Goal: Task Accomplishment & Management: Manage account settings

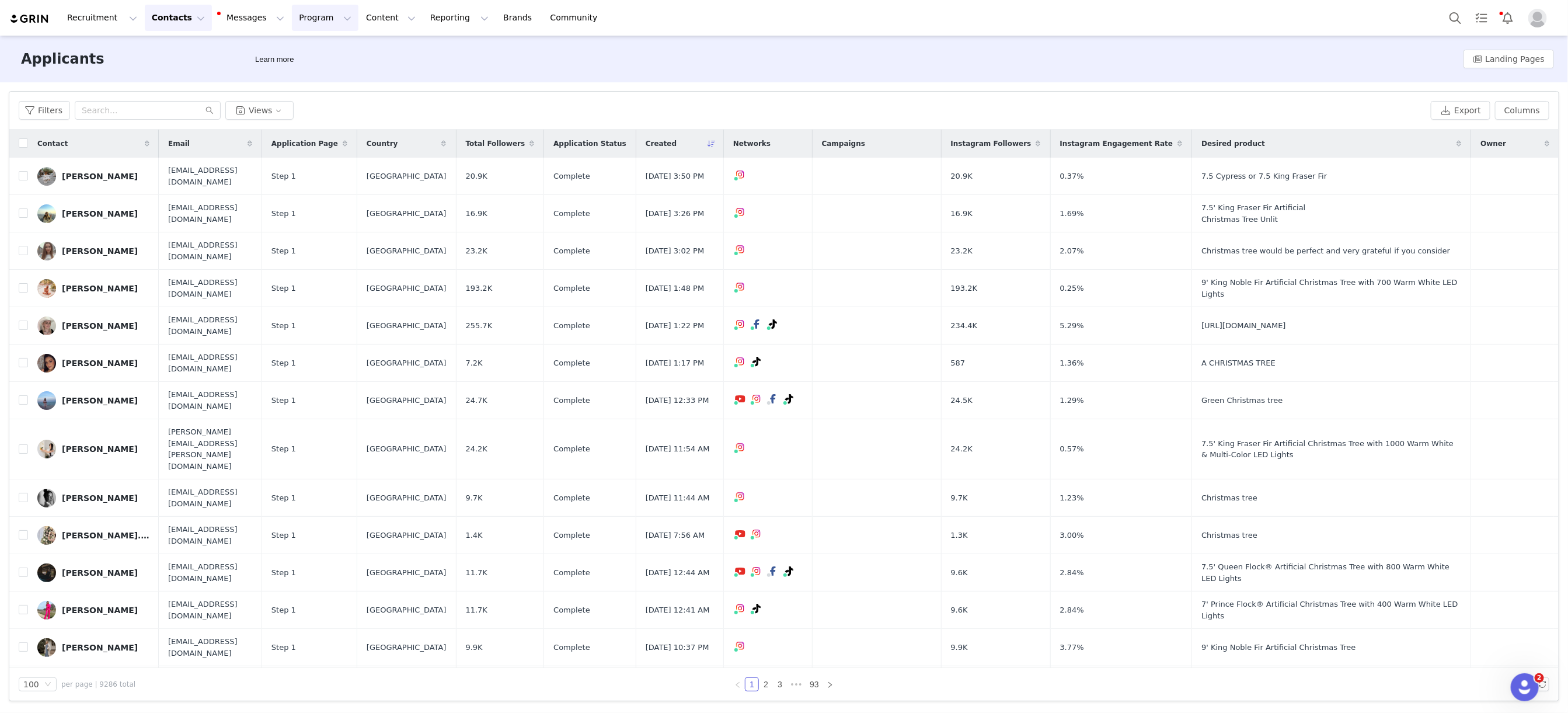
scroll to position [1613, 0]
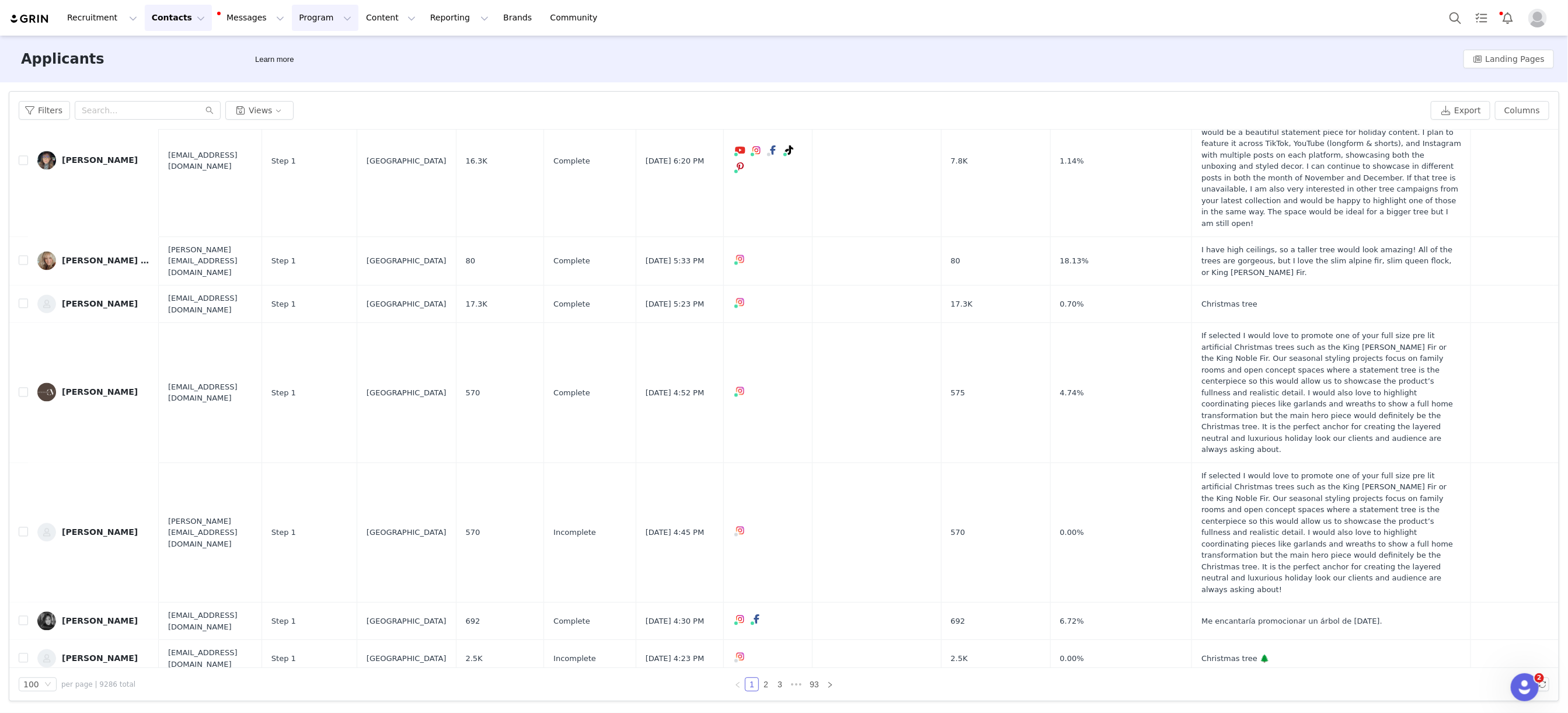
click at [314, 13] on button "Program Program" at bounding box center [325, 18] width 66 height 26
click at [334, 76] on div "Campaigns" at bounding box center [320, 74] width 79 height 12
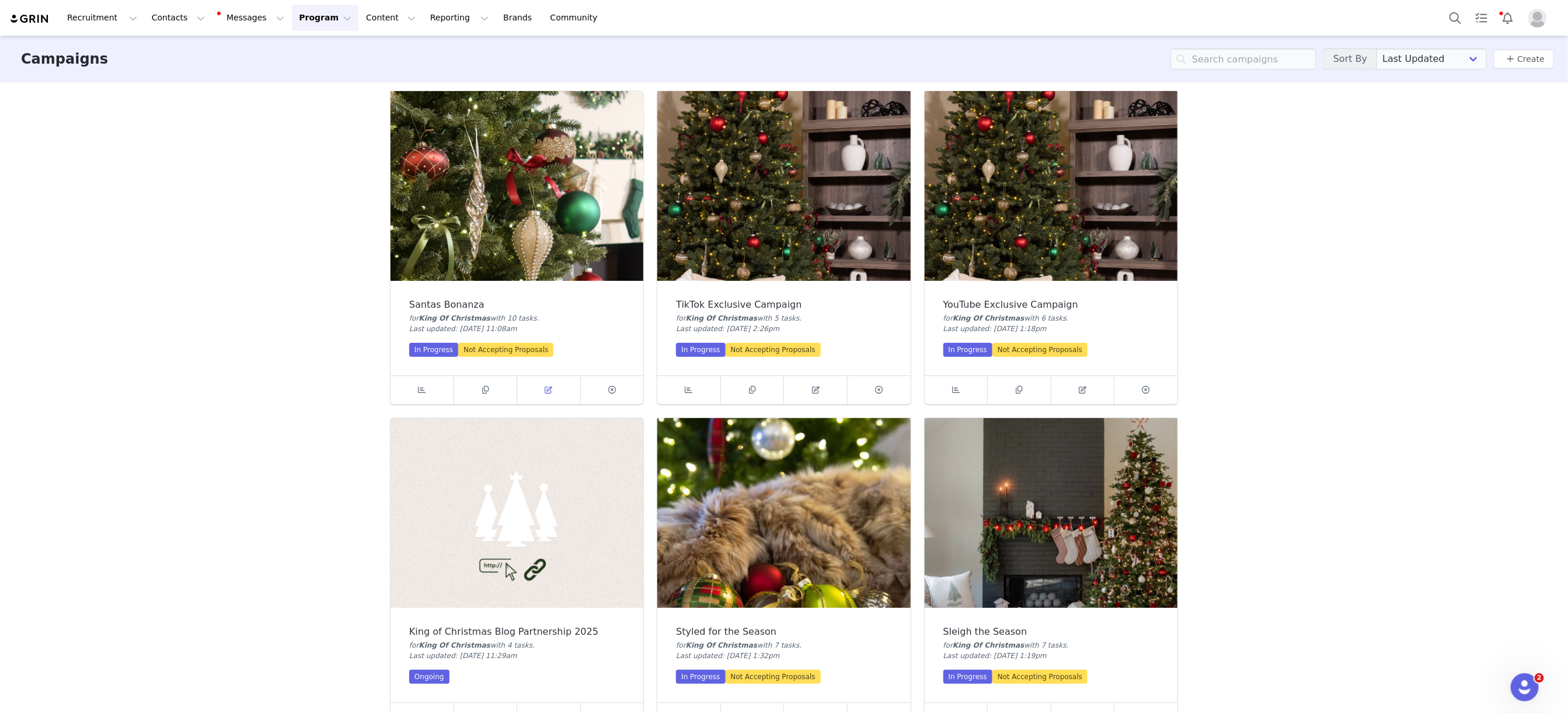
click at [550, 392] on icon at bounding box center [549, 390] width 8 height 8
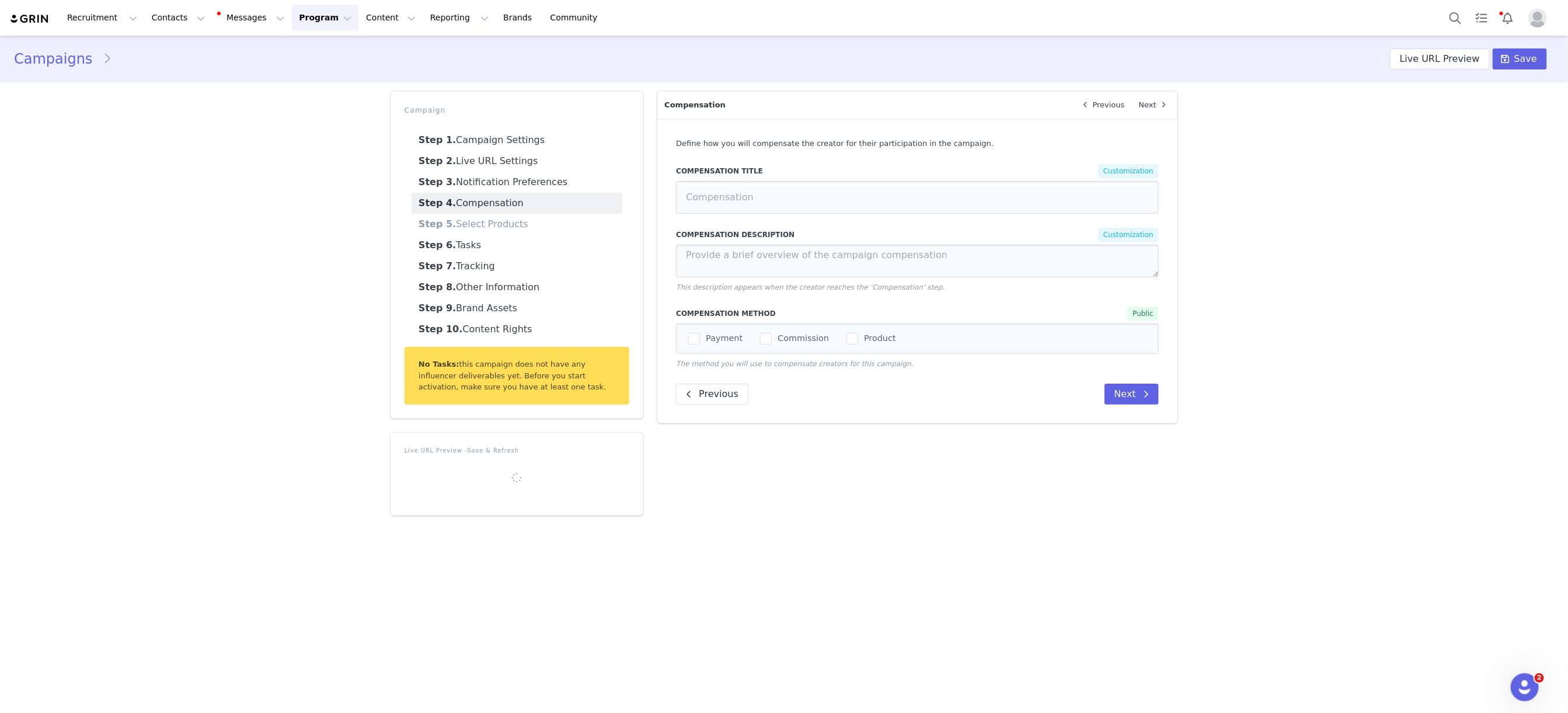
select select
type input "$50,000.00"
select select "f9dbec43-eea9-49dc-a567-9f34cfd4d070"
type input "Santas Bonanza"
radio input "true"
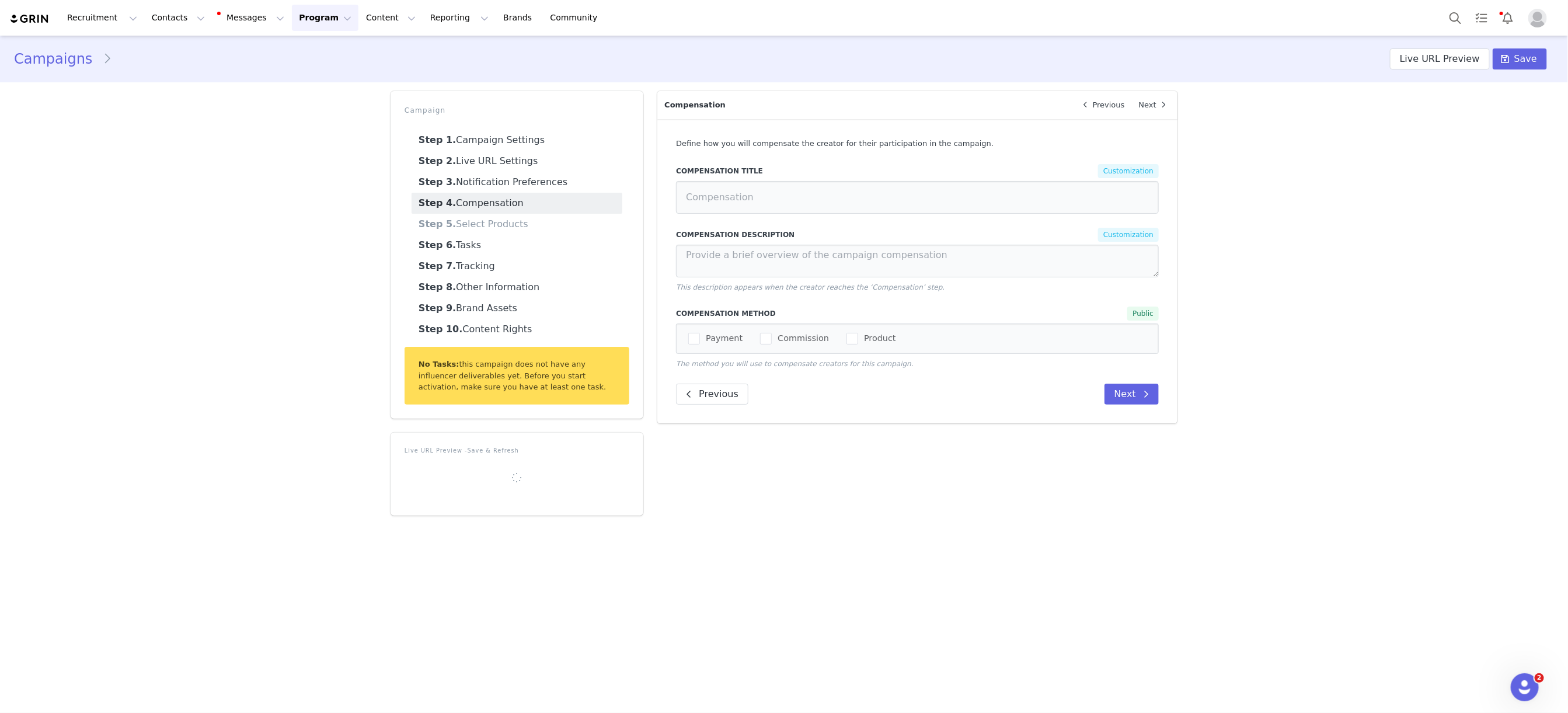
radio input "false"
radio input "true"
radio input "false"
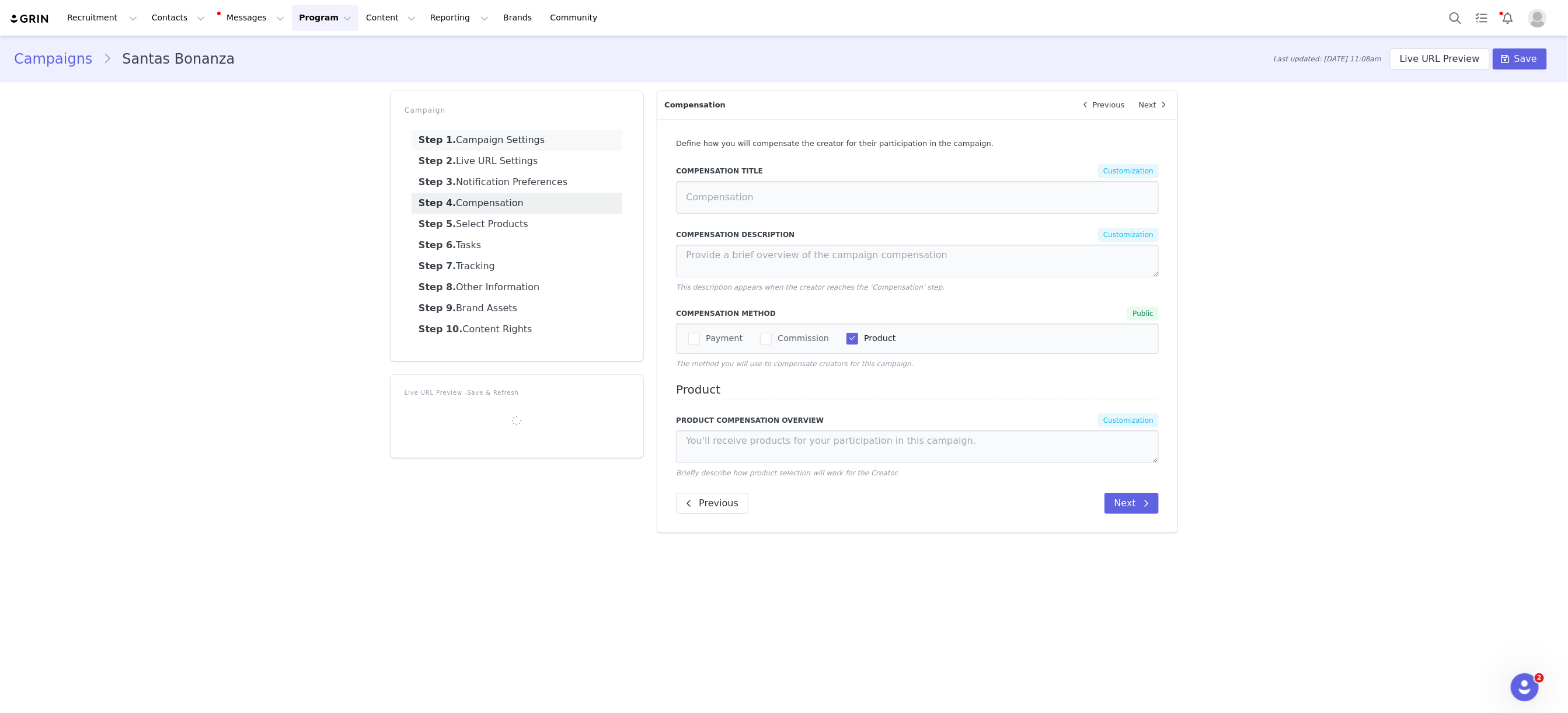
click at [507, 143] on link "Step 1. Campaign Settings" at bounding box center [516, 140] width 210 height 21
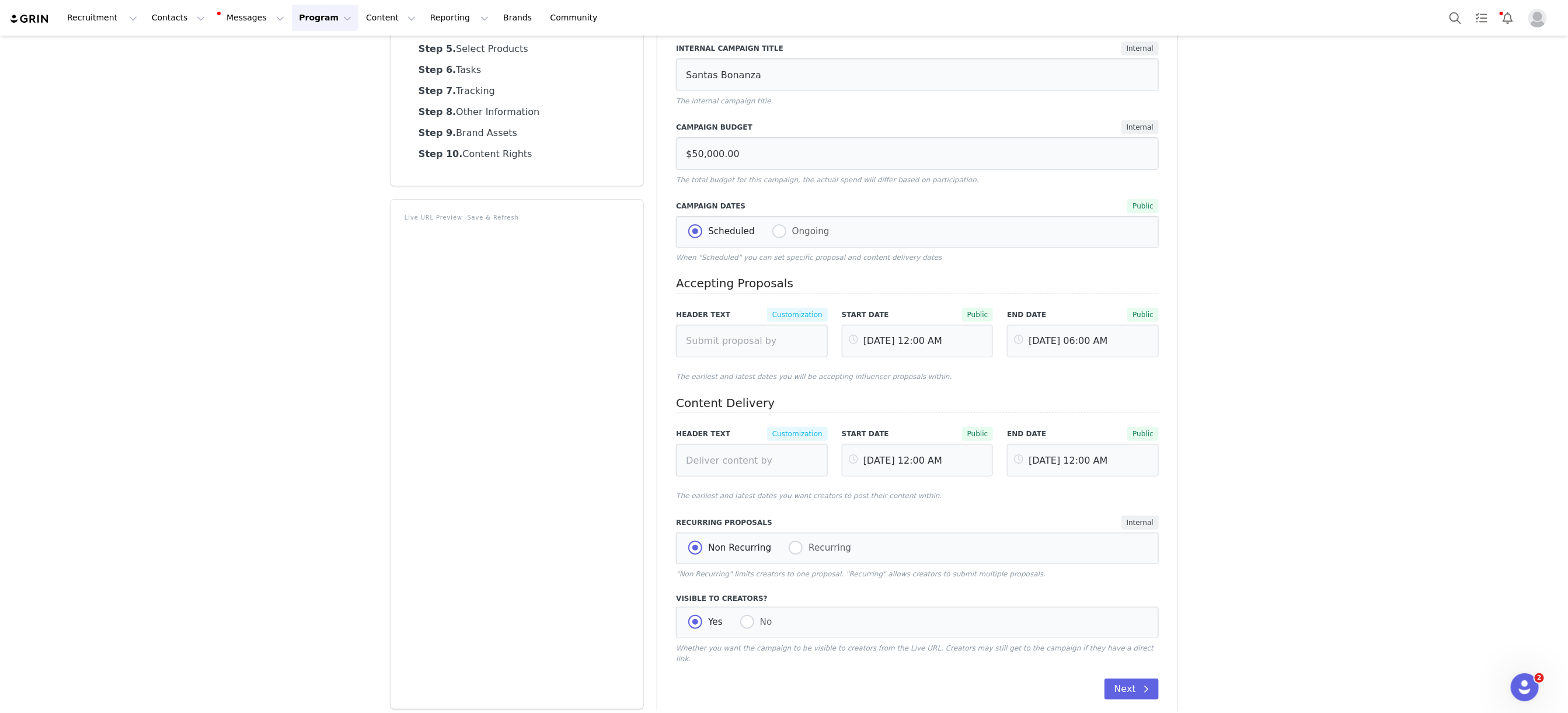
scroll to position [184, 0]
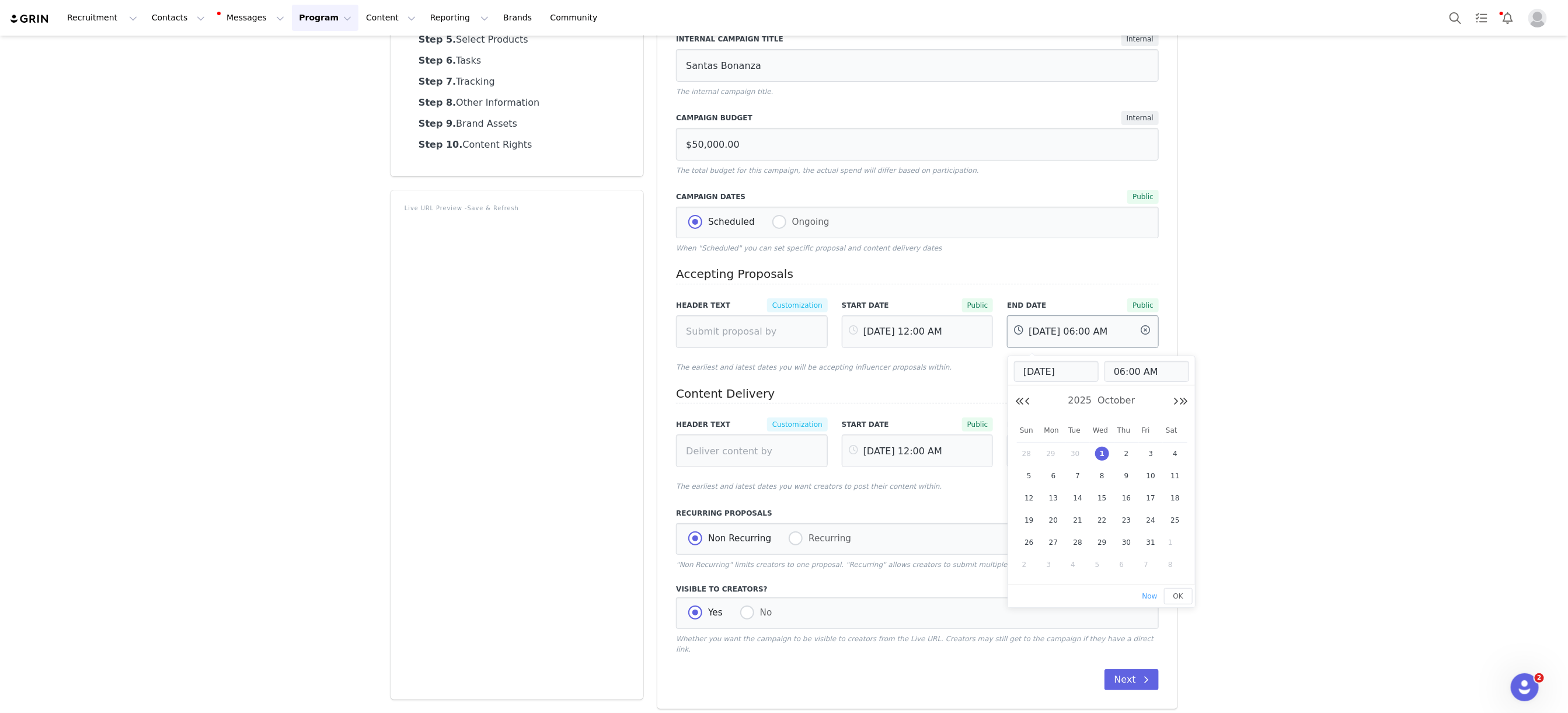
click at [1064, 334] on input "[DATE] 06:00 AM" at bounding box center [1083, 331] width 152 height 32
click at [1101, 502] on span "15" at bounding box center [1102, 498] width 14 height 14
type input "[DATE] 06:00 AM"
type input "[DATE]"
click at [1184, 598] on button "OK" at bounding box center [1177, 596] width 29 height 16
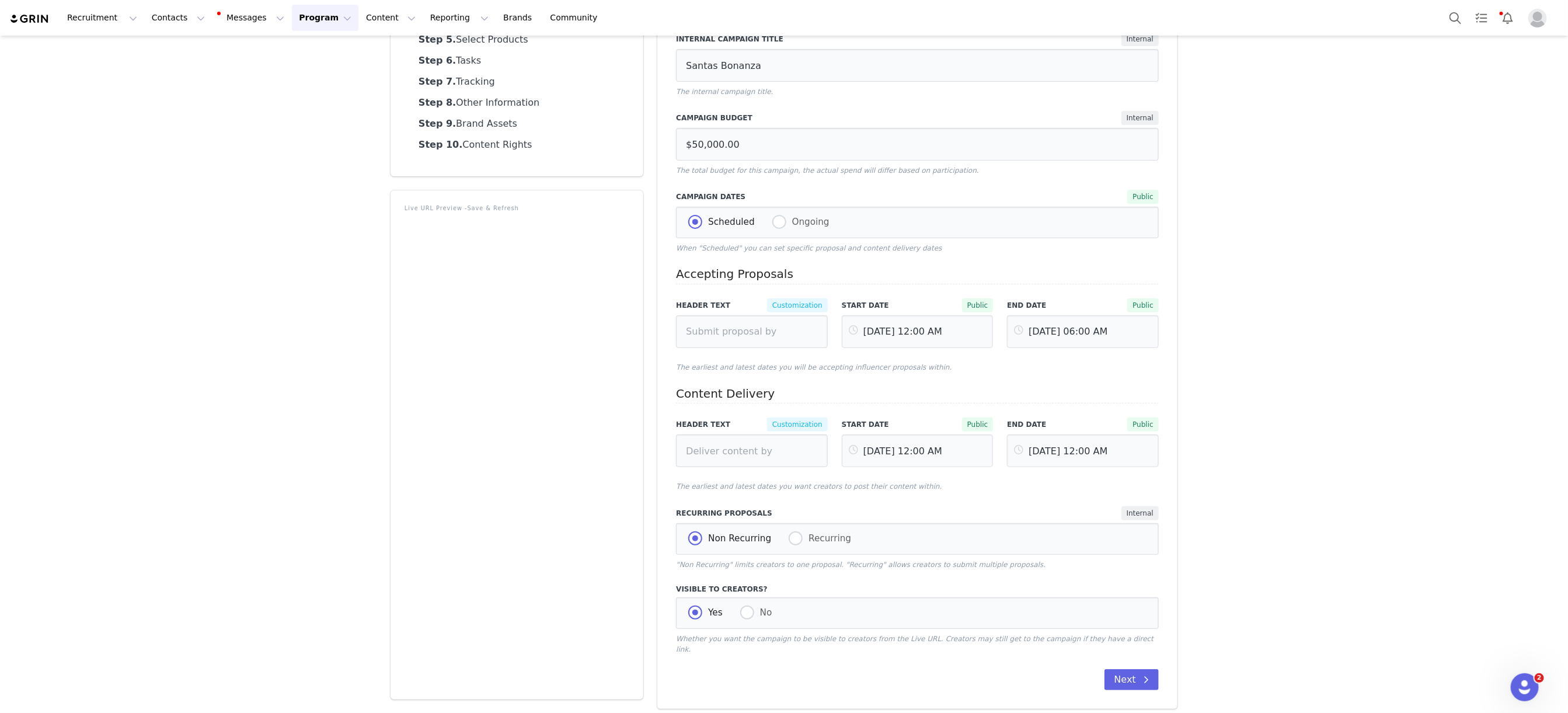
scroll to position [0, 0]
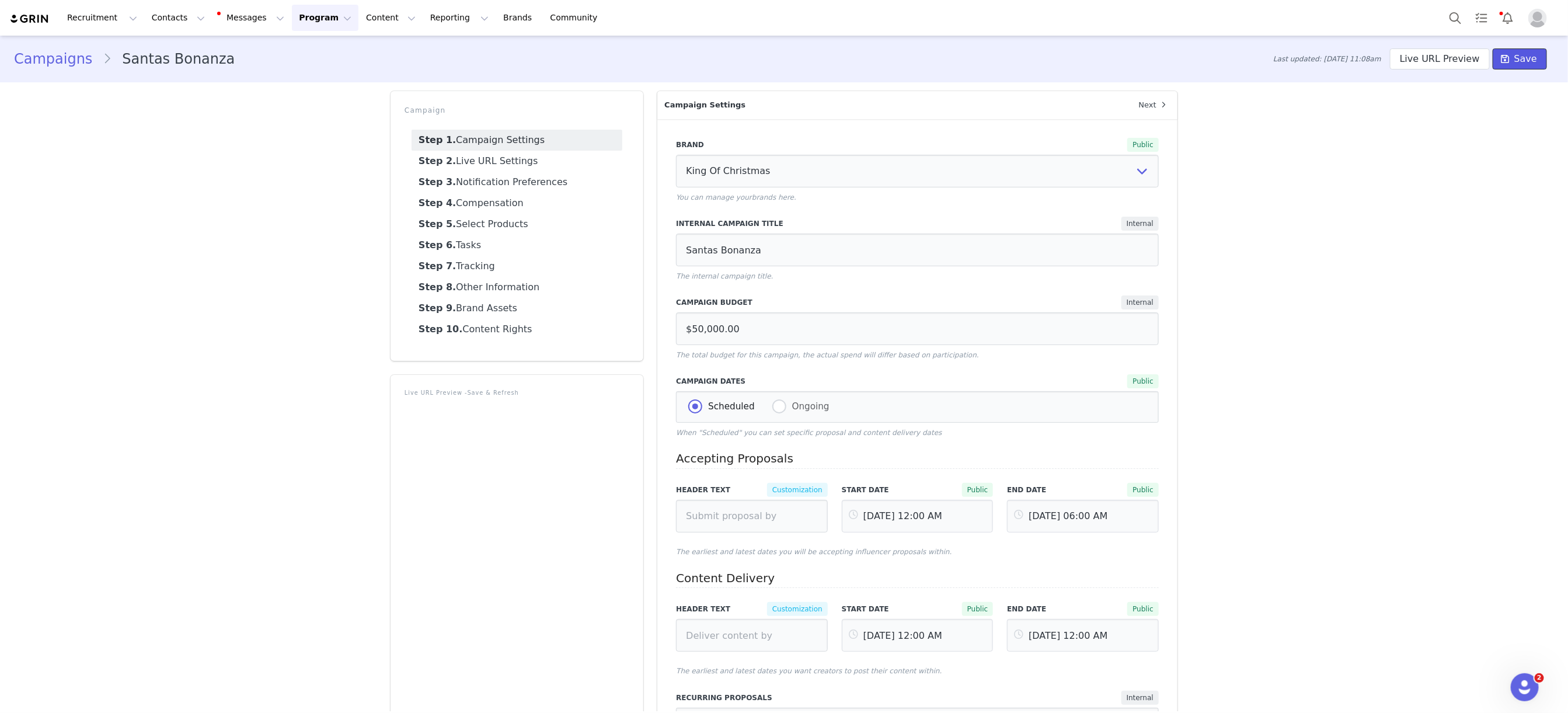
click at [1513, 49] on button "Save" at bounding box center [1519, 59] width 54 height 21
click at [304, 16] on button "Program Program" at bounding box center [325, 18] width 66 height 26
click at [319, 72] on p "Campaigns" at bounding box center [305, 74] width 45 height 12
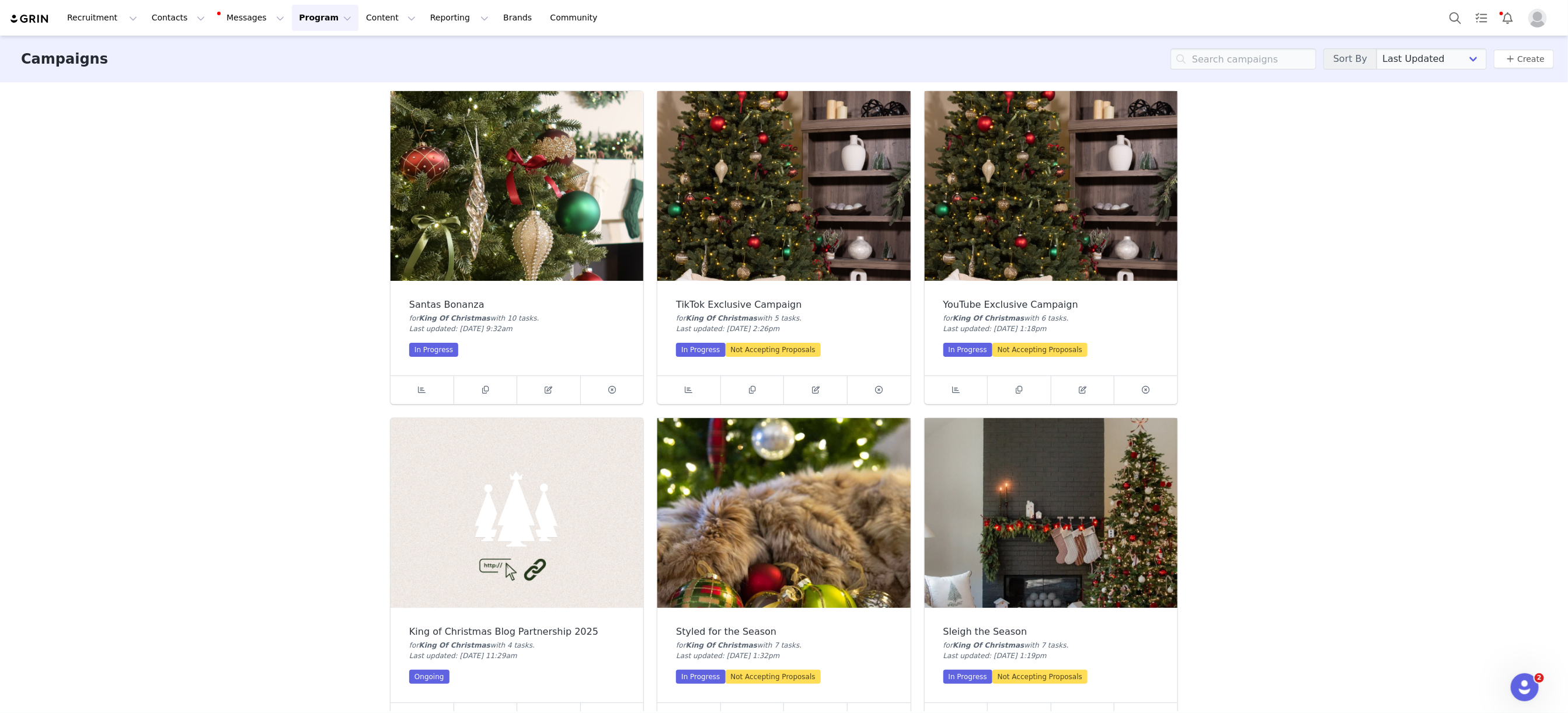
click at [776, 205] on img at bounding box center [784, 186] width 253 height 190
click at [812, 388] on icon at bounding box center [816, 390] width 8 height 8
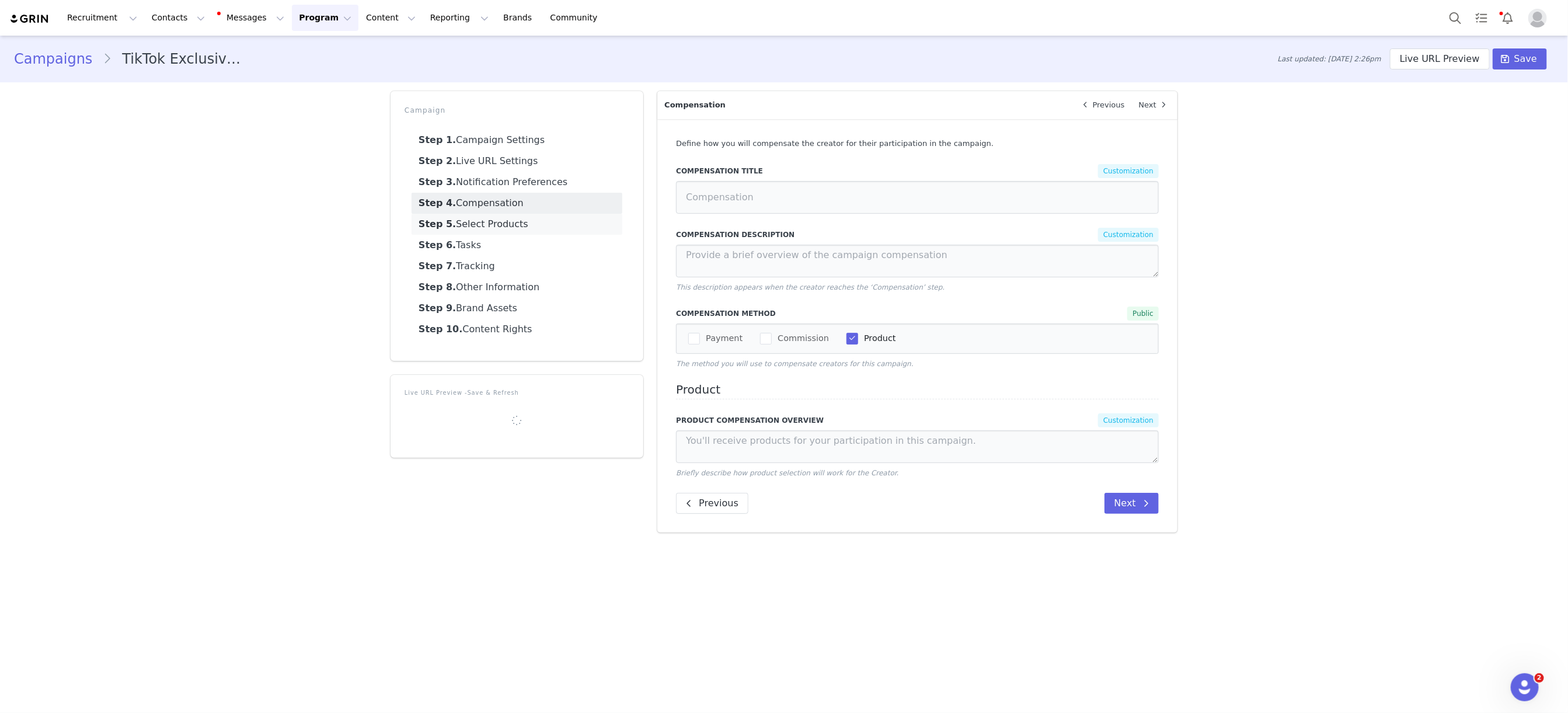
click at [506, 216] on link "Step 5. Select Products" at bounding box center [516, 224] width 210 height 21
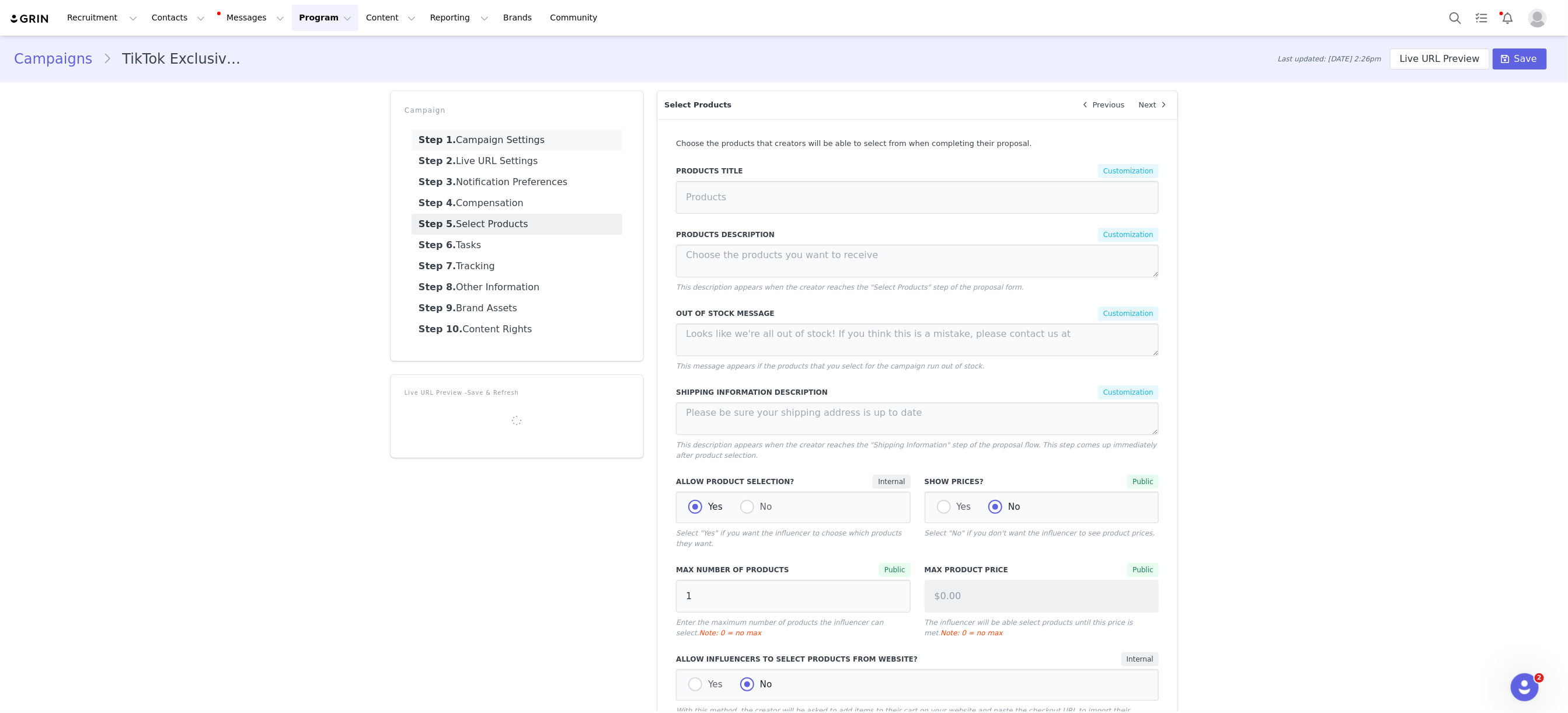
click at [490, 131] on link "Step 1. Campaign Settings" at bounding box center [516, 140] width 210 height 21
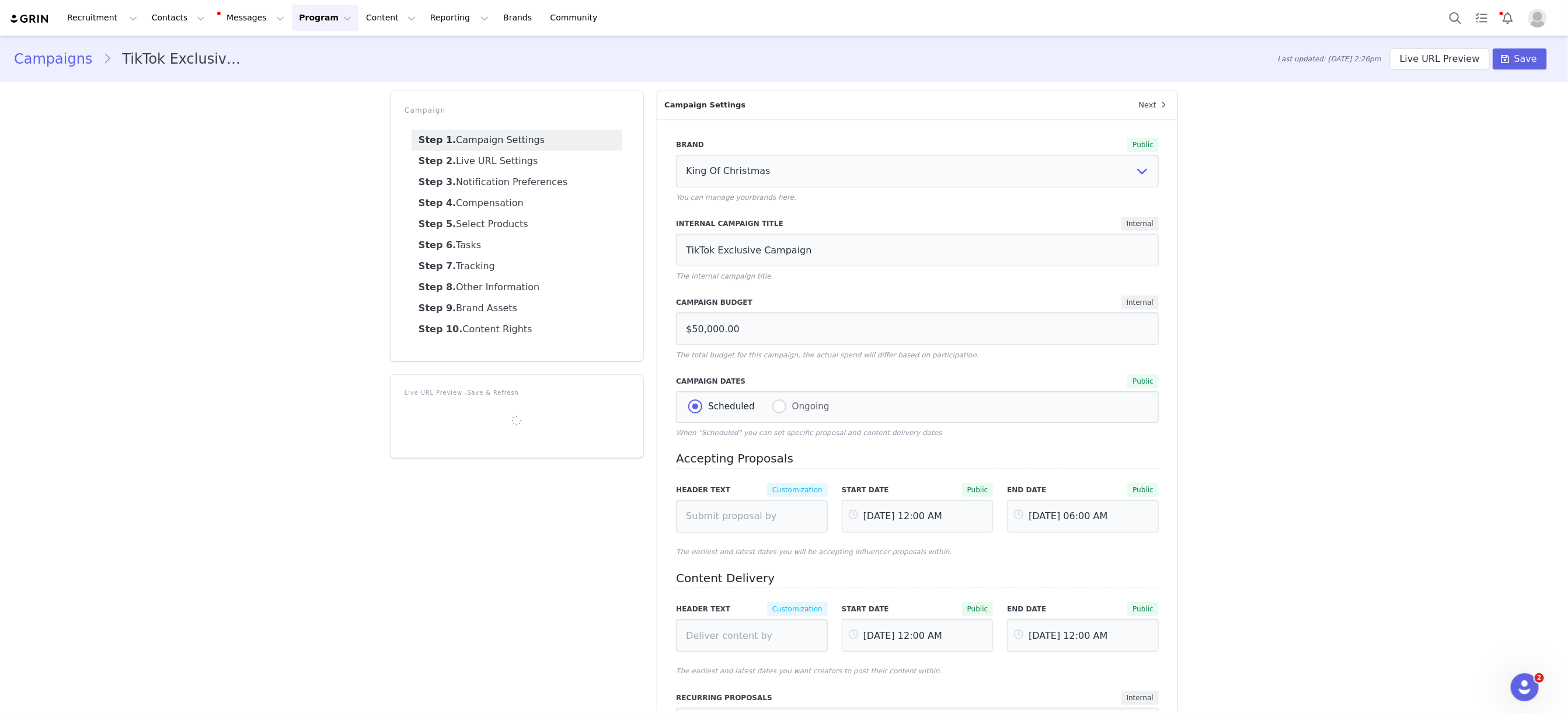
scroll to position [158, 0]
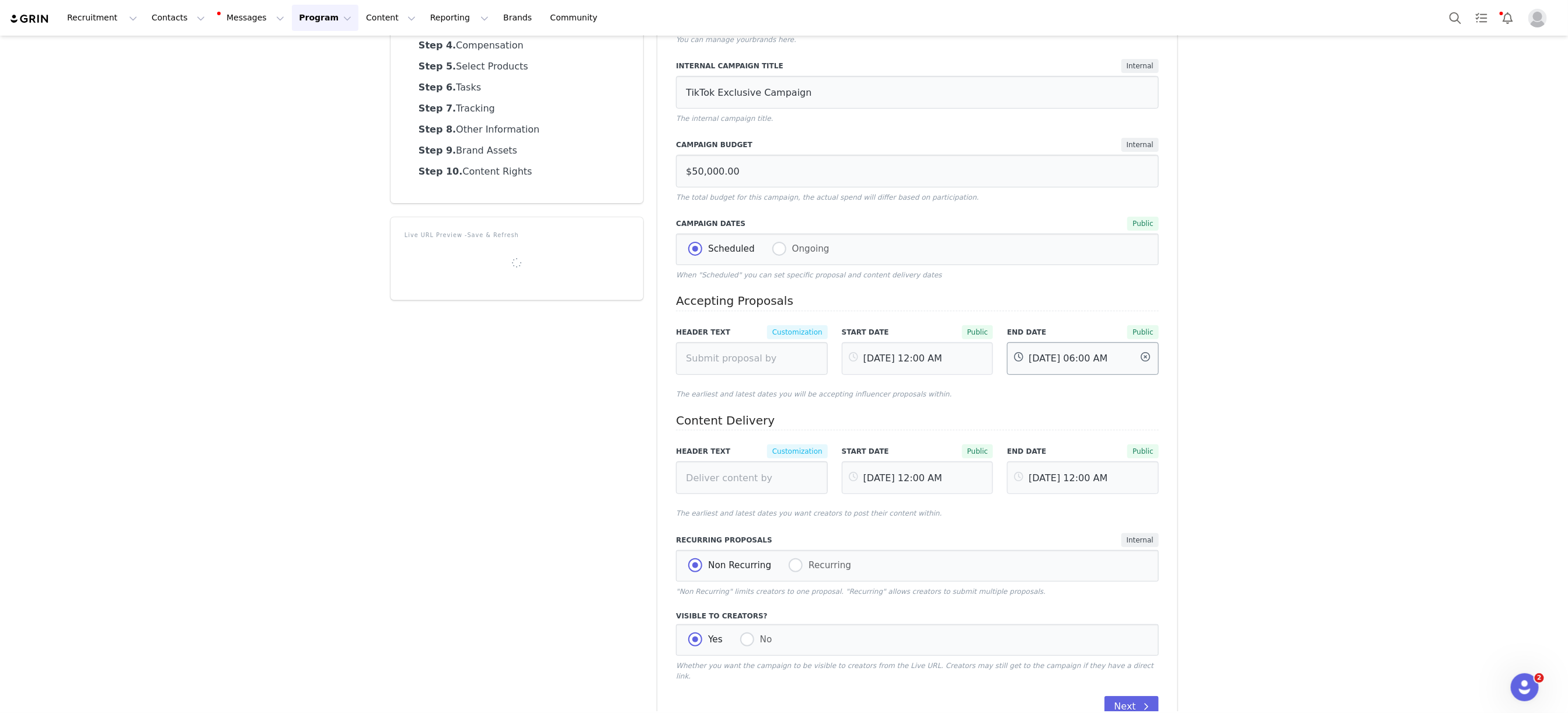
click at [1072, 354] on input "[DATE] 06:00 AM" at bounding box center [1083, 358] width 152 height 32
click at [1105, 520] on span "15" at bounding box center [1102, 526] width 14 height 14
type input "[DATE] 06:00 AM"
type input "[DATE]"
click at [1181, 625] on span "OK" at bounding box center [1178, 624] width 10 height 8
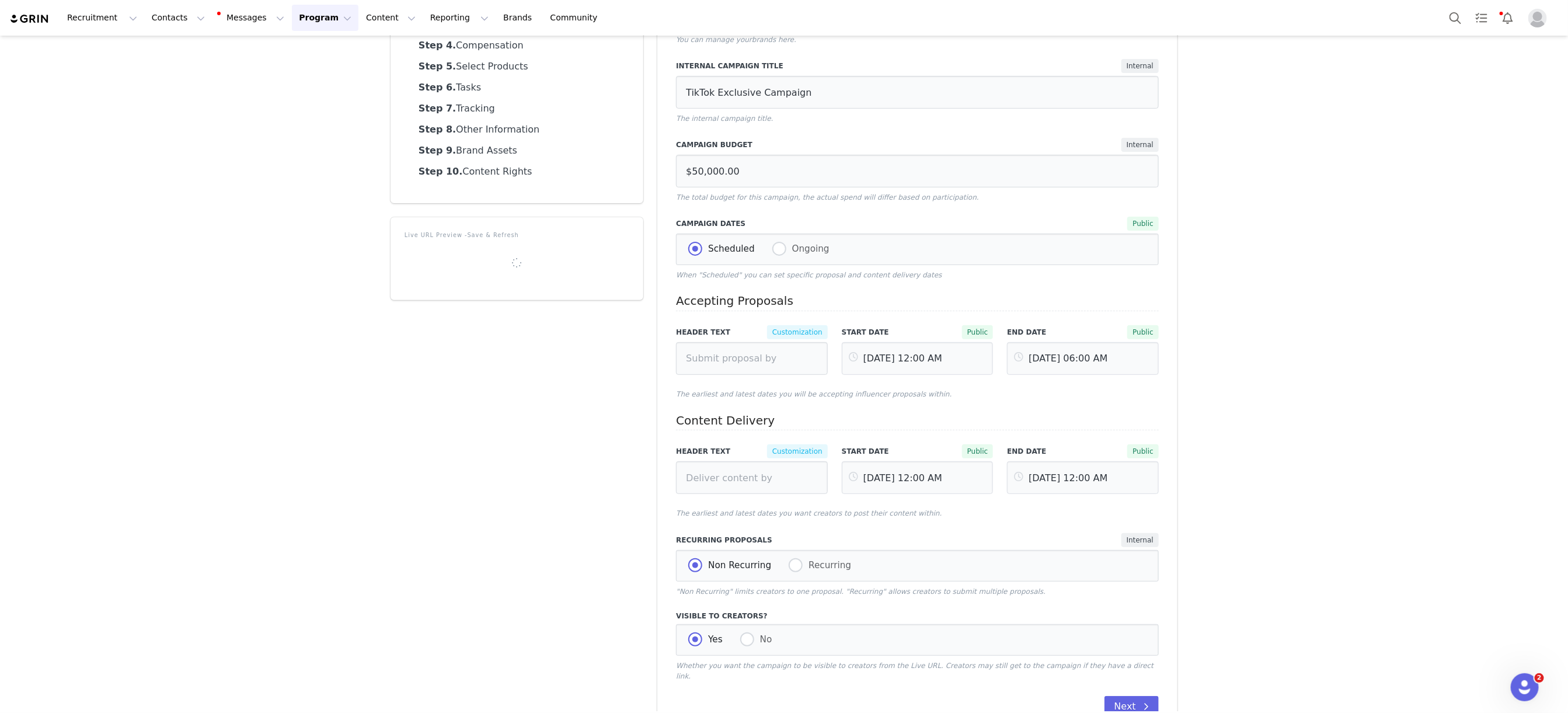
scroll to position [0, 0]
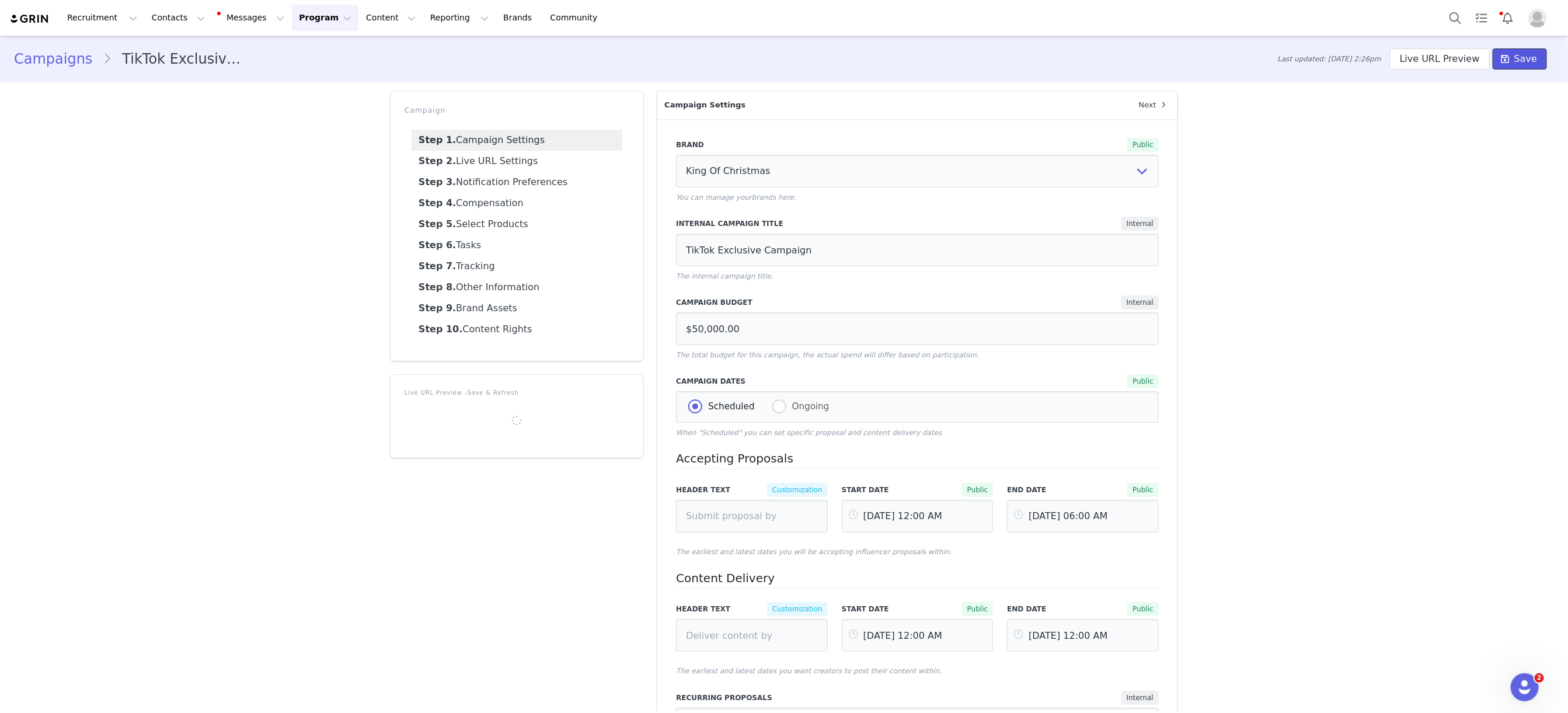
click at [1519, 54] on span "Save" at bounding box center [1526, 59] width 23 height 14
click at [312, 166] on div "Campaigns TikTok Exclusive Campaign Last updated: [DATE] 9:32am Live URL Previe…" at bounding box center [784, 469] width 1568 height 866
click at [306, 11] on button "Program Program" at bounding box center [325, 18] width 66 height 26
click at [331, 73] on div "Campaigns" at bounding box center [320, 74] width 79 height 12
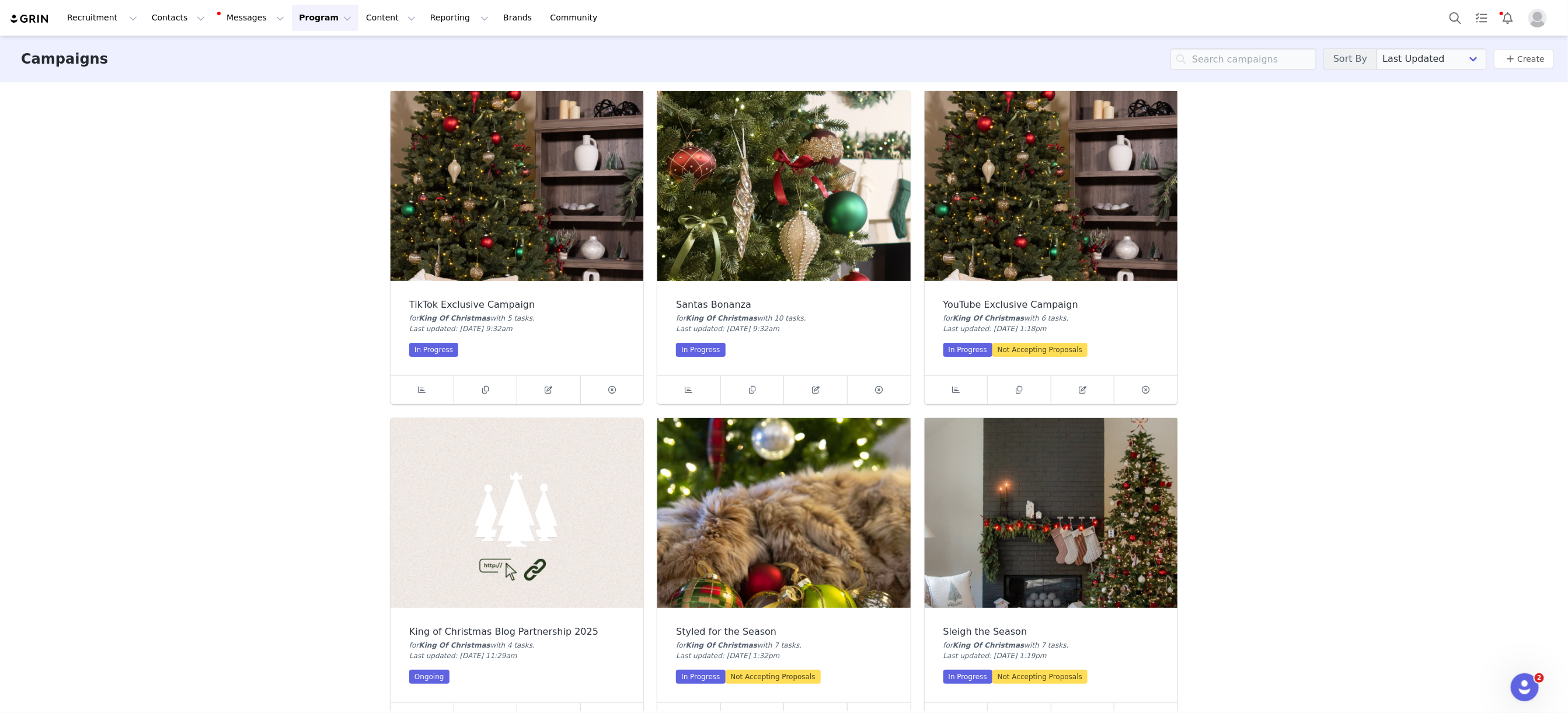
click at [1041, 186] on img at bounding box center [1051, 186] width 253 height 190
click at [1088, 380] on link at bounding box center [1083, 390] width 64 height 28
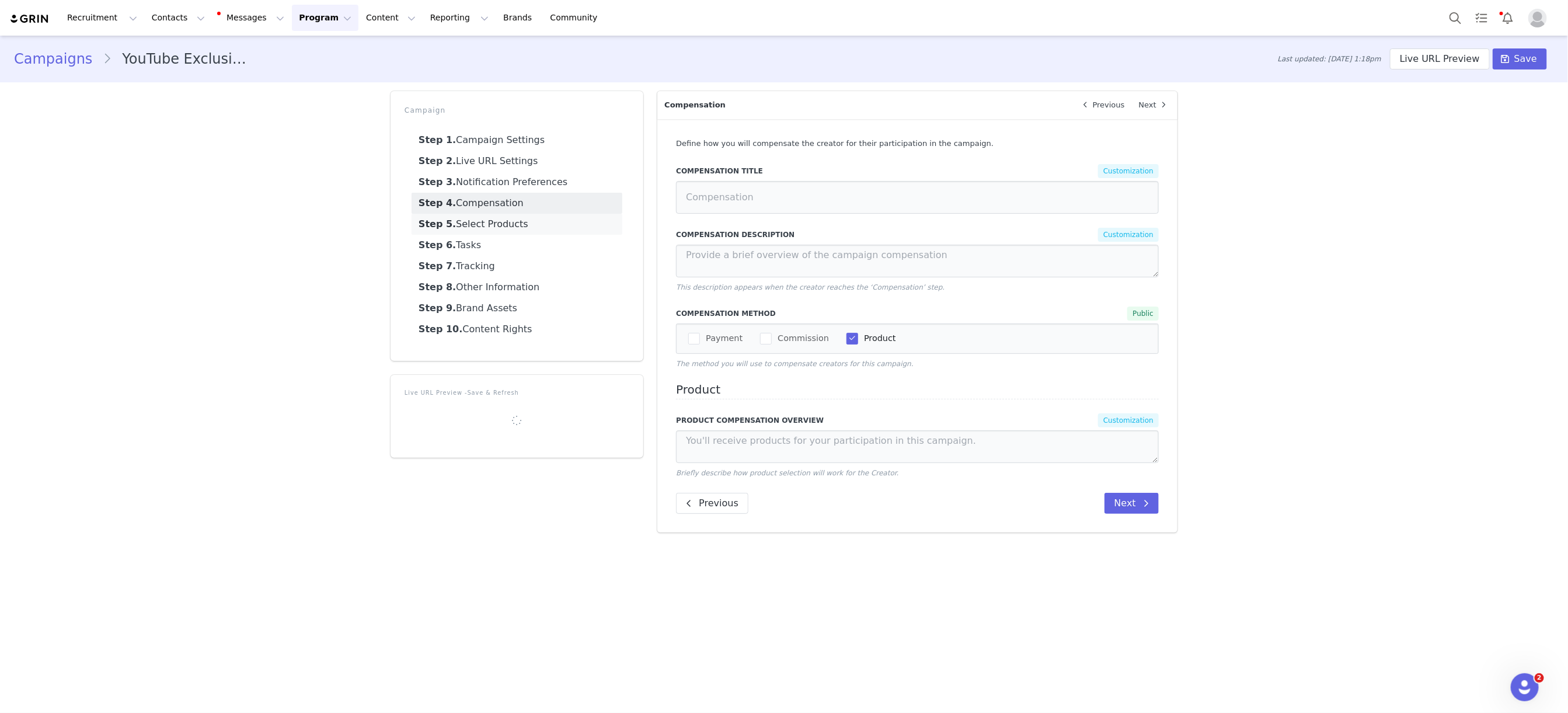
click at [510, 222] on link "Step 5. Select Products" at bounding box center [516, 224] width 210 height 21
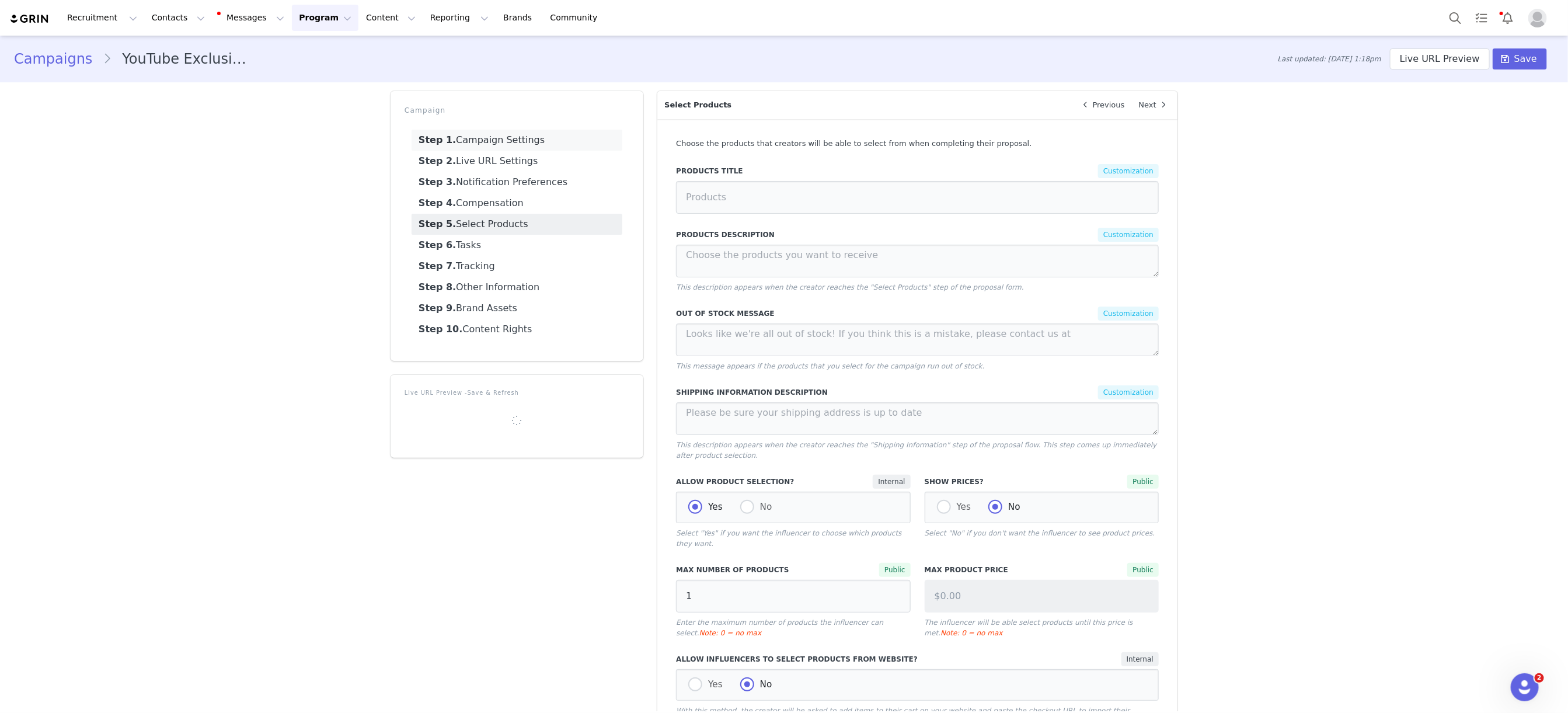
click at [504, 146] on link "Step 1. Campaign Settings" at bounding box center [516, 140] width 210 height 21
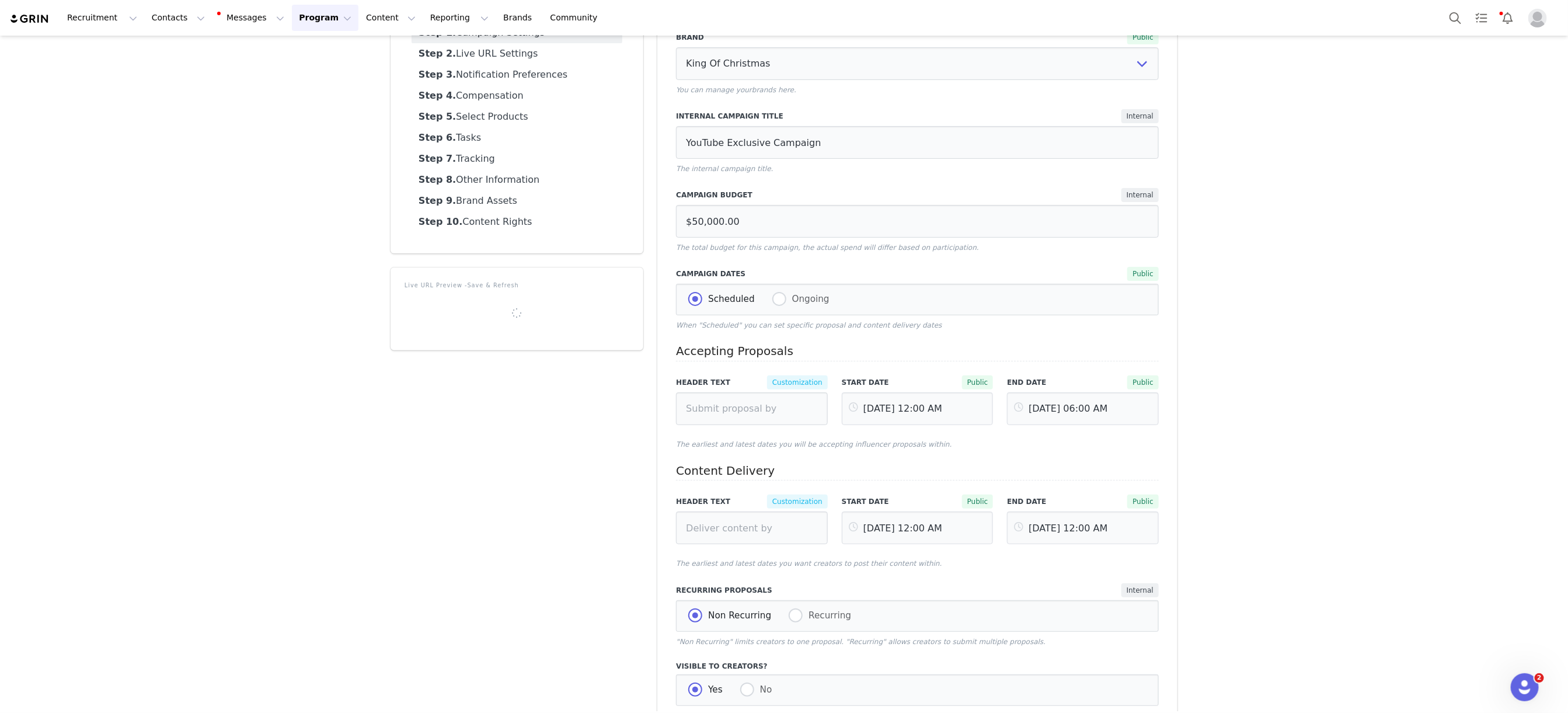
scroll to position [126, 0]
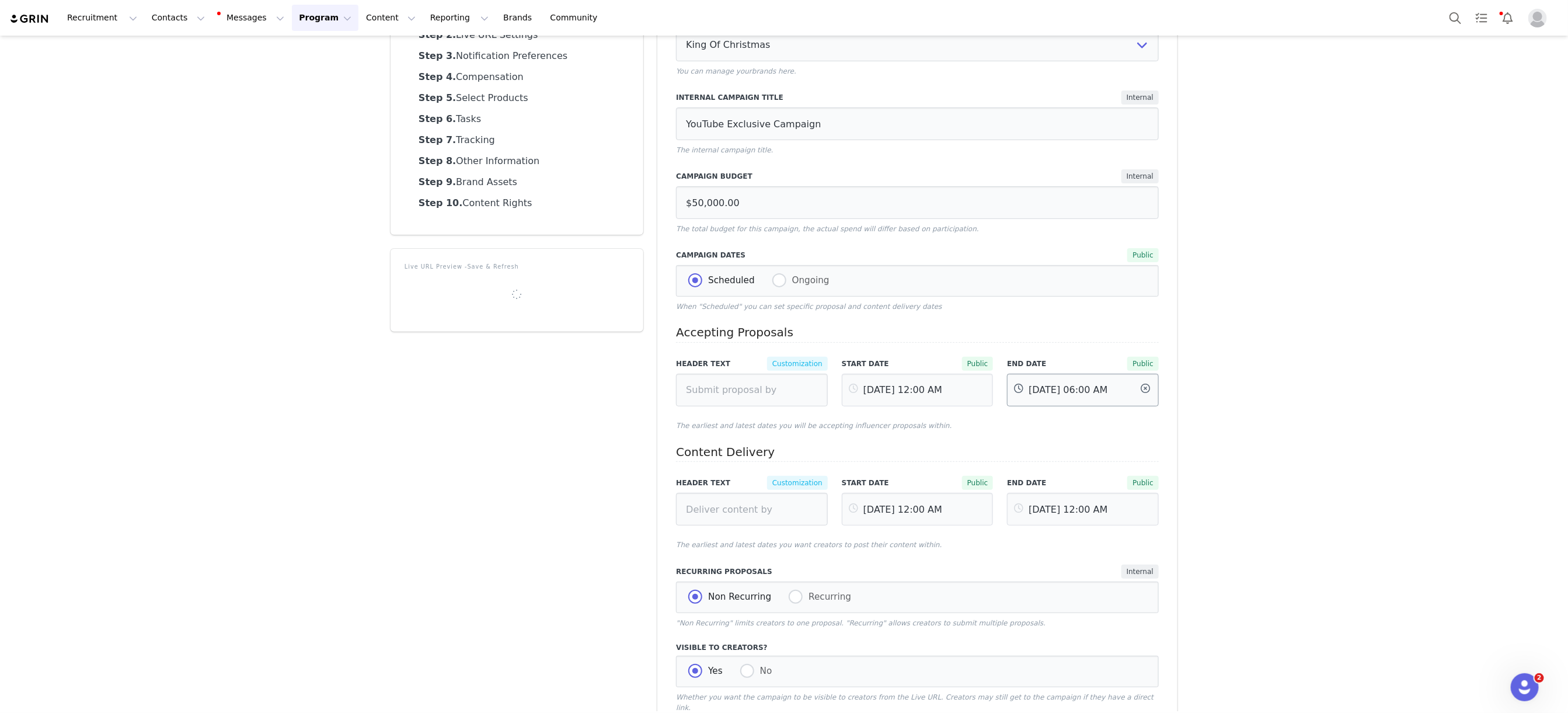
click at [1057, 384] on input "[DATE] 06:00 AM" at bounding box center [1083, 390] width 152 height 32
click at [1099, 557] on span "15" at bounding box center [1102, 557] width 14 height 14
type input "[DATE] 06:00 AM"
type input "[DATE]"
click at [1185, 656] on button "OK" at bounding box center [1177, 654] width 29 height 16
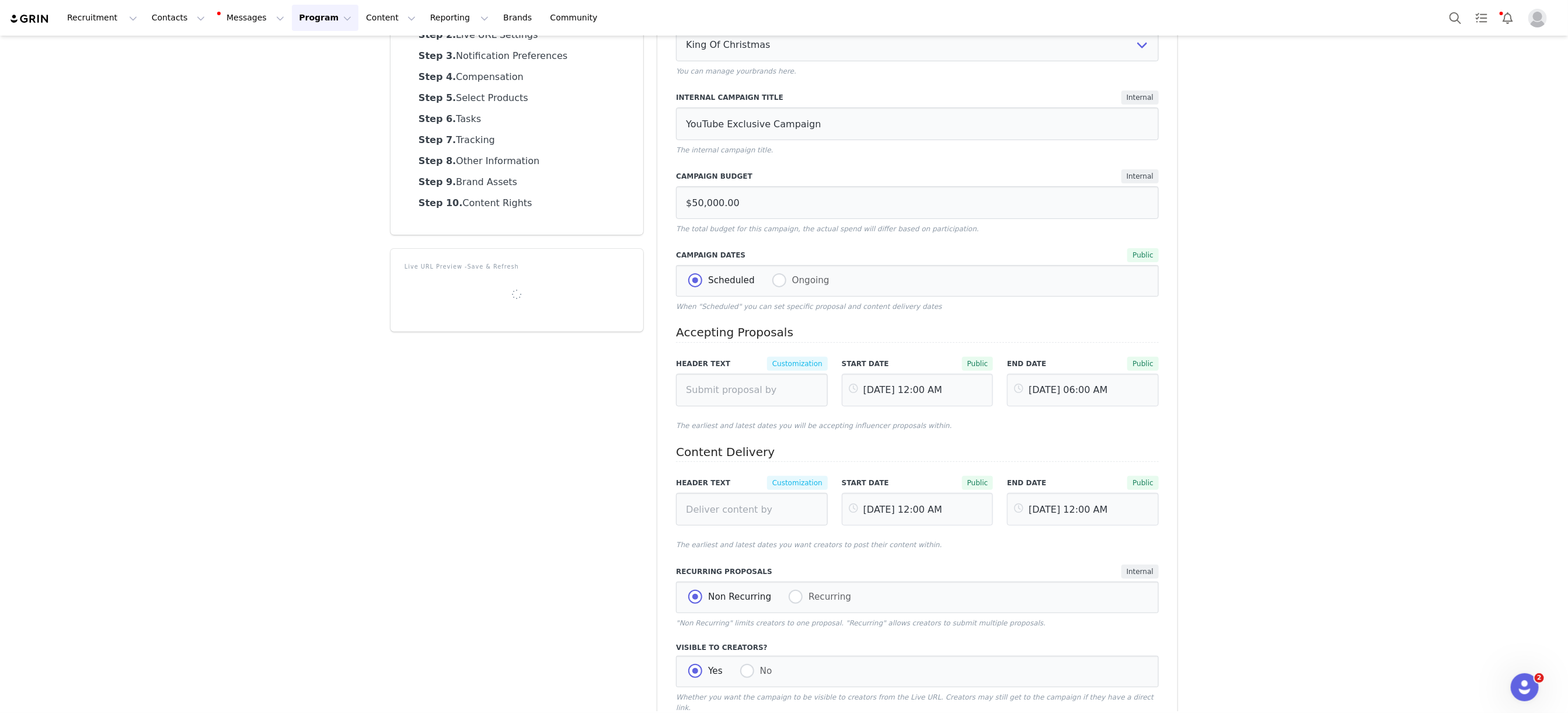
scroll to position [0, 0]
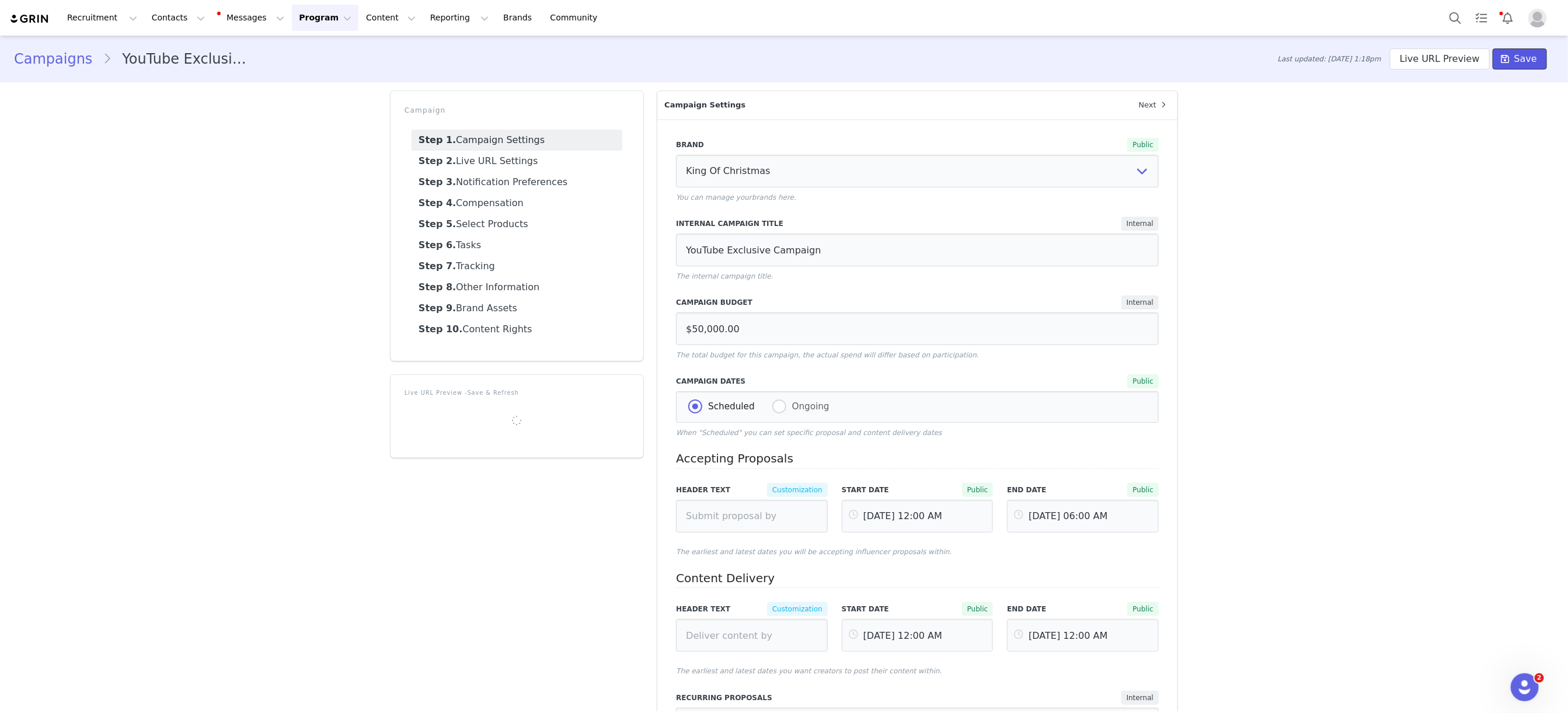
click at [1527, 62] on span "Save" at bounding box center [1526, 59] width 23 height 14
click at [294, 10] on button "Program Program" at bounding box center [325, 18] width 66 height 26
click at [315, 70] on p "Campaigns" at bounding box center [305, 74] width 45 height 12
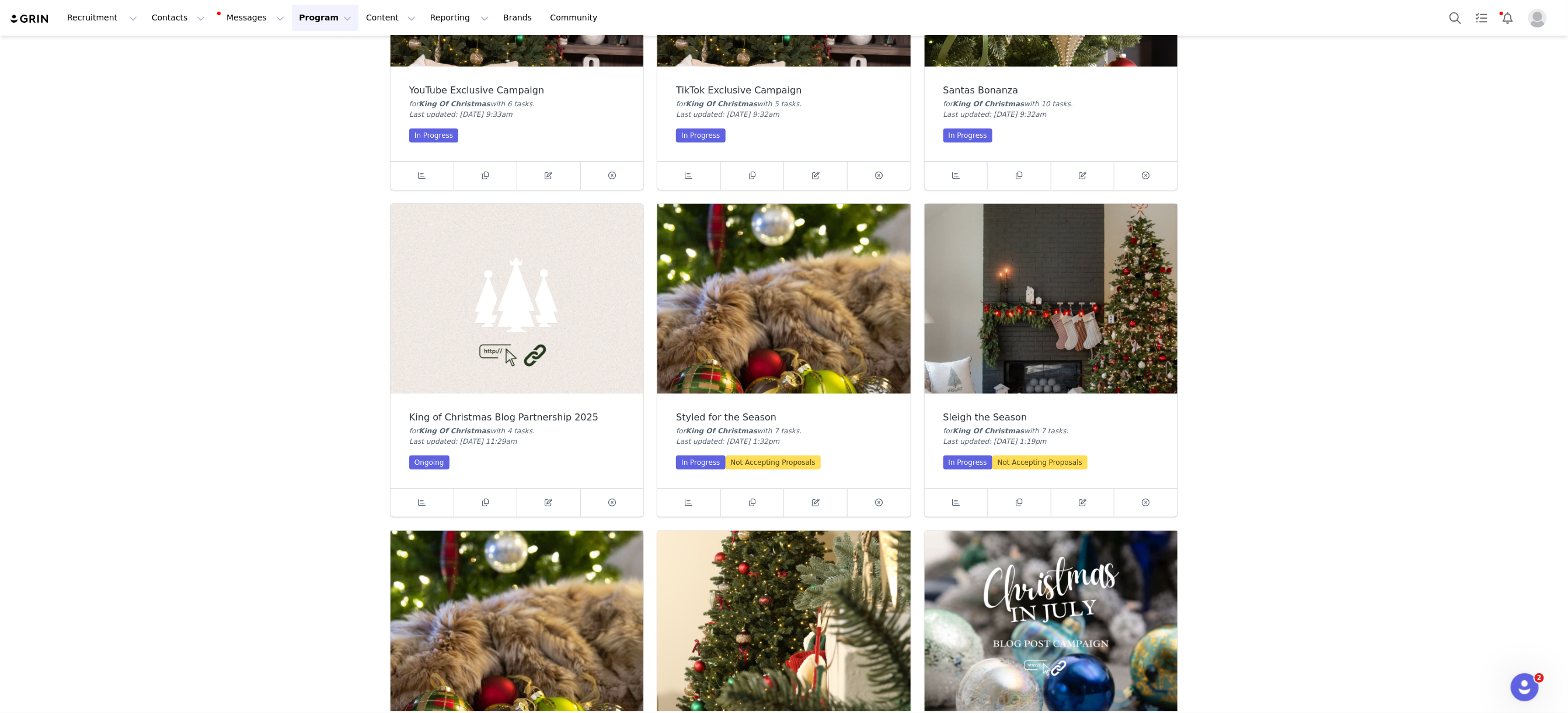
scroll to position [214, 0]
click at [777, 338] on img at bounding box center [784, 299] width 253 height 190
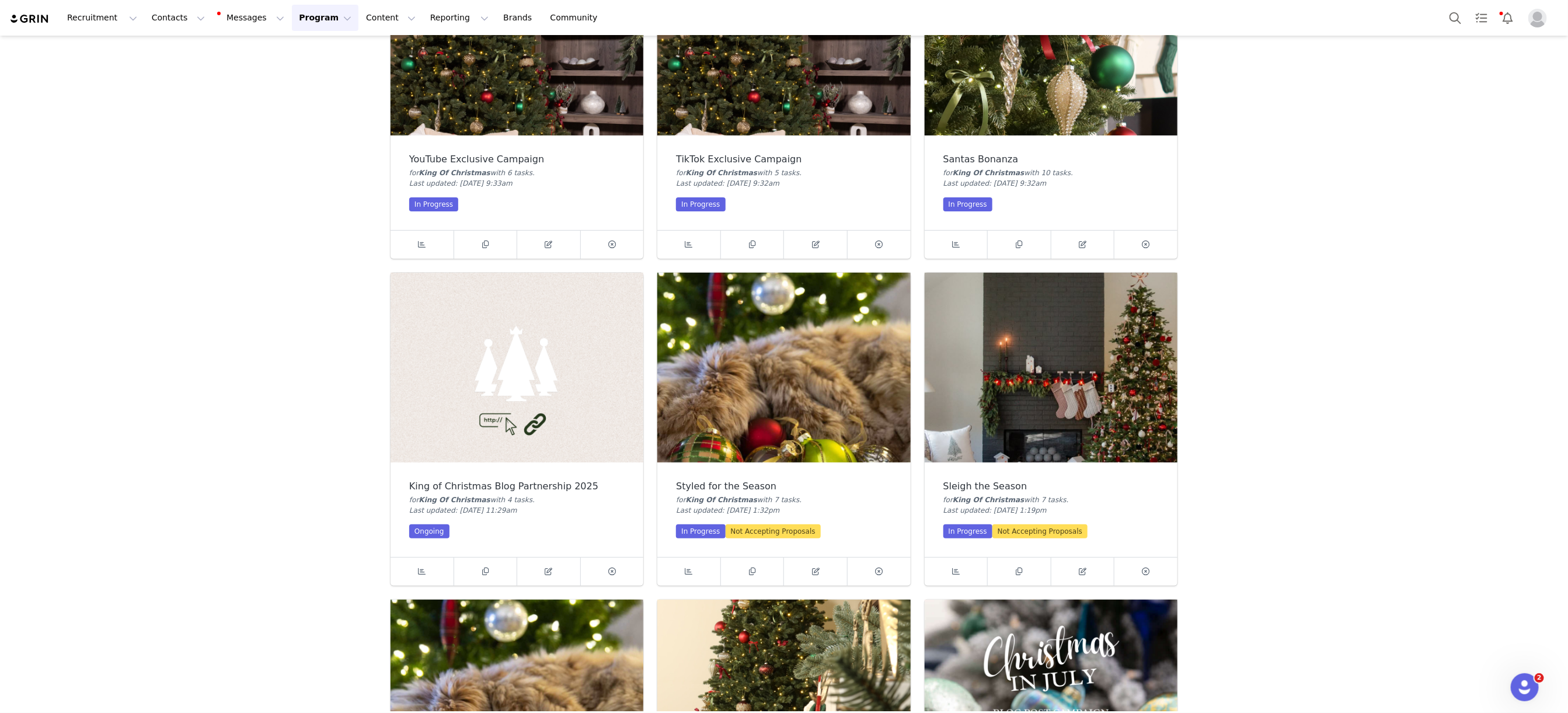
scroll to position [163, 0]
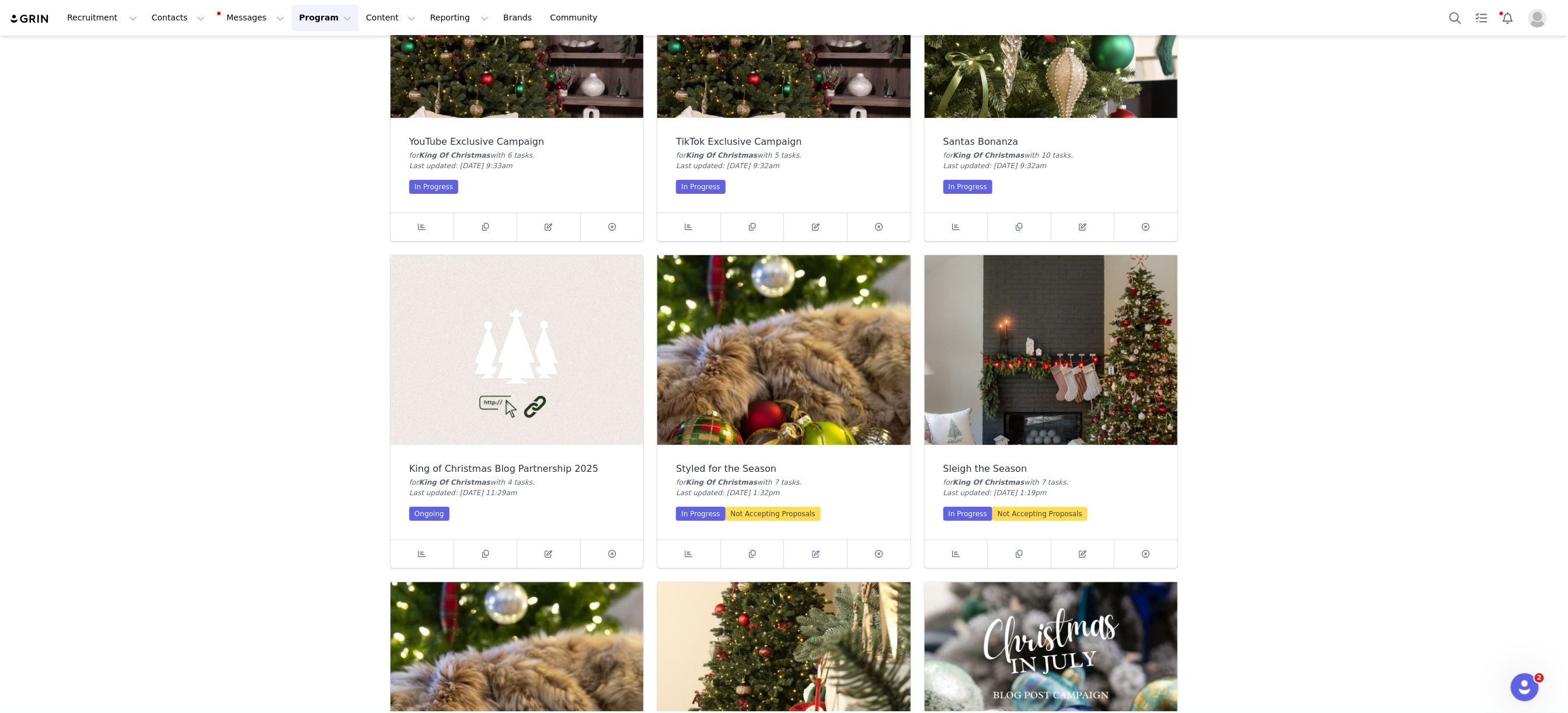
click at [817, 550] on icon at bounding box center [816, 554] width 8 height 8
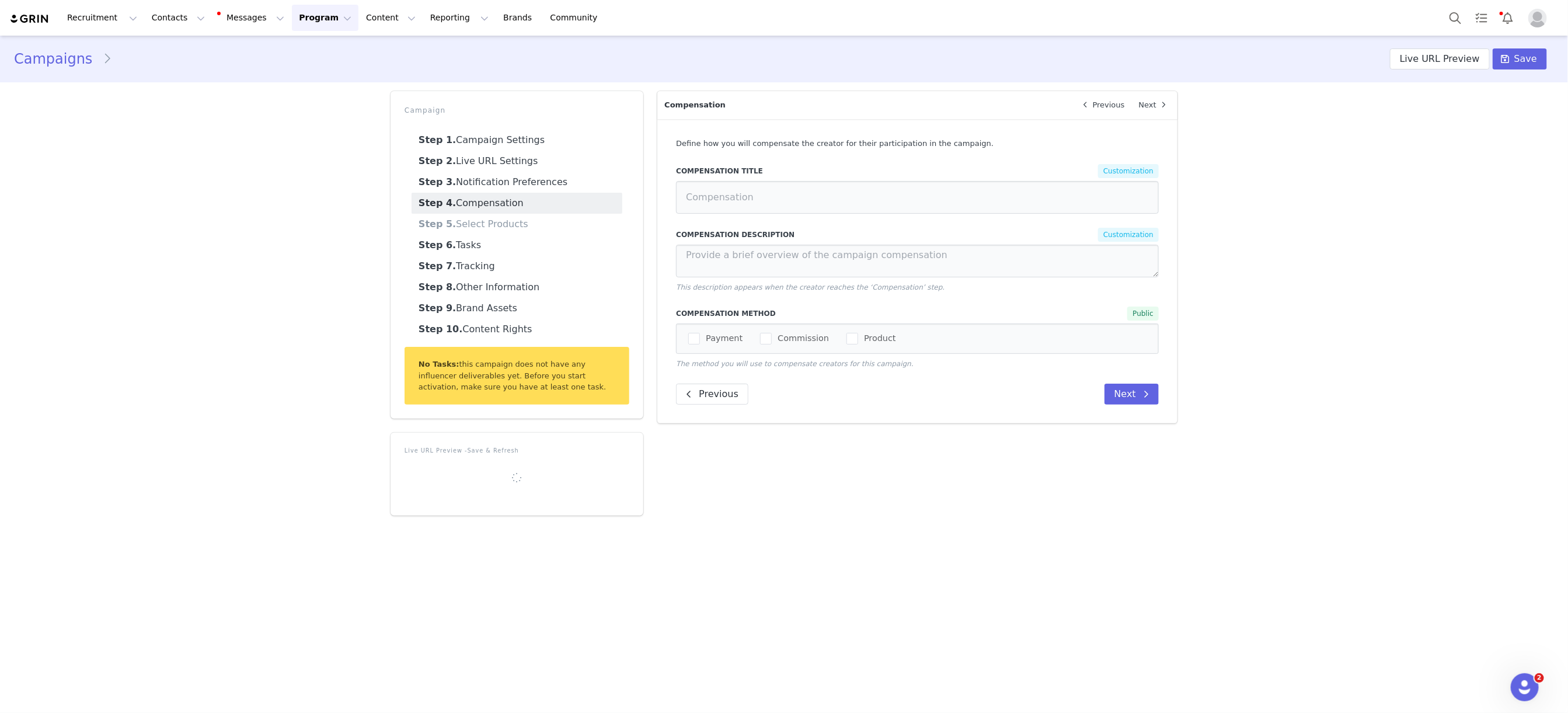
select select
type input "$50,000.00"
select select "f9dbec43-eea9-49dc-a567-9f34cfd4d070"
type input "Styled for the Season"
radio input "true"
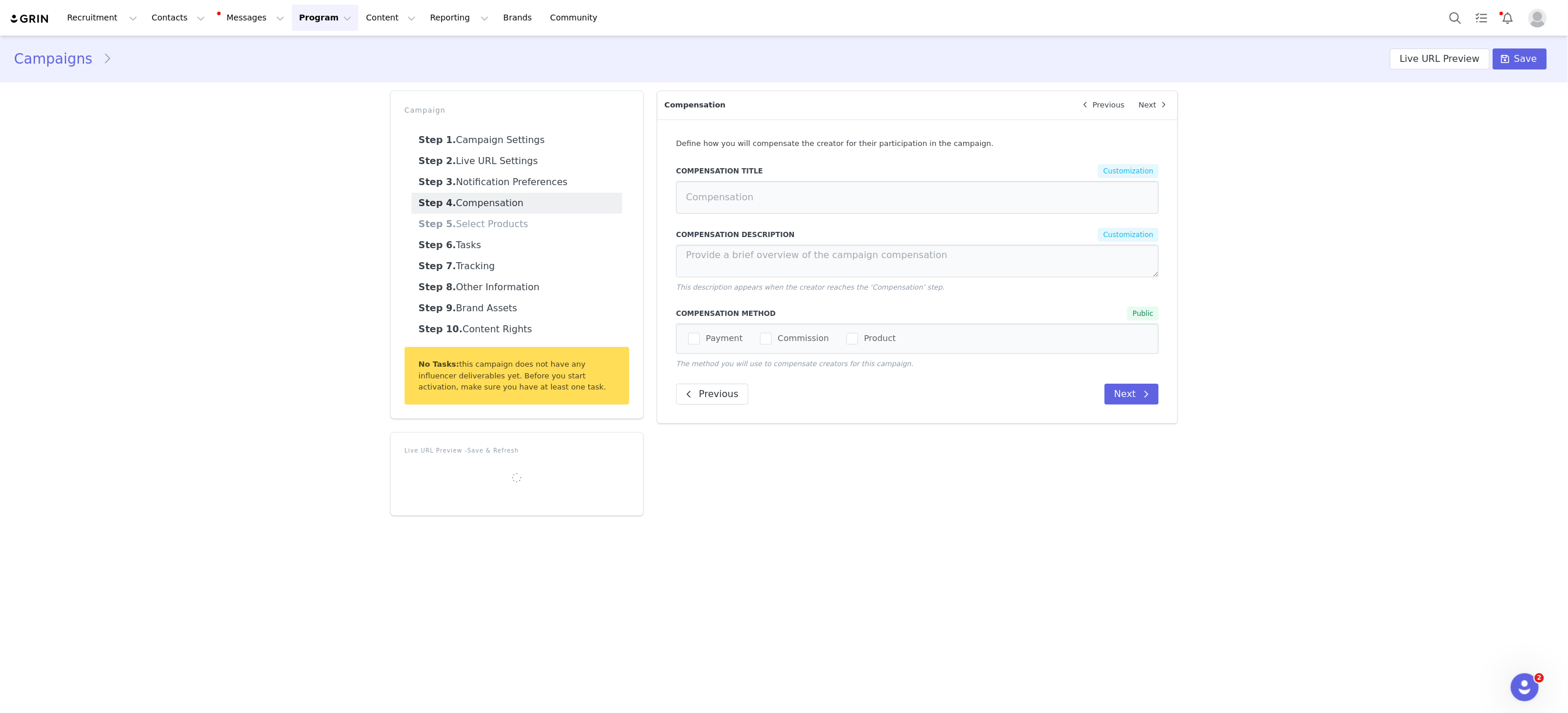
radio input "false"
radio input "true"
radio input "false"
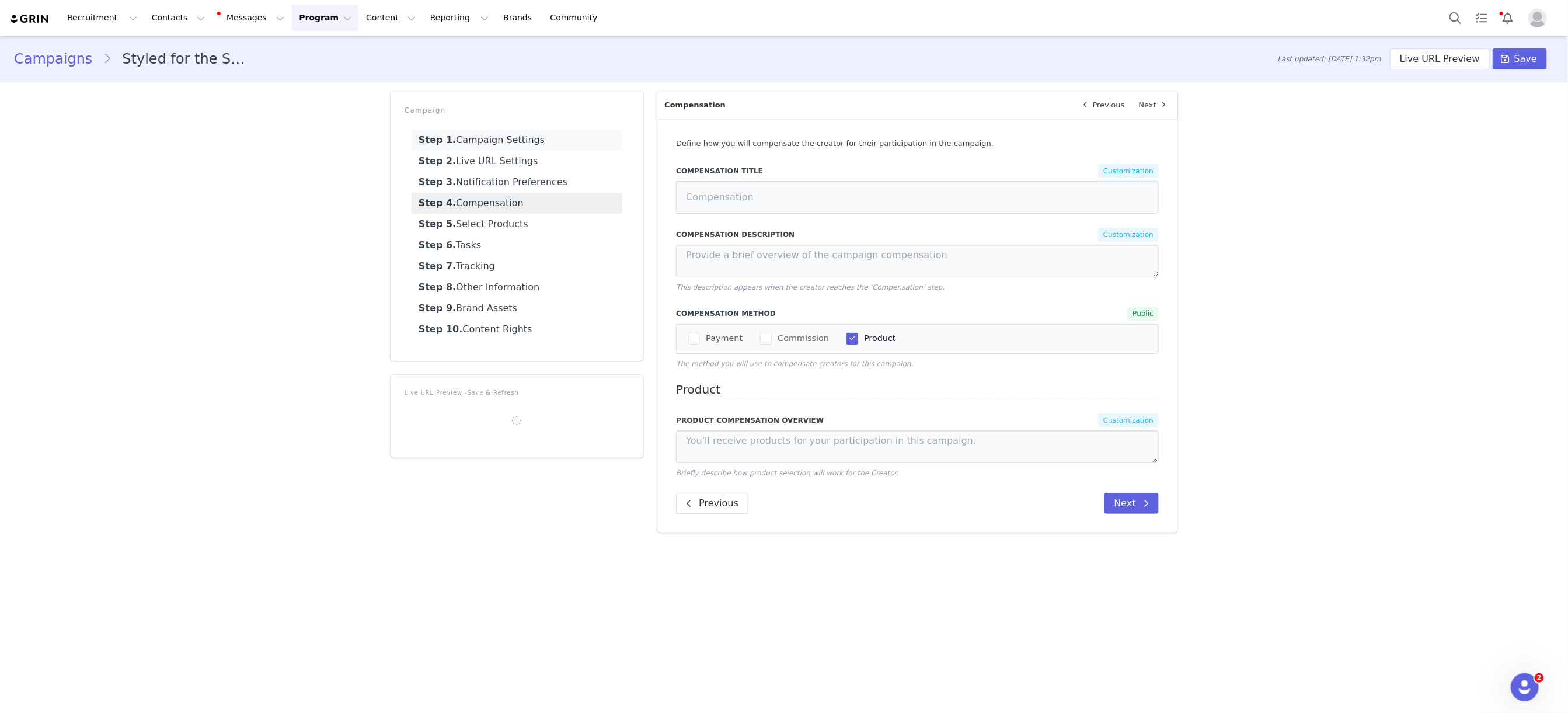
click at [461, 132] on link "Step 1. Campaign Settings" at bounding box center [516, 140] width 210 height 21
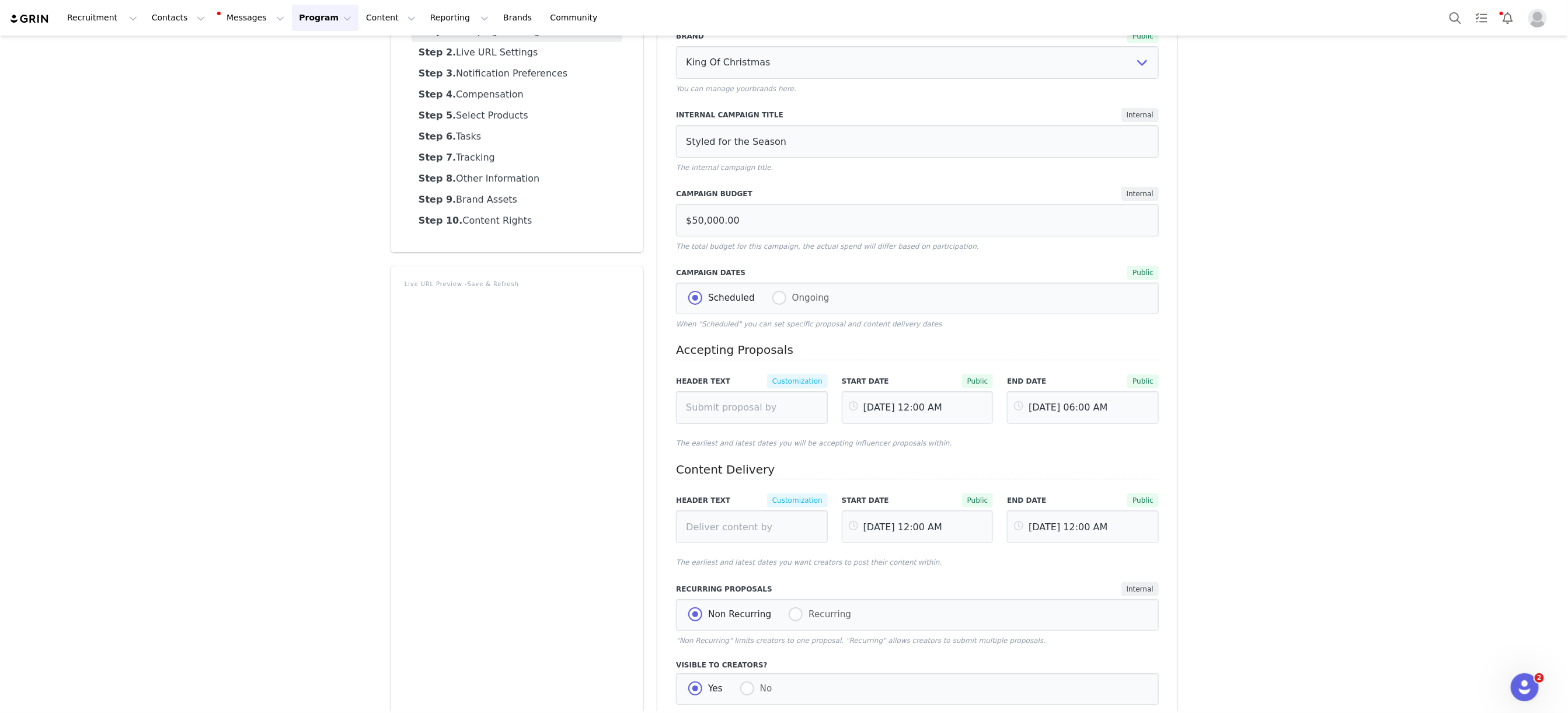
scroll to position [122, 0]
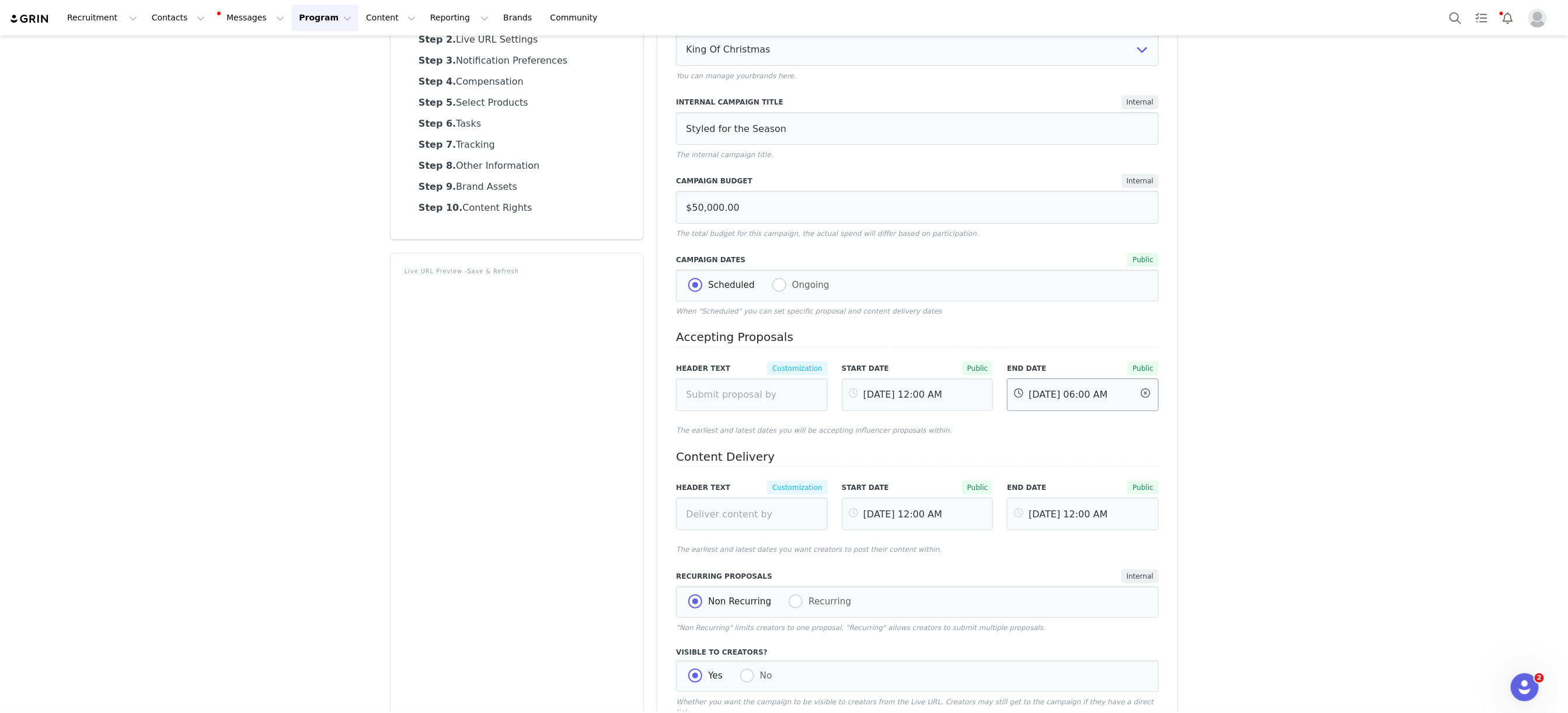
click at [1072, 399] on input "[DATE] 06:00 AM" at bounding box center [1083, 395] width 152 height 32
click at [1104, 562] on span "15" at bounding box center [1102, 561] width 14 height 14
type input "[DATE] 06:00 AM"
type input "[DATE]"
click at [1180, 661] on span "OK" at bounding box center [1178, 659] width 10 height 8
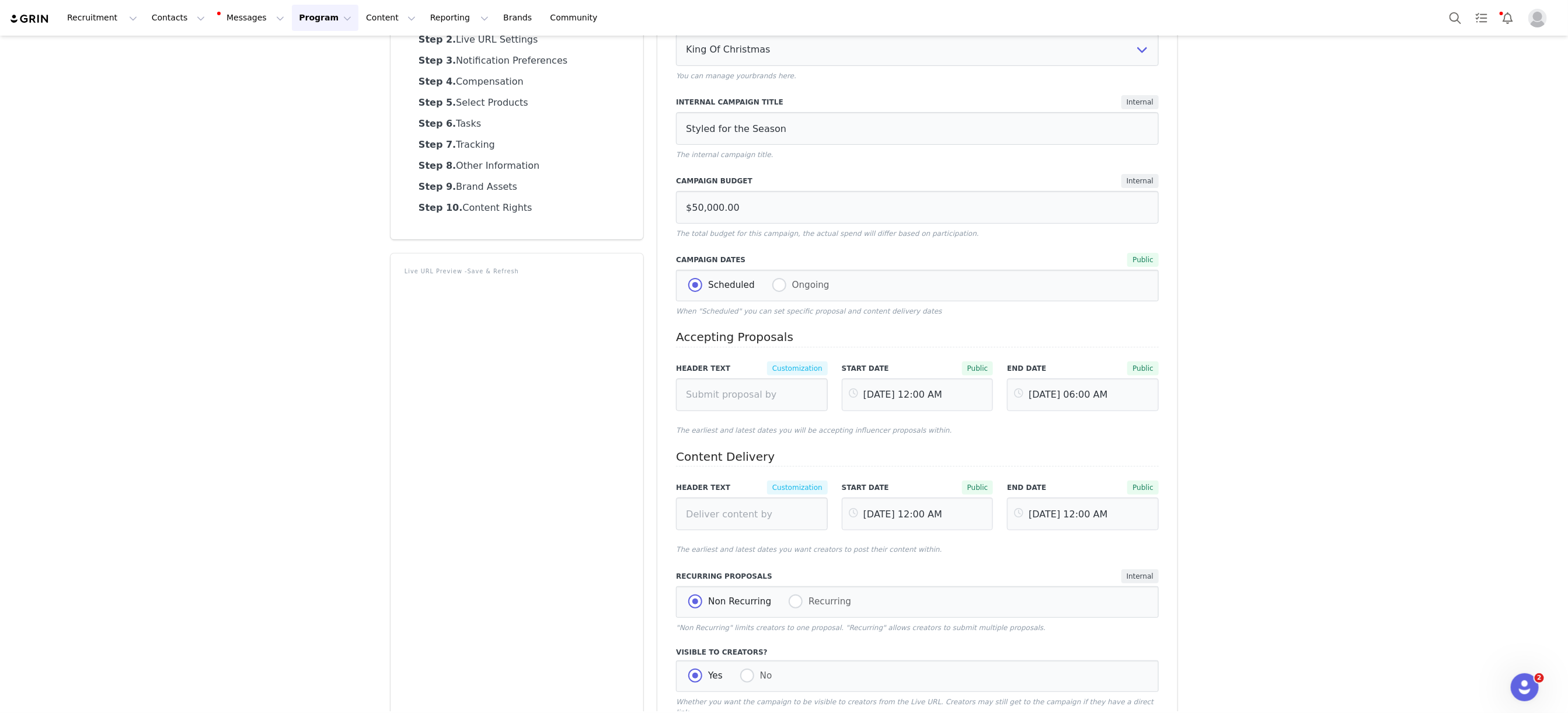
scroll to position [0, 0]
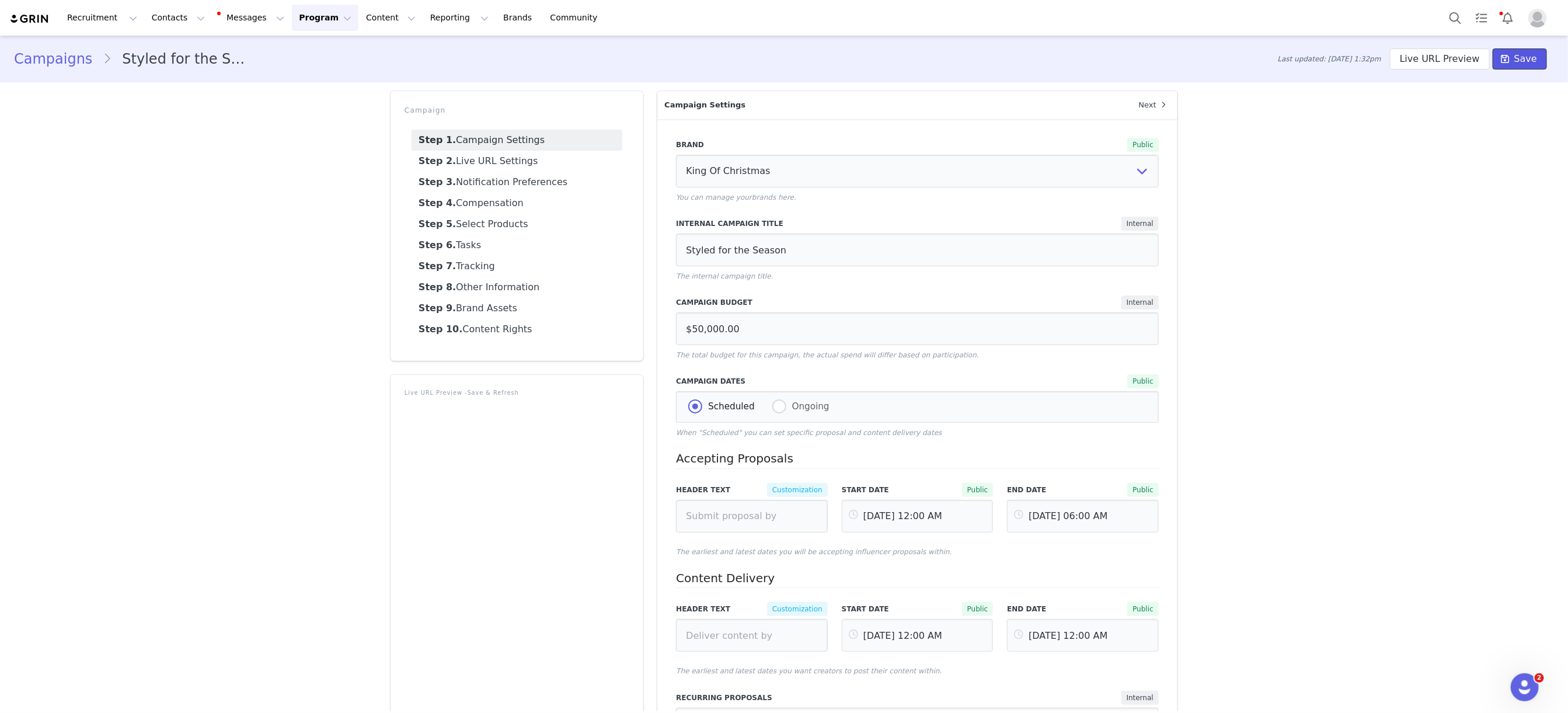
click at [1534, 58] on span "Save" at bounding box center [1526, 59] width 23 height 14
click at [313, 15] on button "Program Program" at bounding box center [325, 18] width 66 height 26
click at [324, 78] on p "Campaigns" at bounding box center [305, 74] width 45 height 12
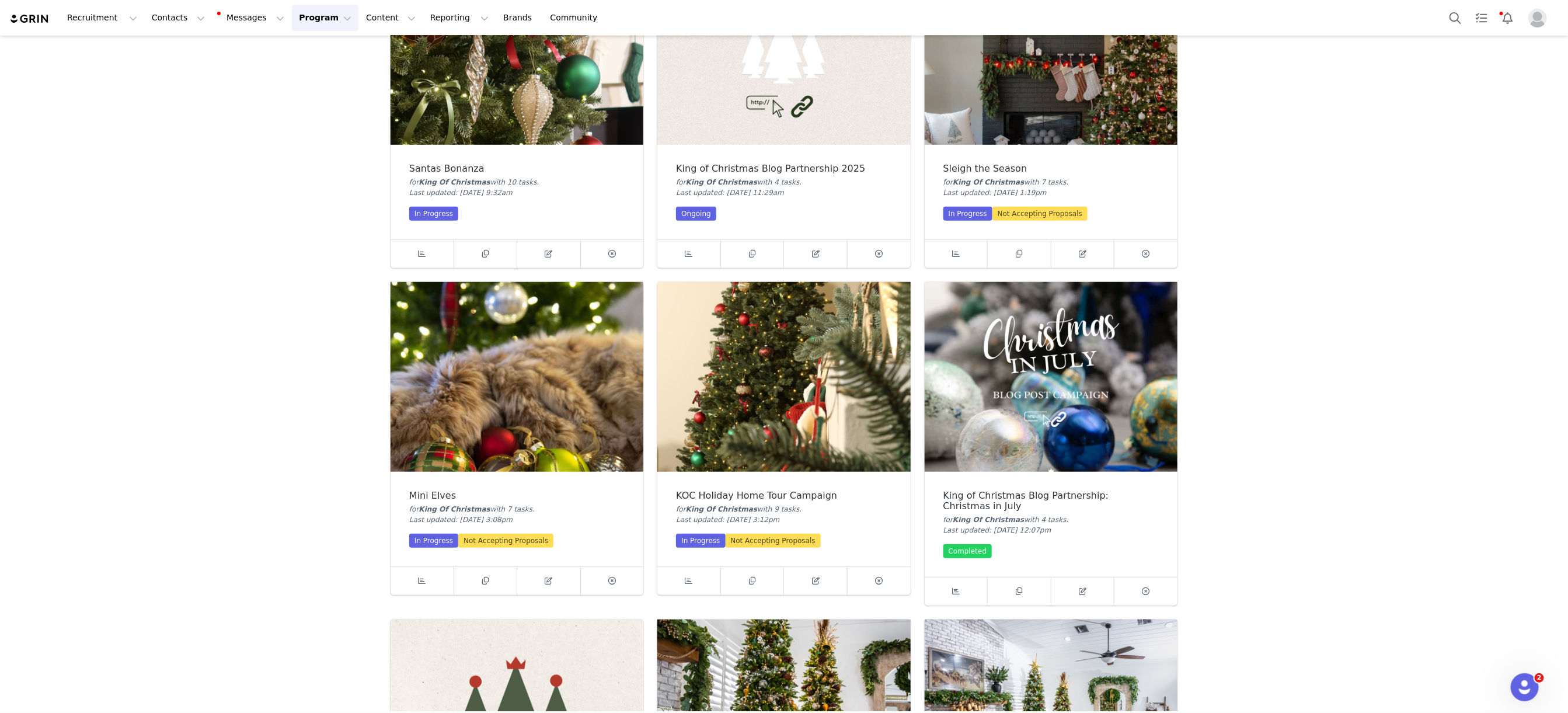
scroll to position [491, 0]
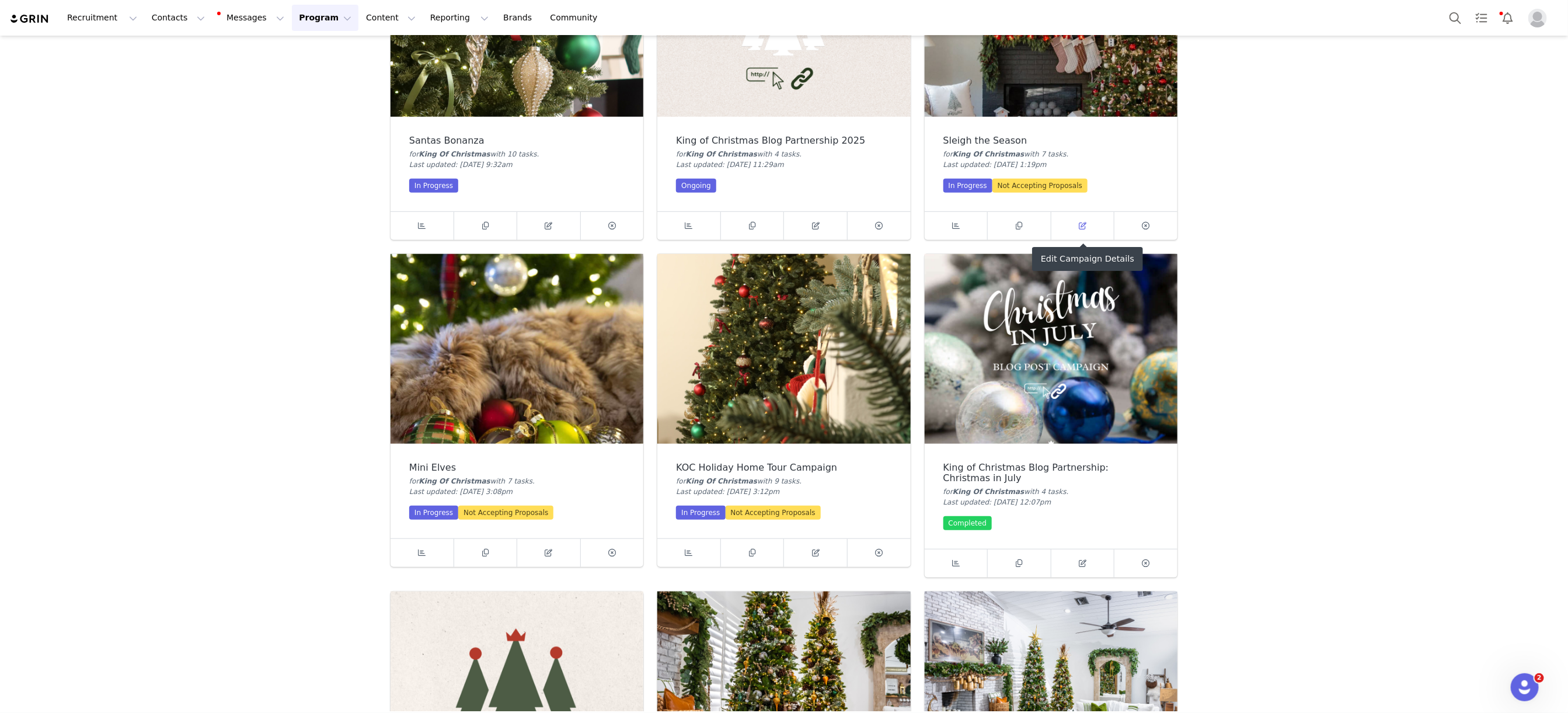
click at [1083, 225] on icon at bounding box center [1083, 226] width 8 height 8
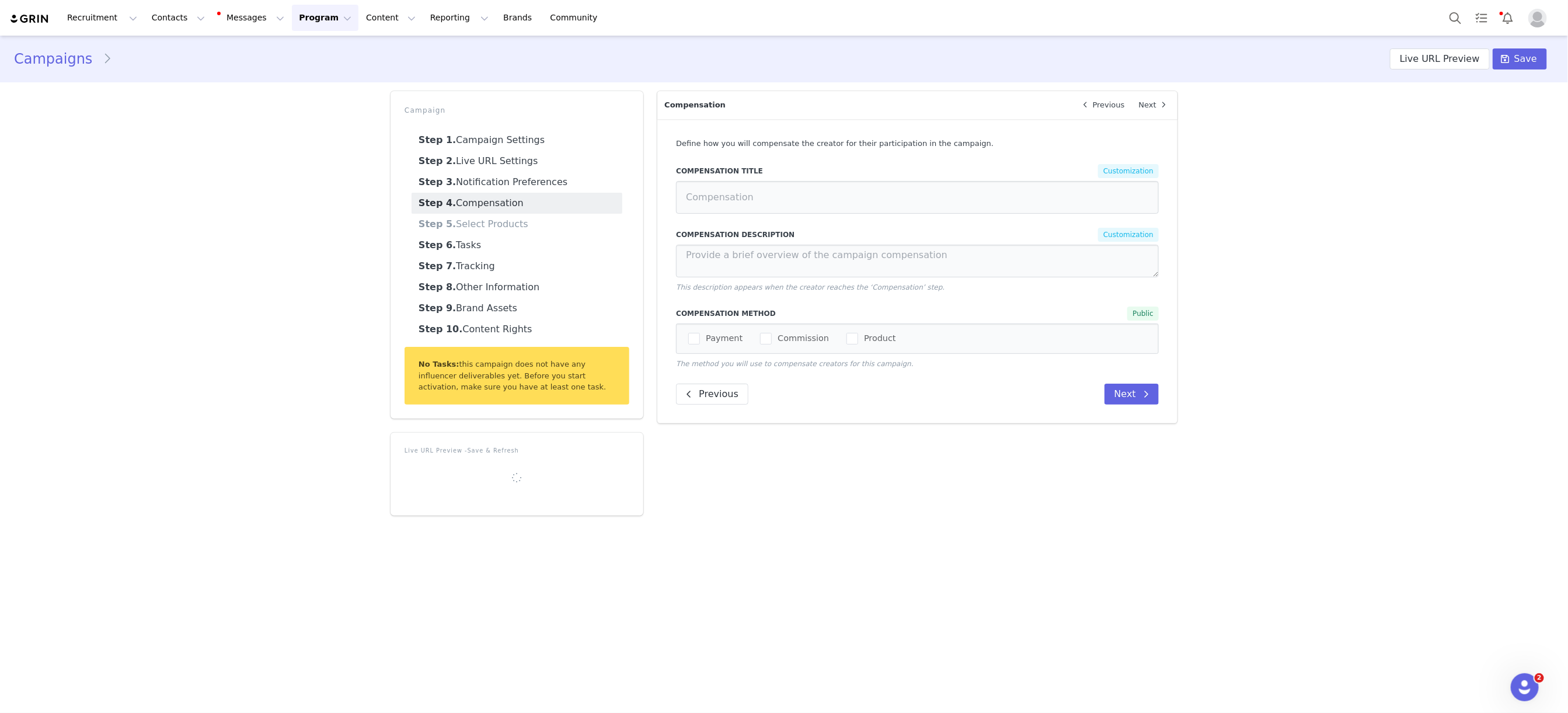
select select
type input "$50,000.00"
select select "f9dbec43-eea9-49dc-a567-9f34cfd4d070"
type input "Sleigh the Season"
radio input "true"
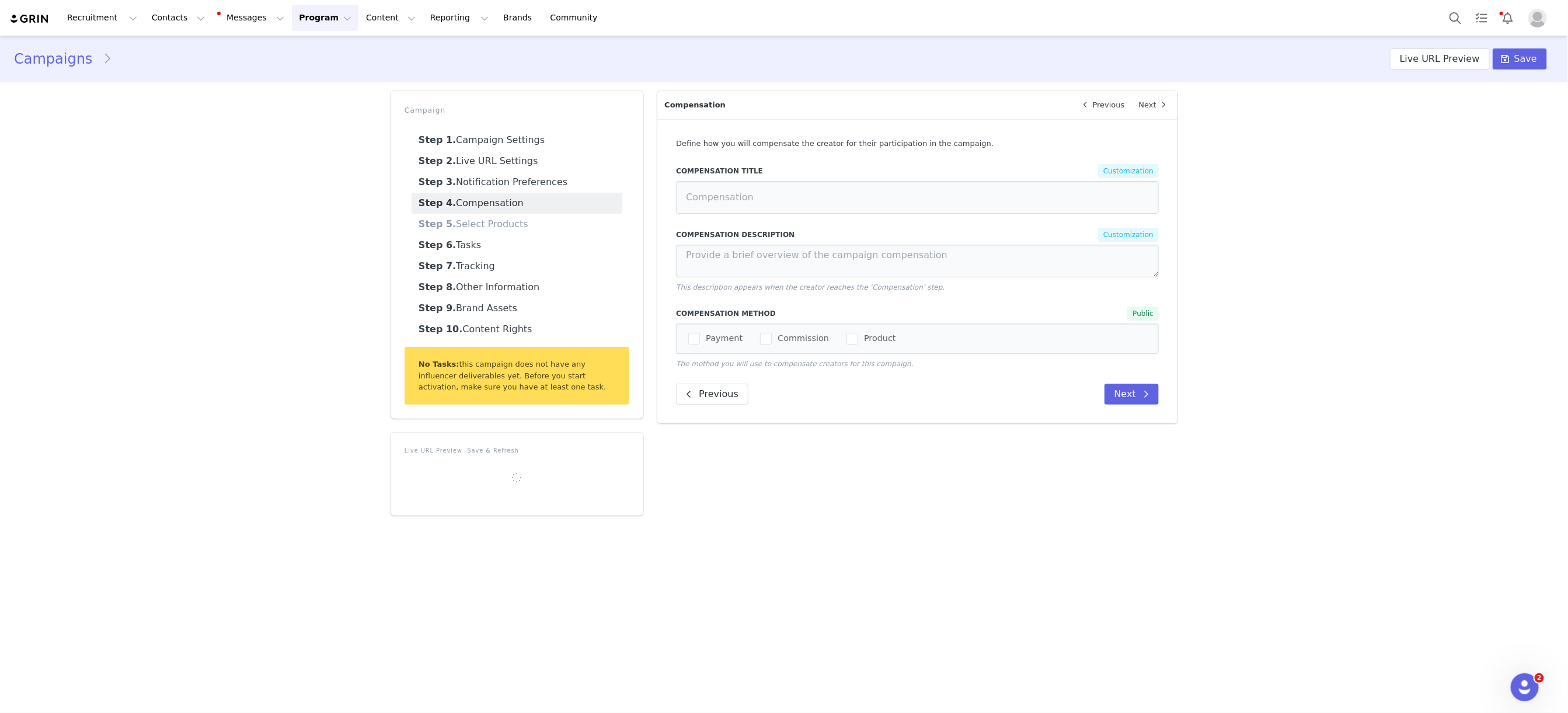
radio input "false"
radio input "true"
radio input "false"
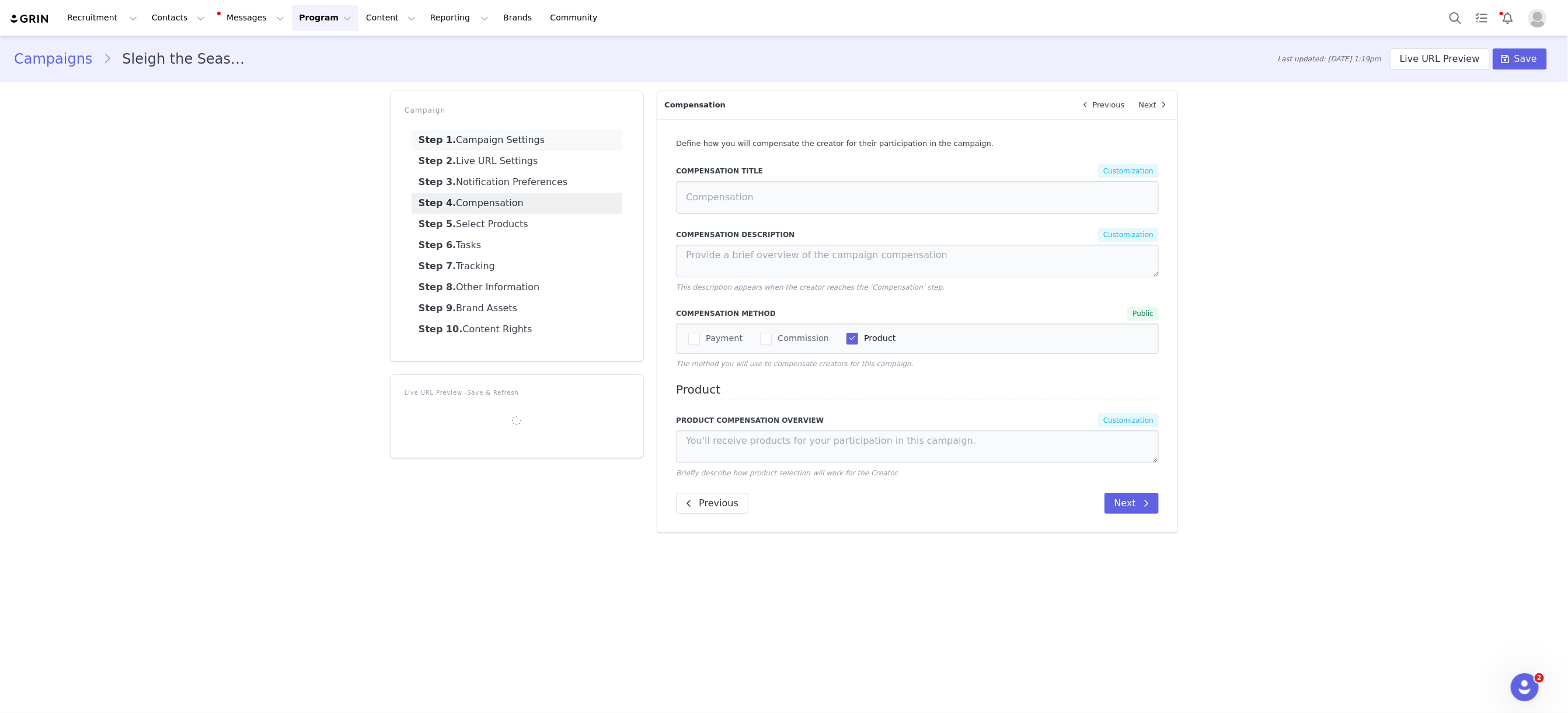
click at [512, 136] on link "Step 1. Campaign Settings" at bounding box center [516, 140] width 210 height 21
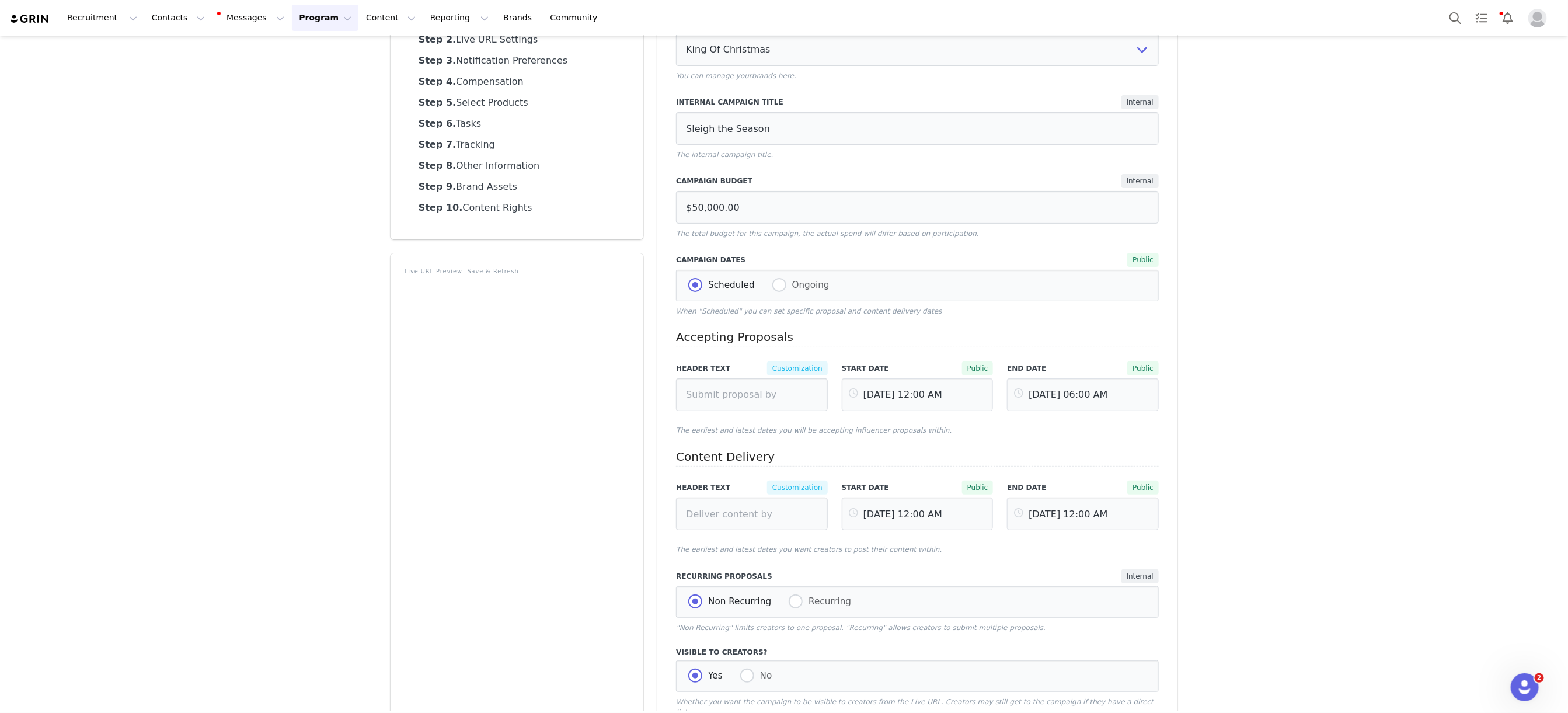
scroll to position [184, 0]
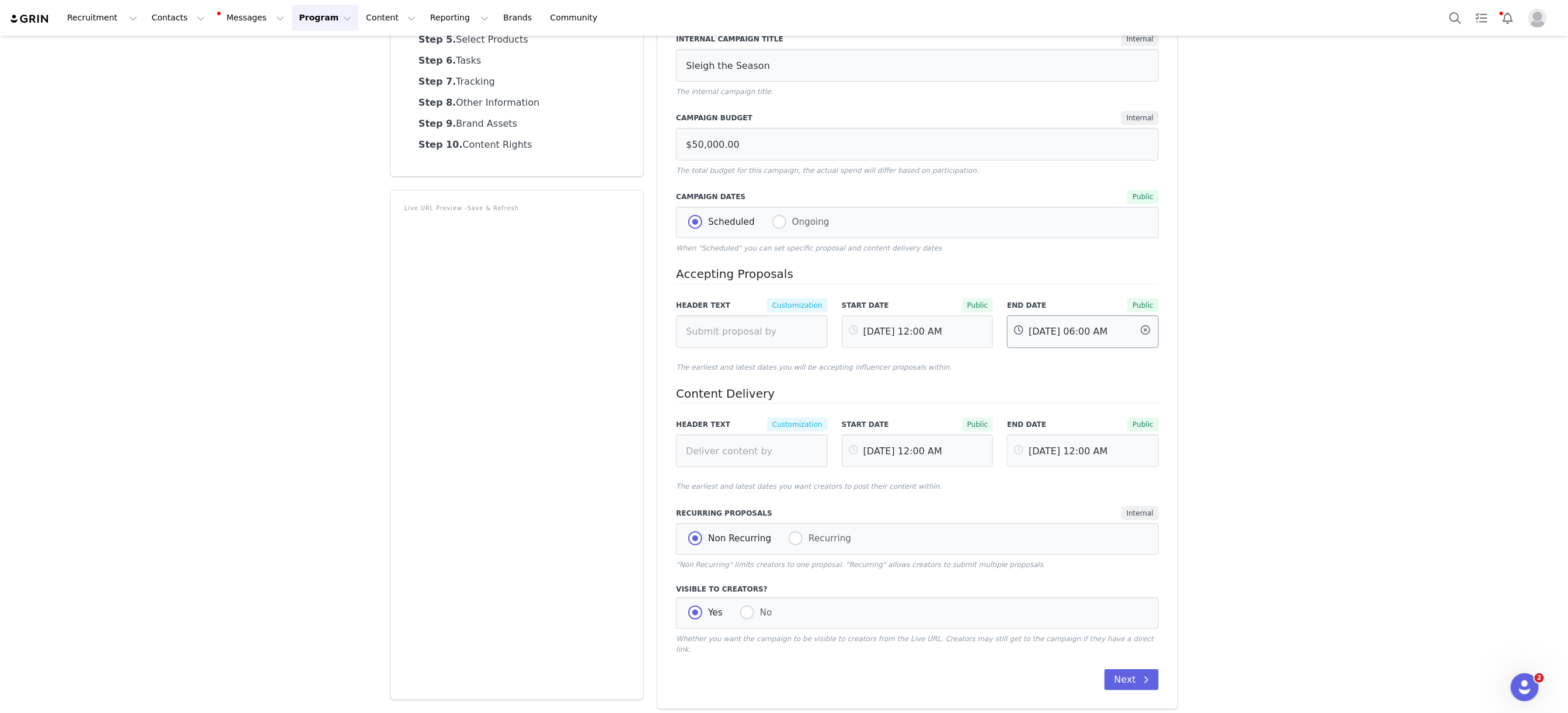
click at [1067, 334] on input "[DATE] 06:00 AM" at bounding box center [1083, 331] width 152 height 32
click at [1106, 502] on span "15" at bounding box center [1102, 498] width 14 height 14
type input "[DATE] 06:00 AM"
type input "[DATE]"
click at [1177, 598] on span "OK" at bounding box center [1178, 596] width 10 height 8
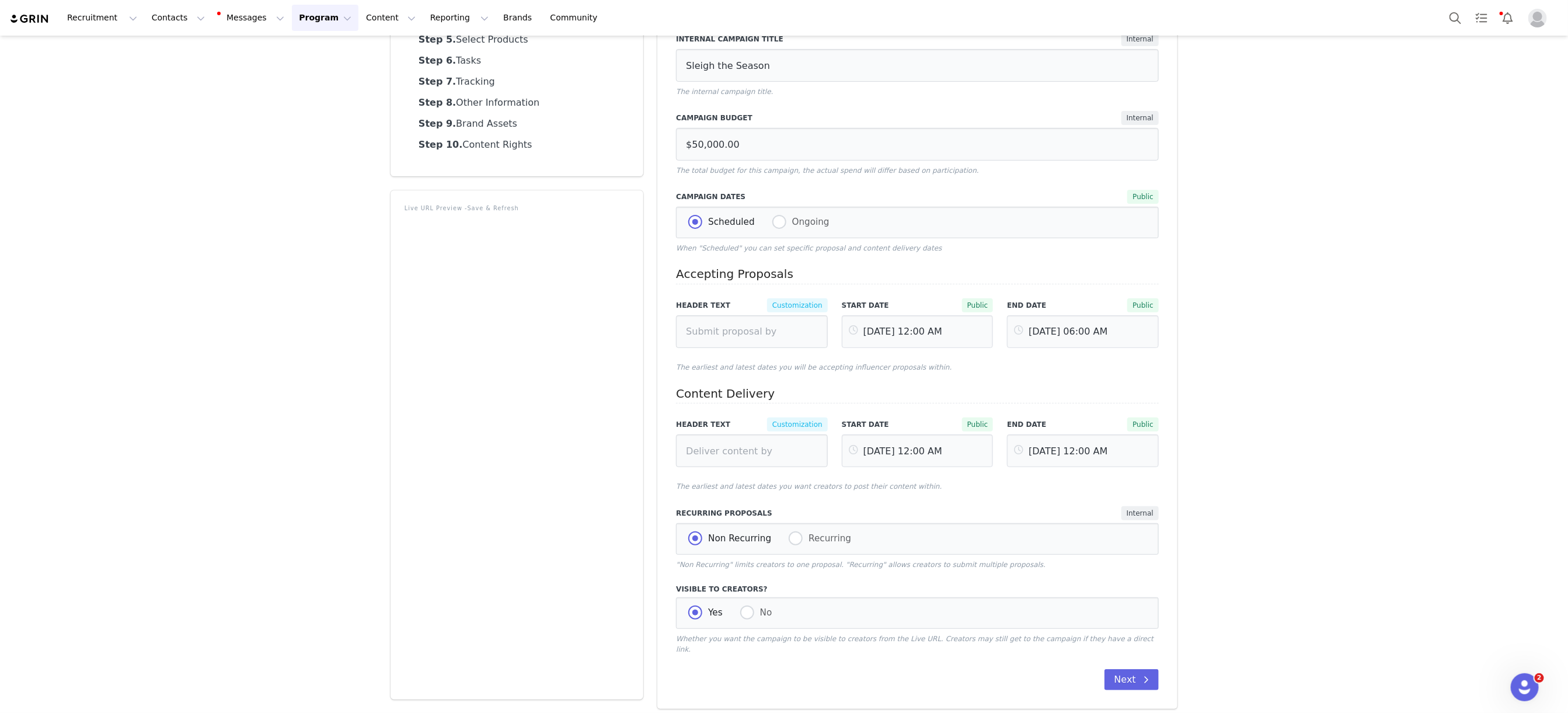
scroll to position [0, 0]
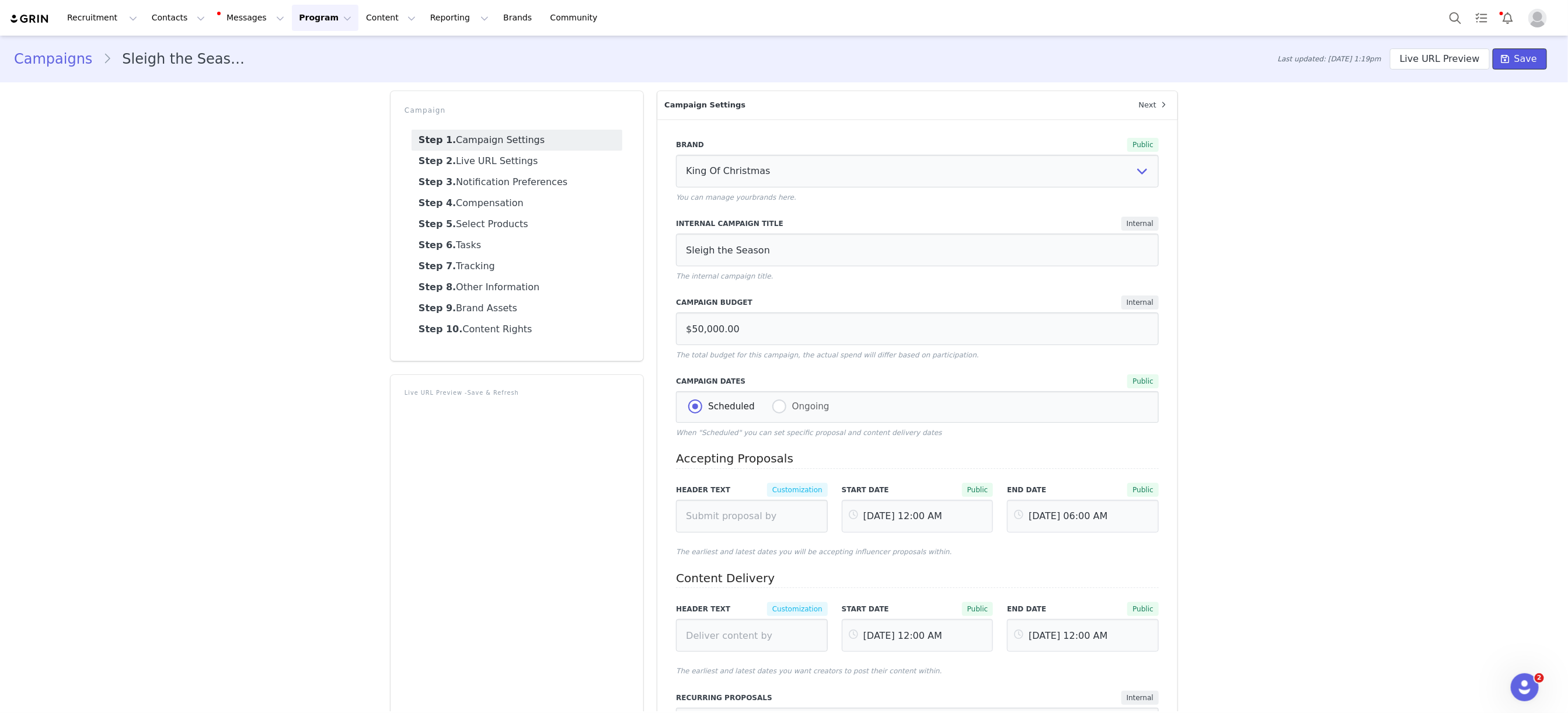
click at [1533, 64] on span "Save" at bounding box center [1526, 59] width 23 height 14
click at [311, 18] on button "Program Program" at bounding box center [325, 18] width 66 height 26
click at [322, 78] on p "Campaigns" at bounding box center [305, 74] width 45 height 12
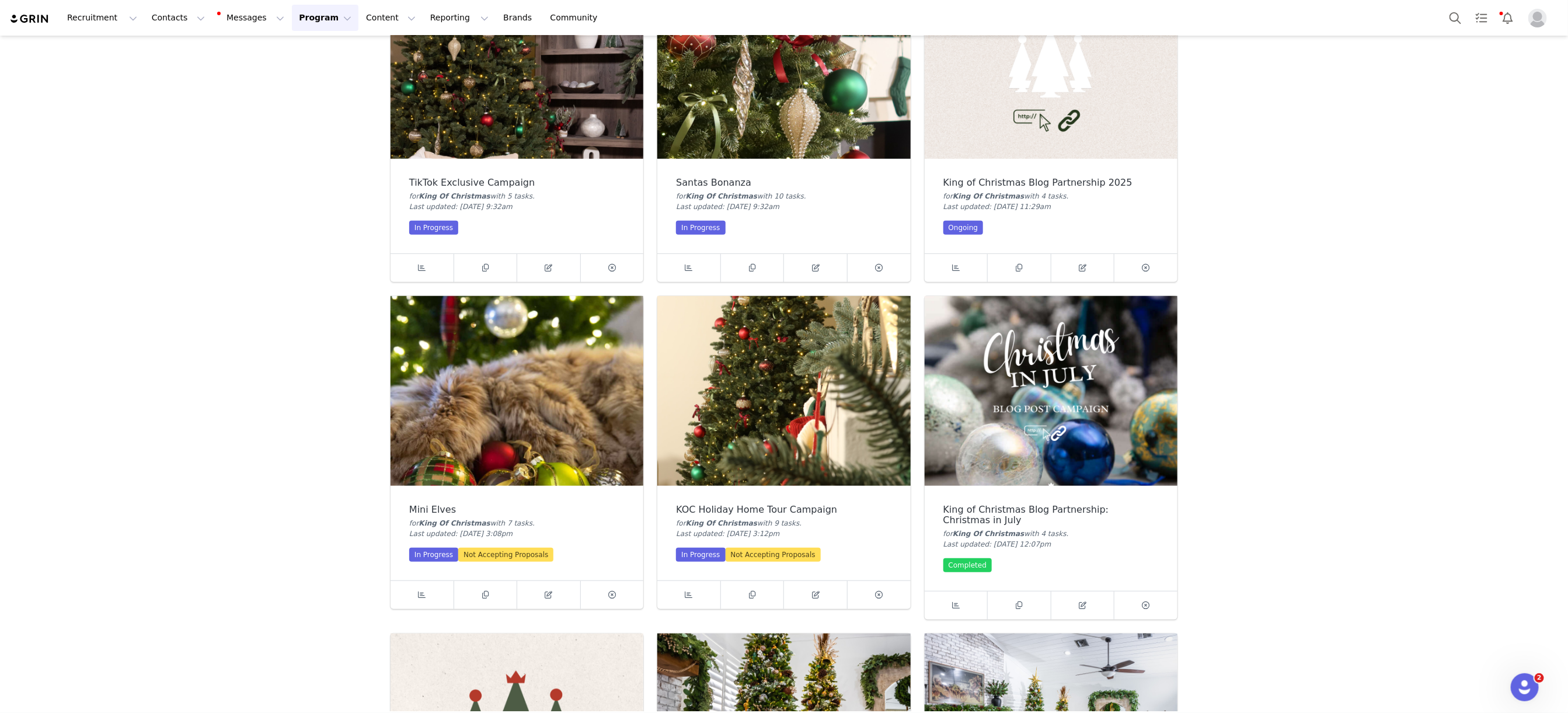
scroll to position [466, 0]
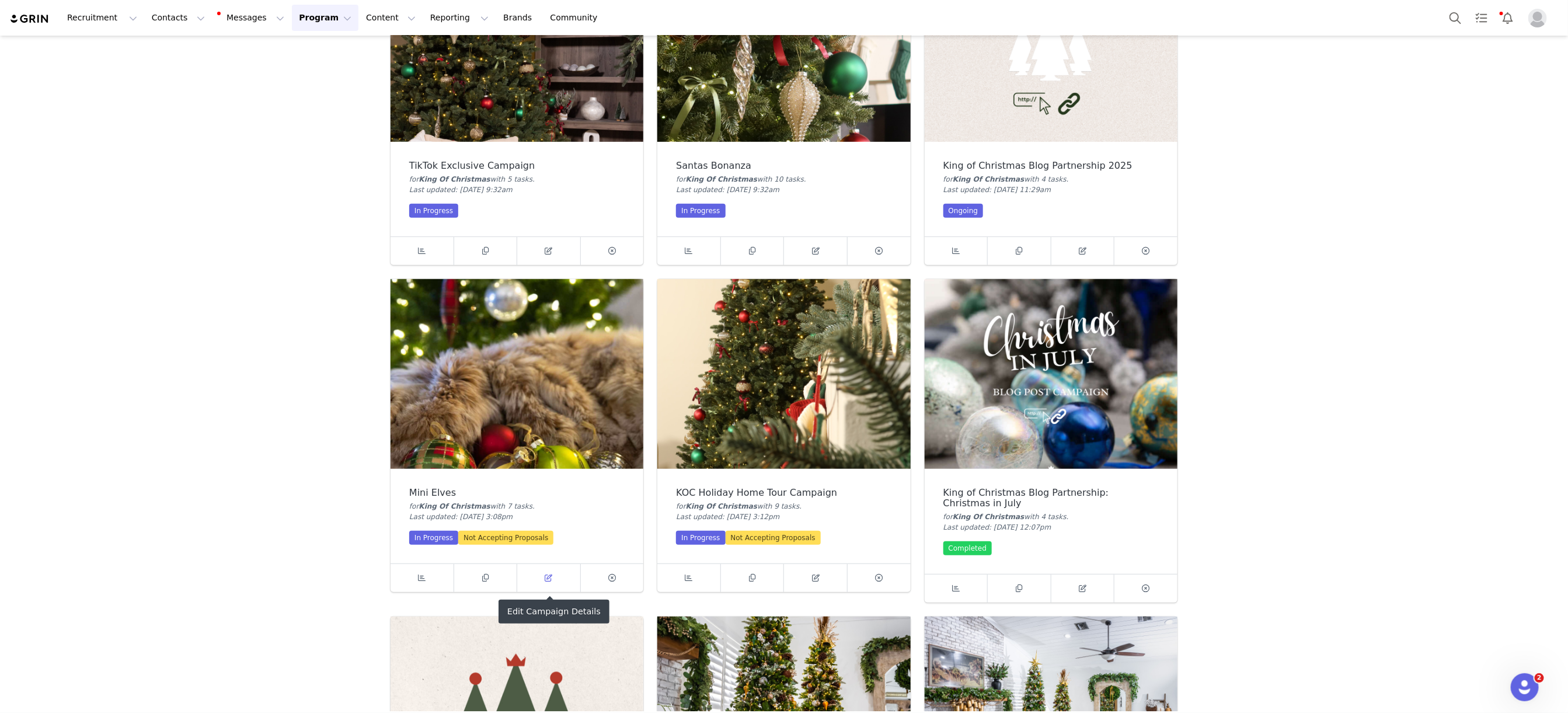
click at [552, 577] on span at bounding box center [549, 578] width 14 height 14
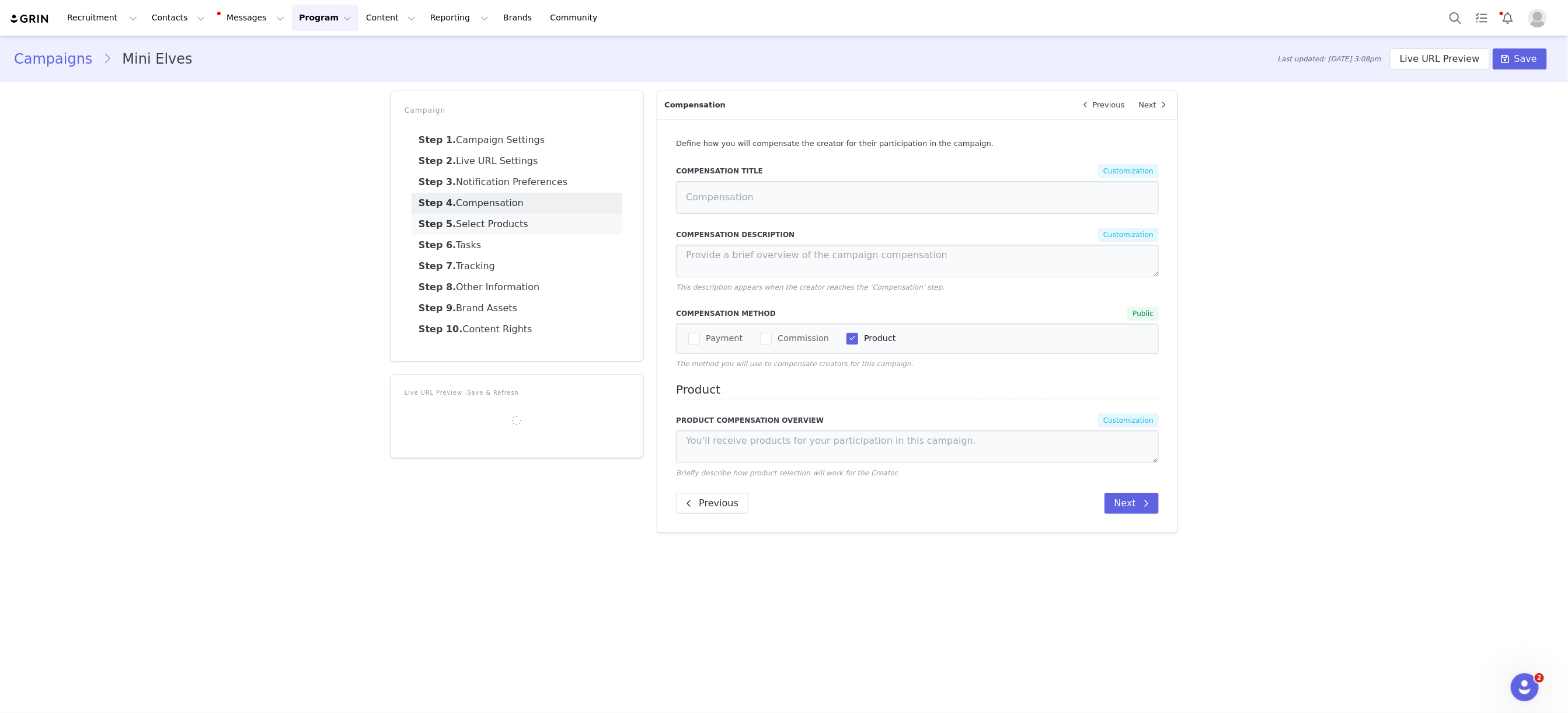
click at [488, 227] on link "Step 5. Select Products" at bounding box center [516, 224] width 210 height 21
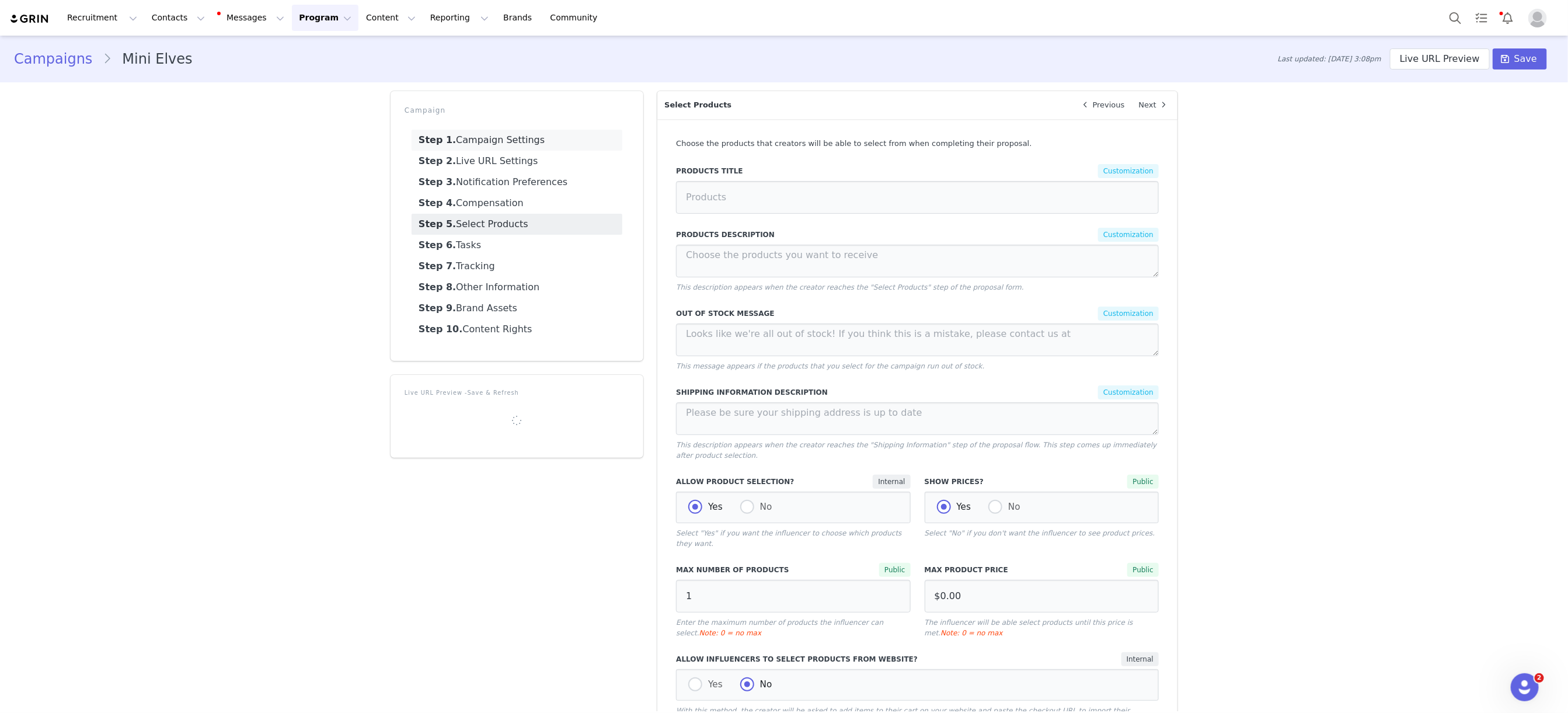
click at [487, 137] on link "Step 1. Campaign Settings" at bounding box center [516, 140] width 210 height 21
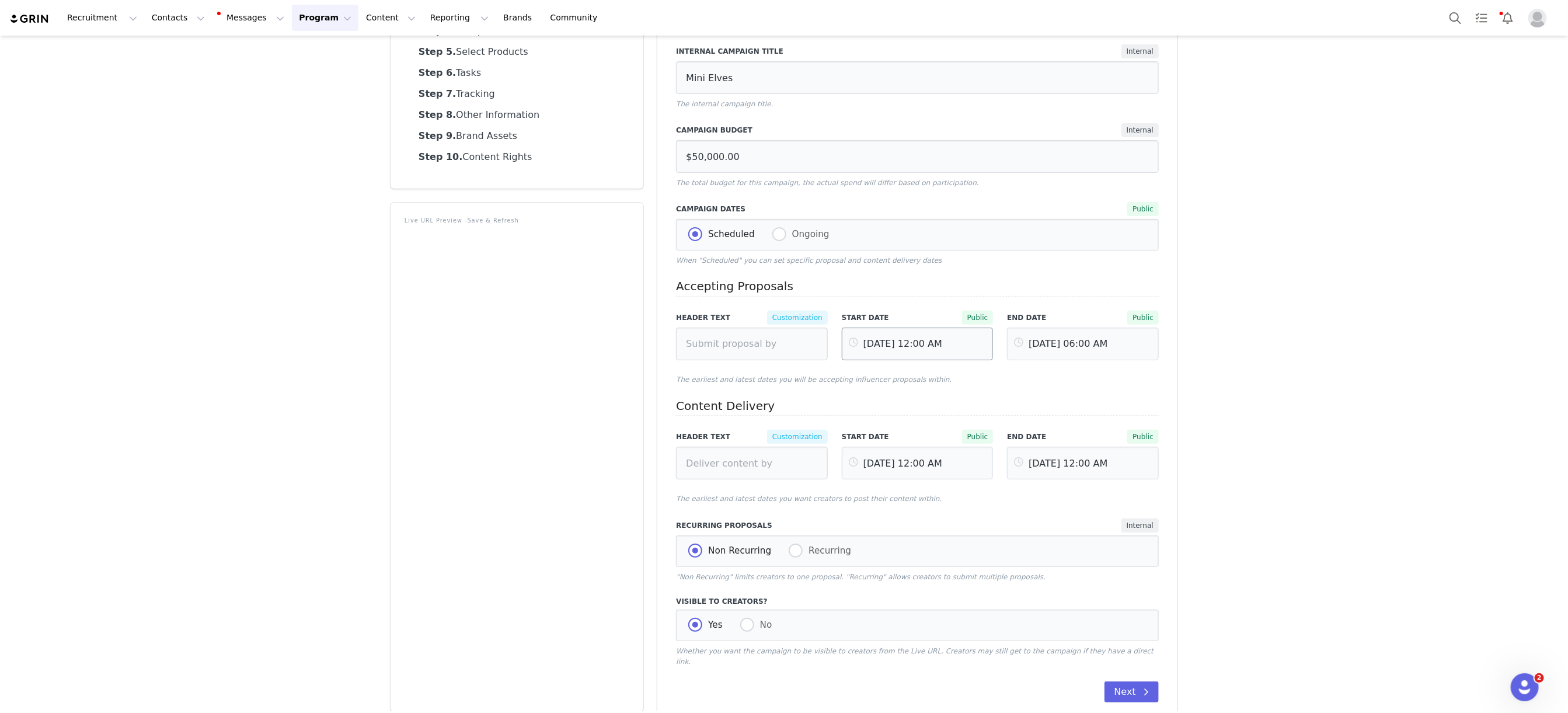
scroll to position [184, 0]
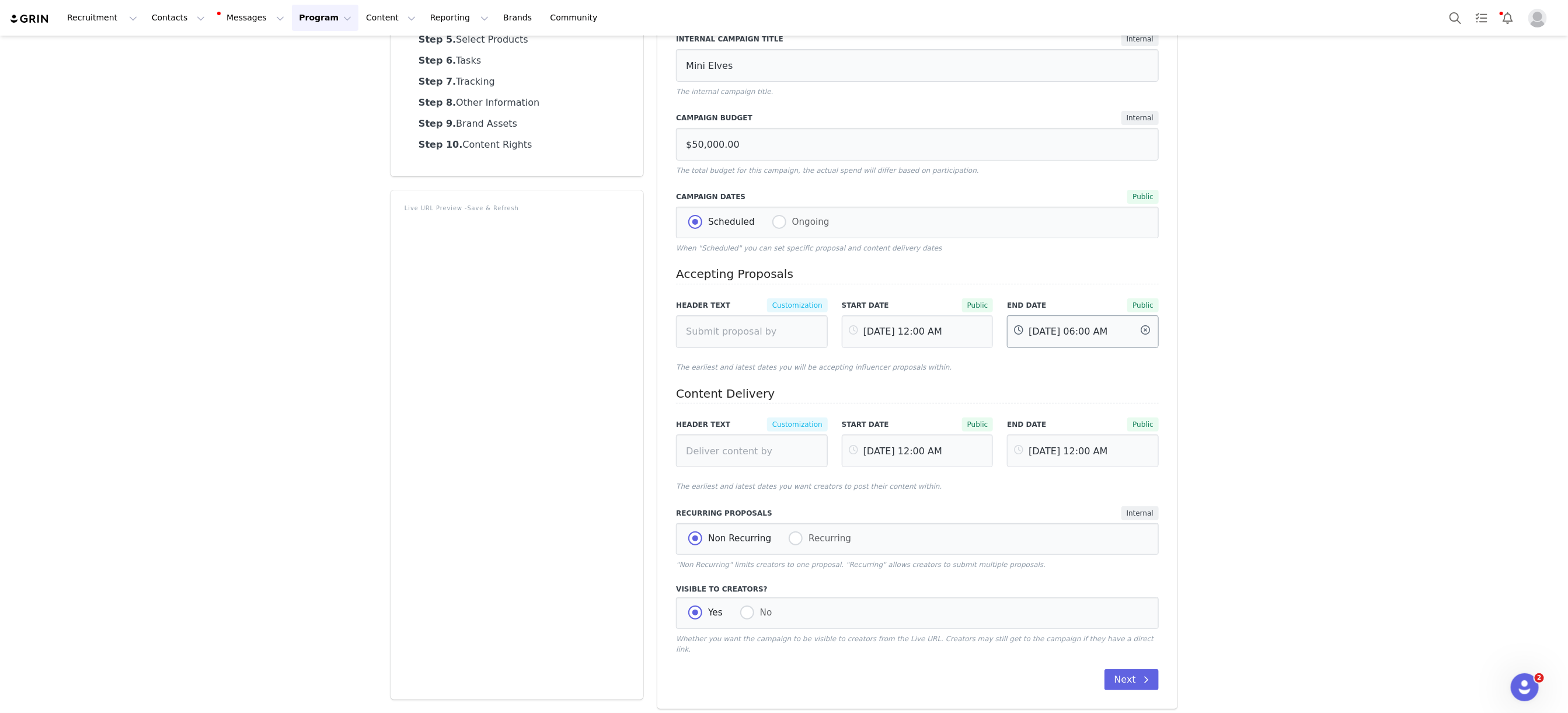
click at [1080, 327] on input "[DATE] 06:00 AM" at bounding box center [1083, 331] width 152 height 32
click at [1099, 496] on span "15" at bounding box center [1102, 498] width 14 height 14
type input "[DATE] 06:00 AM"
type input "[DATE]"
click at [1181, 600] on span "OK" at bounding box center [1178, 596] width 10 height 8
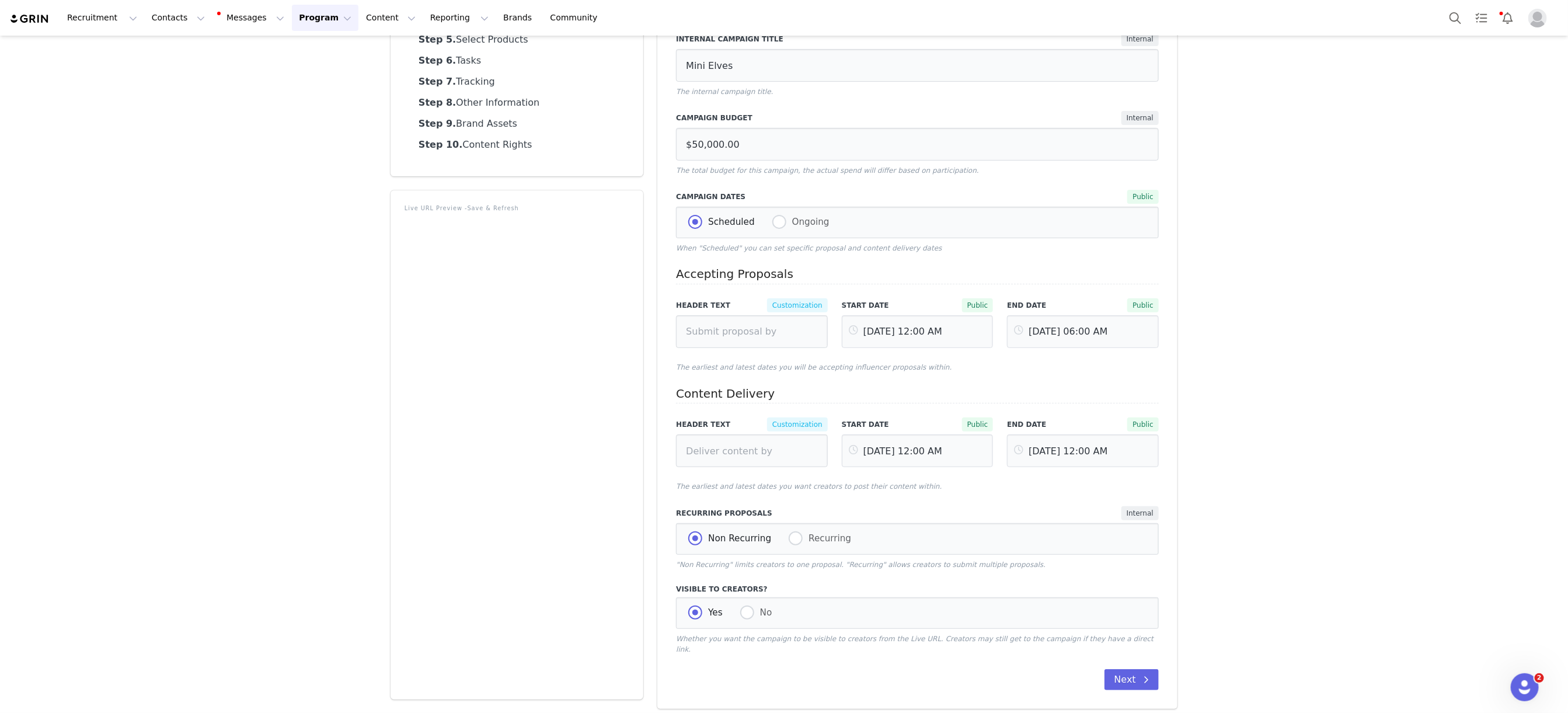
scroll to position [0, 0]
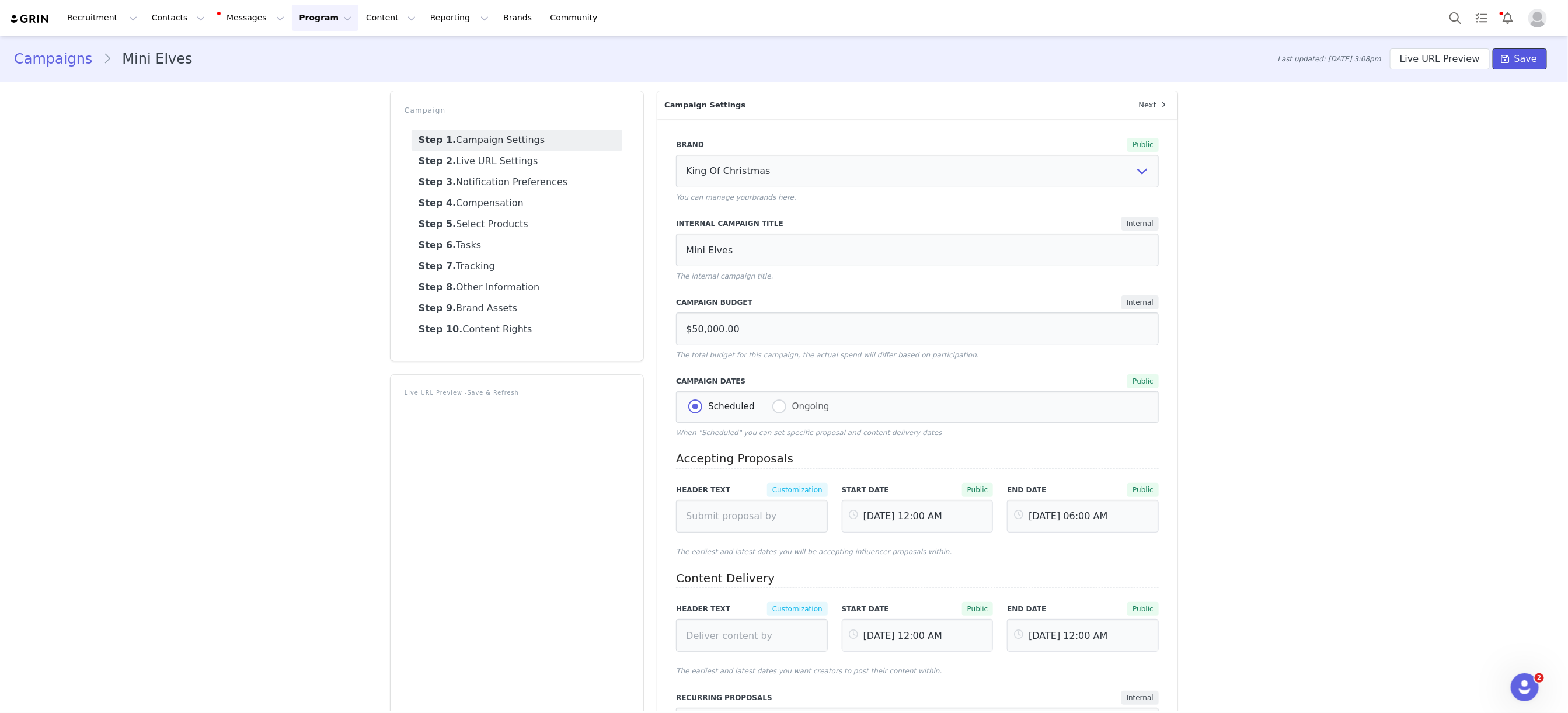
click at [1525, 61] on span "Save" at bounding box center [1526, 59] width 23 height 14
click at [311, 29] on button "Program Program" at bounding box center [325, 18] width 66 height 26
click at [327, 69] on div "Campaigns" at bounding box center [320, 74] width 79 height 12
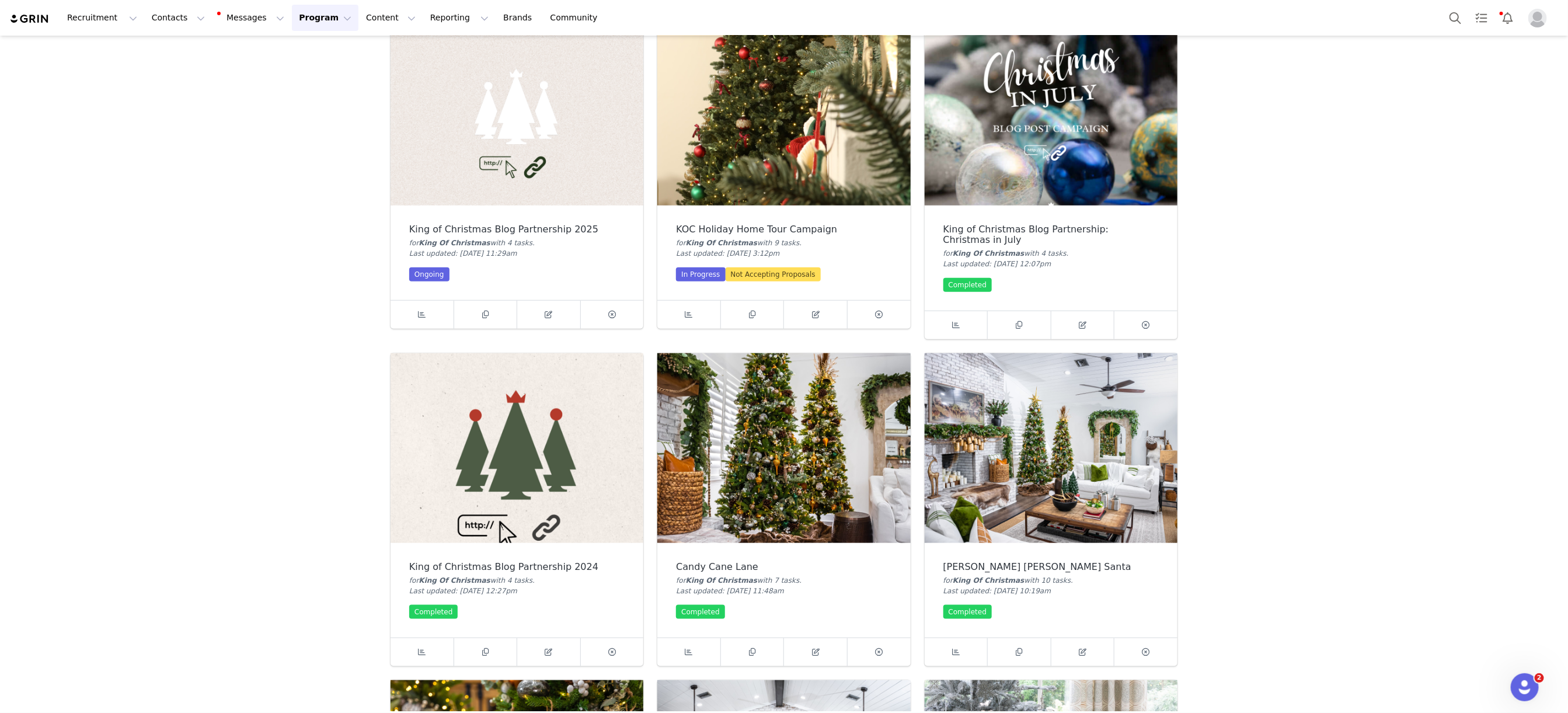
scroll to position [717, 0]
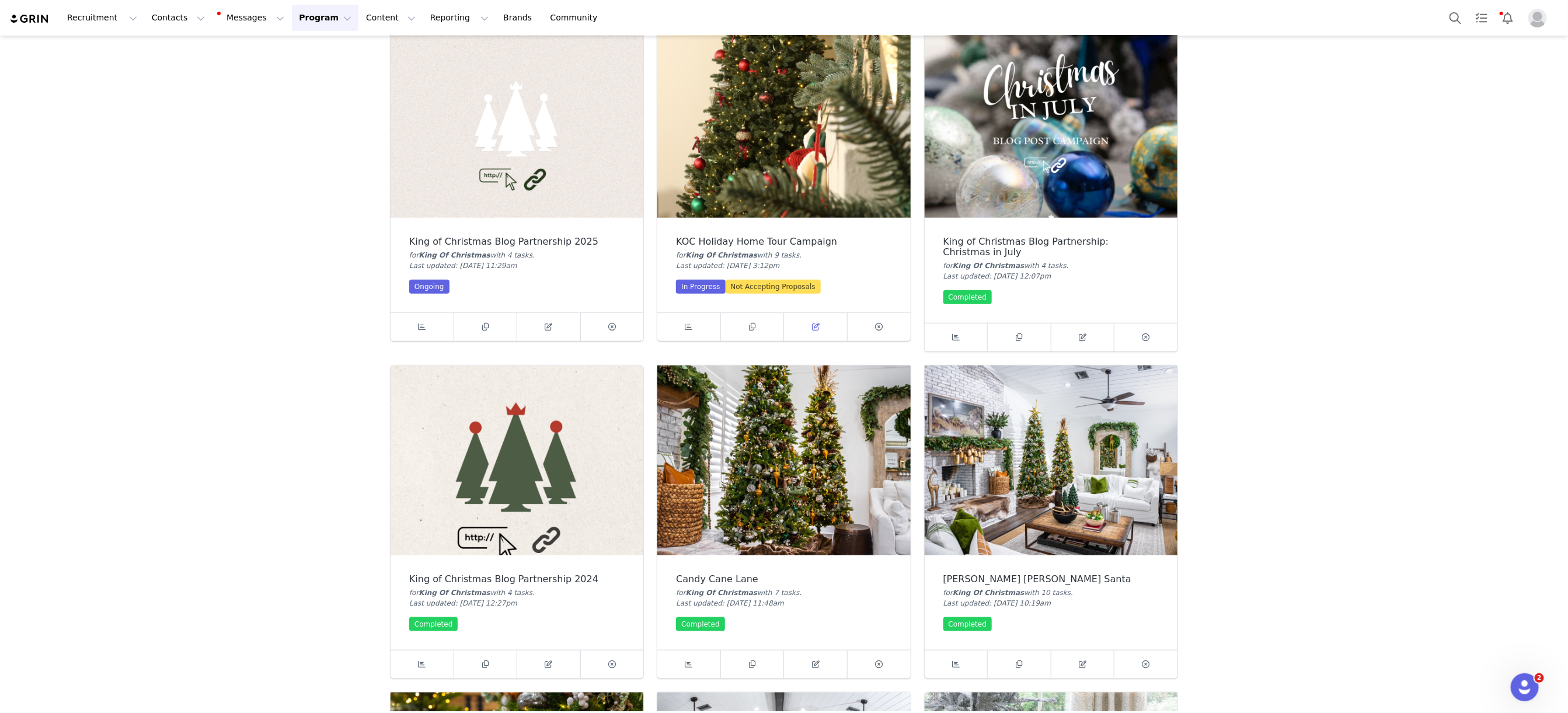
click at [812, 328] on icon at bounding box center [816, 327] width 8 height 8
select select
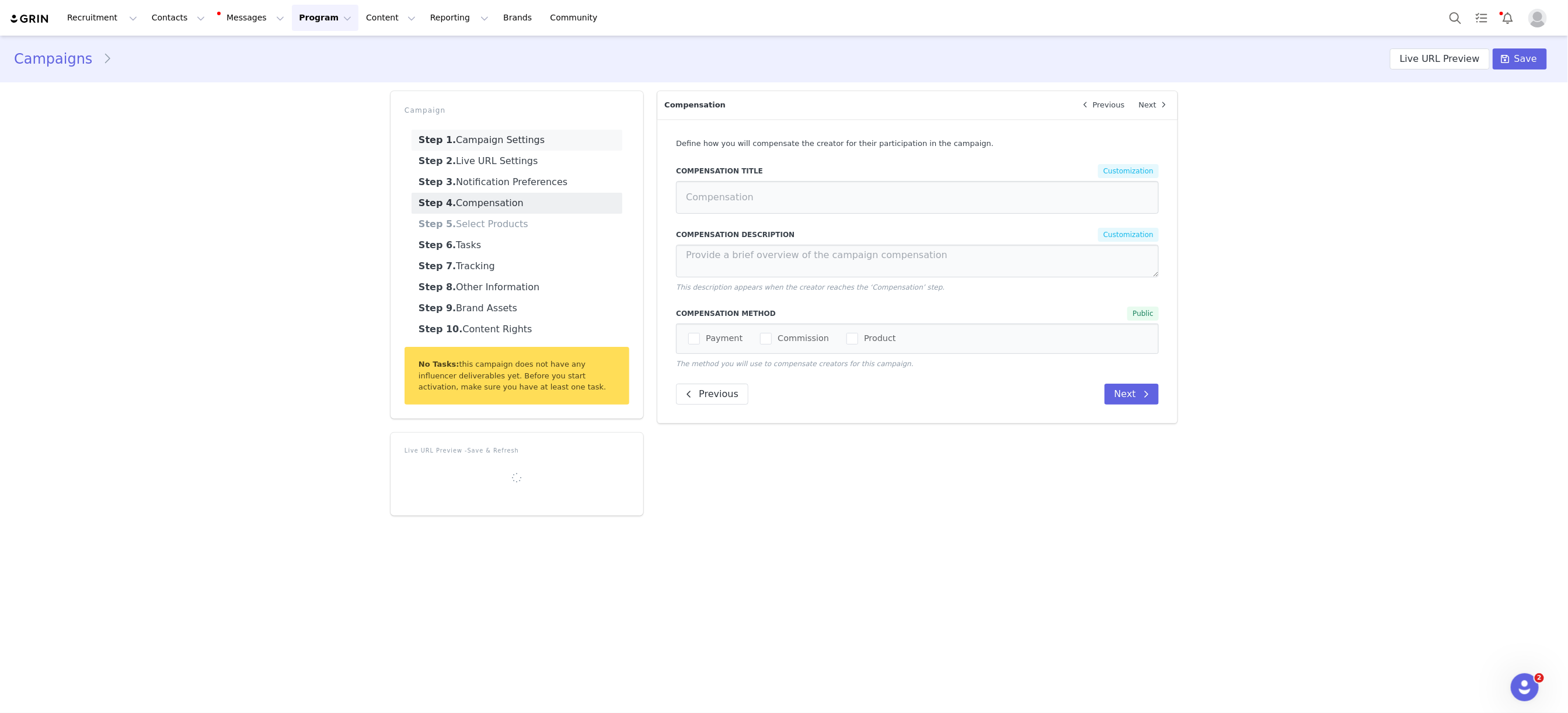
type input "$50,000.00"
select select "f9dbec43-eea9-49dc-a567-9f34cfd4d070"
type input "KOC Holiday Home Tour Campaign"
radio input "true"
radio input "false"
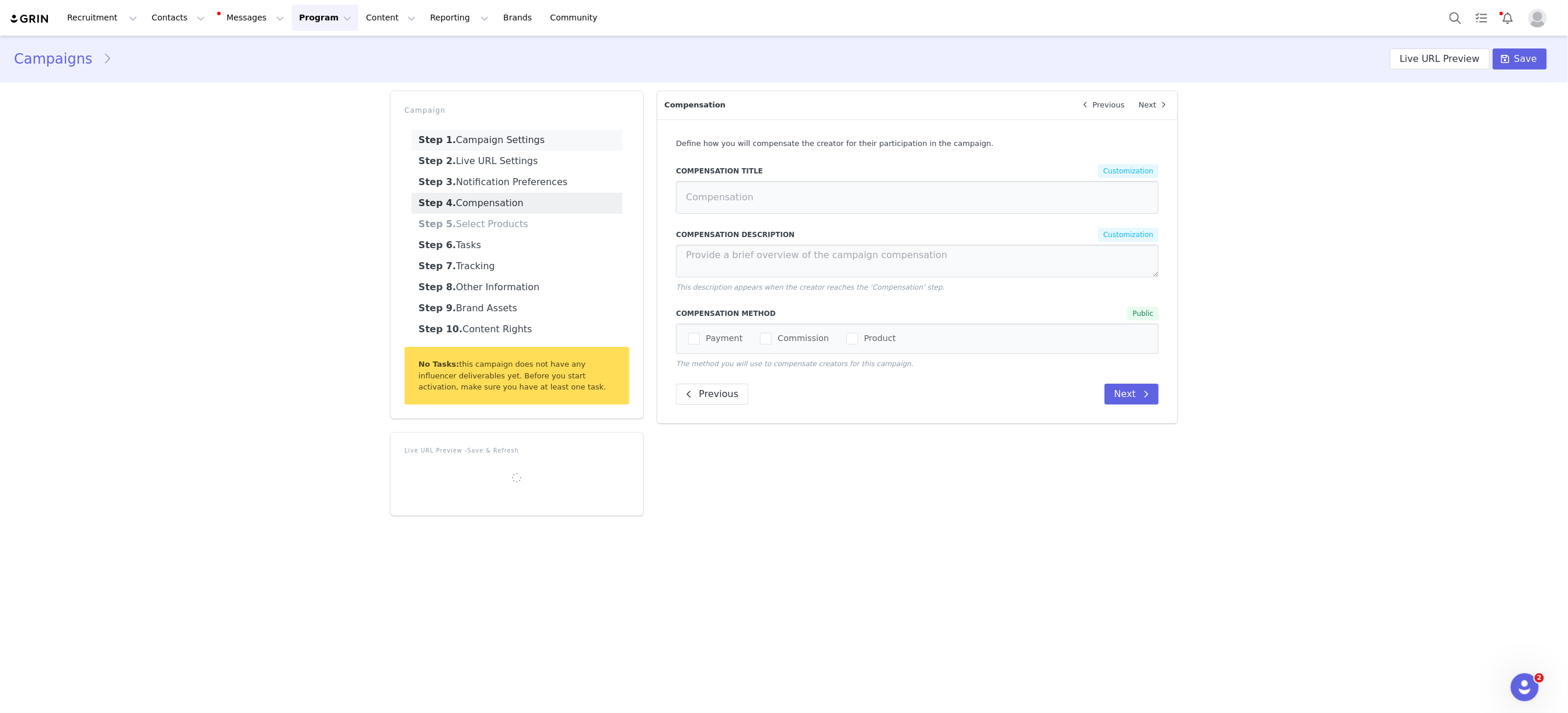
radio input "true"
radio input "false"
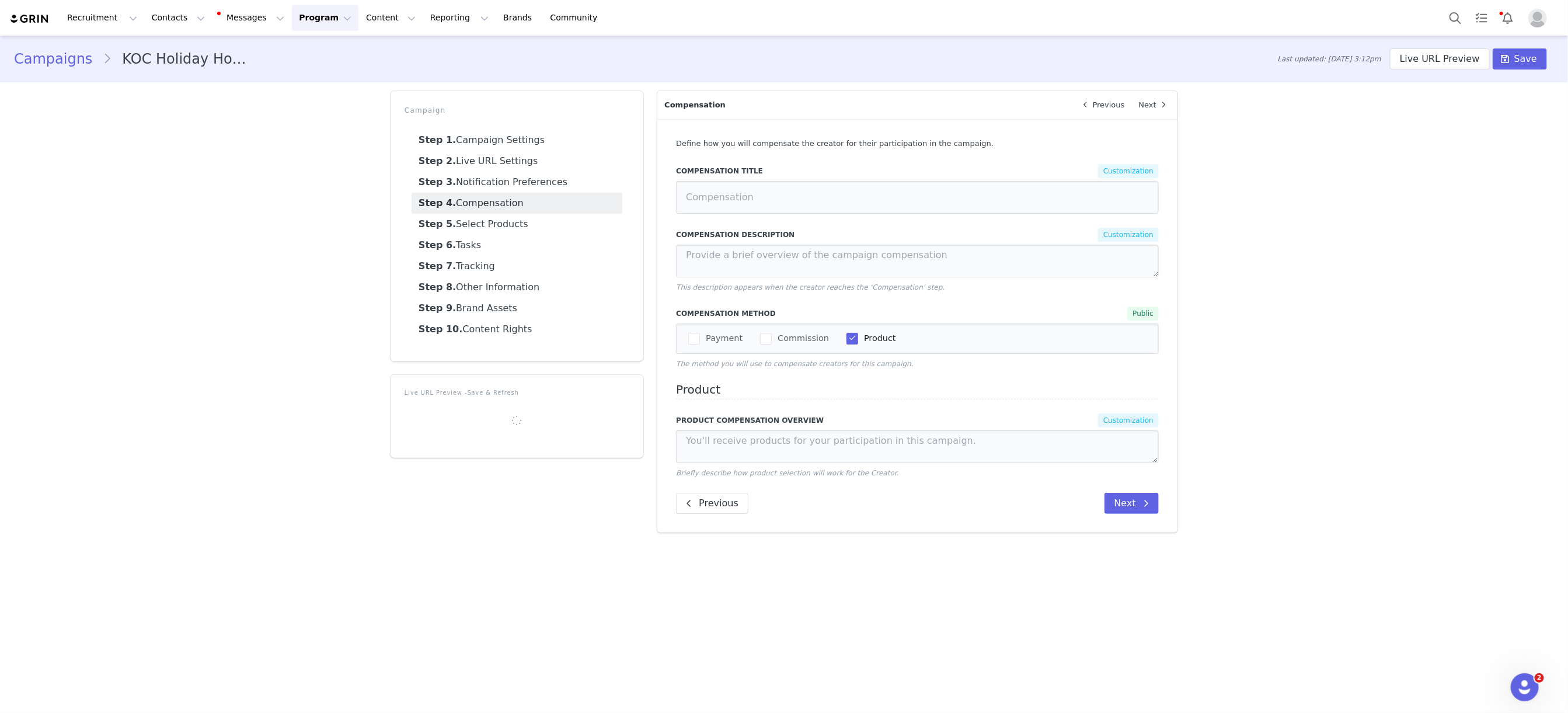
click at [502, 128] on ul "Step 1. Campaign Settings Step 2. Live URL Settings Step 3. Notification Prefer…" at bounding box center [517, 234] width 225 height 224
click at [505, 141] on link "Step 1. Campaign Settings" at bounding box center [516, 140] width 210 height 21
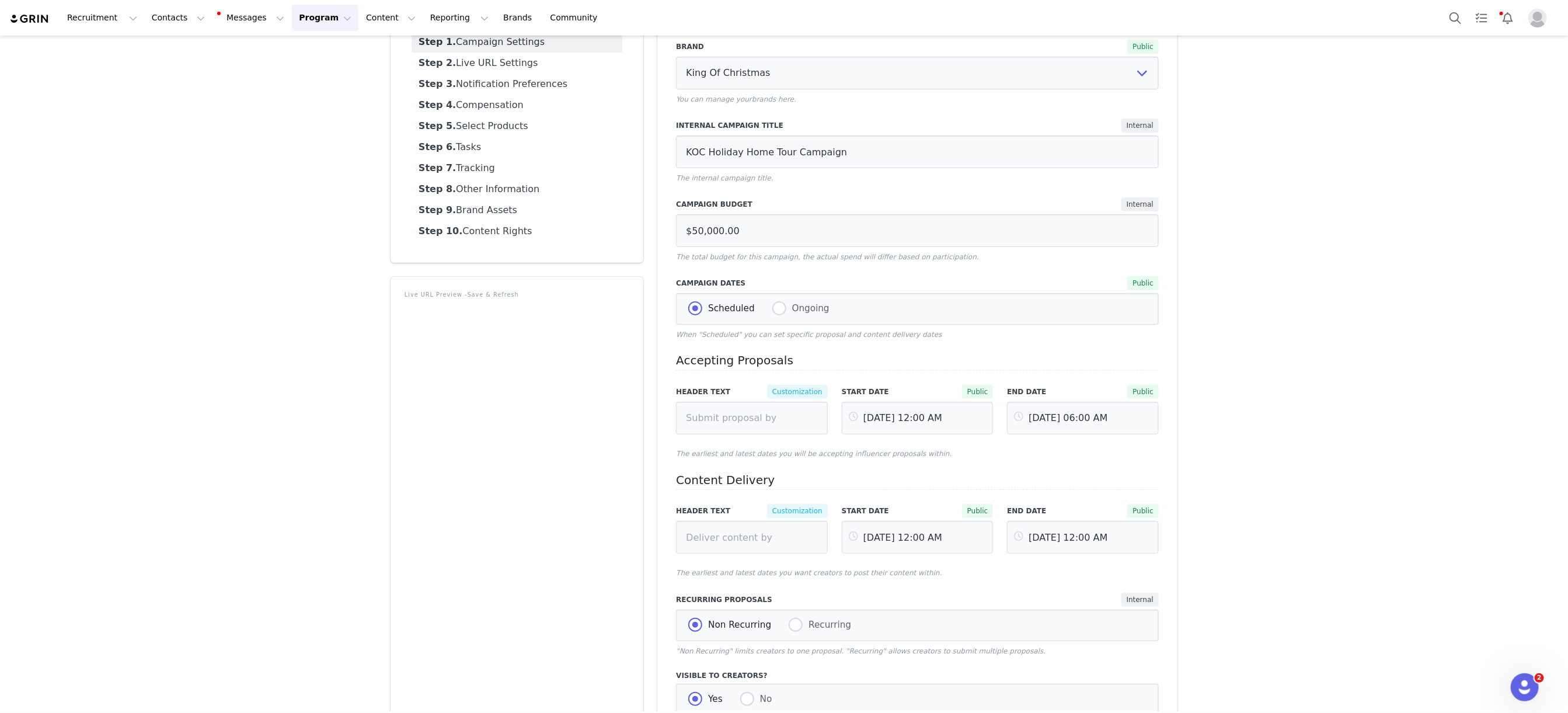
scroll to position [106, 0]
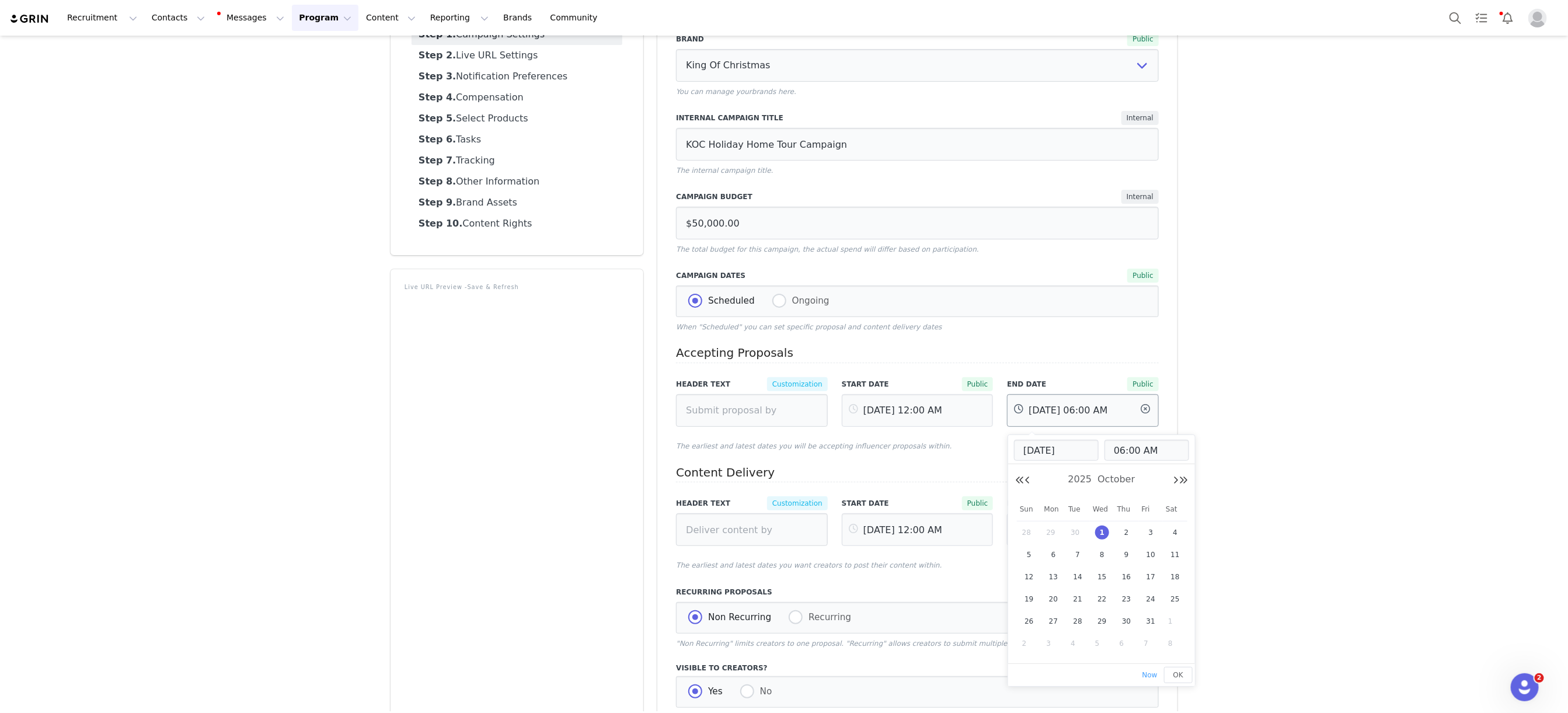
click at [1046, 409] on input "[DATE] 06:00 AM" at bounding box center [1083, 410] width 152 height 32
click at [1107, 580] on span "15" at bounding box center [1102, 577] width 14 height 14
type input "[DATE] 06:00 AM"
type input "[DATE]"
click at [1176, 676] on span "OK" at bounding box center [1178, 674] width 10 height 8
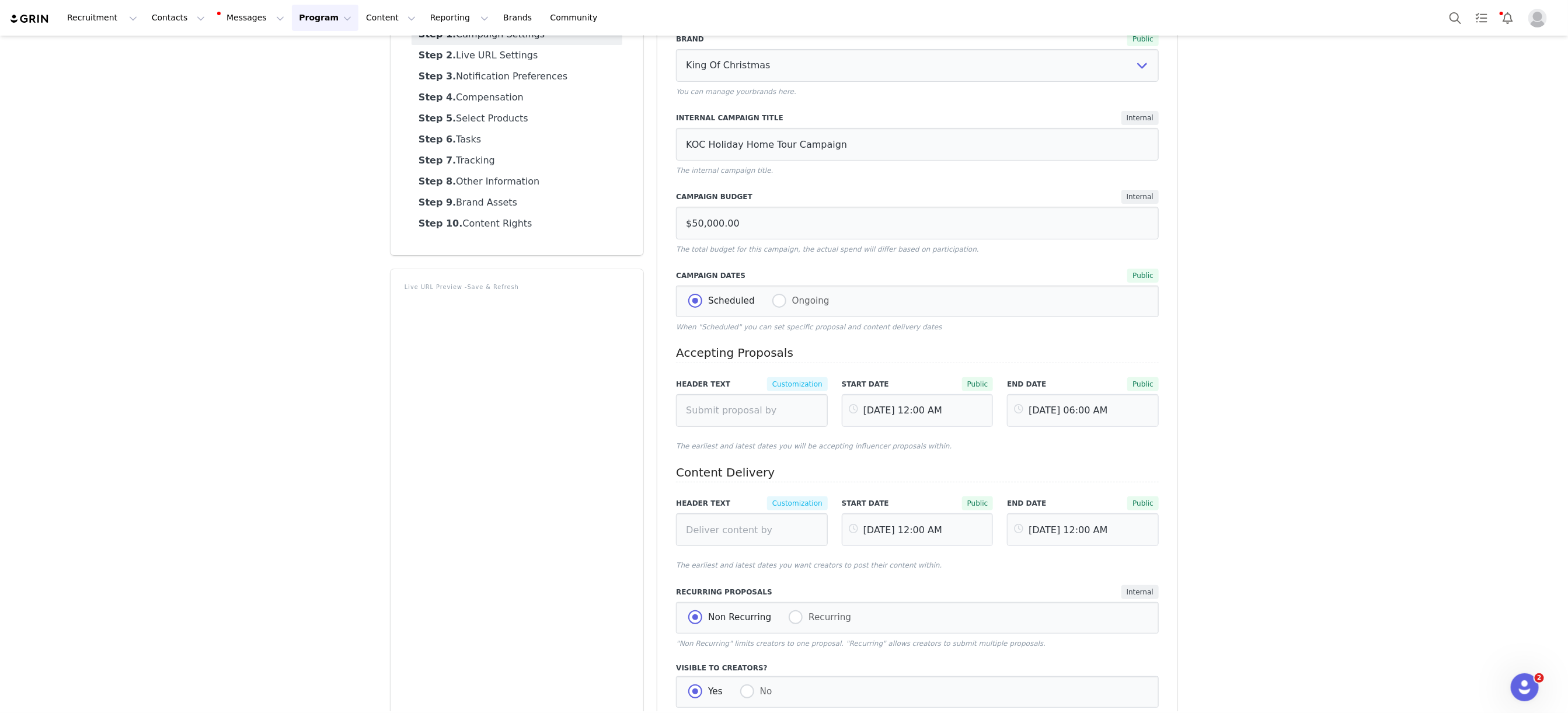
scroll to position [0, 0]
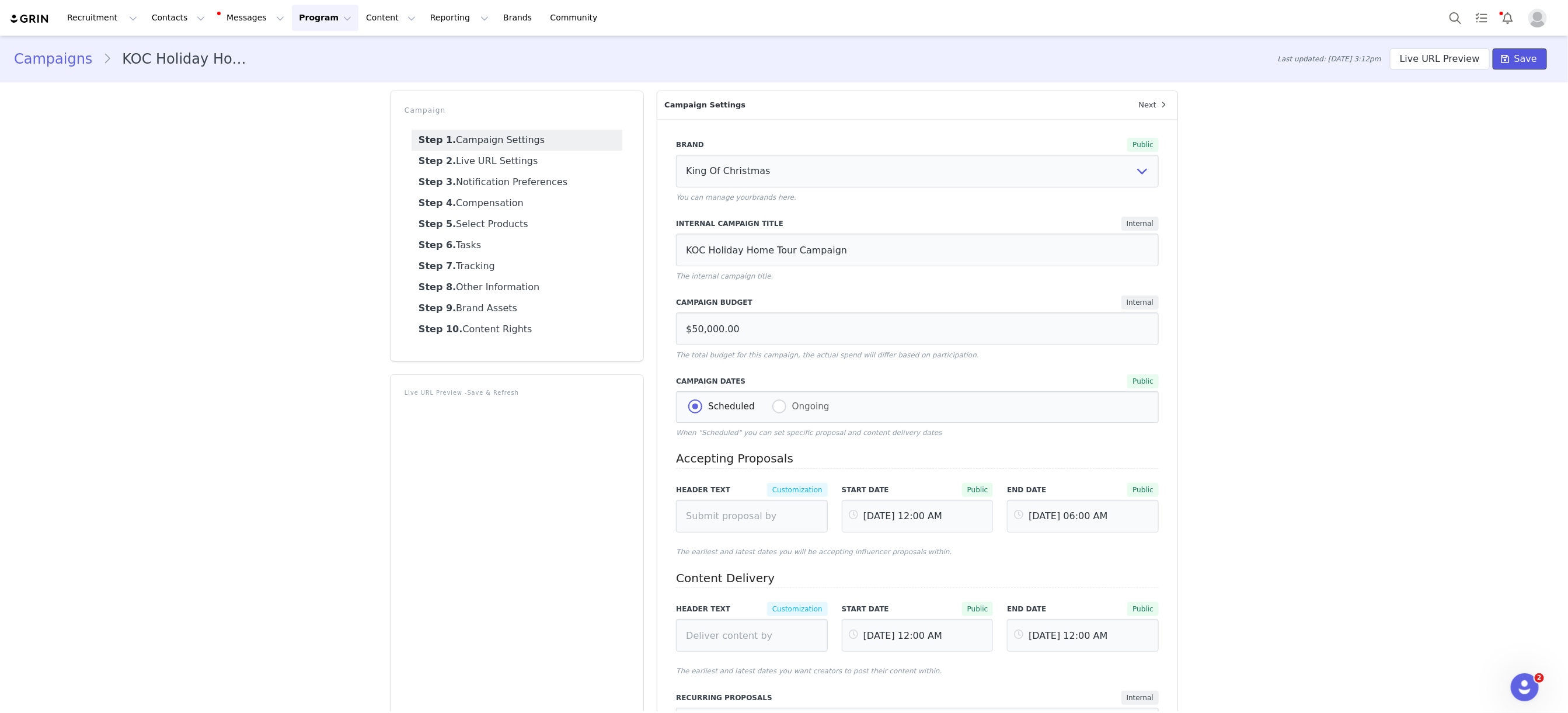
click at [1519, 49] on button "Save" at bounding box center [1519, 59] width 54 height 21
click at [253, 62] on div "Campaigns KOC Holiday Home Tour Campaign Last updated: [DATE] 9:34am Live URL P…" at bounding box center [784, 59] width 1539 height 21
click at [307, 15] on button "Program Program" at bounding box center [325, 18] width 66 height 26
click at [311, 73] on p "Campaigns" at bounding box center [305, 74] width 45 height 12
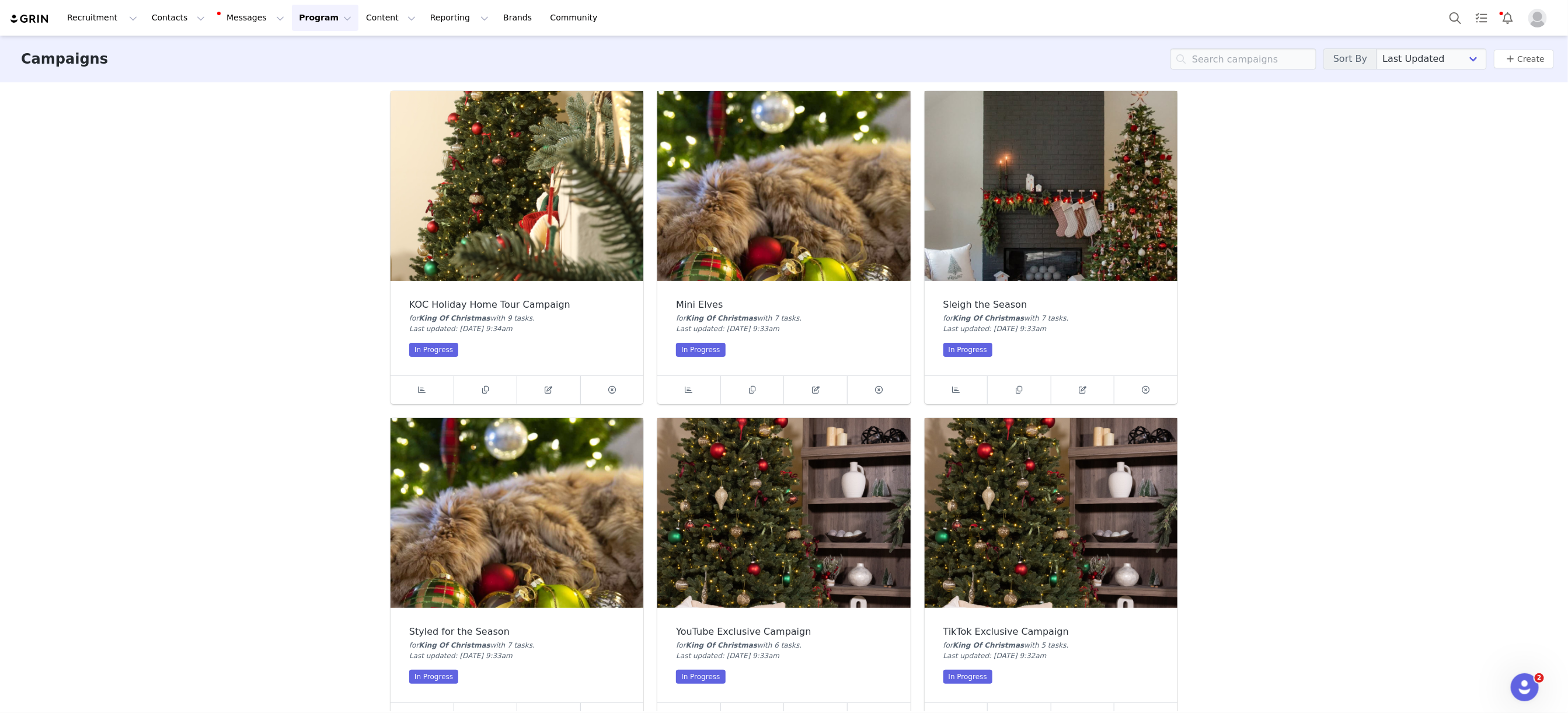
click at [809, 177] on img at bounding box center [784, 186] width 253 height 190
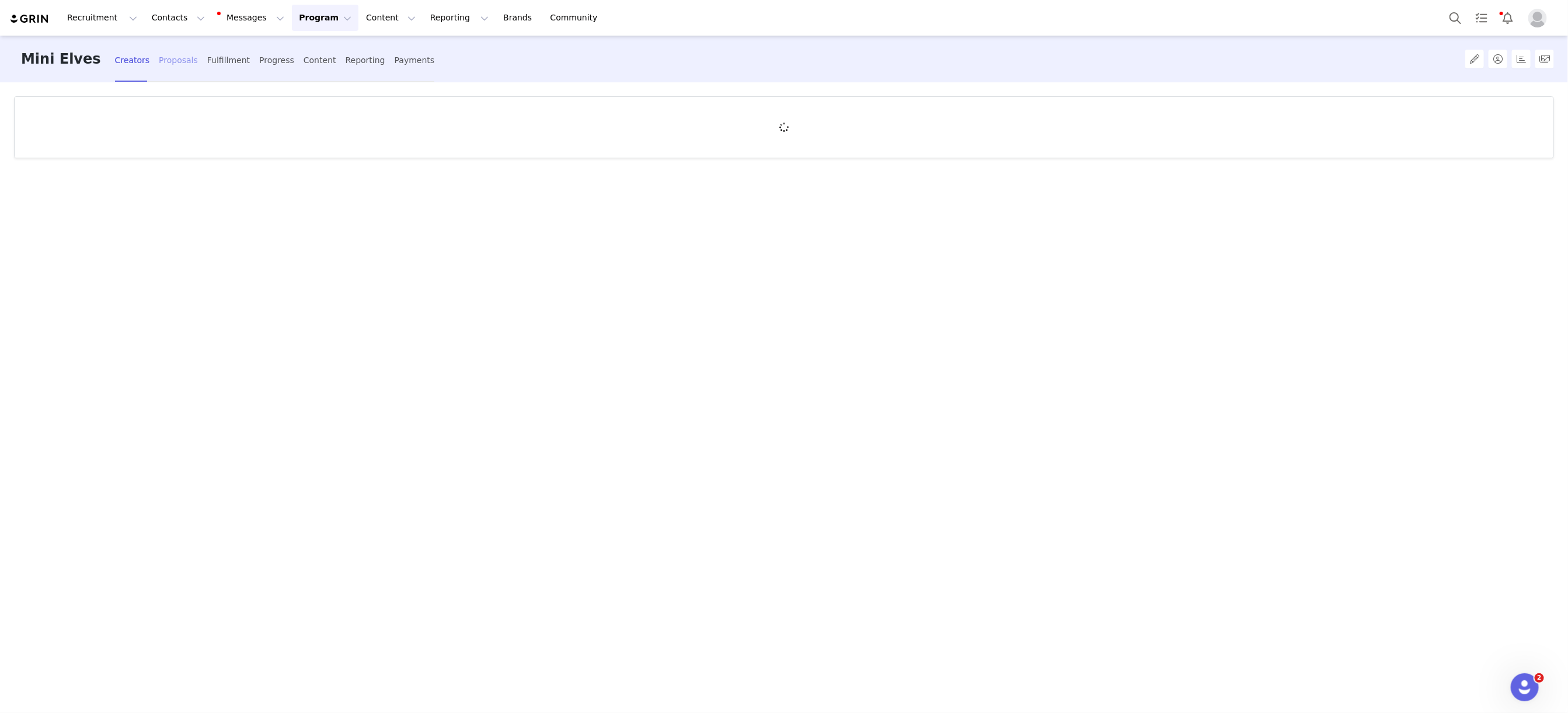
click at [159, 59] on div "Proposals" at bounding box center [178, 60] width 39 height 31
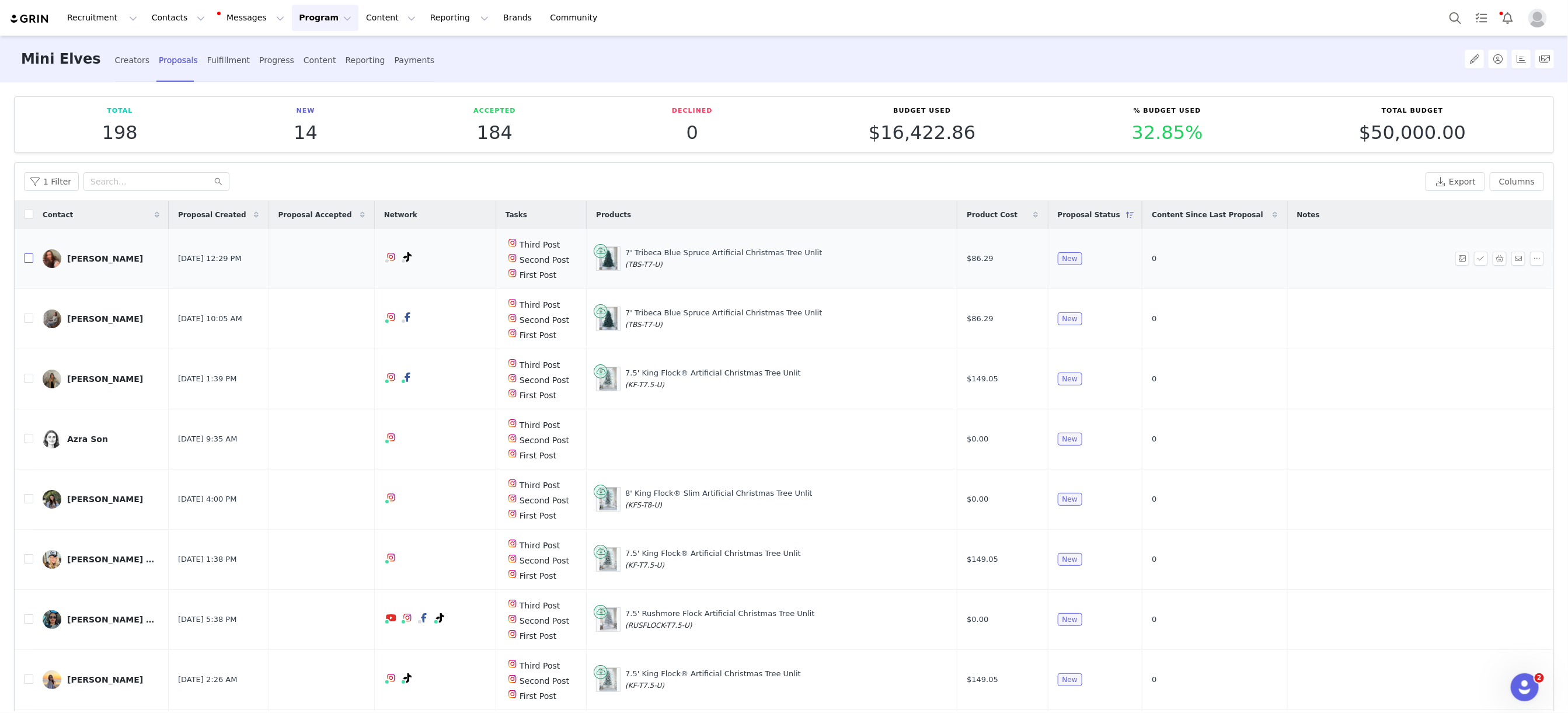
click at [29, 257] on input "checkbox" at bounding box center [29, 258] width 9 height 9
checkbox input "true"
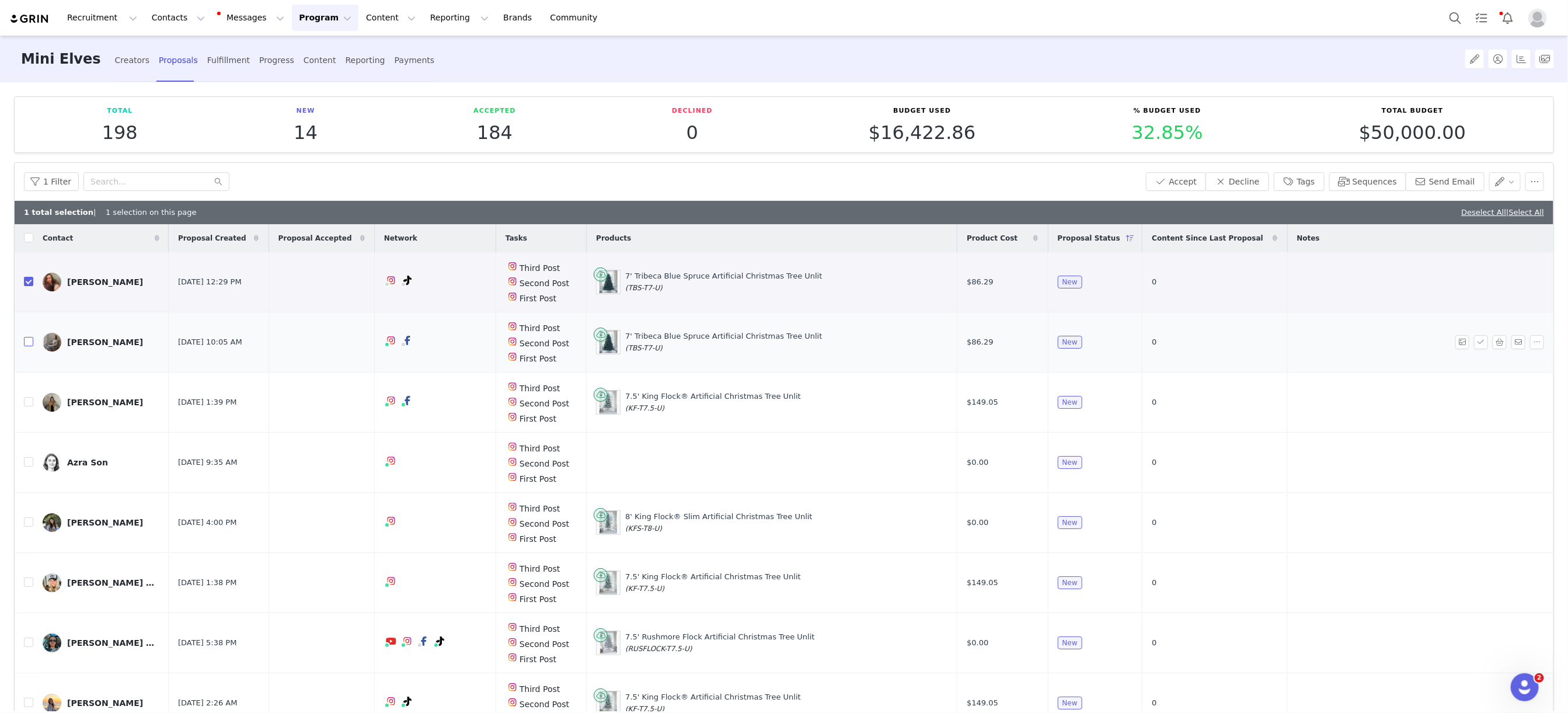
click at [27, 345] on input "checkbox" at bounding box center [29, 341] width 9 height 9
checkbox input "true"
click at [25, 405] on input "checkbox" at bounding box center [29, 402] width 9 height 9
checkbox input "true"
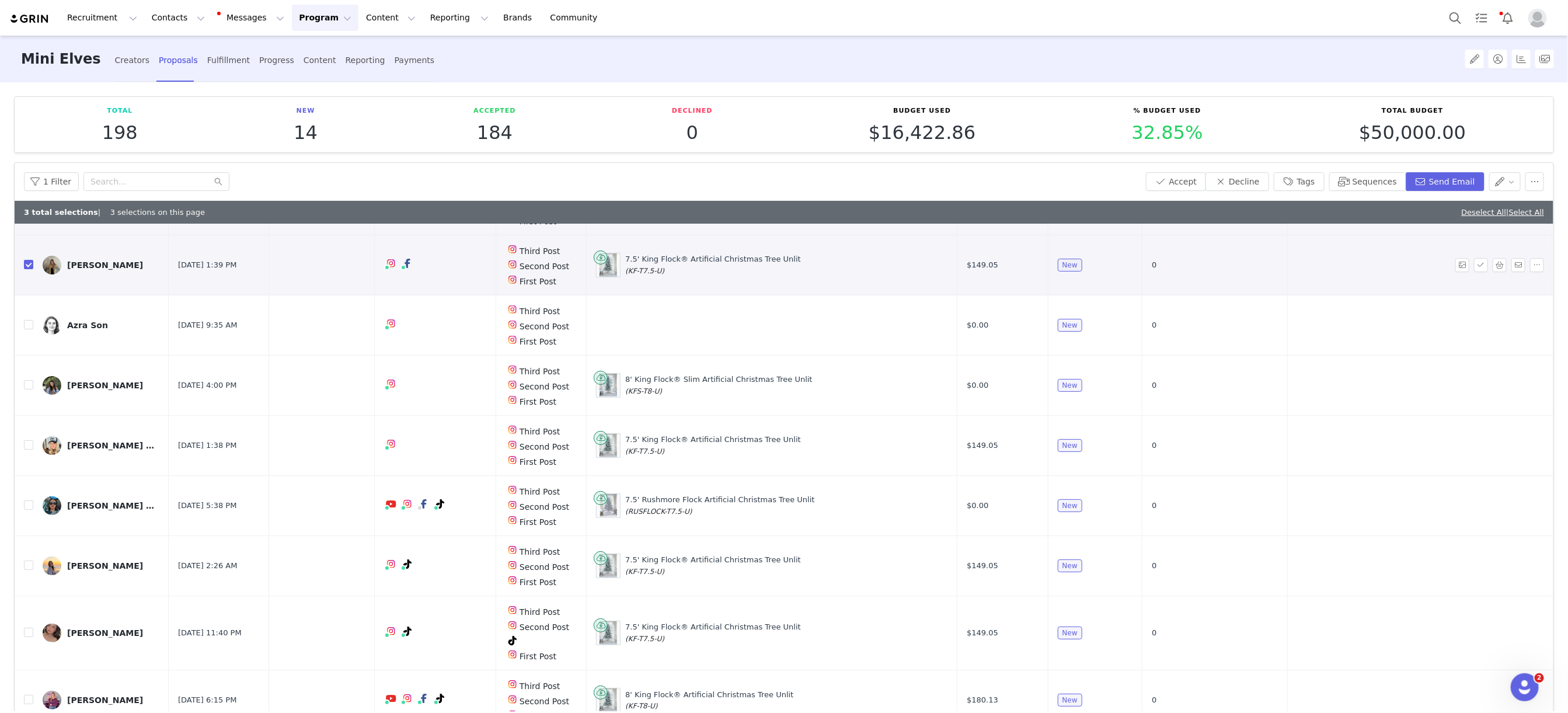
scroll to position [136, 0]
click at [25, 387] on input "checkbox" at bounding box center [29, 385] width 9 height 9
checkbox input "true"
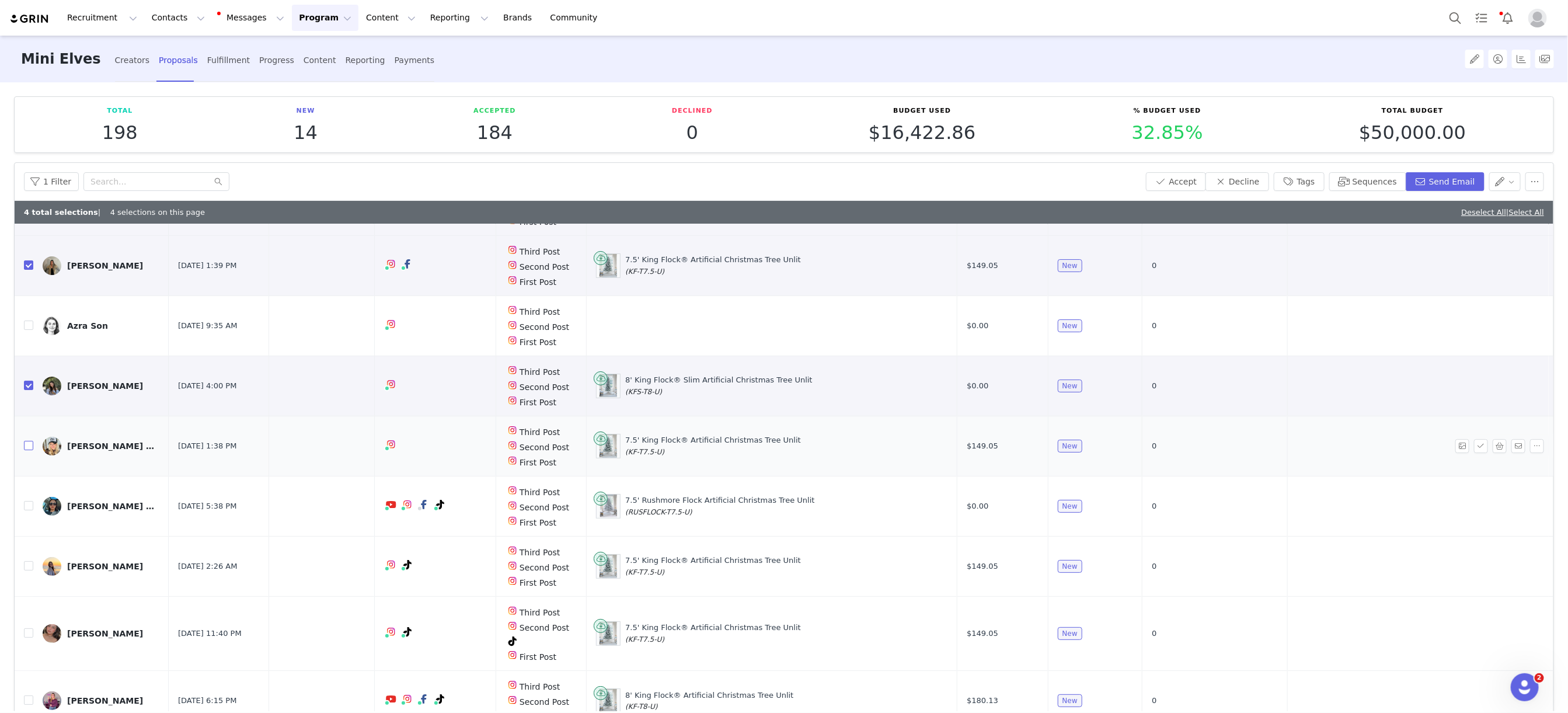
click at [29, 447] on input "checkbox" at bounding box center [29, 446] width 9 height 9
checkbox input "true"
click at [30, 570] on input "checkbox" at bounding box center [29, 566] width 9 height 9
checkbox input "true"
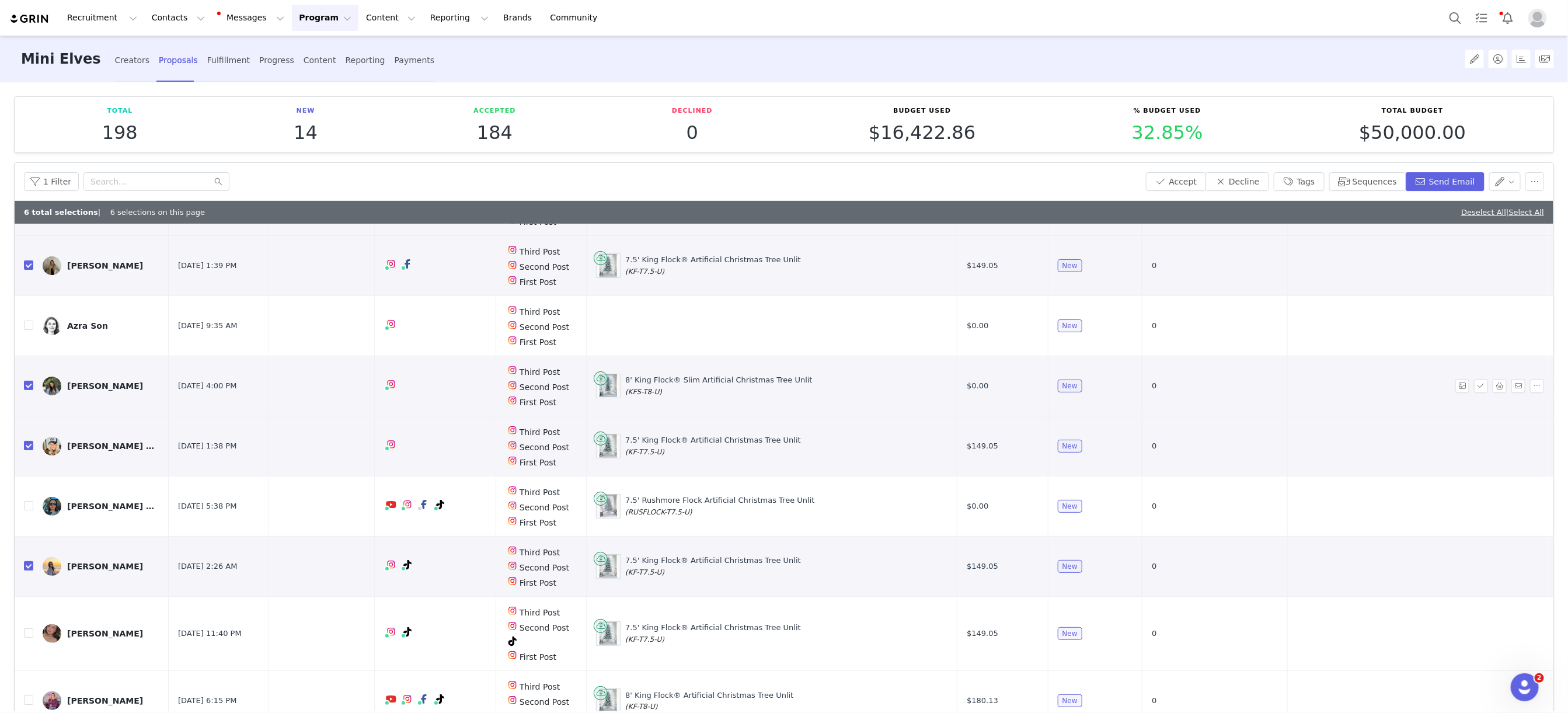
scroll to position [223, 0]
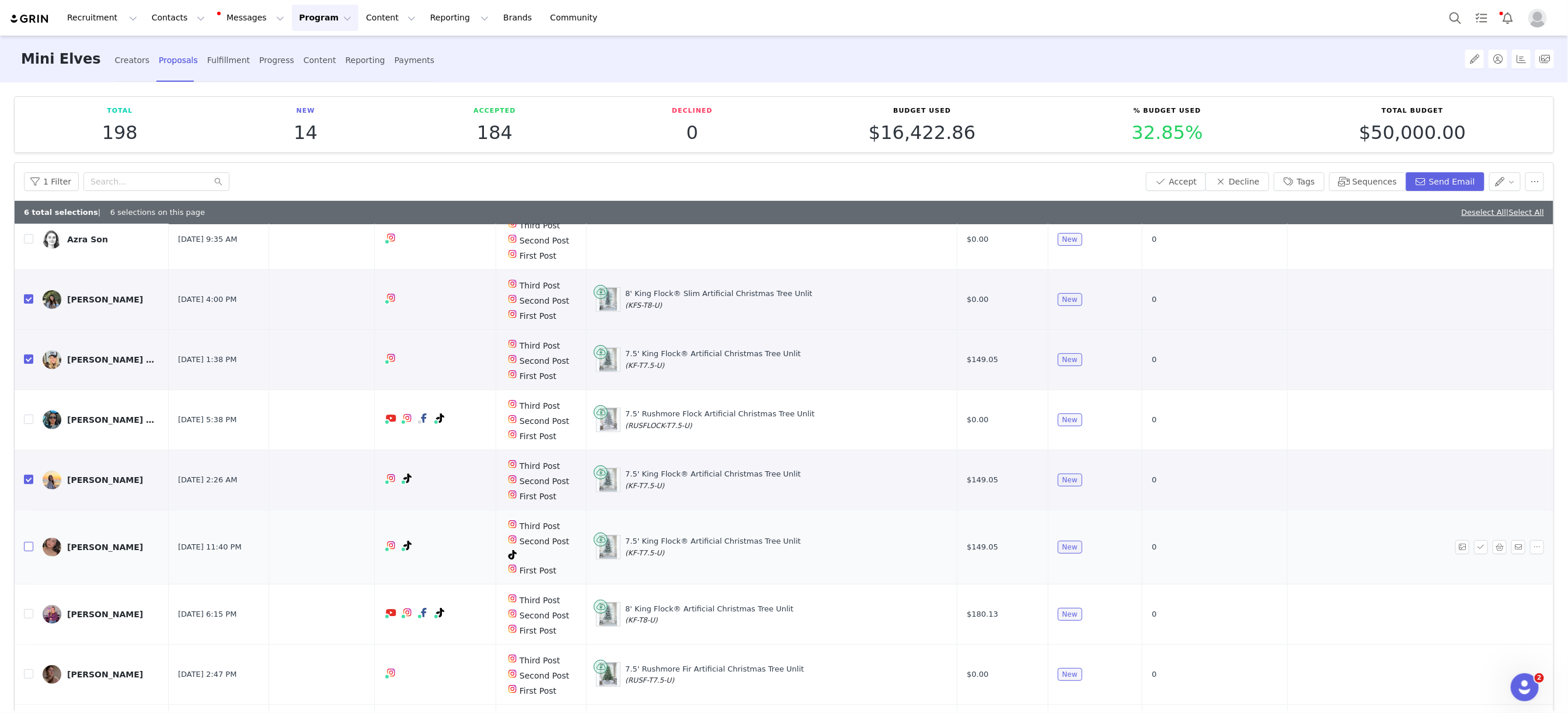
click at [29, 547] on input "checkbox" at bounding box center [29, 547] width 9 height 9
checkbox input "true"
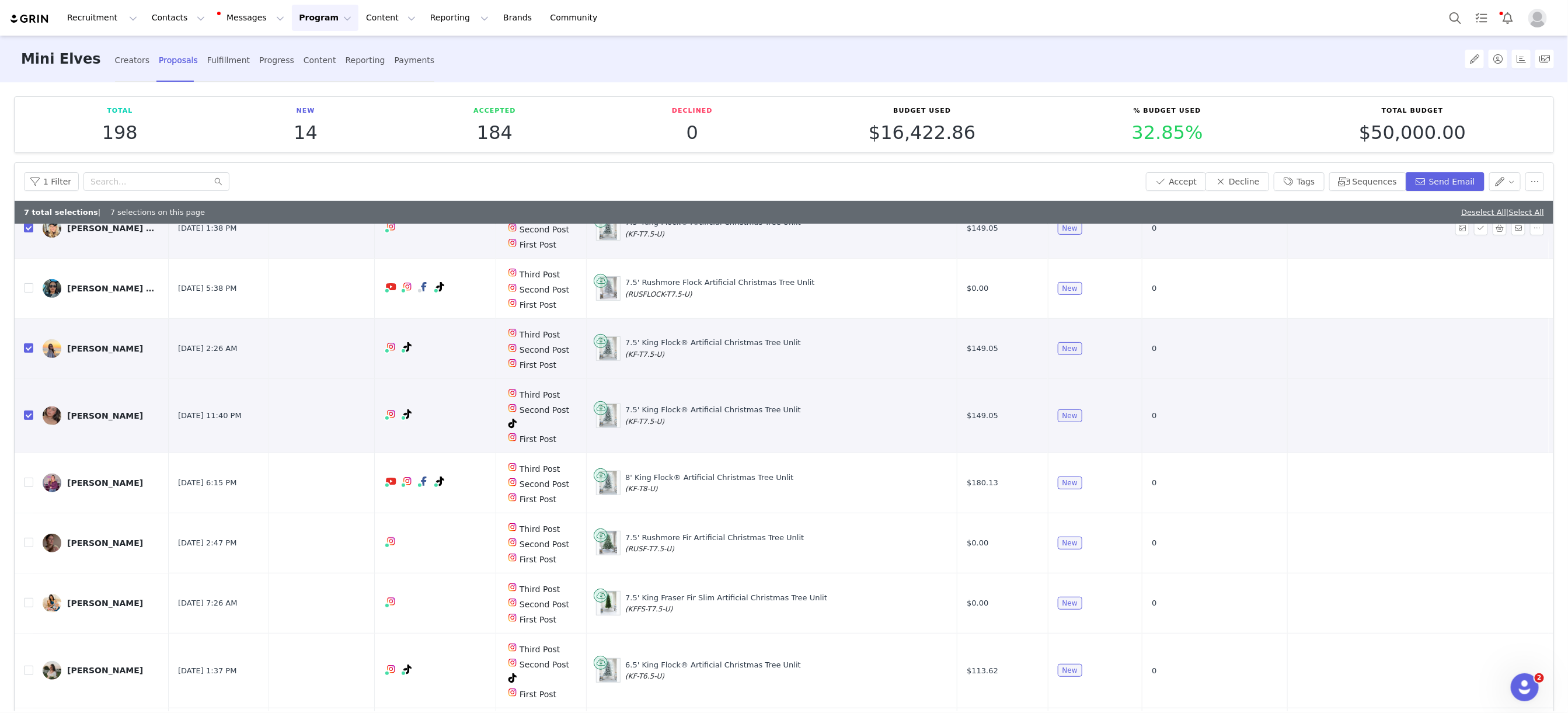
scroll to position [354, 0]
click at [28, 487] on input "checkbox" at bounding box center [29, 483] width 9 height 9
checkbox input "true"
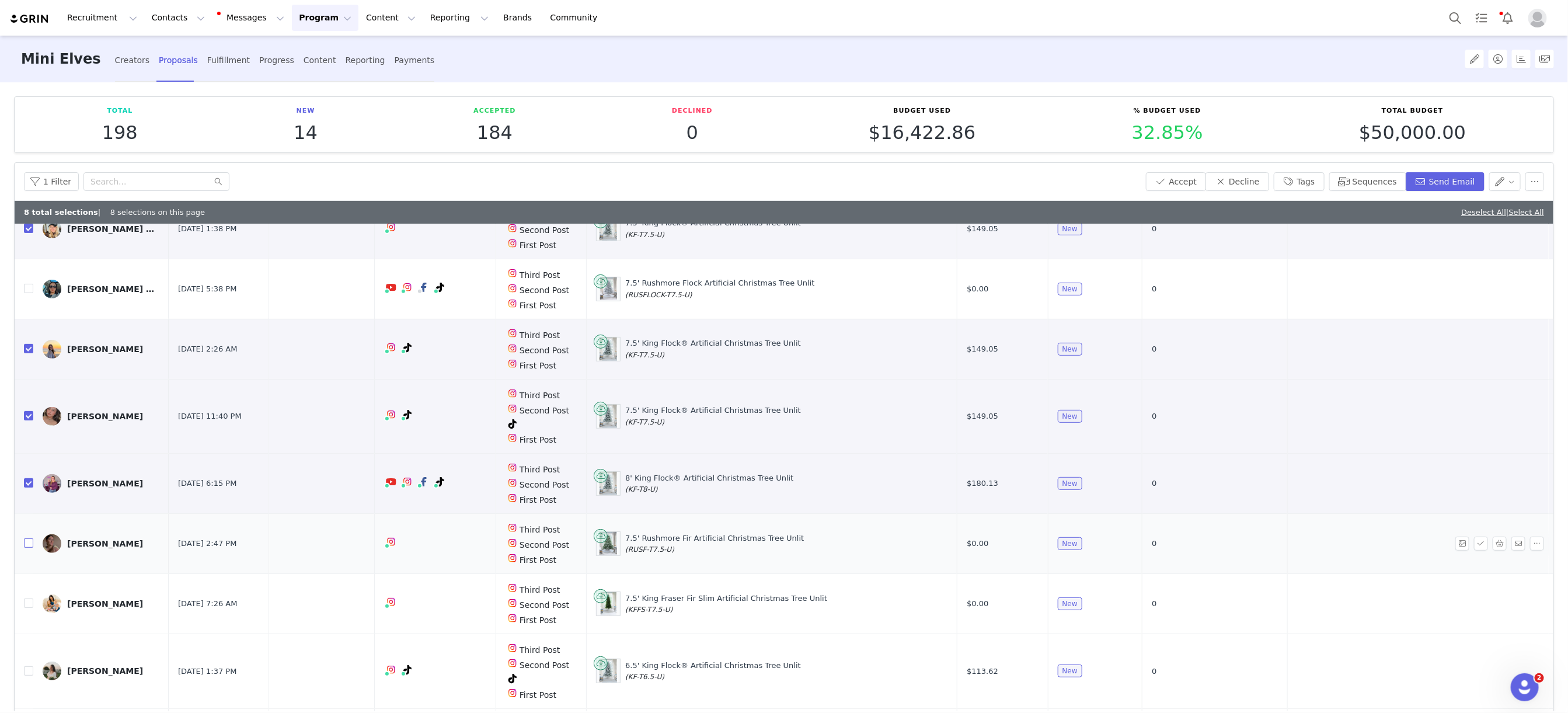
click at [26, 543] on input "checkbox" at bounding box center [29, 543] width 9 height 9
checkbox input "true"
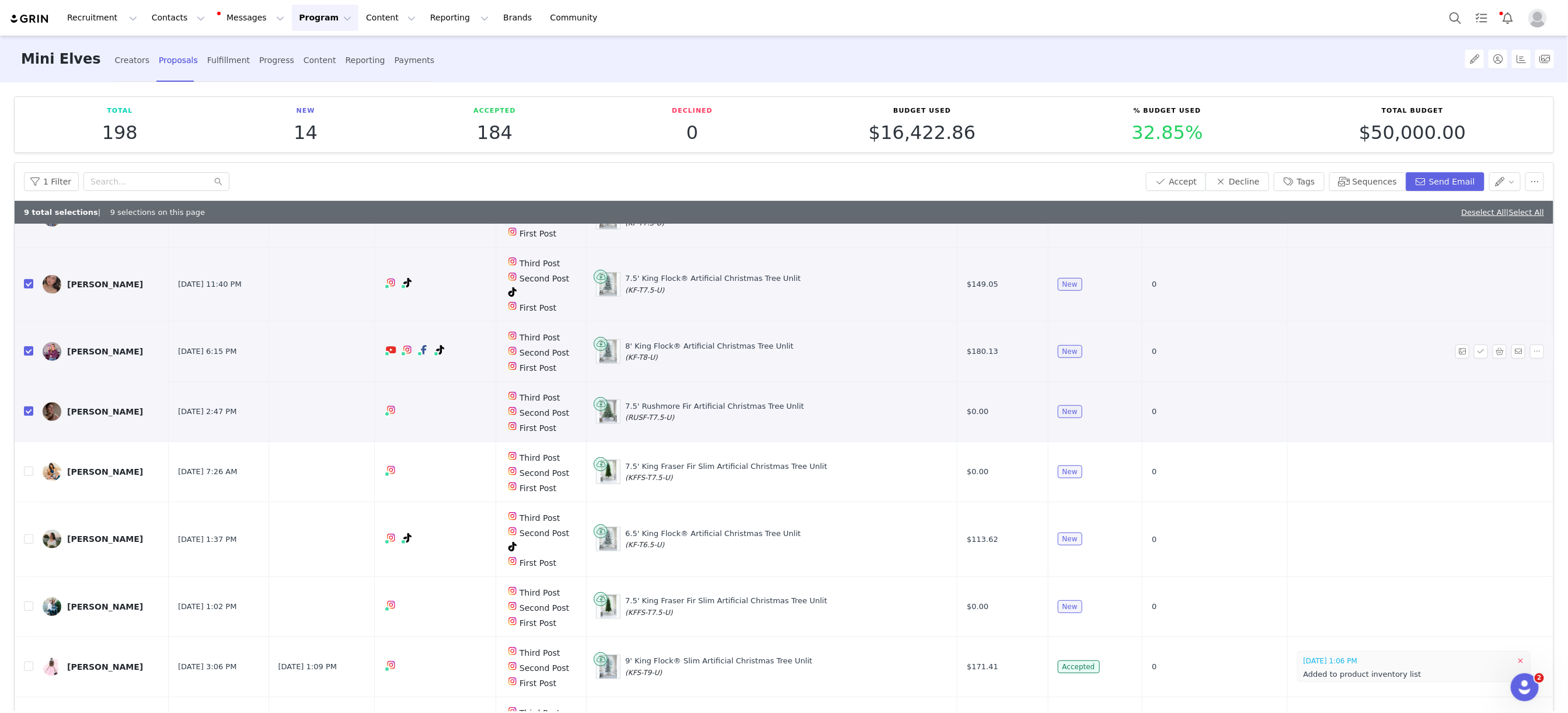
scroll to position [487, 0]
click at [28, 474] on input "checkbox" at bounding box center [29, 469] width 9 height 9
checkbox input "true"
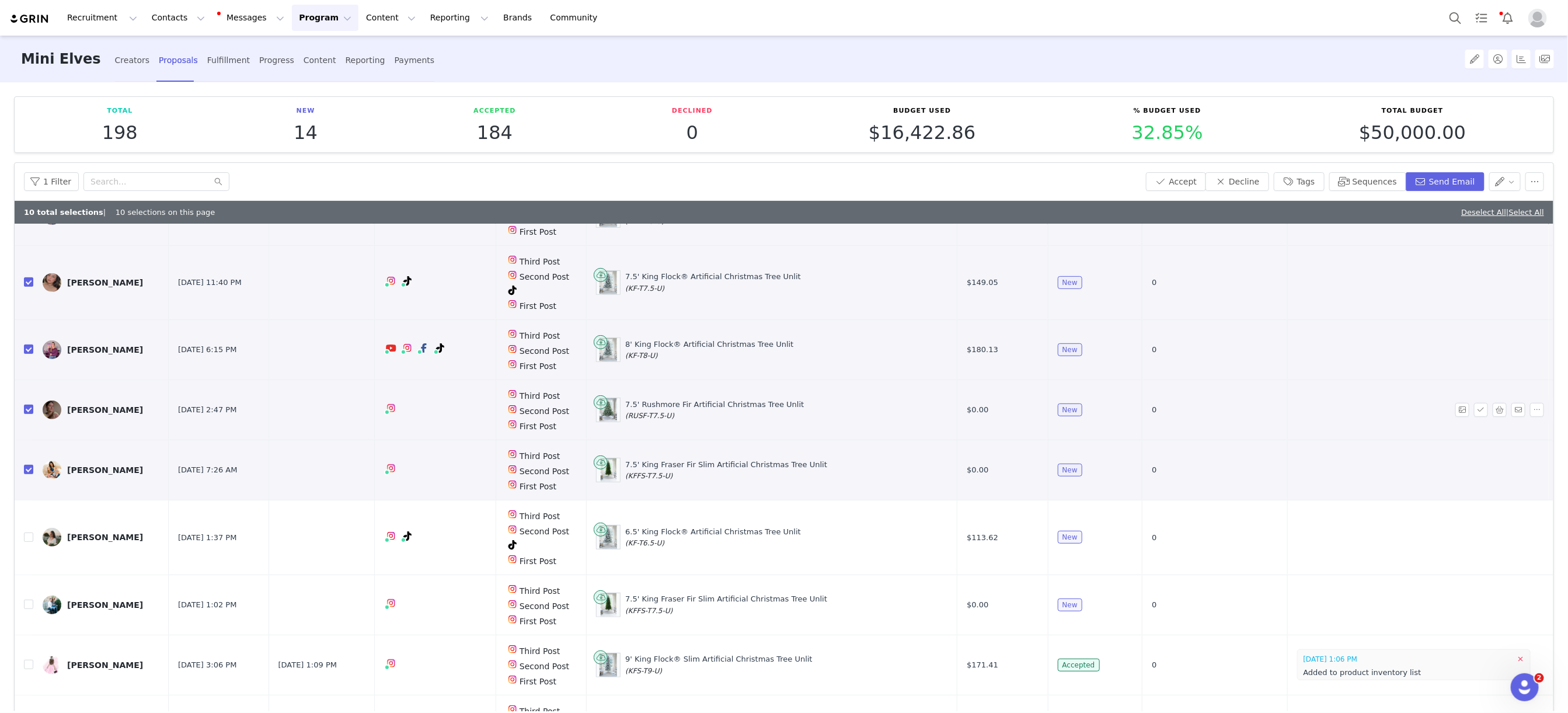
scroll to position [557, 0]
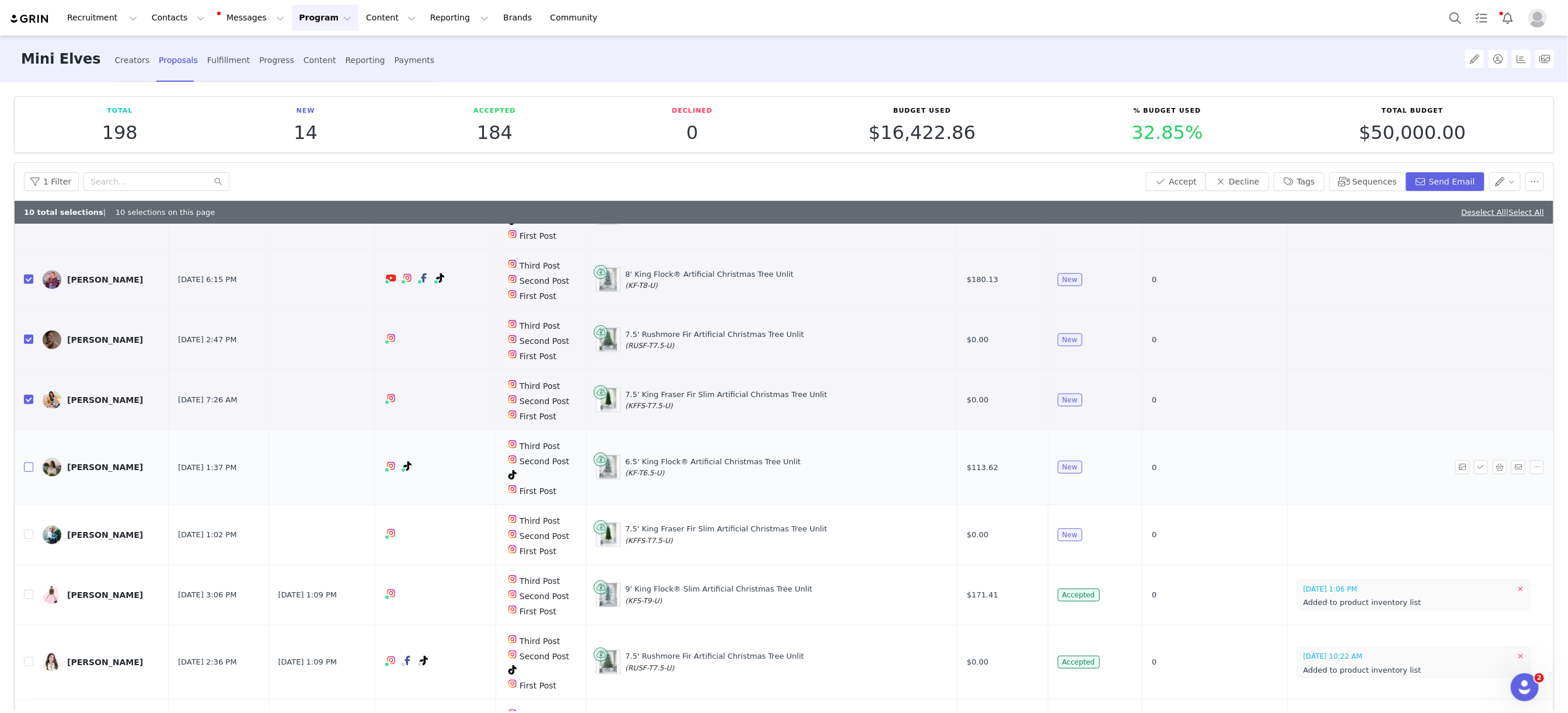
click at [31, 467] on input "checkbox" at bounding box center [29, 467] width 9 height 9
checkbox input "true"
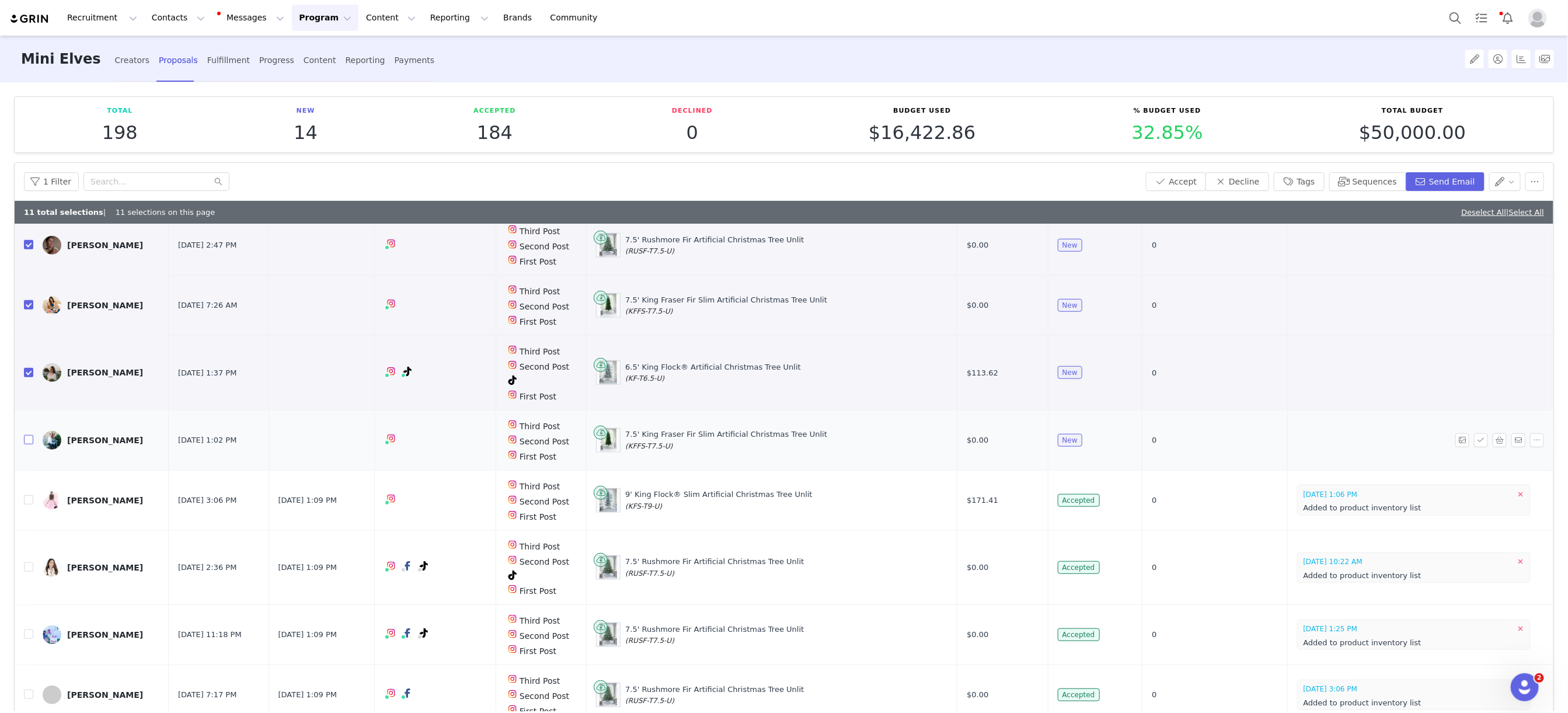
click at [28, 444] on input "checkbox" at bounding box center [29, 439] width 9 height 9
checkbox input "true"
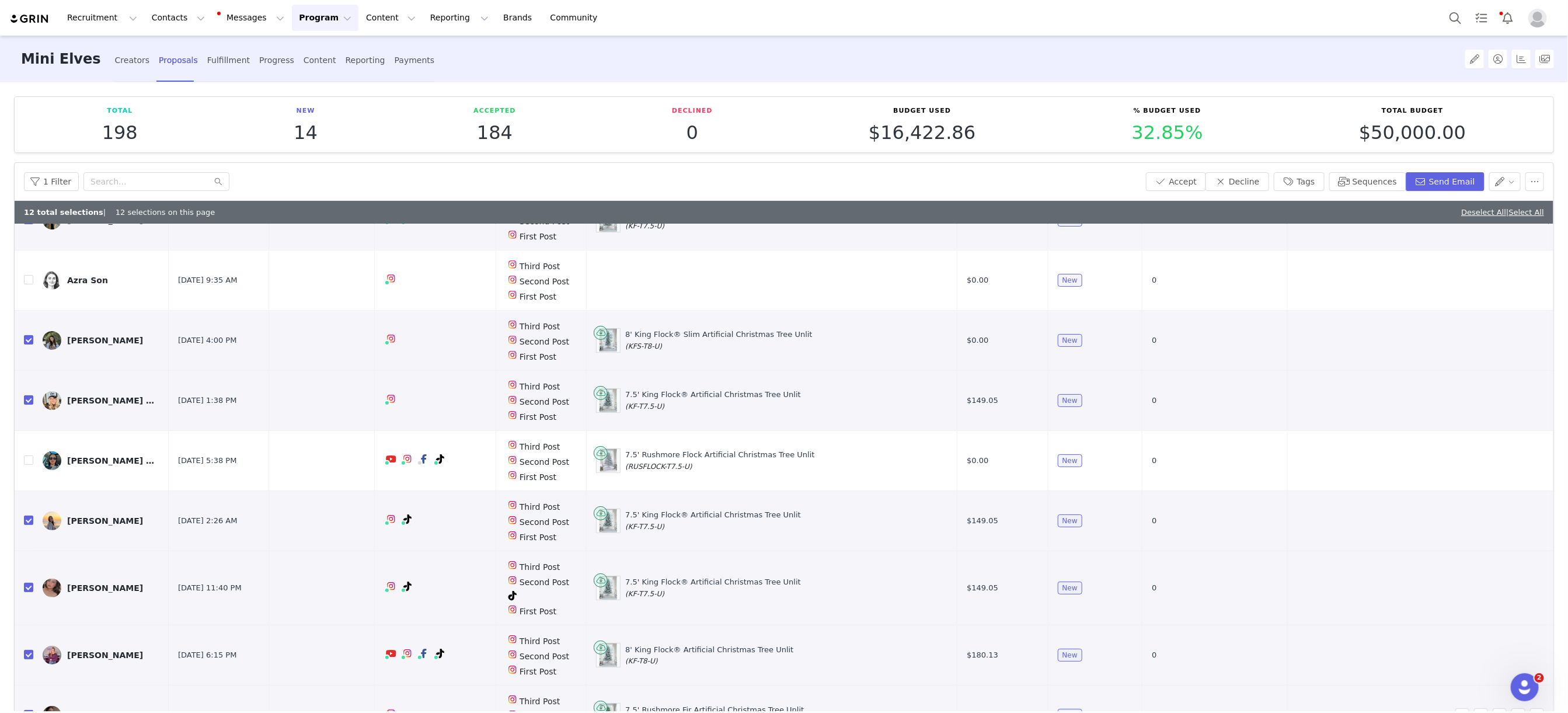
scroll to position [183, 0]
click at [28, 459] on input "checkbox" at bounding box center [29, 459] width 9 height 9
checkbox input "true"
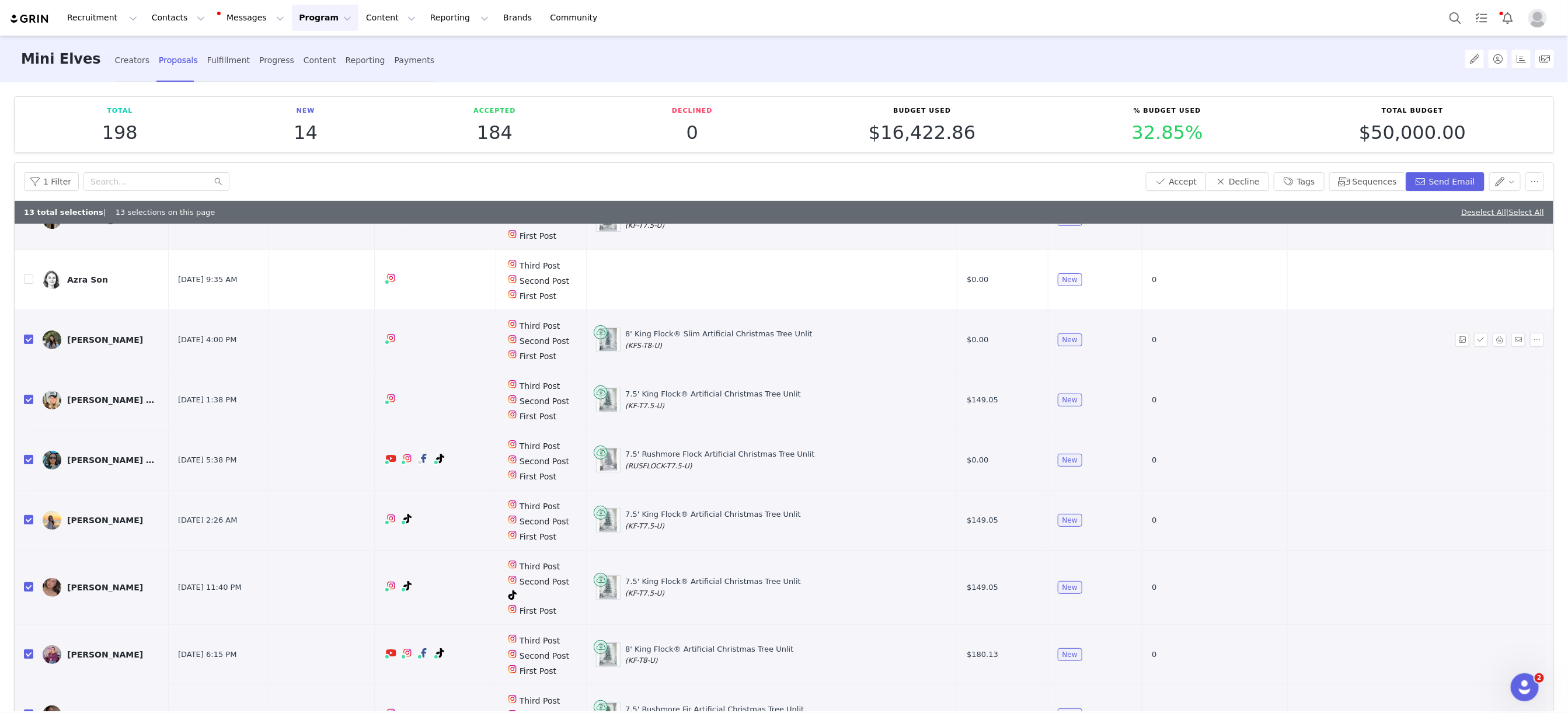
scroll to position [0, 0]
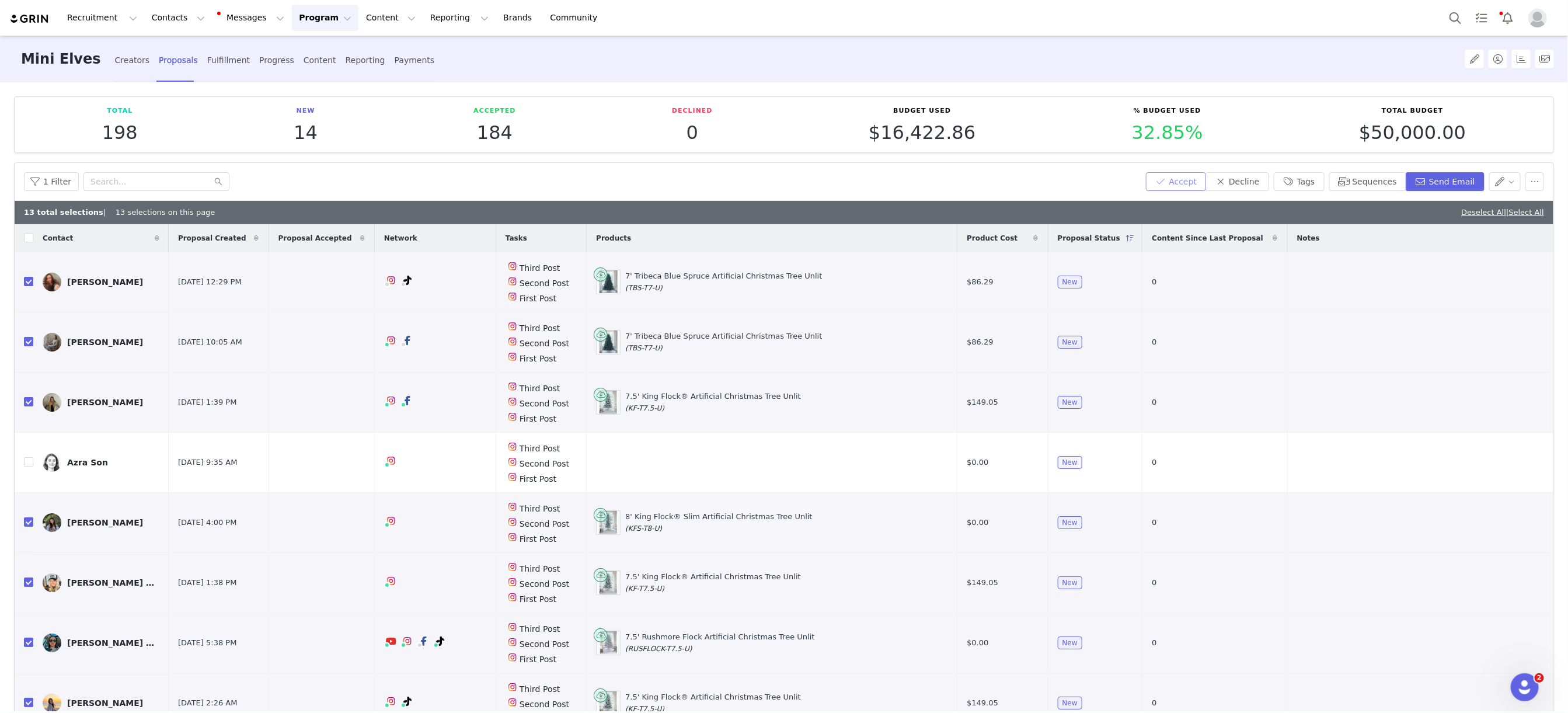
click at [1170, 177] on button "Accept" at bounding box center [1176, 181] width 61 height 18
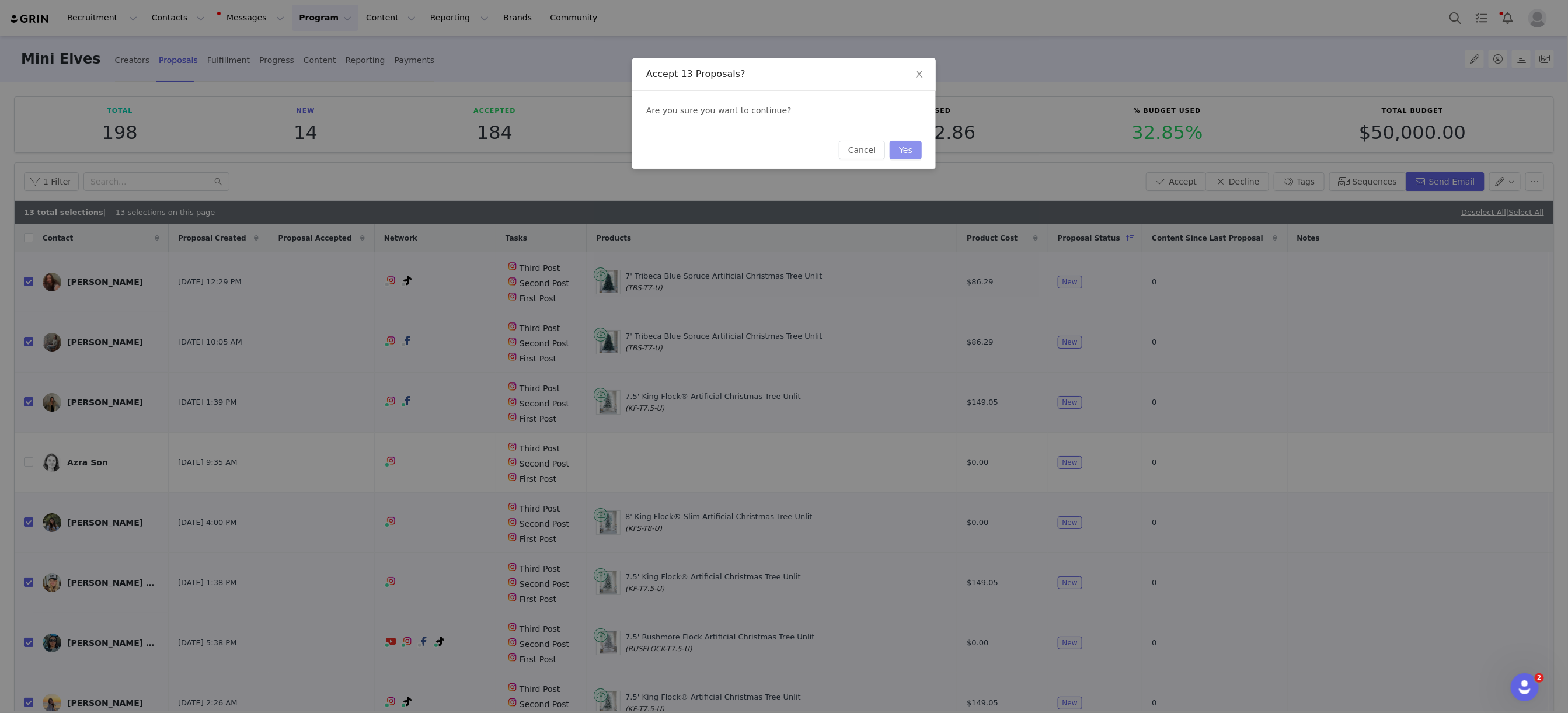
click at [912, 155] on button "Yes" at bounding box center [905, 150] width 32 height 18
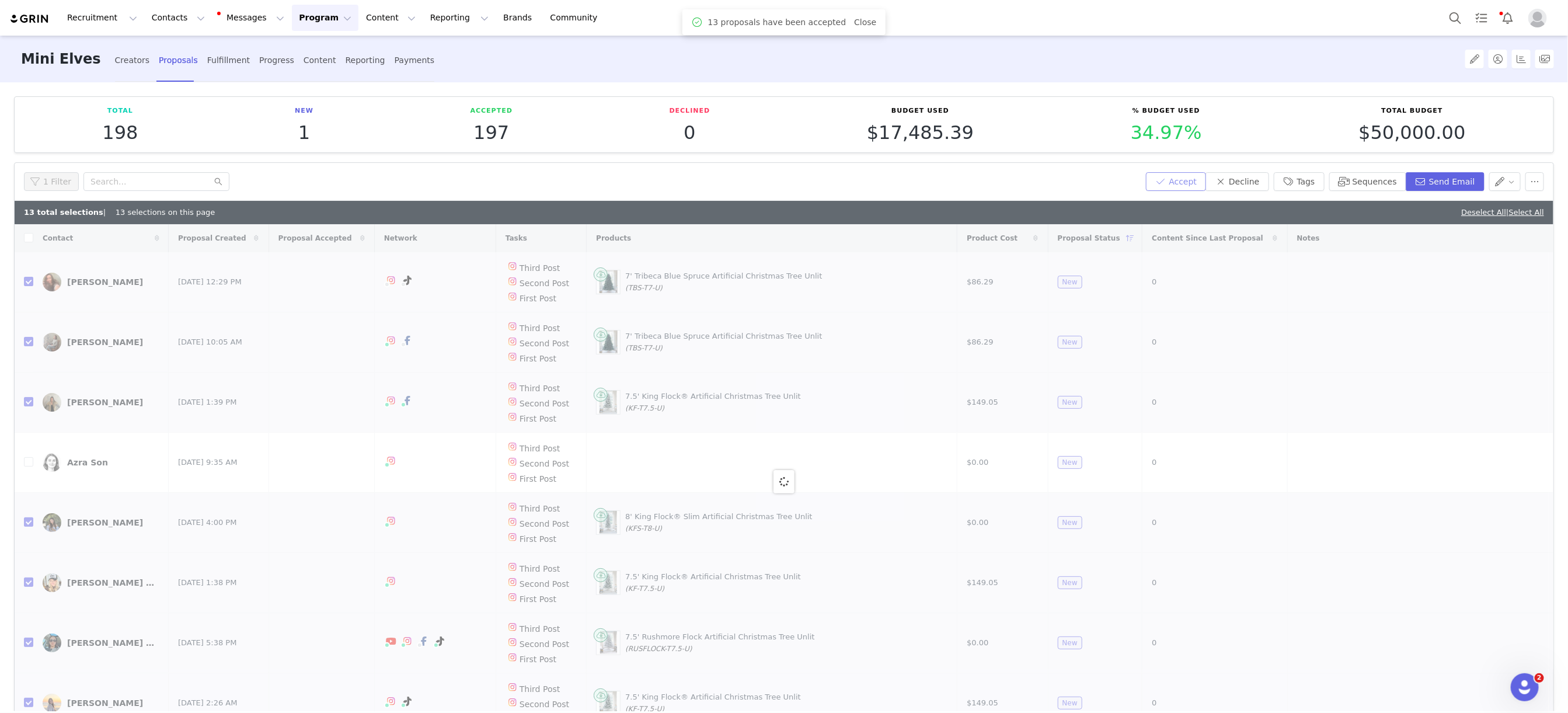
scroll to position [76, 0]
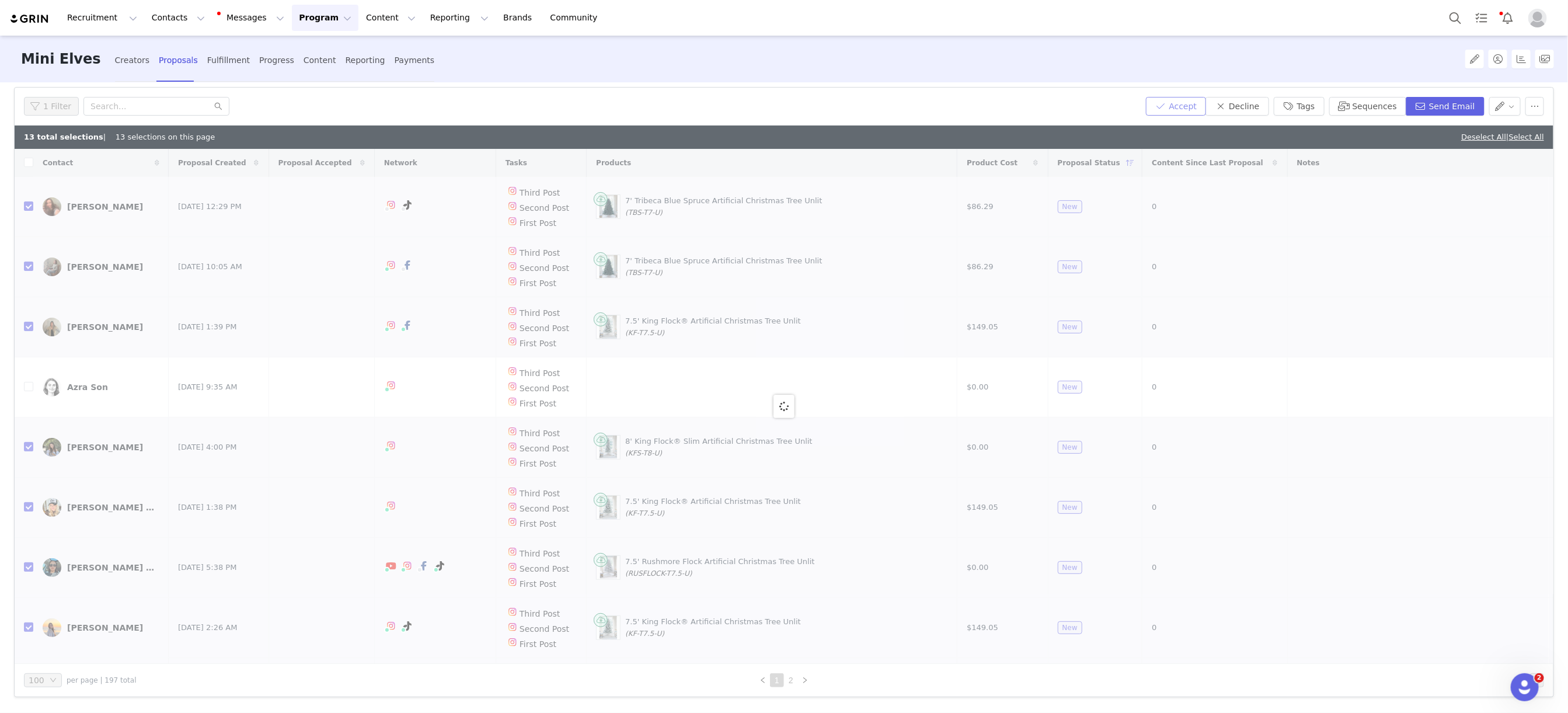
checkbox input "false"
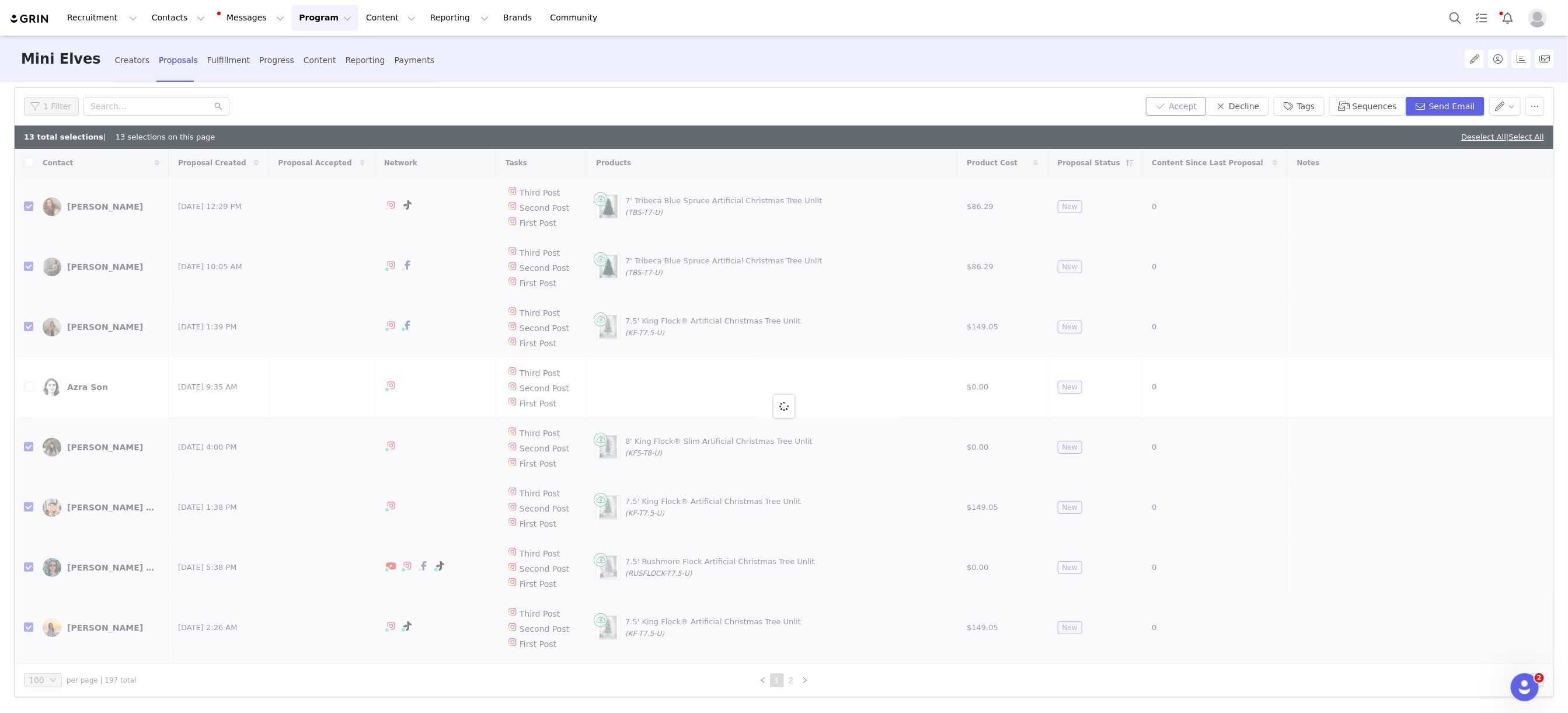
checkbox input "false"
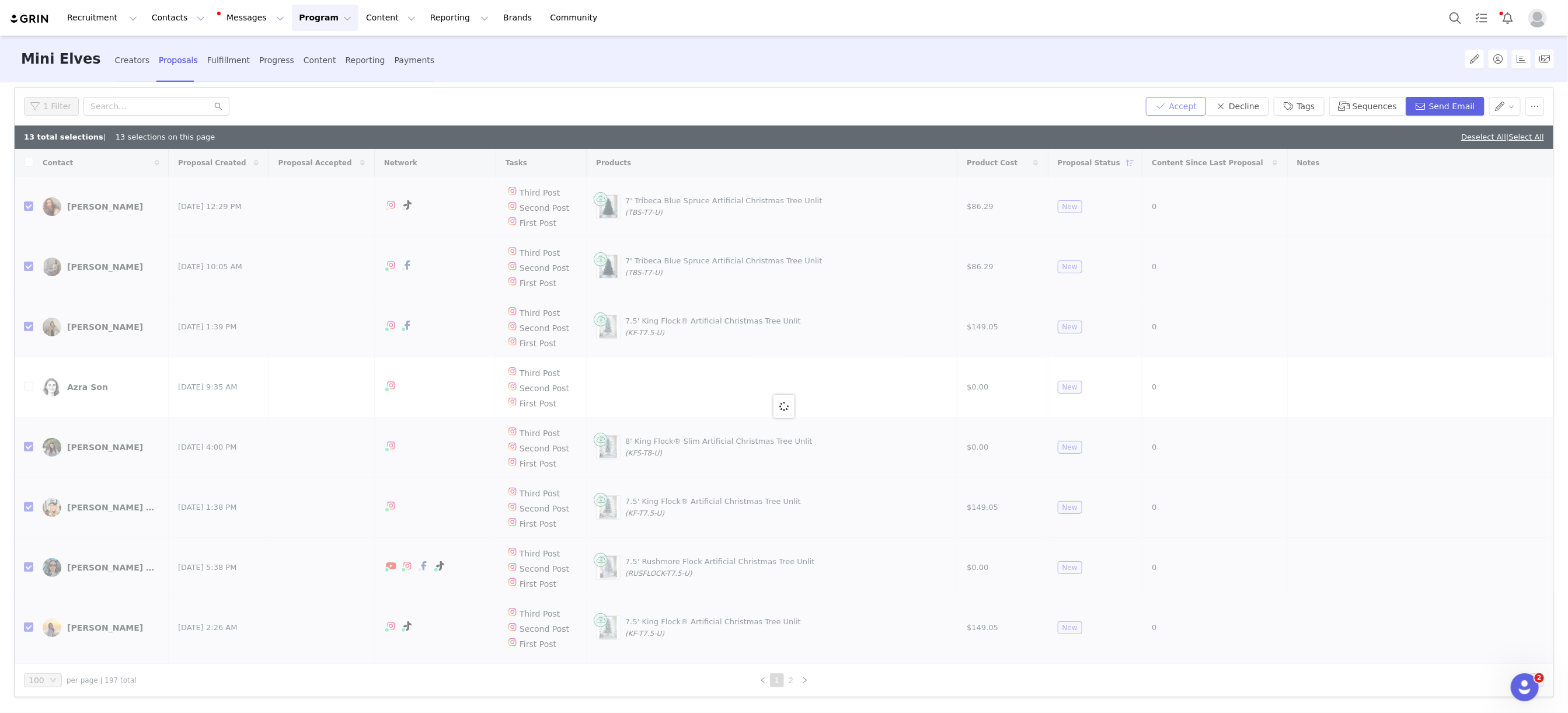
checkbox input "false"
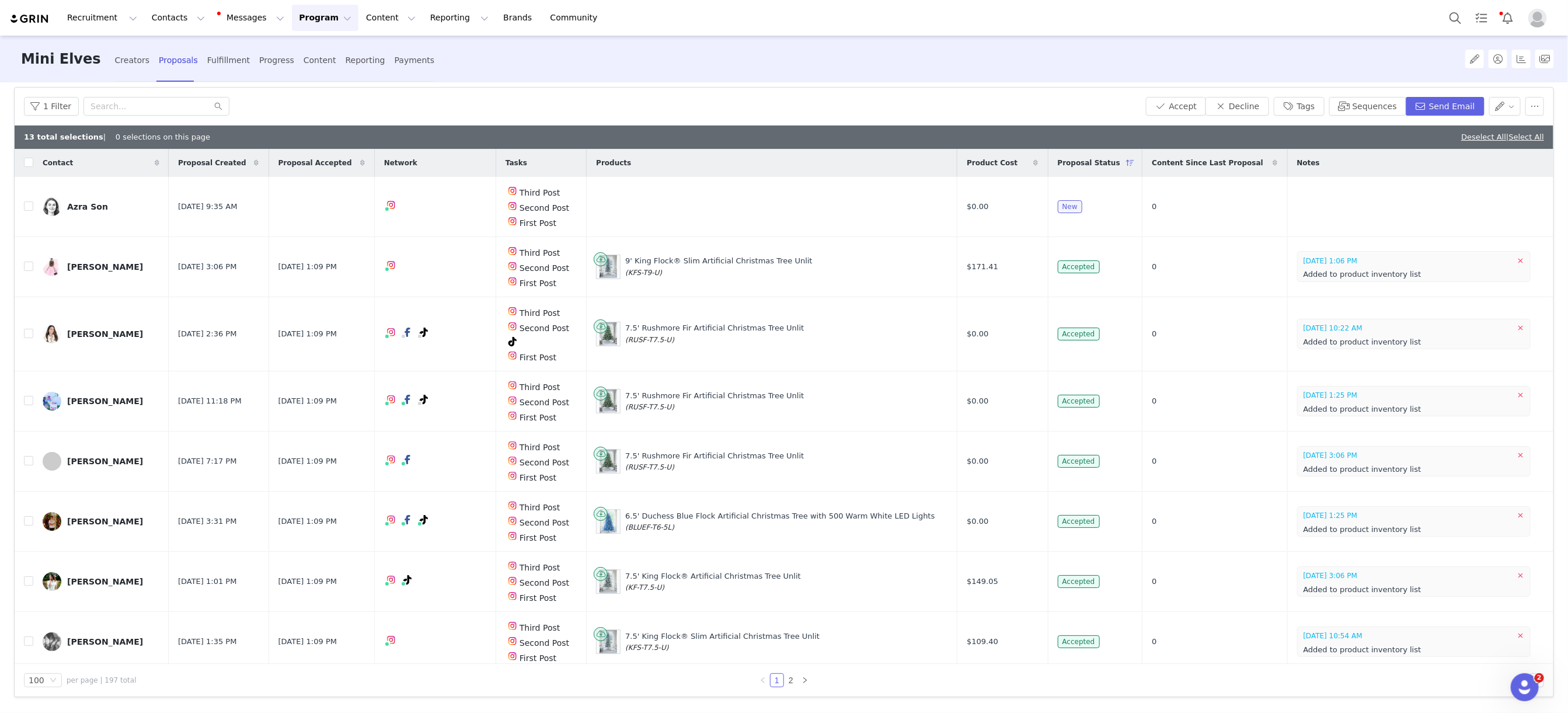
click at [319, 21] on button "Program Program" at bounding box center [325, 18] width 66 height 26
click at [323, 77] on p "Campaigns" at bounding box center [305, 74] width 45 height 12
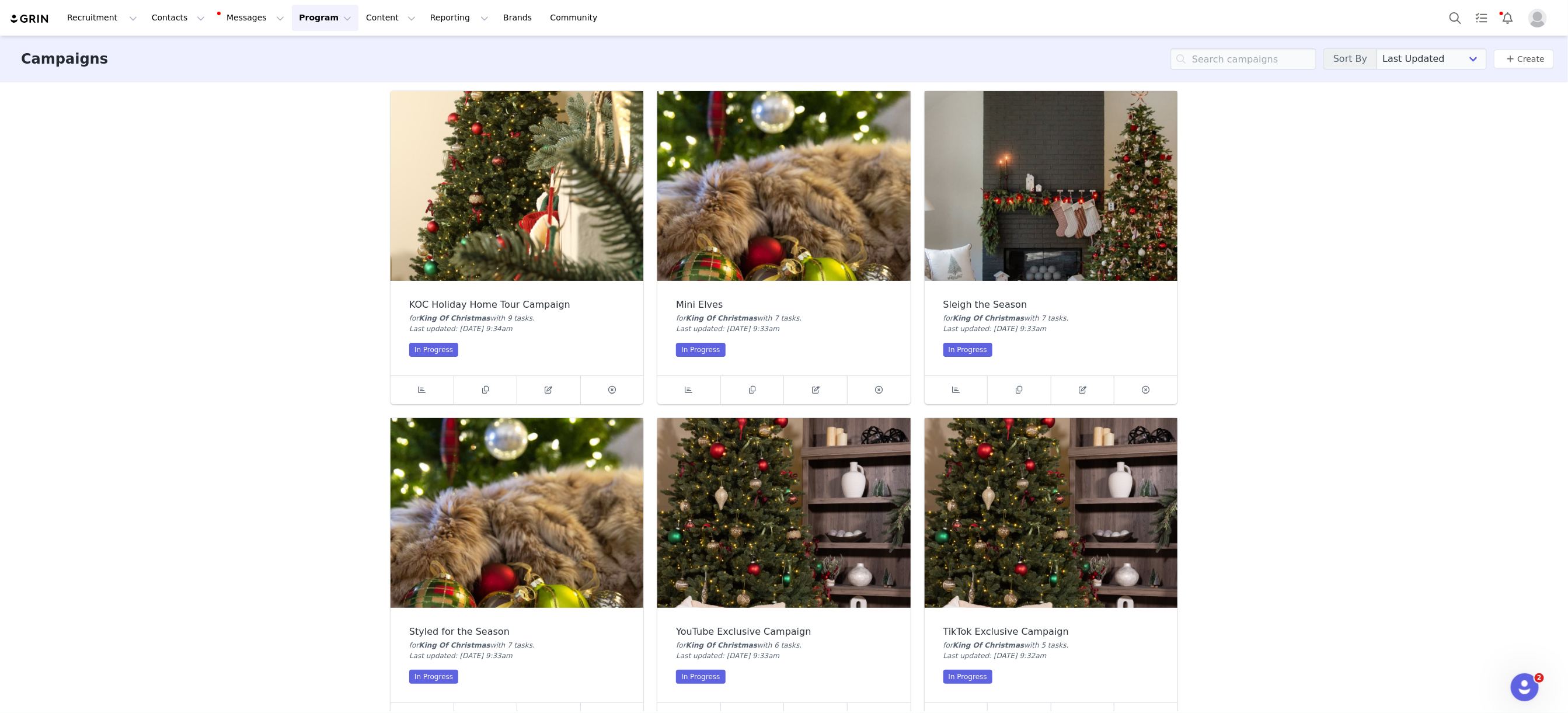
click at [1101, 198] on img at bounding box center [1051, 186] width 253 height 190
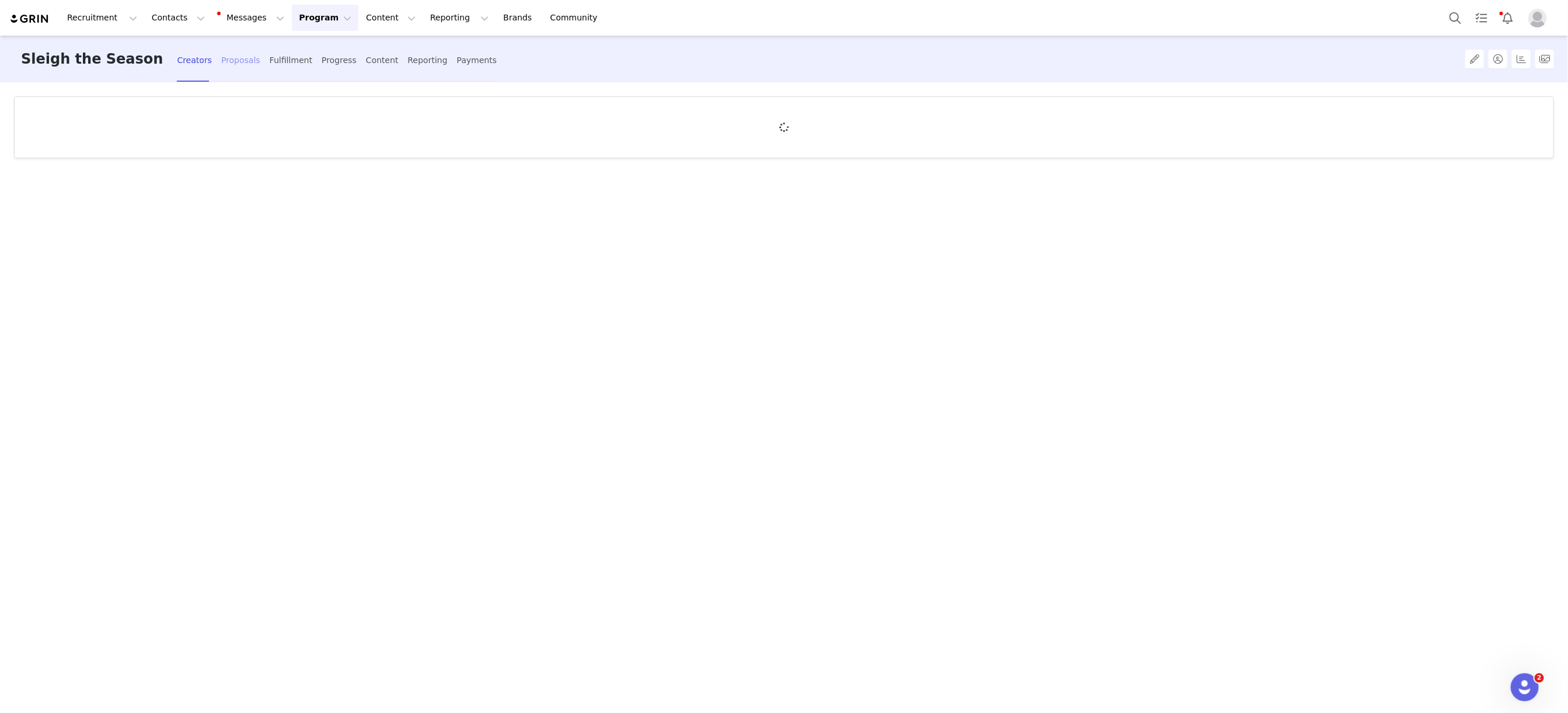
click at [221, 59] on div "Proposals" at bounding box center [240, 60] width 39 height 31
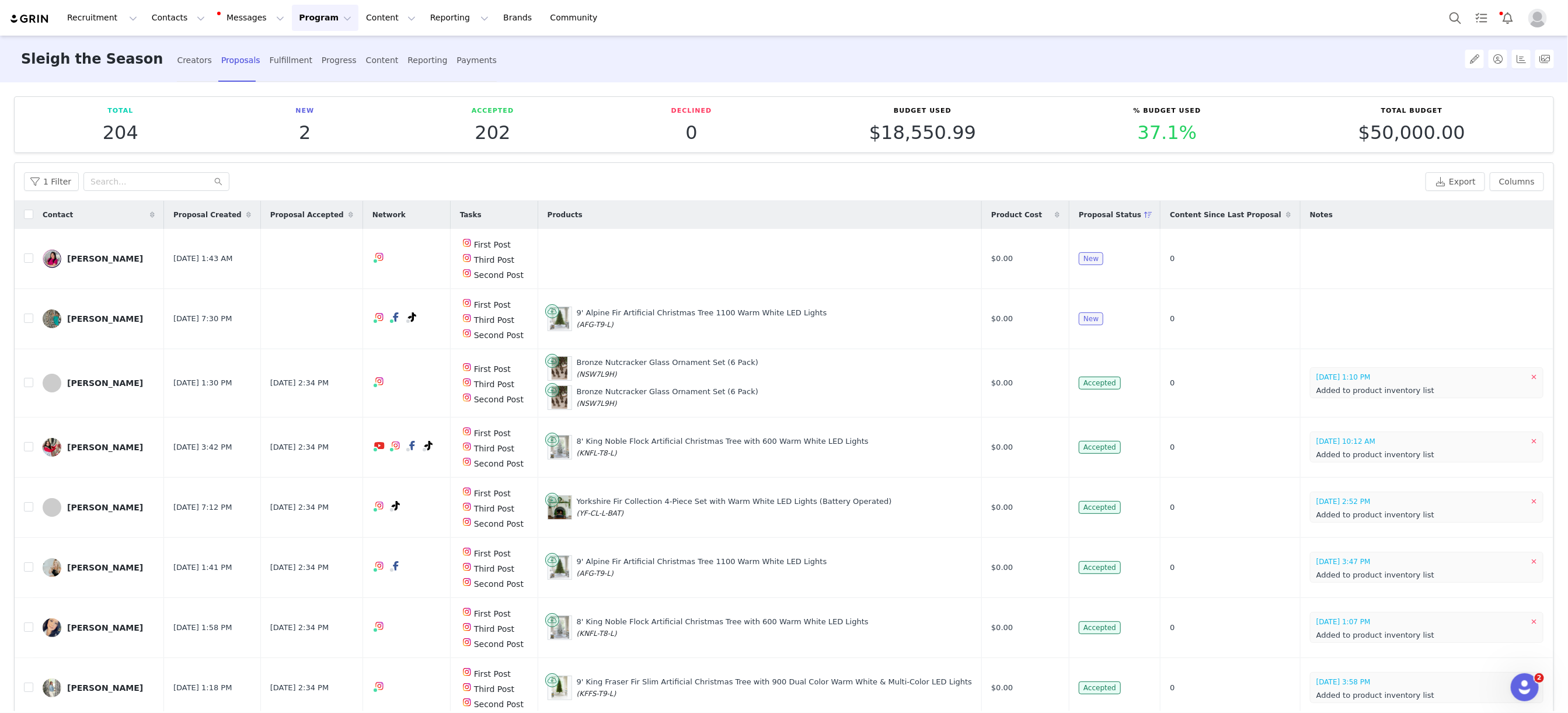
click at [314, 15] on button "Program Program" at bounding box center [325, 18] width 66 height 26
click at [317, 68] on p "Campaigns" at bounding box center [305, 74] width 45 height 12
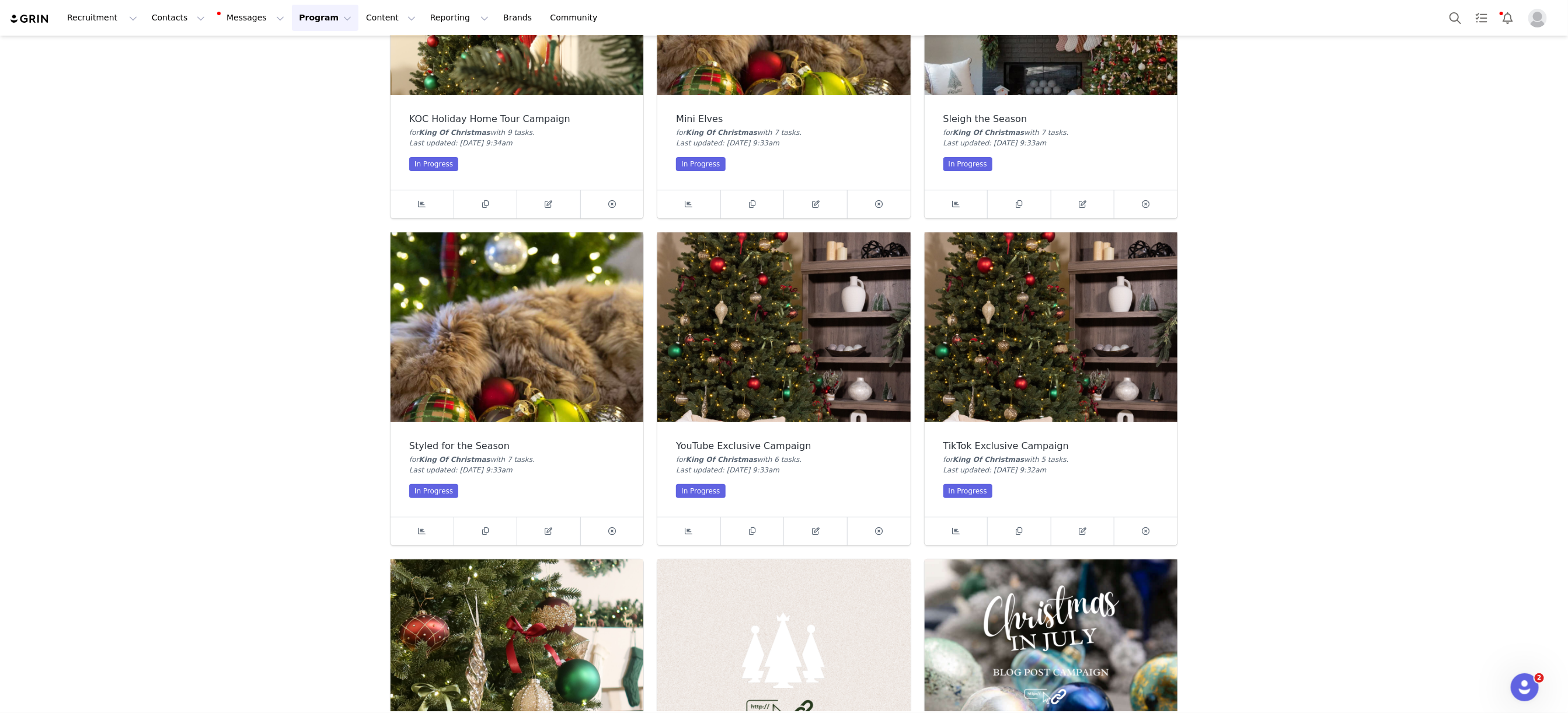
scroll to position [184, 0]
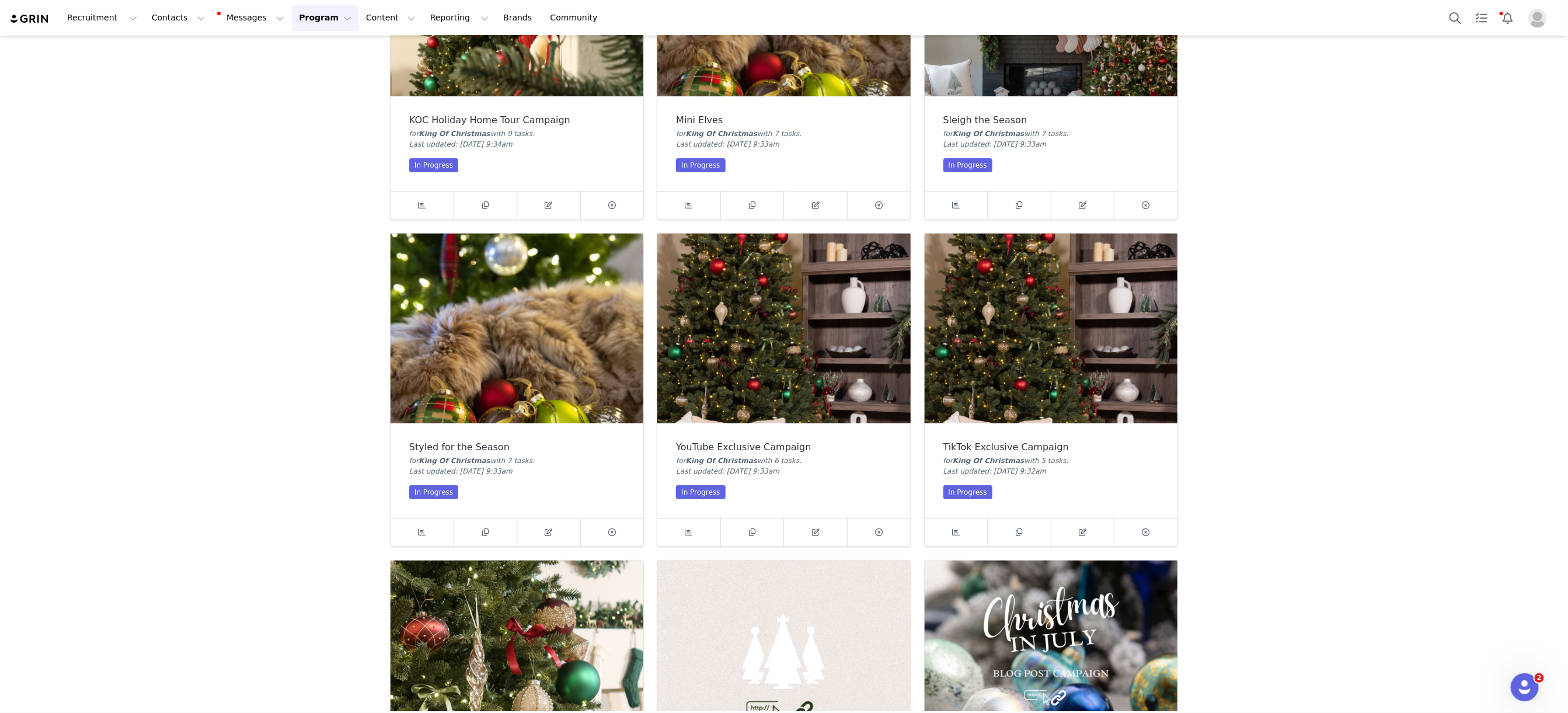
click at [511, 356] on img at bounding box center [517, 328] width 253 height 190
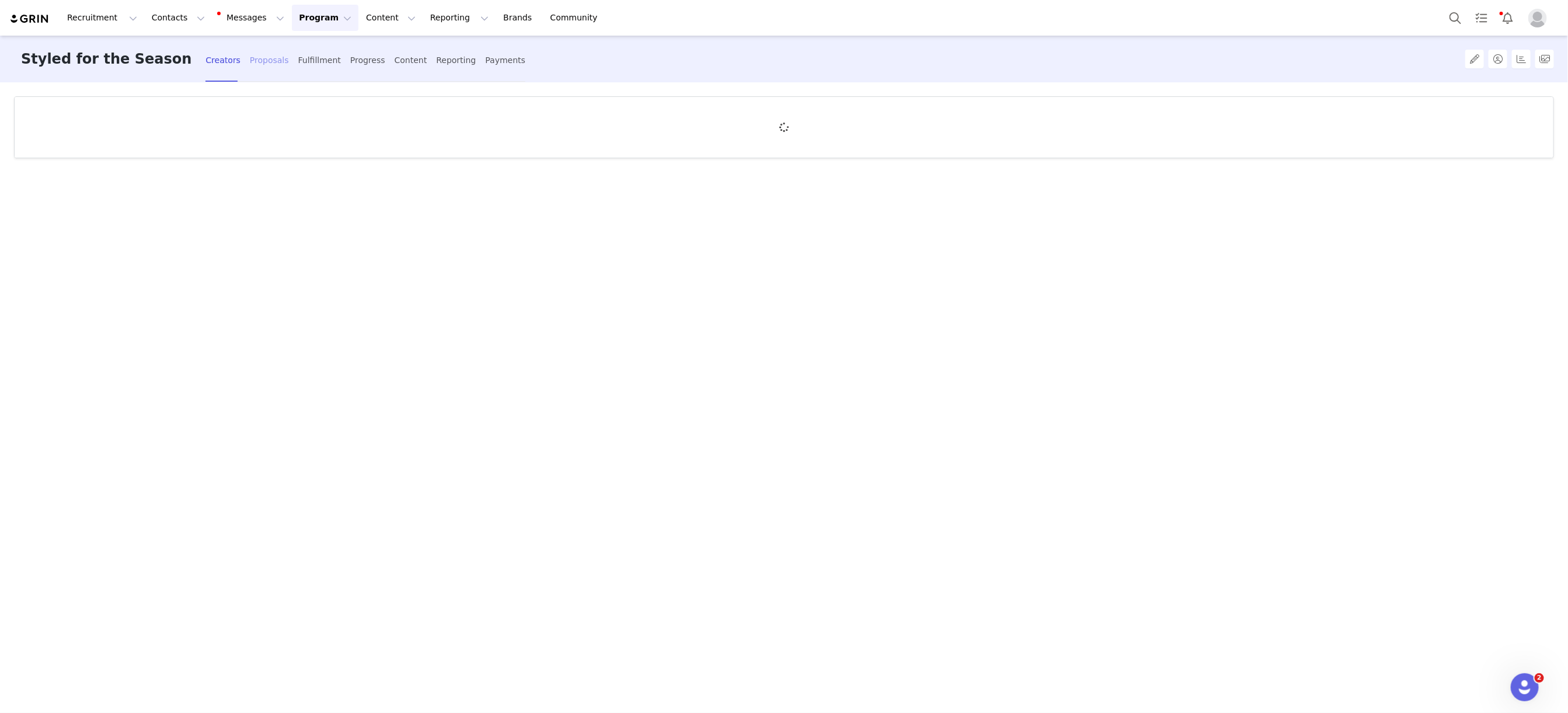
click at [250, 56] on div "Proposals" at bounding box center [269, 60] width 39 height 31
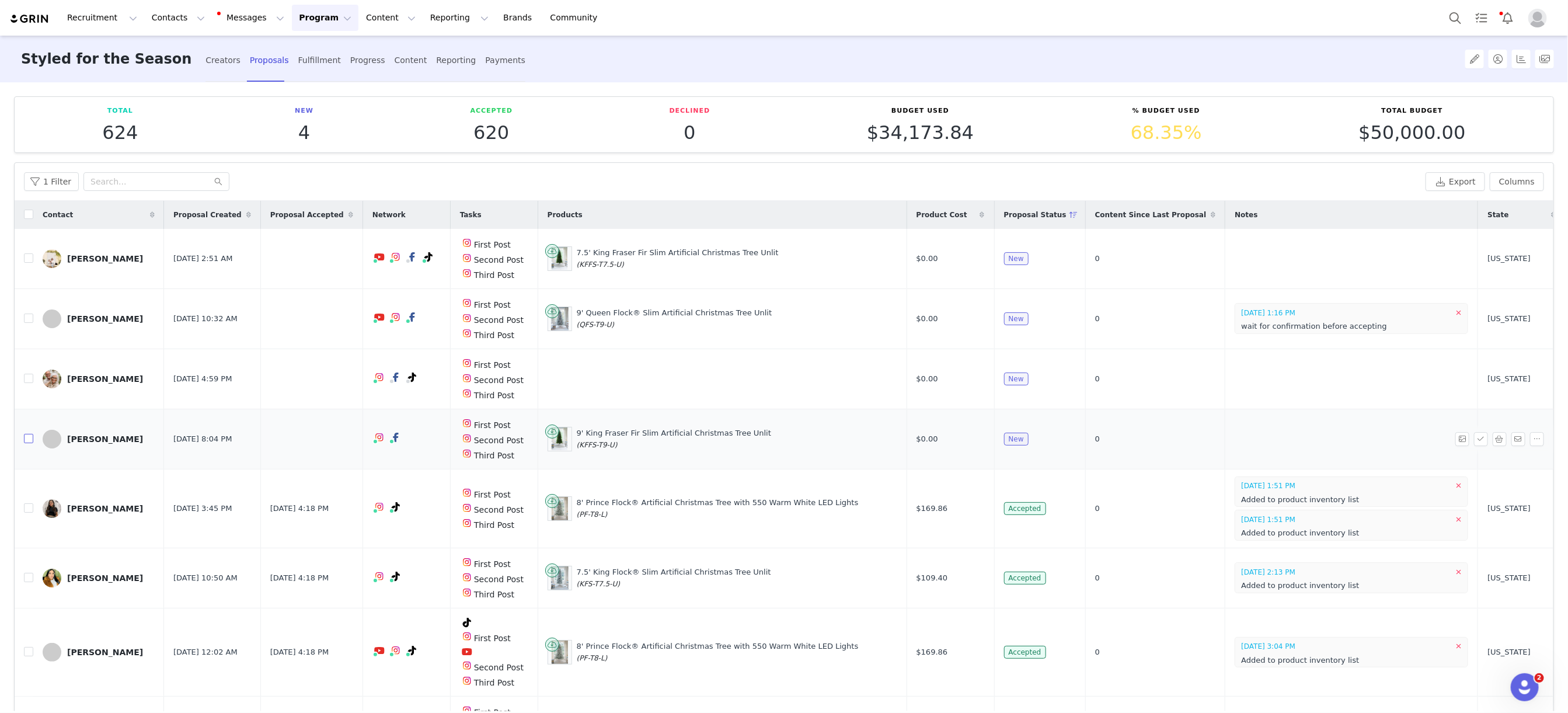
click at [28, 439] on input "checkbox" at bounding box center [29, 439] width 9 height 9
checkbox input "true"
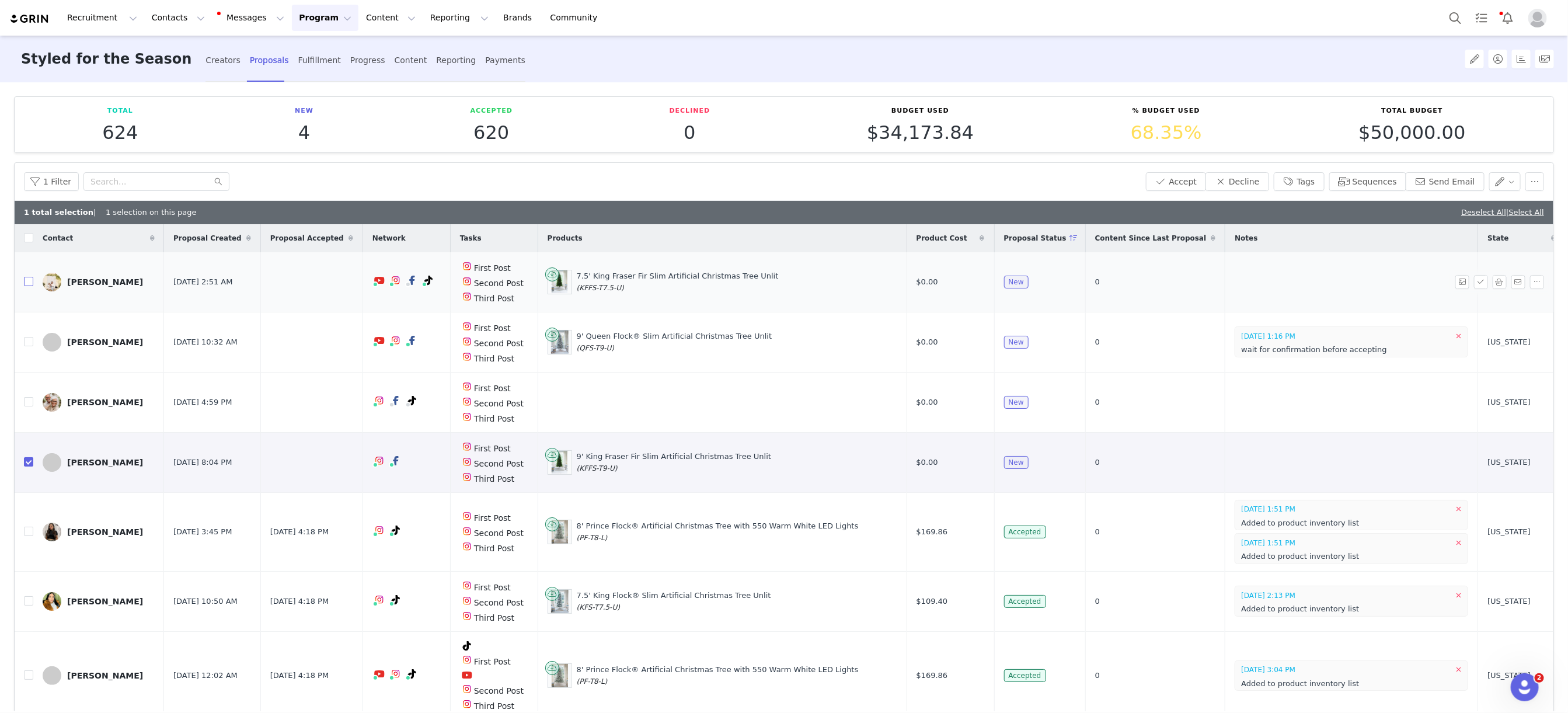
click at [28, 285] on input "checkbox" at bounding box center [29, 281] width 9 height 9
click at [1195, 181] on button "Accept" at bounding box center [1176, 181] width 61 height 18
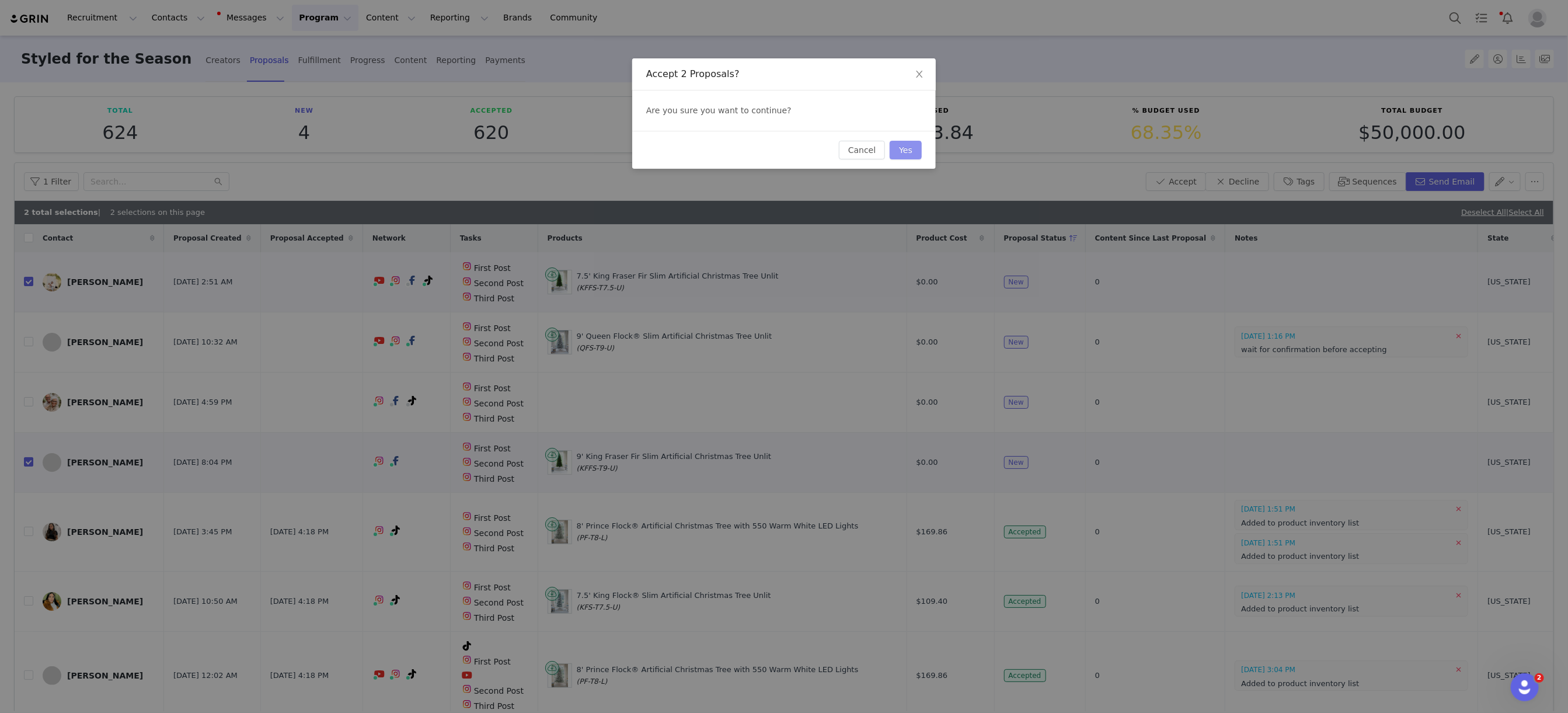
click at [908, 147] on button "Yes" at bounding box center [905, 150] width 32 height 18
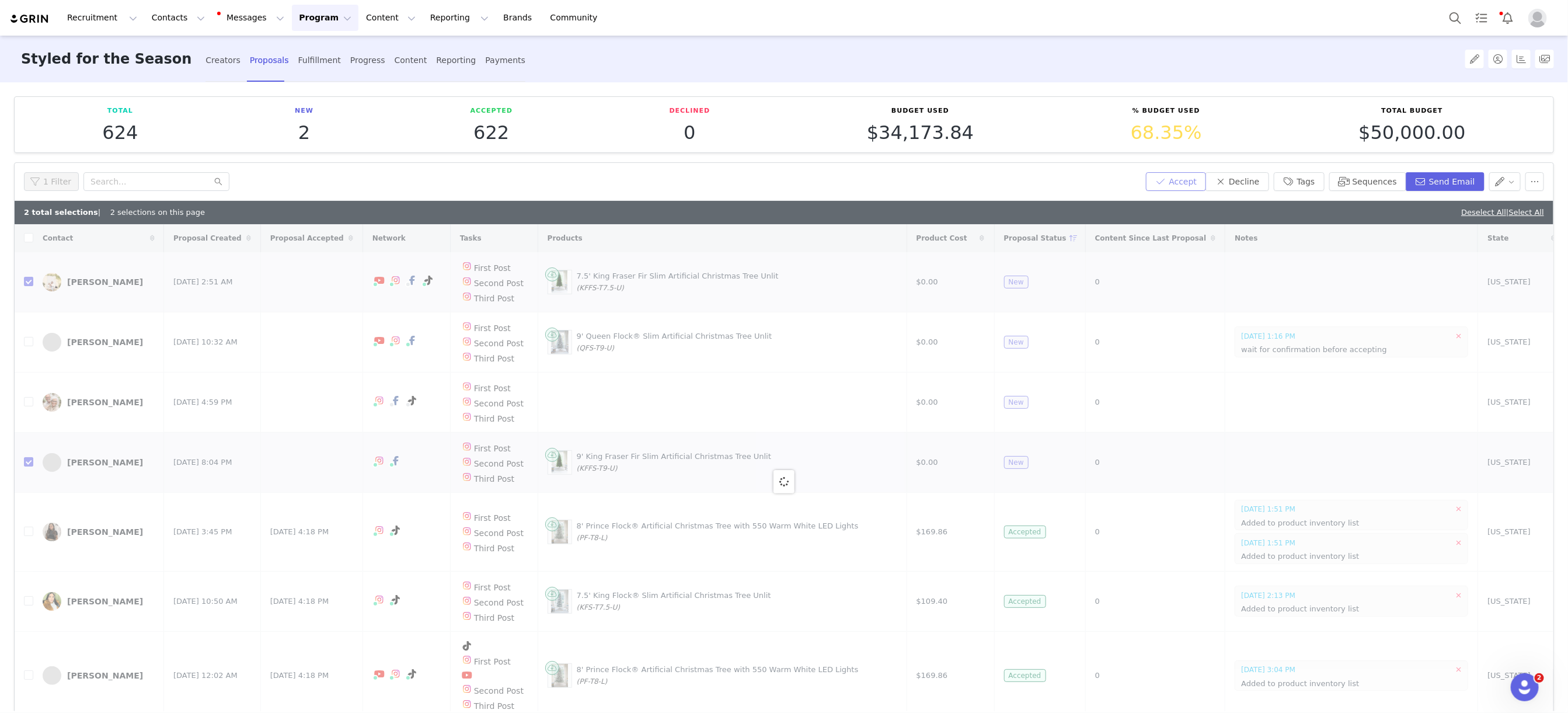
checkbox input "false"
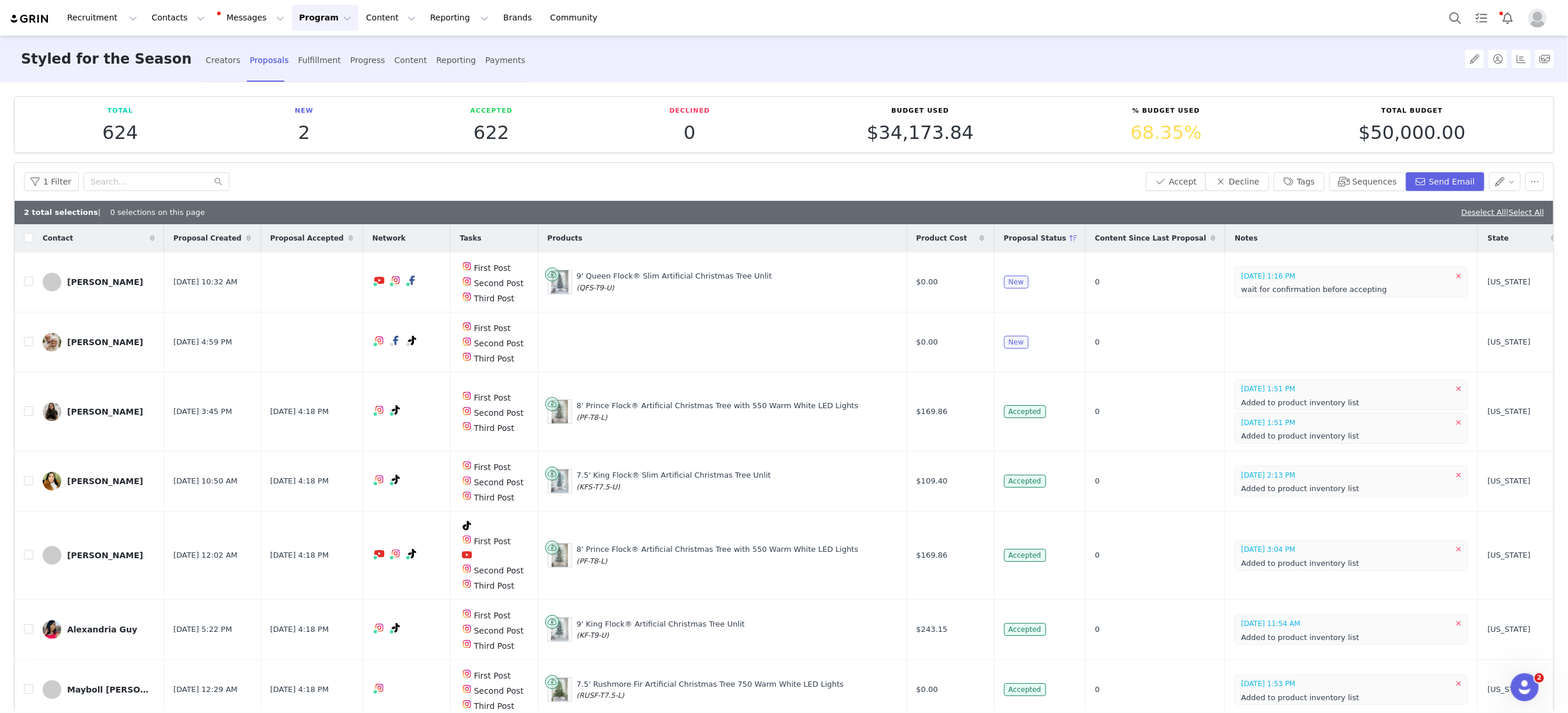
click at [319, 15] on button "Program Program" at bounding box center [325, 18] width 66 height 26
click at [316, 69] on p "Campaigns" at bounding box center [305, 74] width 45 height 12
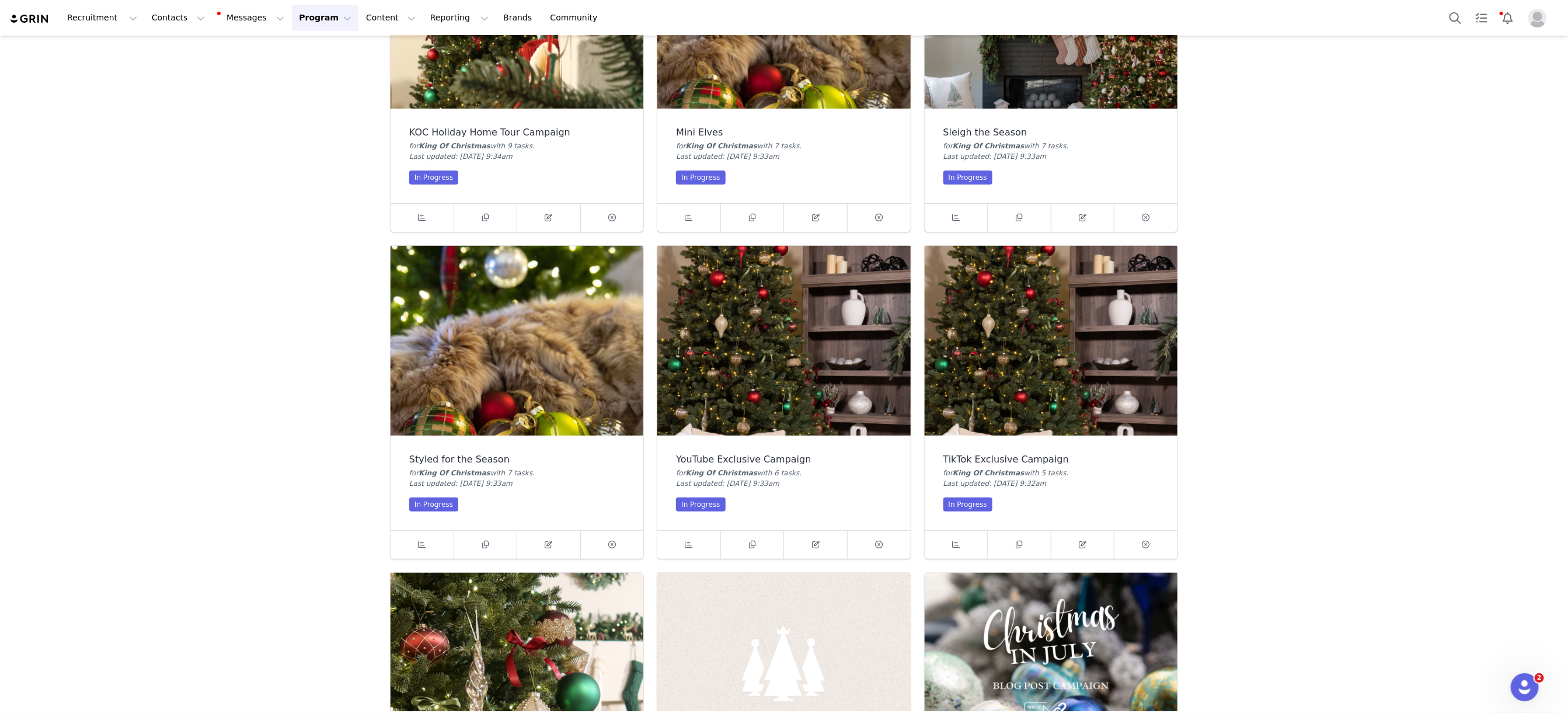
scroll to position [173, 0]
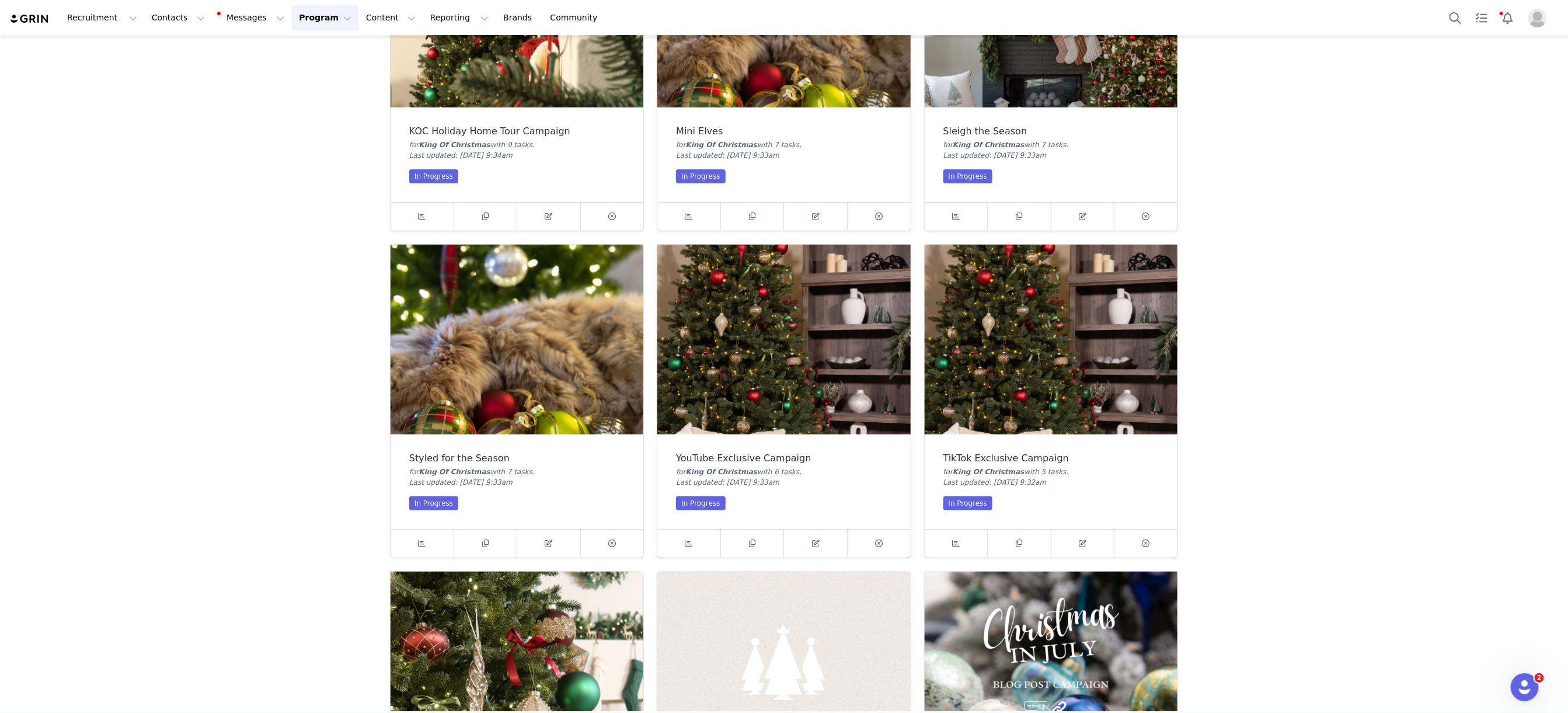
click at [788, 335] on img at bounding box center [784, 339] width 253 height 190
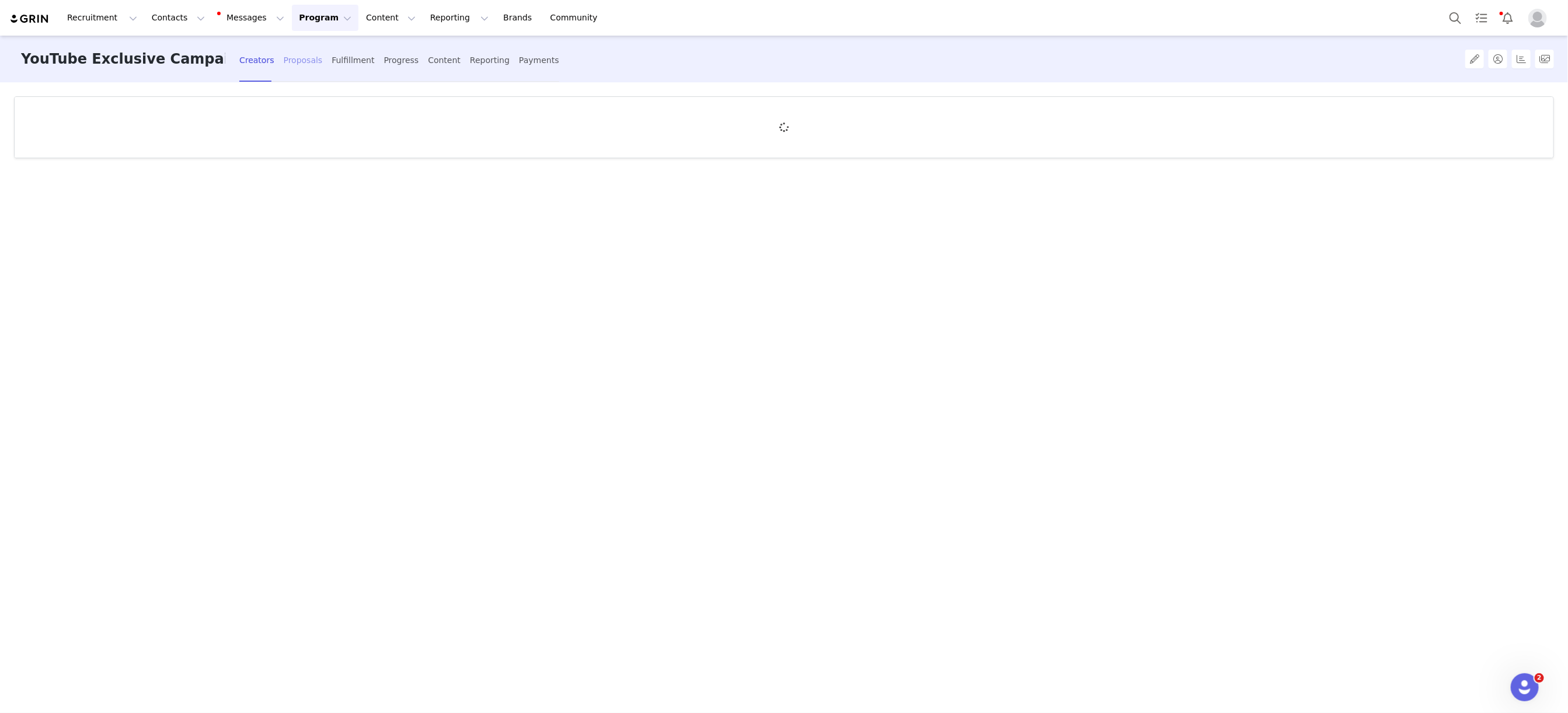
click at [284, 58] on div "Proposals" at bounding box center [303, 60] width 39 height 31
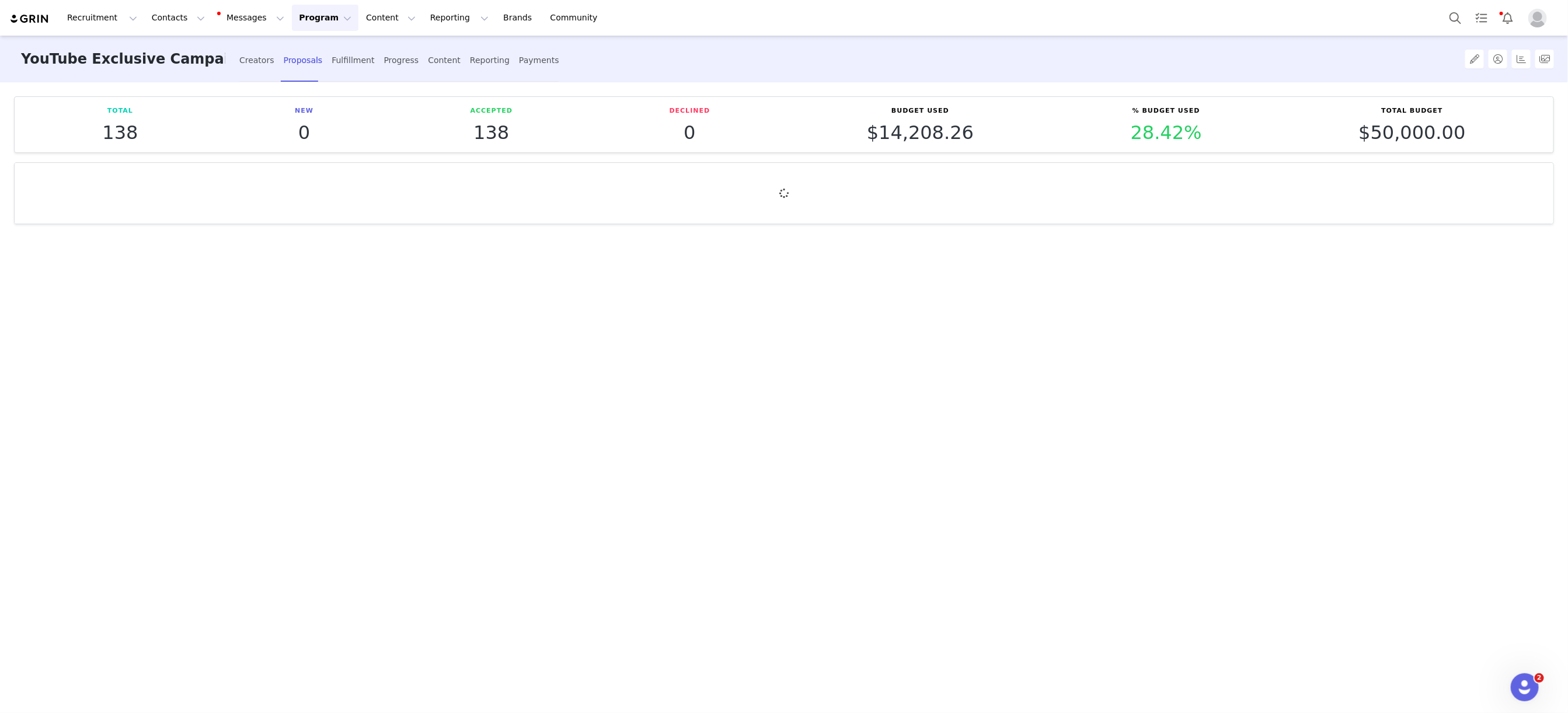
click at [309, 12] on button "Program Program" at bounding box center [325, 18] width 66 height 26
click at [314, 74] on p "Campaigns" at bounding box center [305, 74] width 45 height 12
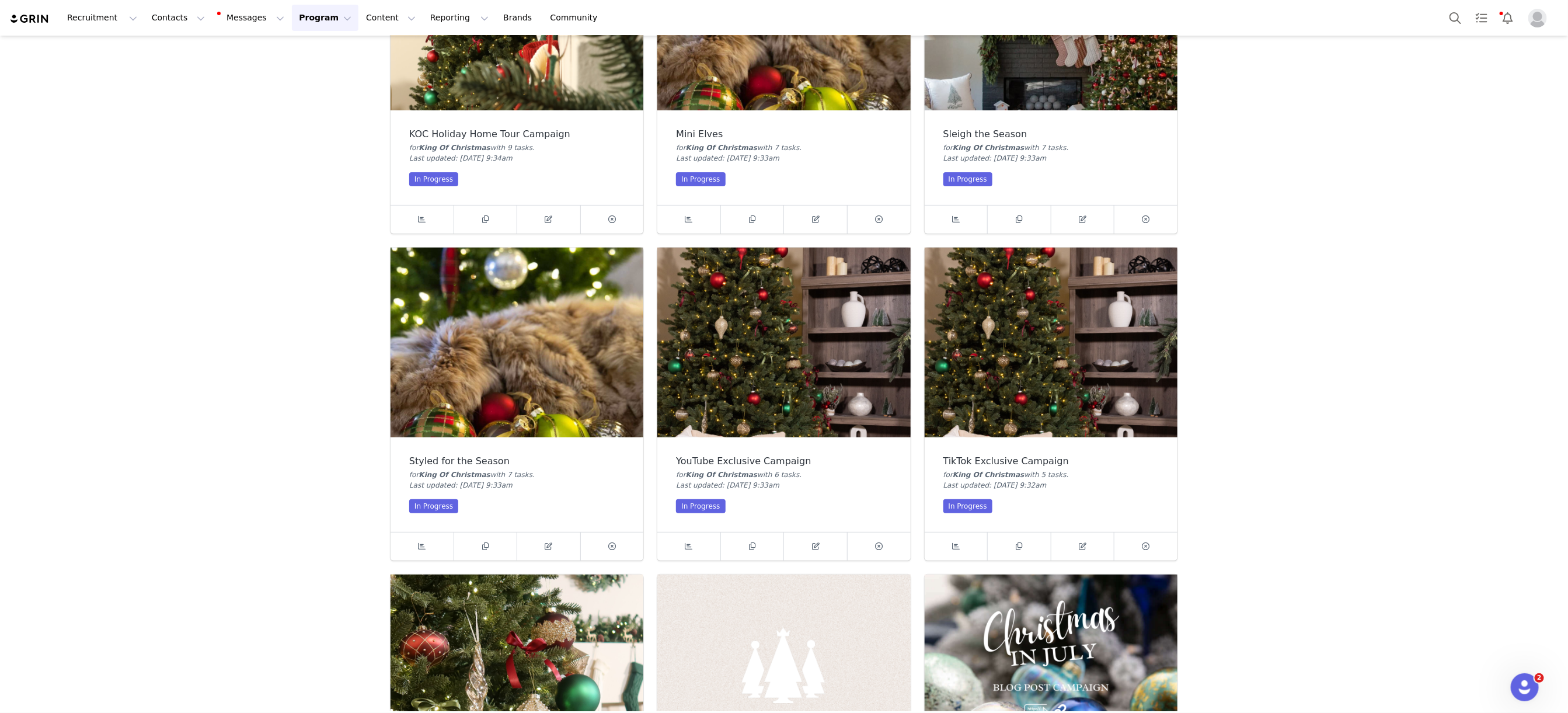
scroll to position [193, 0]
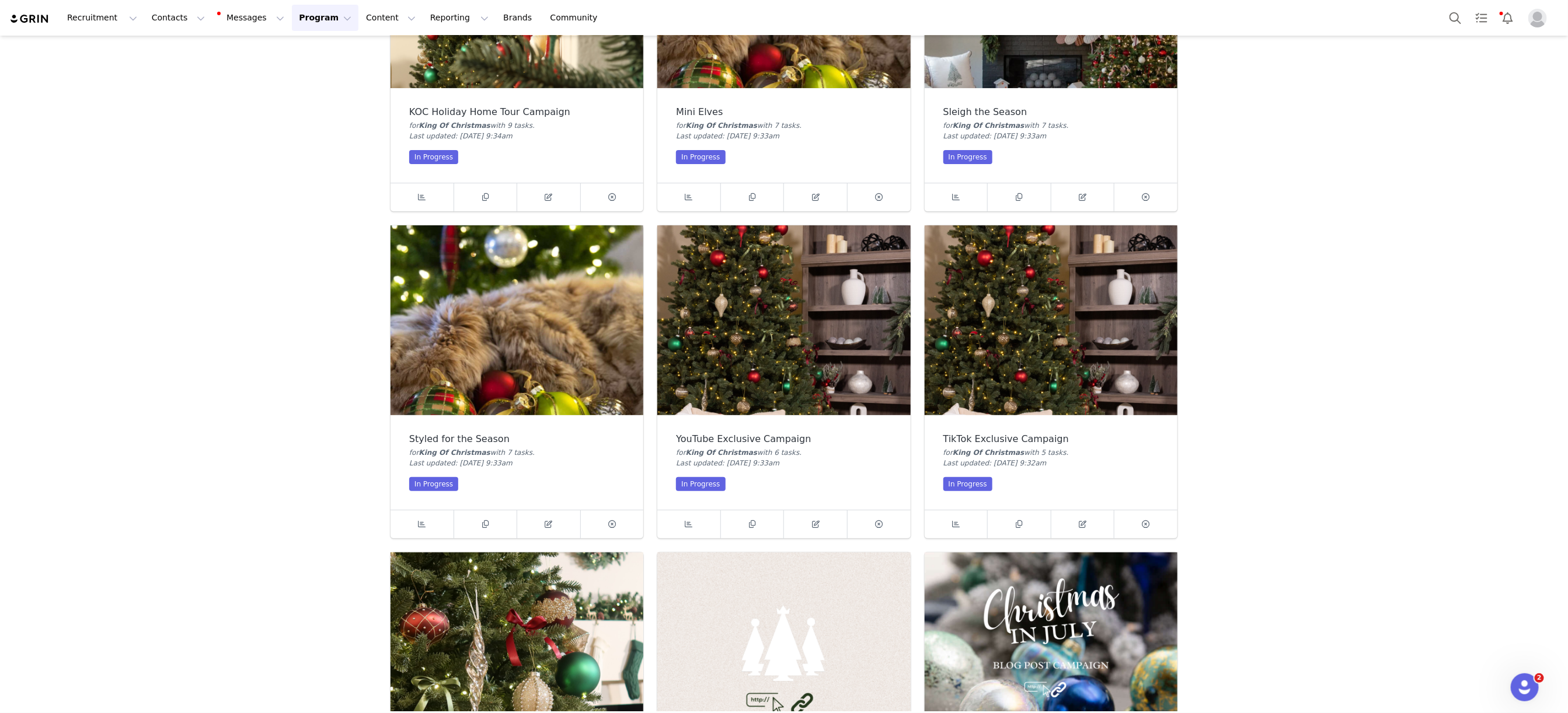
click at [1060, 314] on img at bounding box center [1051, 320] width 253 height 190
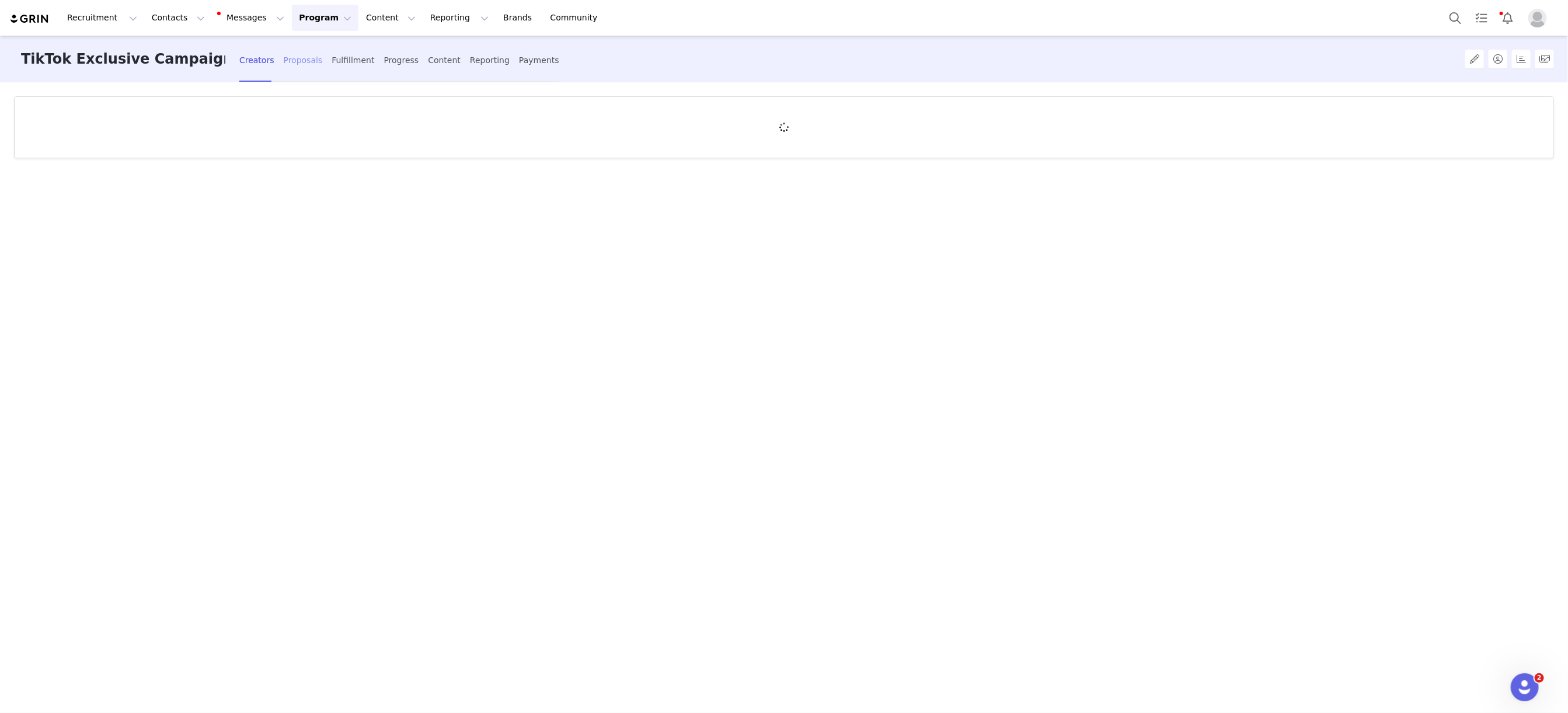
click at [284, 62] on div "Proposals" at bounding box center [303, 60] width 39 height 31
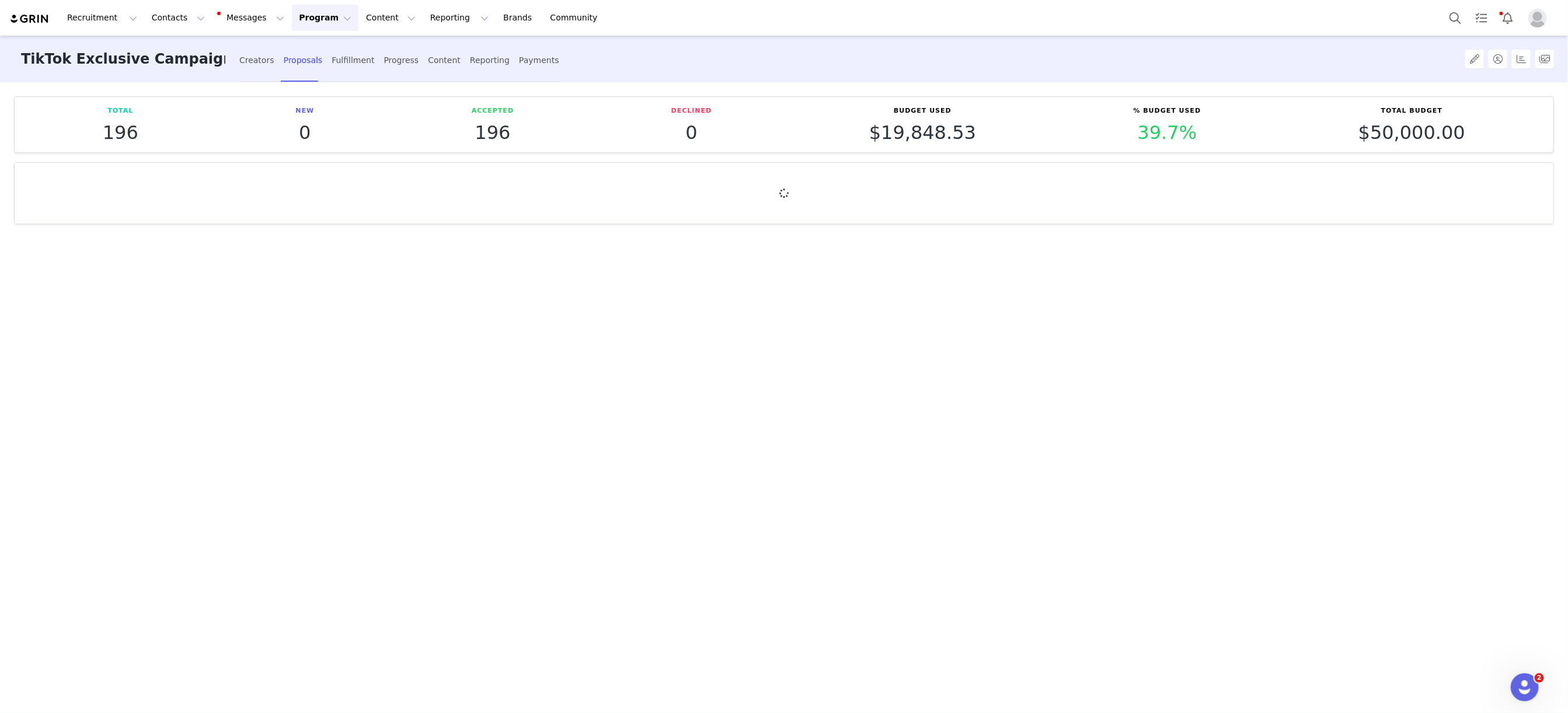
click at [331, 8] on button "Program Program" at bounding box center [325, 18] width 66 height 26
click at [320, 68] on p "Campaigns" at bounding box center [305, 74] width 45 height 12
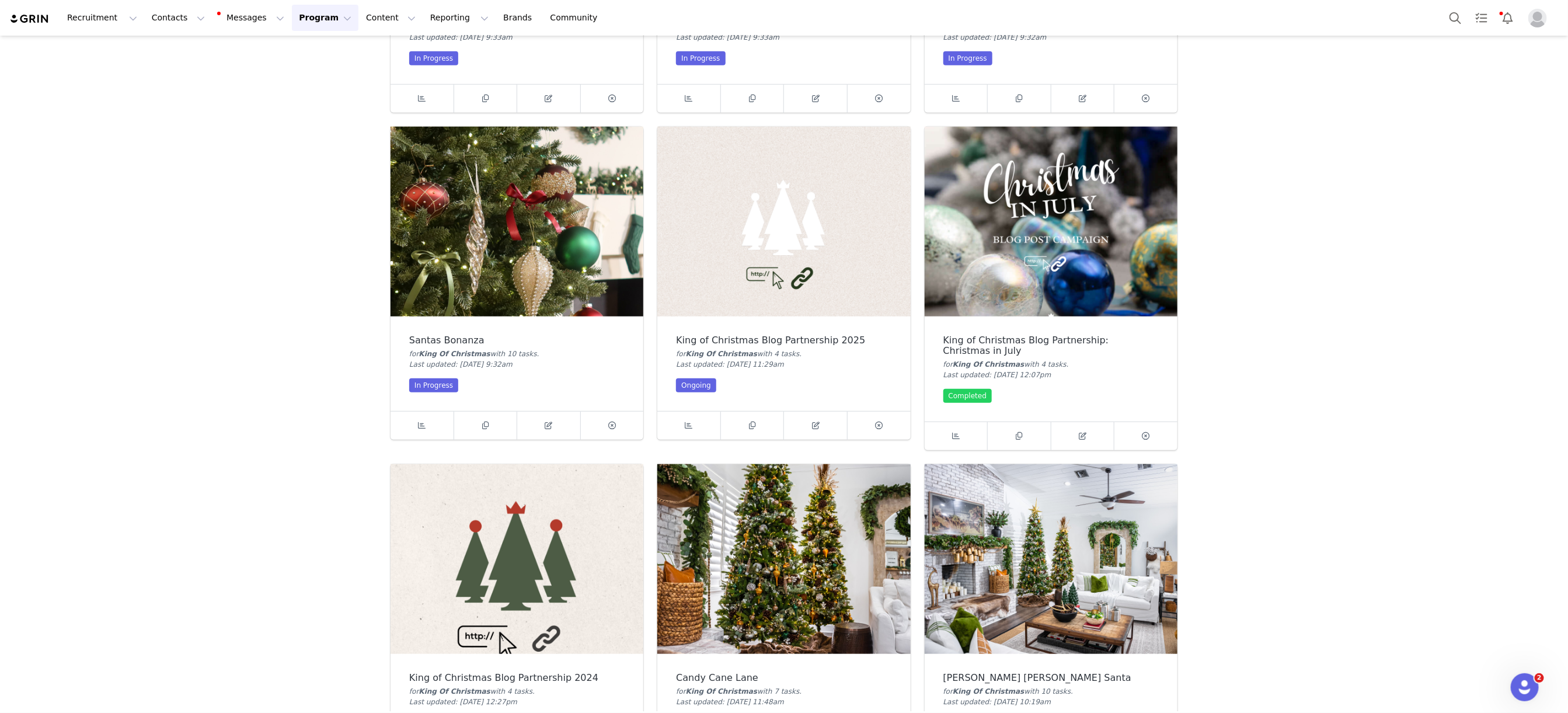
scroll to position [716, 0]
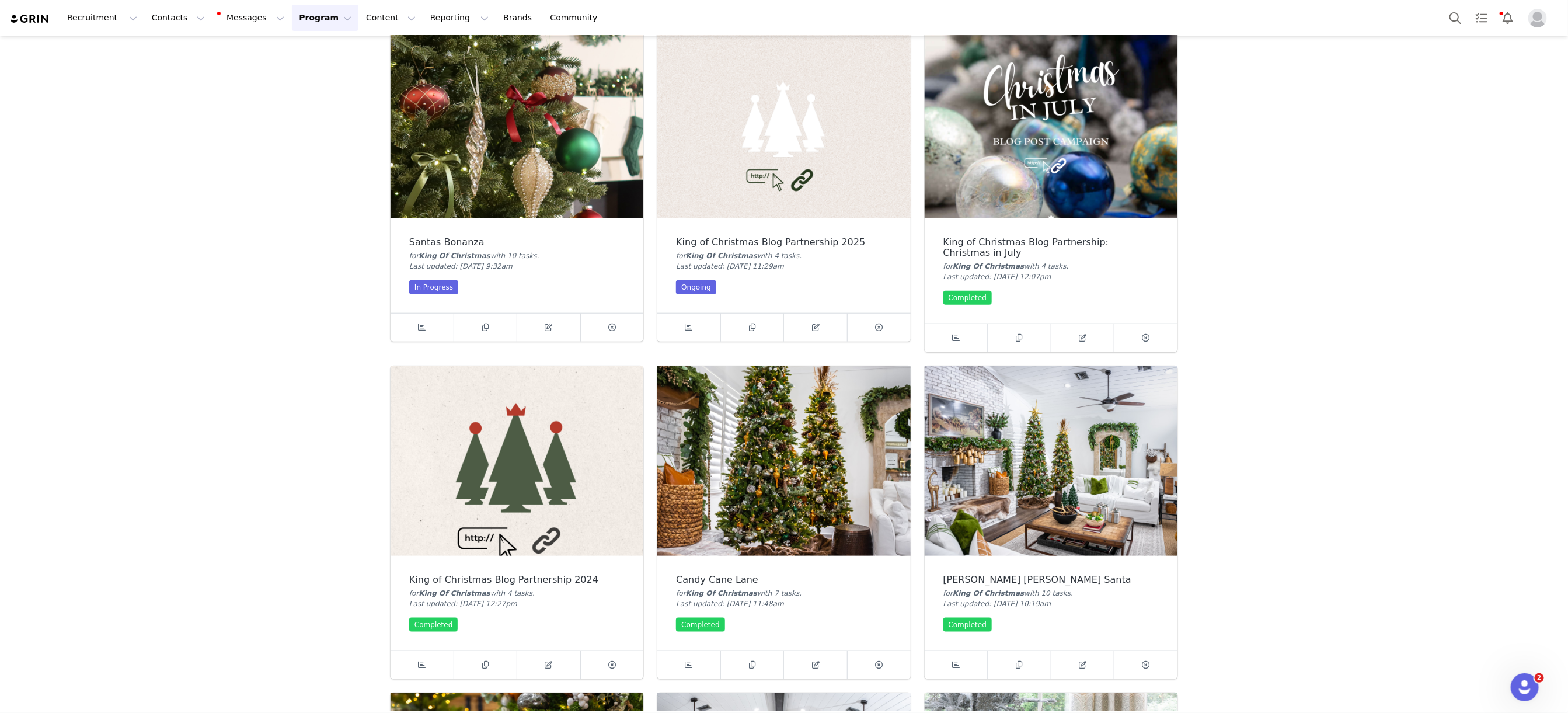
click at [504, 118] on img at bounding box center [517, 123] width 253 height 190
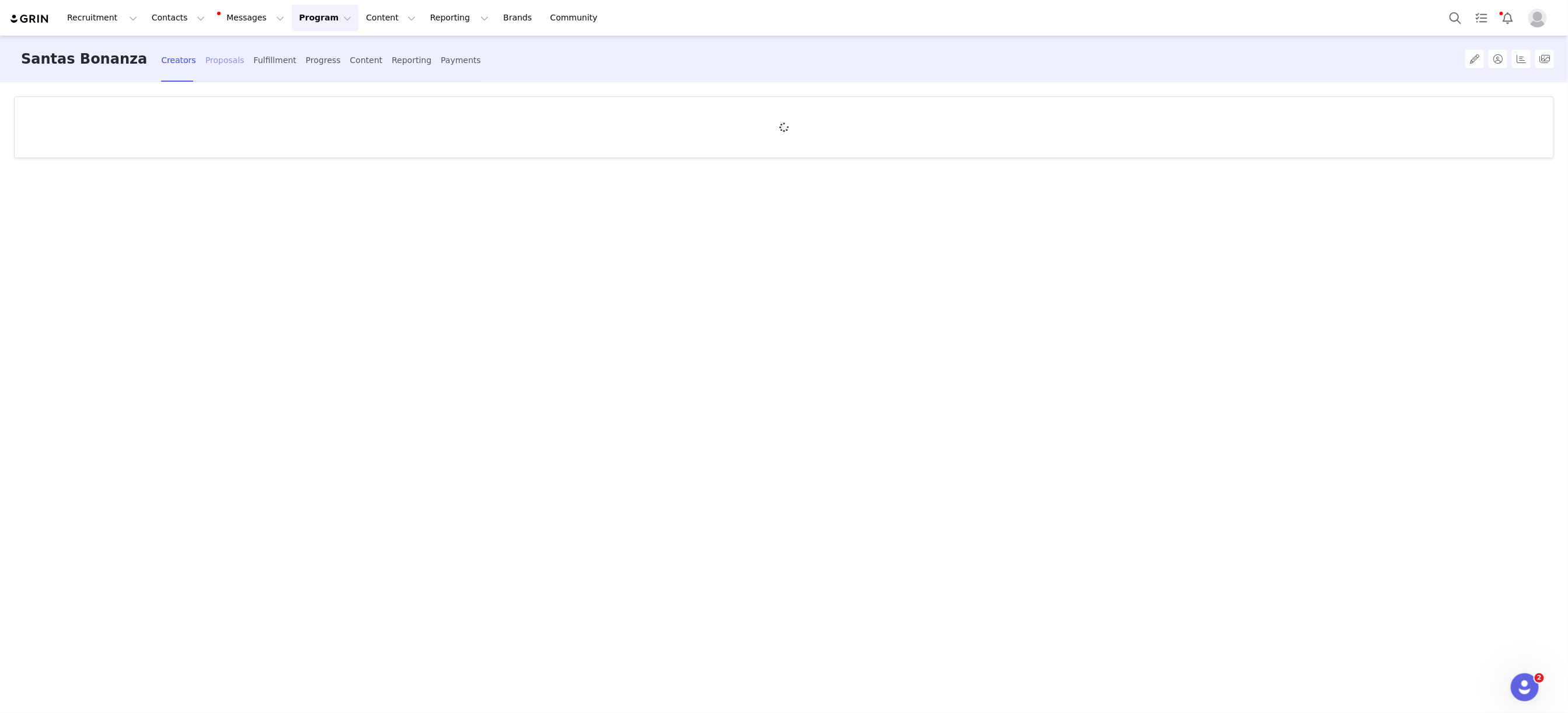
click at [206, 59] on div "Proposals" at bounding box center [225, 60] width 39 height 31
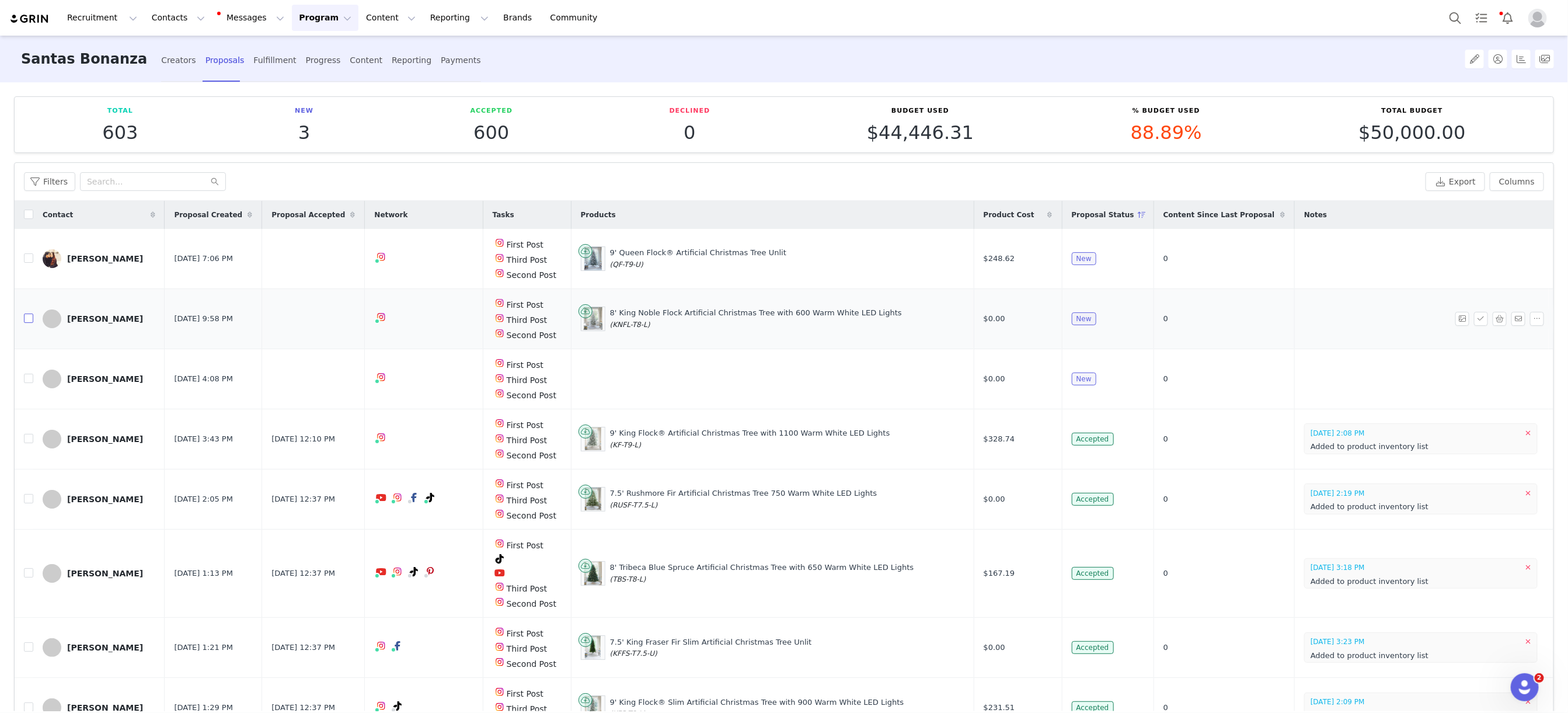
click at [28, 318] on input "checkbox" at bounding box center [29, 318] width 9 height 9
checkbox input "true"
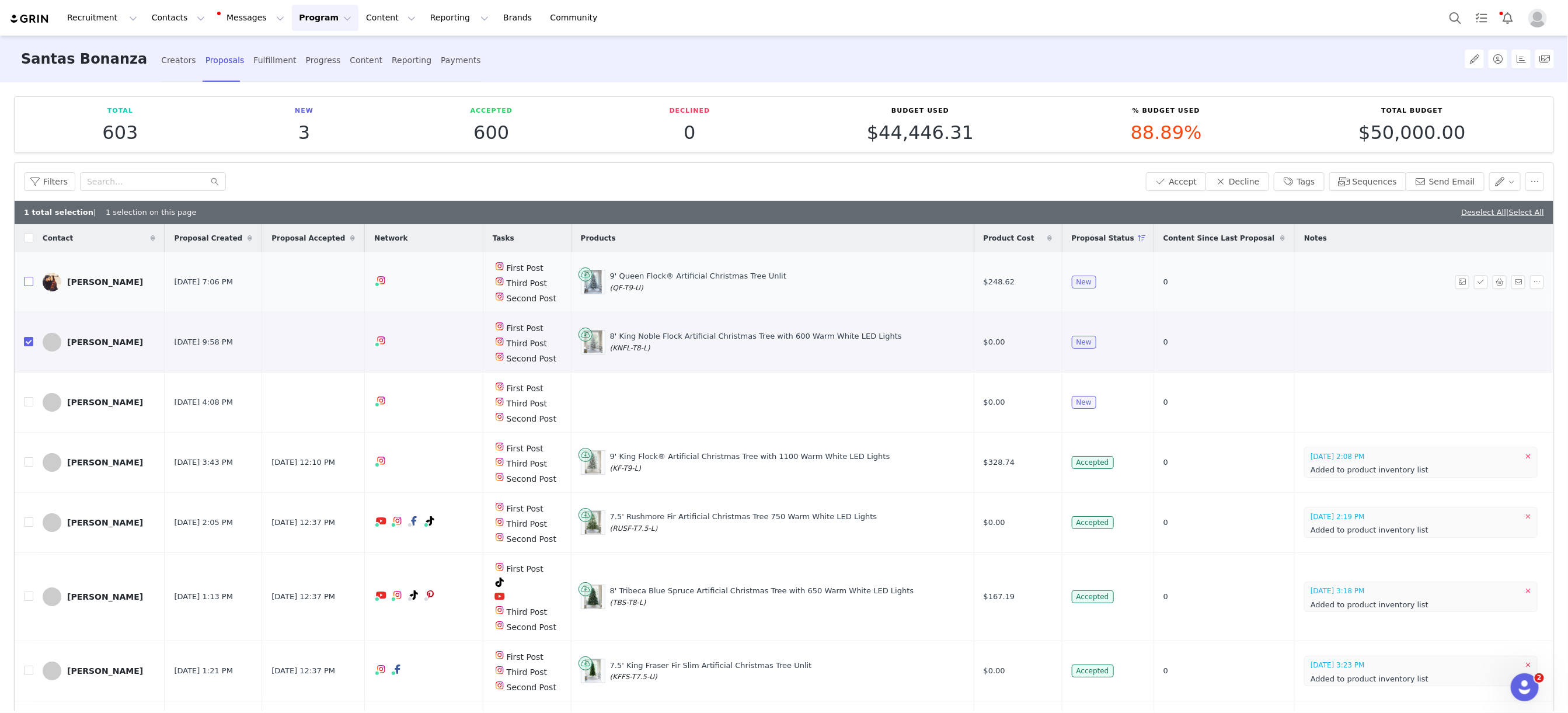
click at [25, 278] on input "checkbox" at bounding box center [29, 281] width 9 height 9
click at [1185, 184] on button "Accept" at bounding box center [1176, 181] width 61 height 18
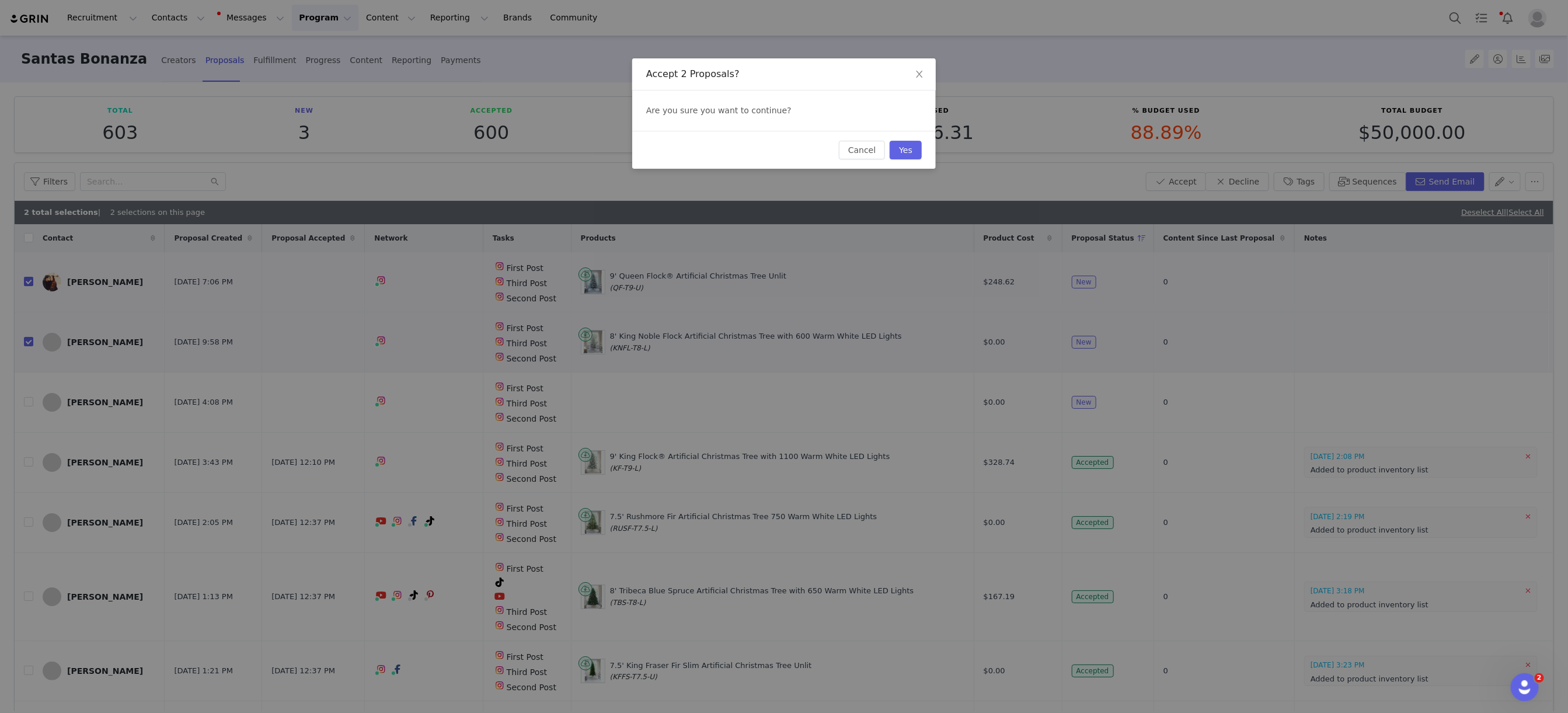
click at [899, 161] on div "Cancel Yes" at bounding box center [784, 150] width 304 height 38
click at [902, 154] on button "Yes" at bounding box center [905, 150] width 32 height 18
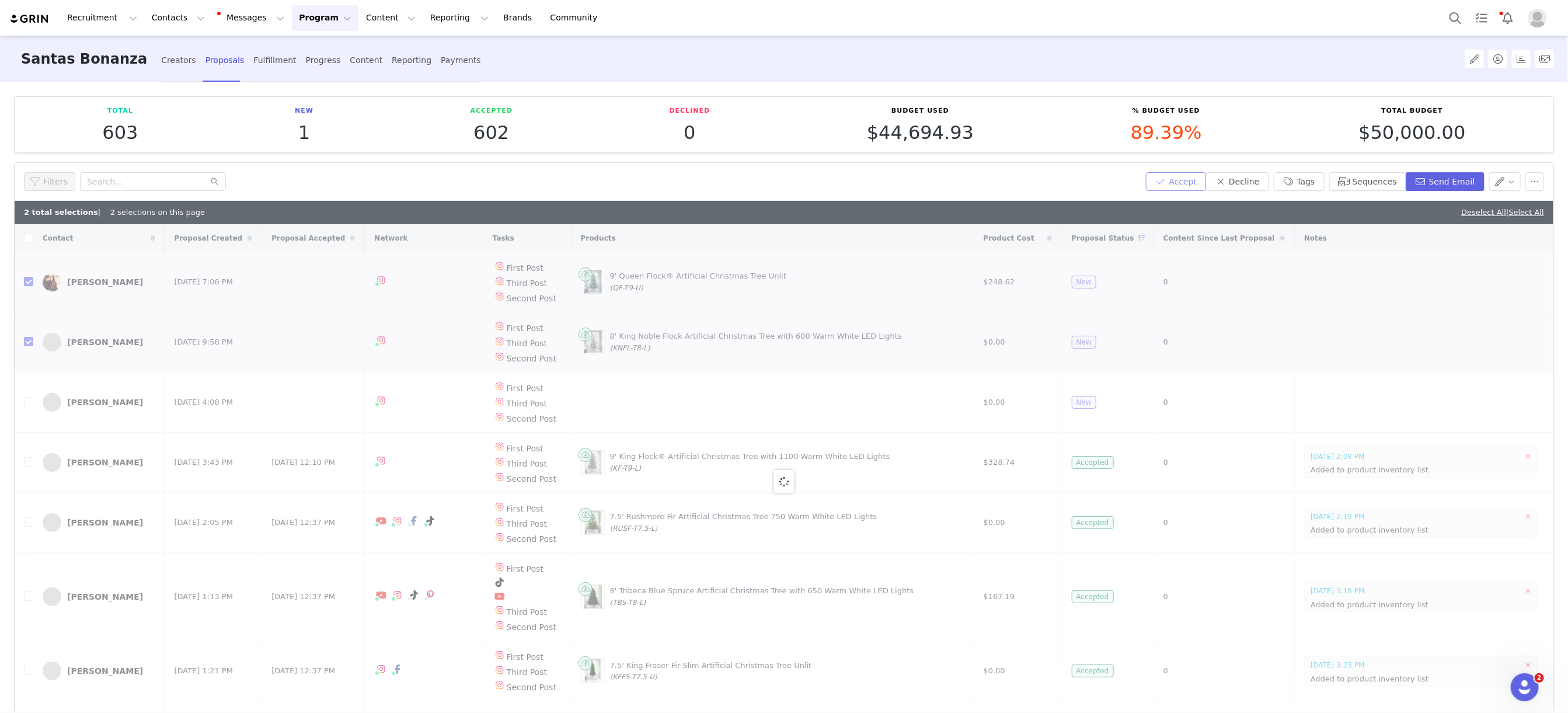
checkbox input "false"
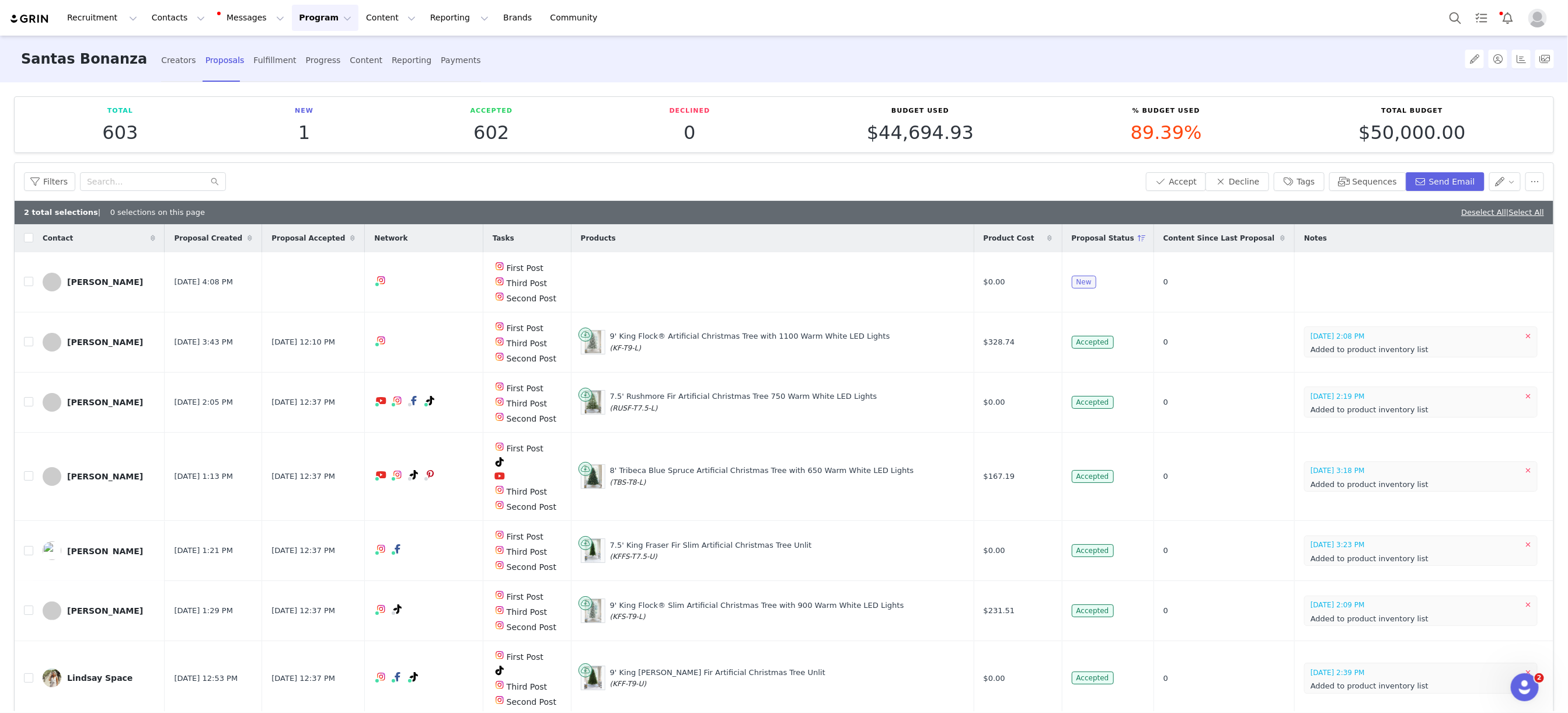
click at [314, 20] on button "Program Program" at bounding box center [325, 18] width 66 height 26
click at [319, 73] on p "Campaigns" at bounding box center [305, 74] width 45 height 12
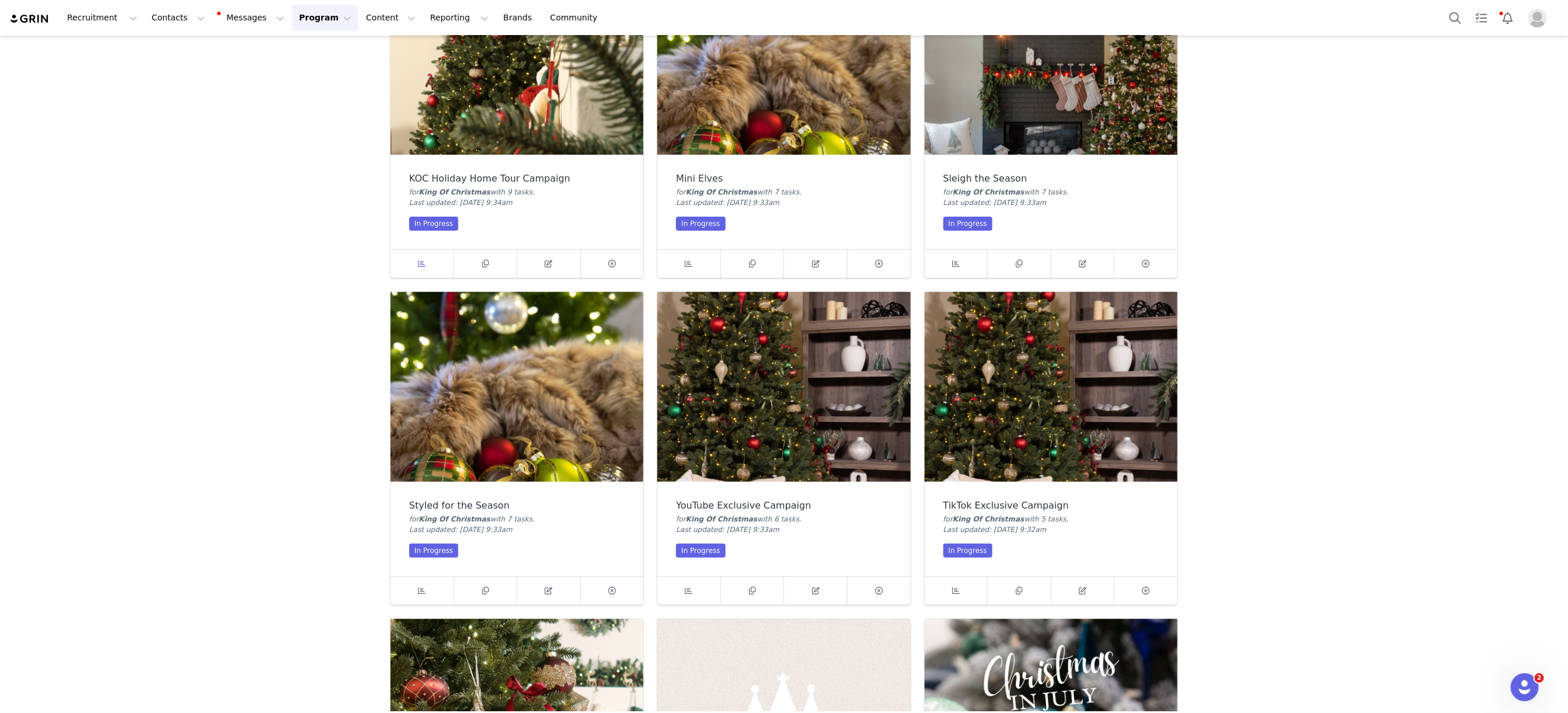
scroll to position [125, 0]
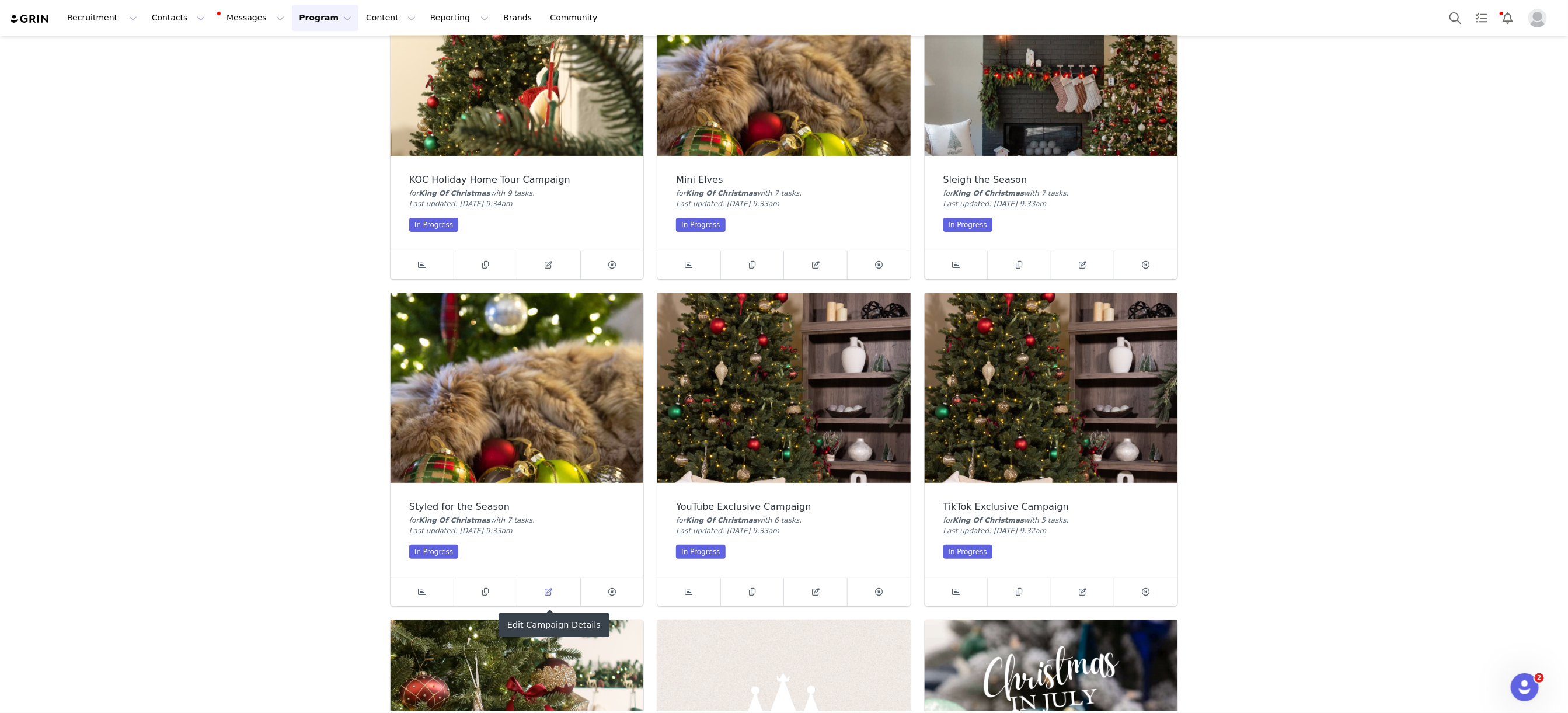
click at [552, 586] on span at bounding box center [549, 592] width 14 height 14
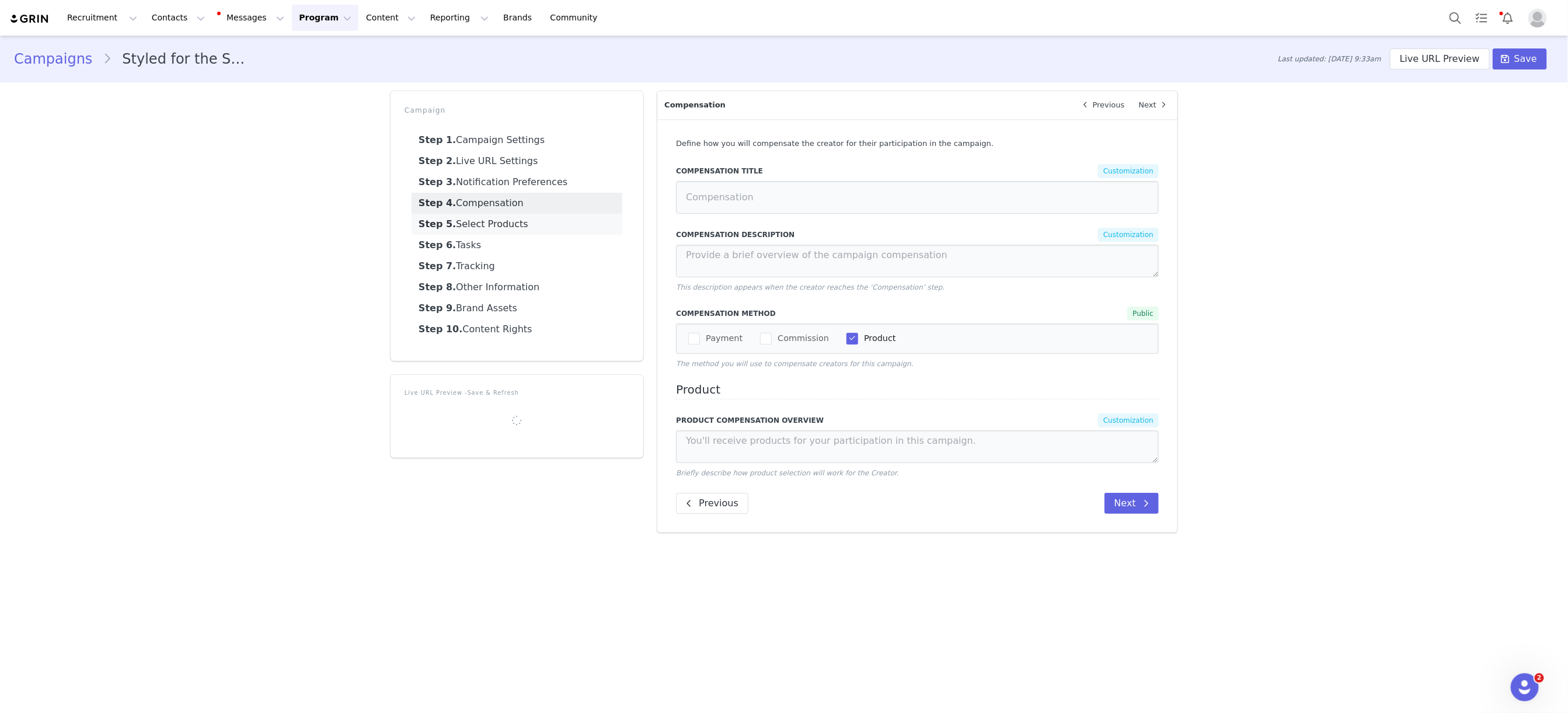
click at [509, 225] on link "Step 5. Select Products" at bounding box center [516, 224] width 210 height 21
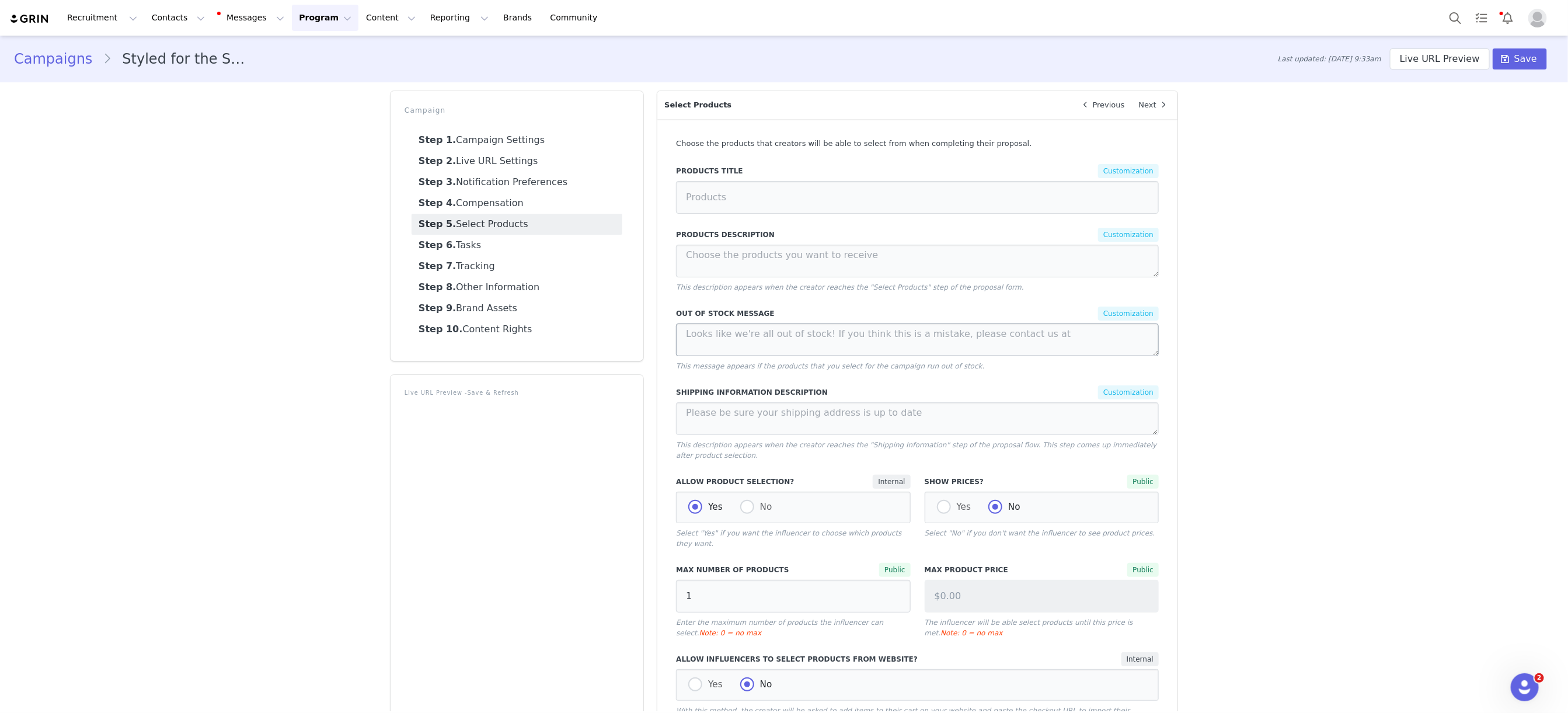
scroll to position [604, 0]
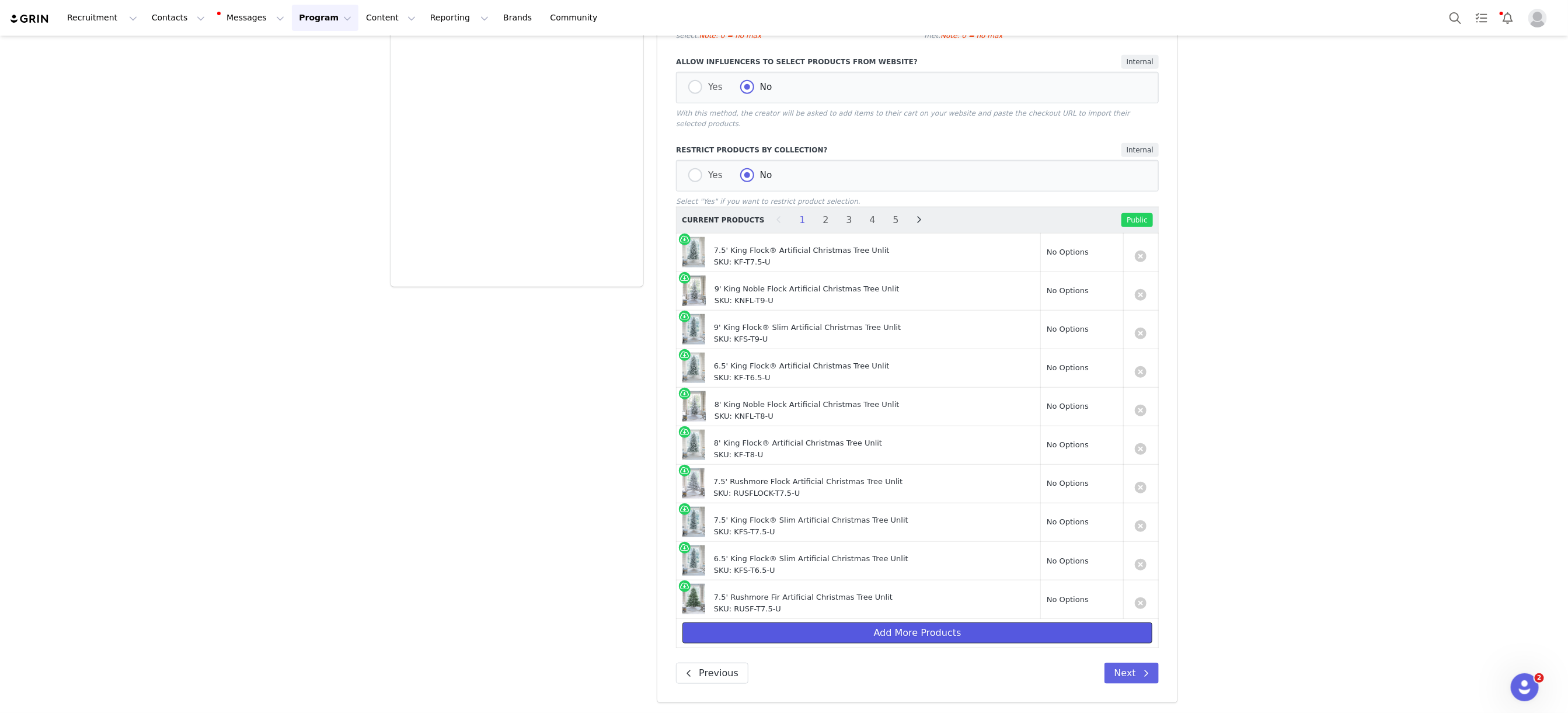
click at [914, 631] on button "Add More Products" at bounding box center [917, 632] width 470 height 21
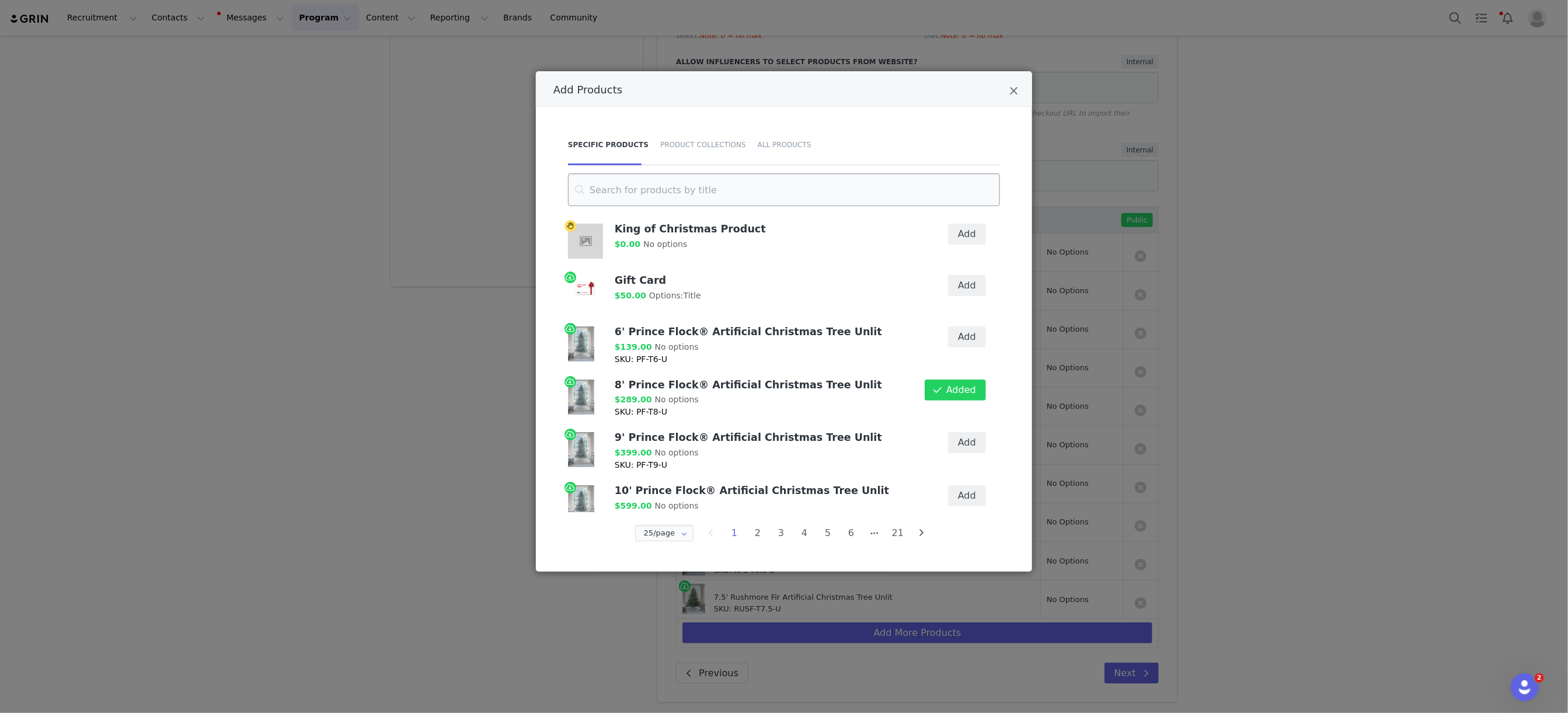
click at [683, 189] on input "Add Products" at bounding box center [784, 190] width 432 height 32
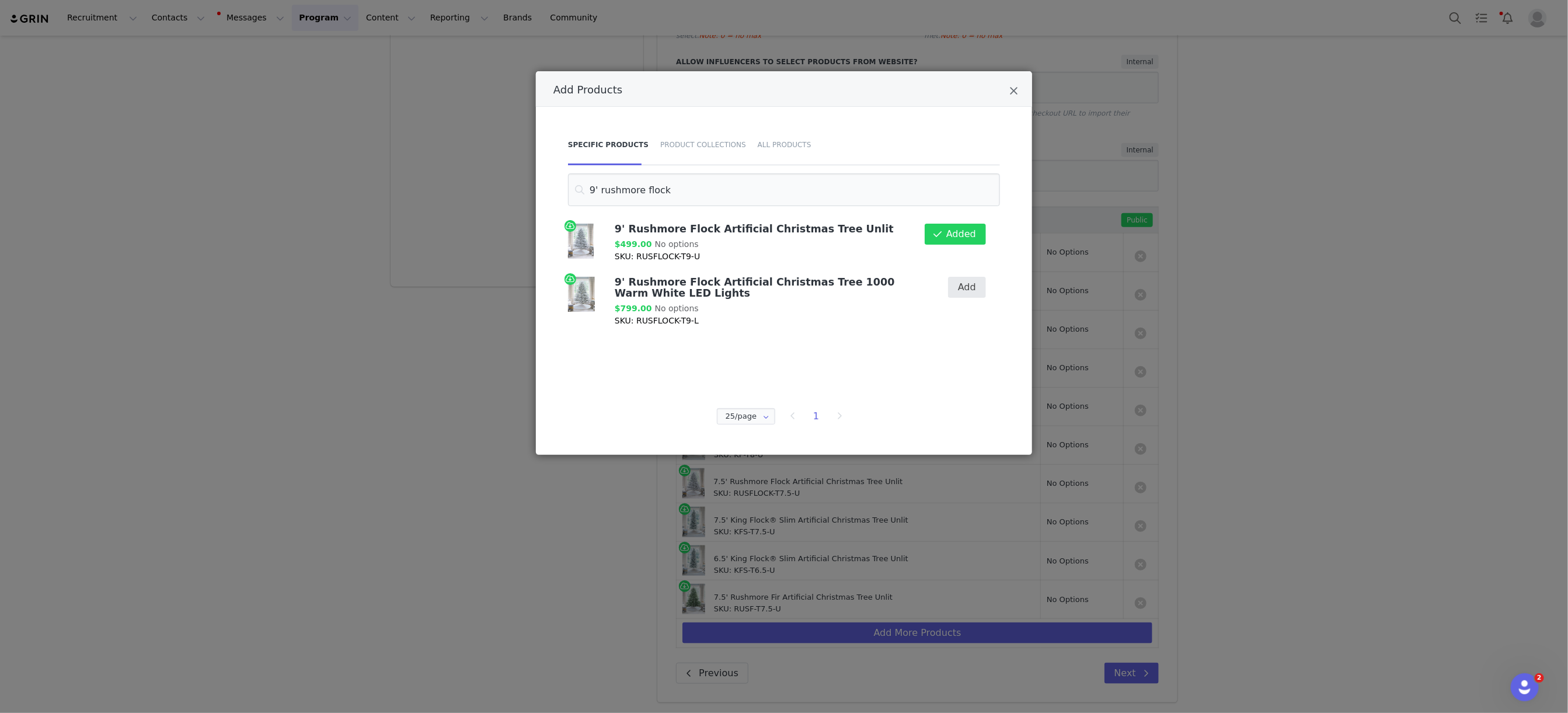
type input "9' rushmore flock"
click at [960, 291] on button "Add" at bounding box center [966, 287] width 38 height 21
click at [1014, 95] on icon "Close" at bounding box center [1013, 91] width 8 height 12
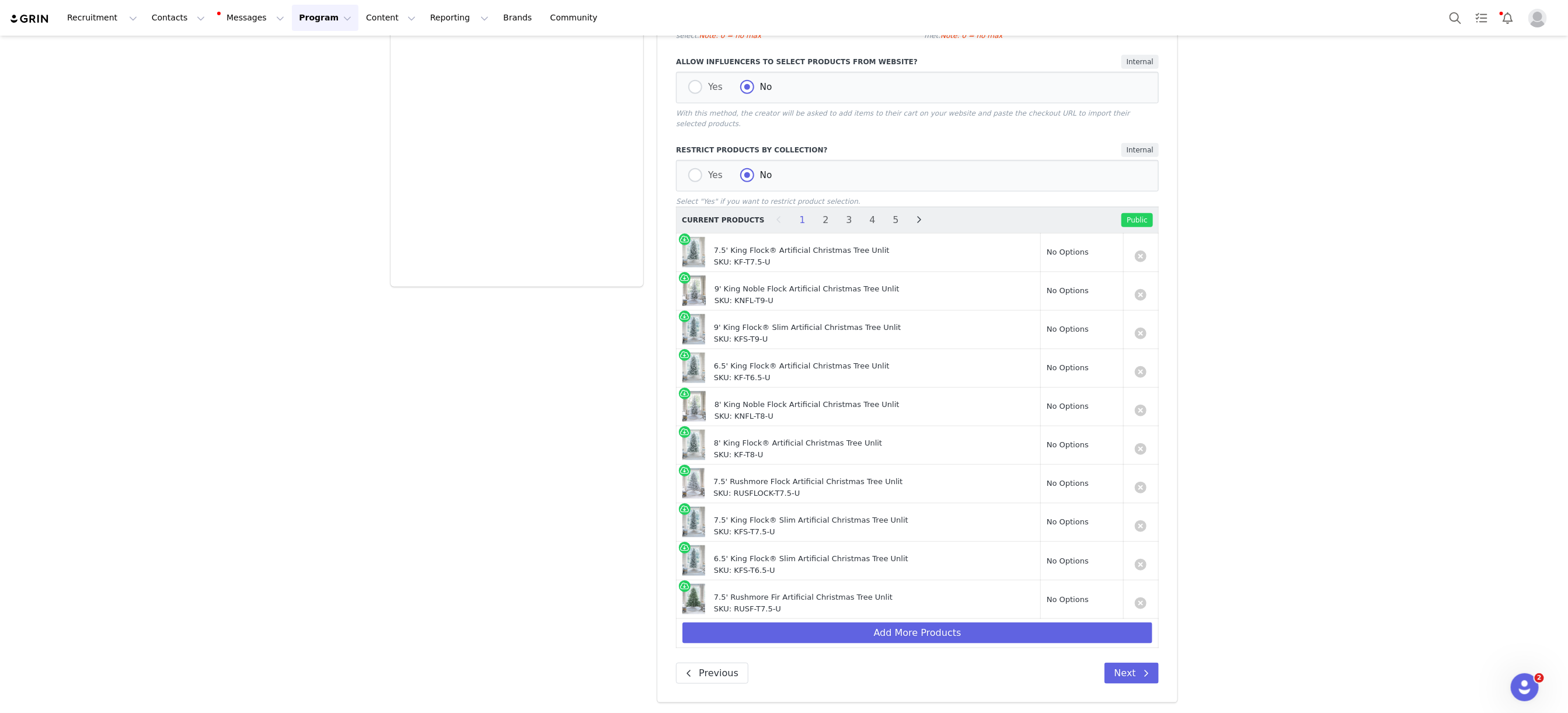
scroll to position [0, 0]
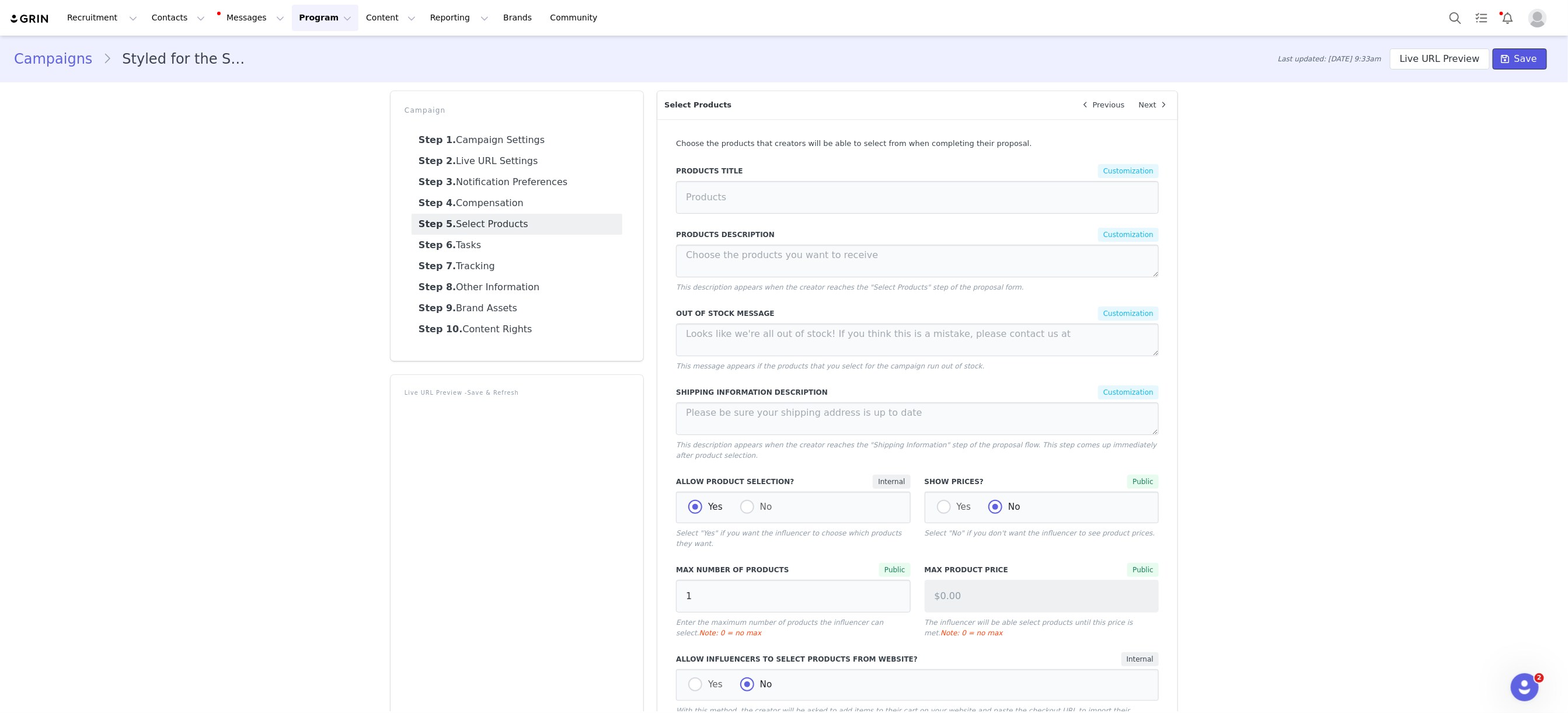
click at [1500, 59] on span at bounding box center [1505, 59] width 14 height 14
click at [292, 22] on button "Program Program" at bounding box center [325, 18] width 66 height 26
click at [314, 71] on p "Campaigns" at bounding box center [305, 74] width 45 height 12
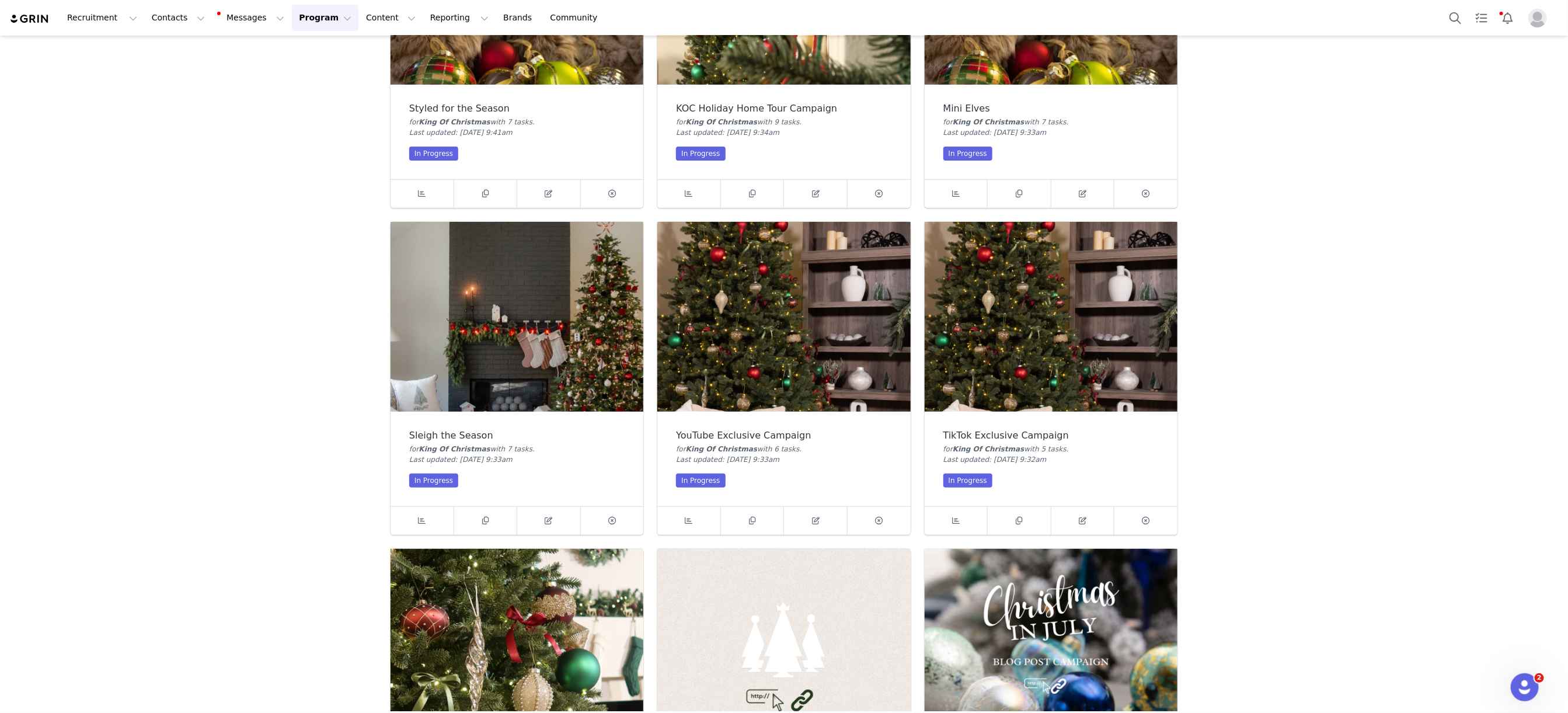
scroll to position [199, 0]
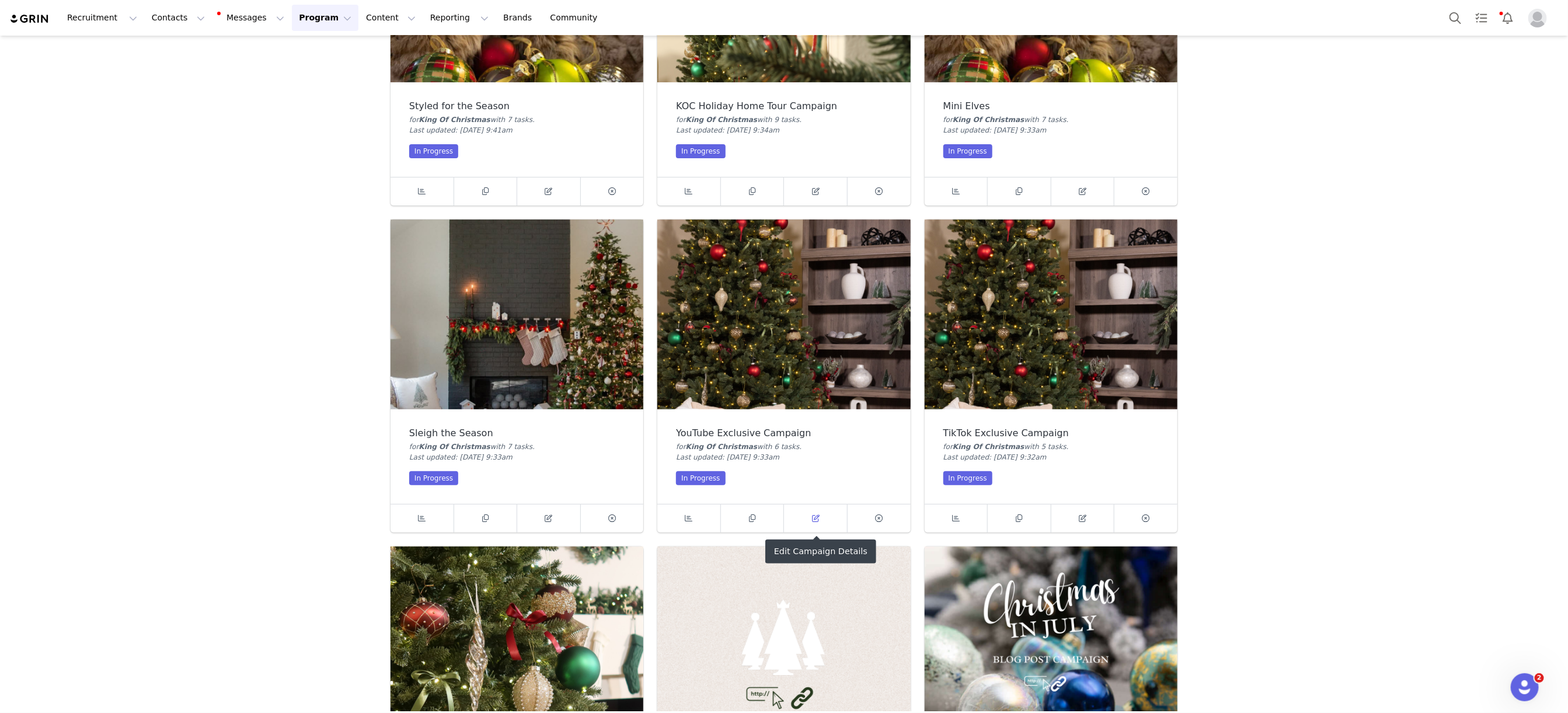
click at [818, 516] on icon at bounding box center [816, 518] width 8 height 8
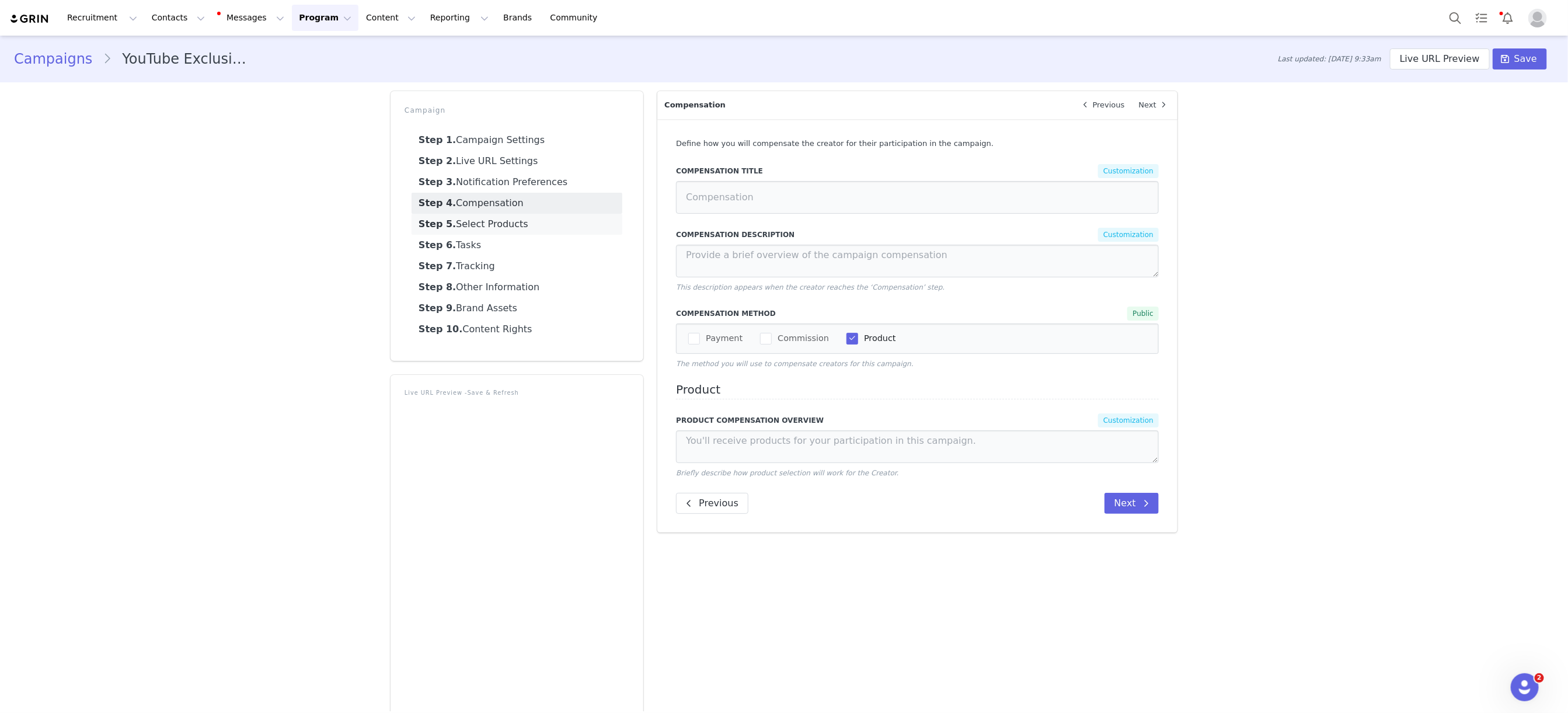
click at [502, 225] on link "Step 5. Select Products" at bounding box center [516, 224] width 210 height 21
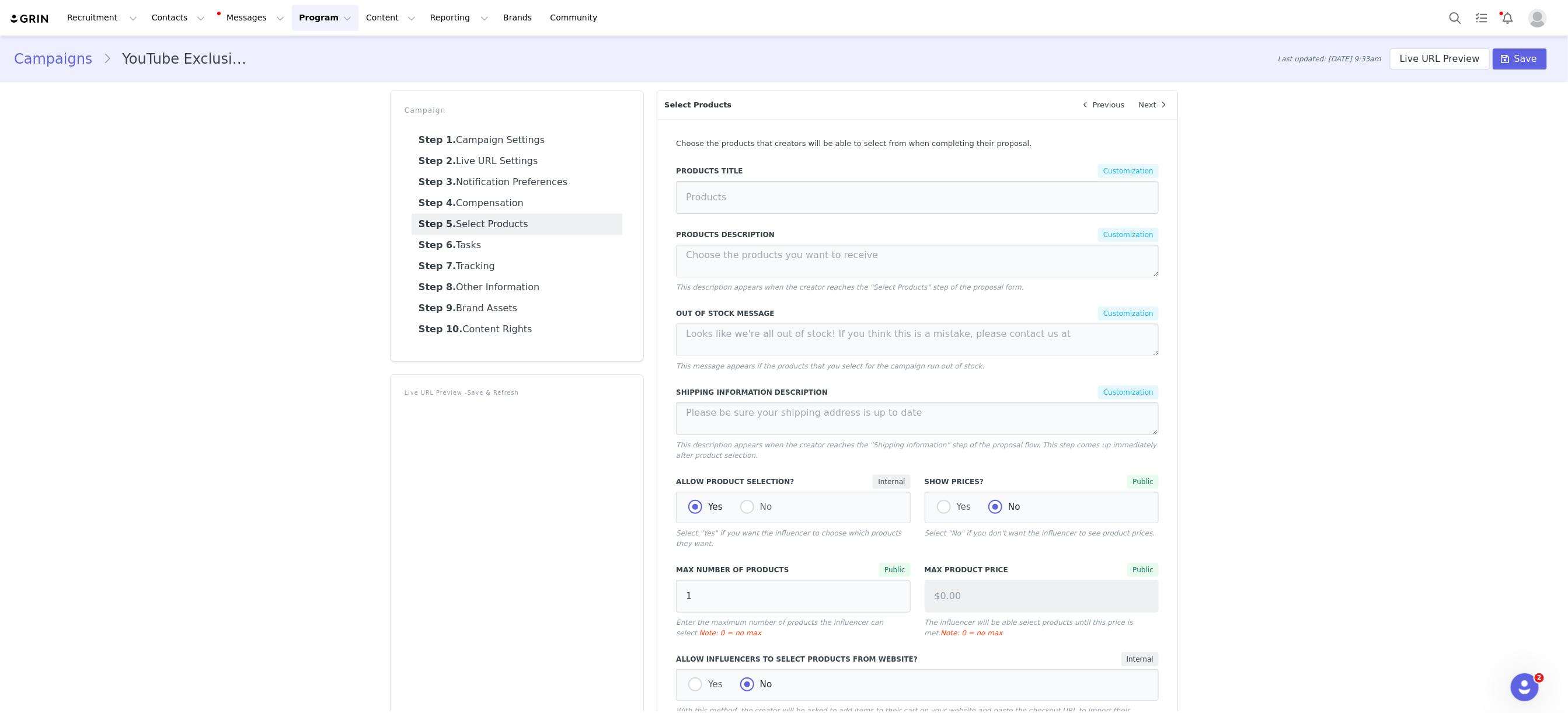
scroll to position [604, 0]
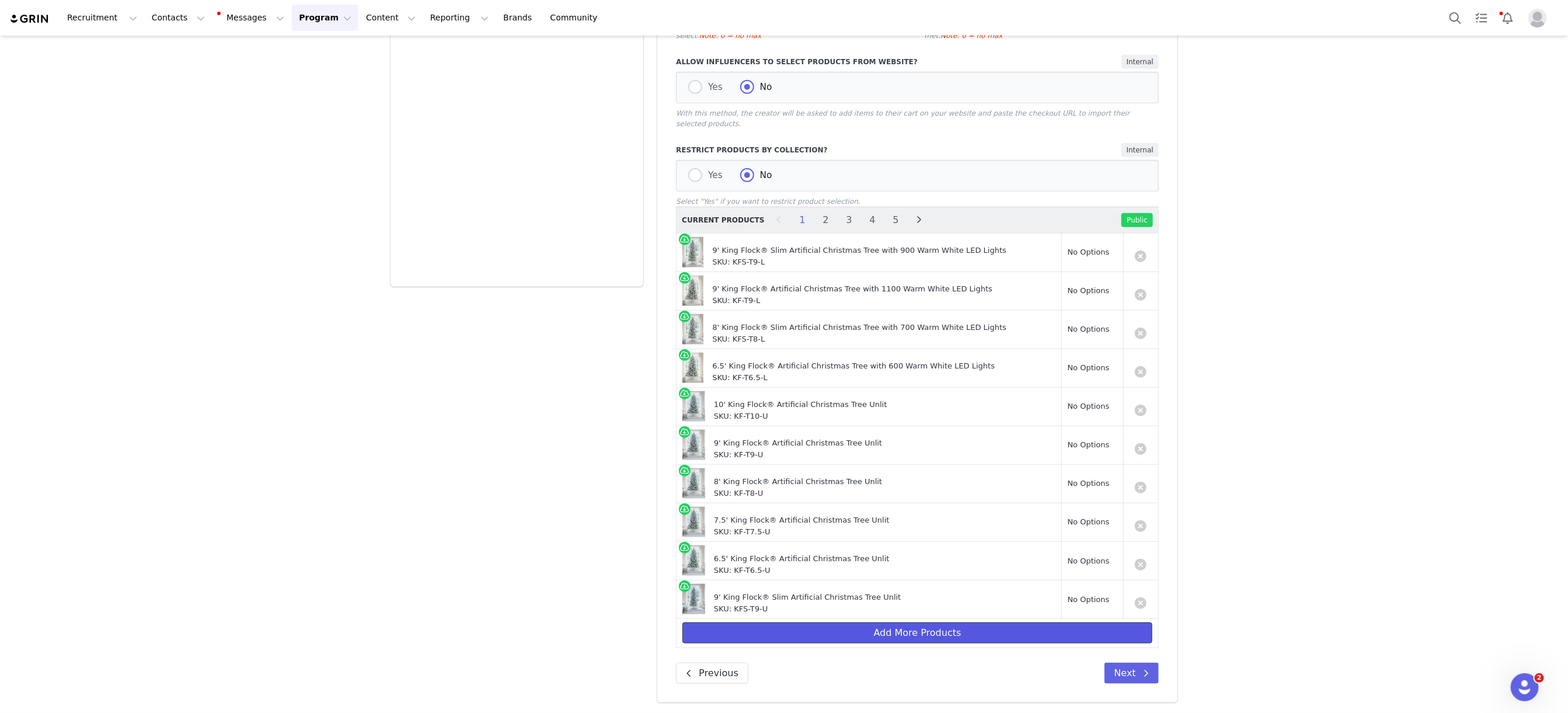
click at [941, 629] on button "Add More Products" at bounding box center [917, 632] width 470 height 21
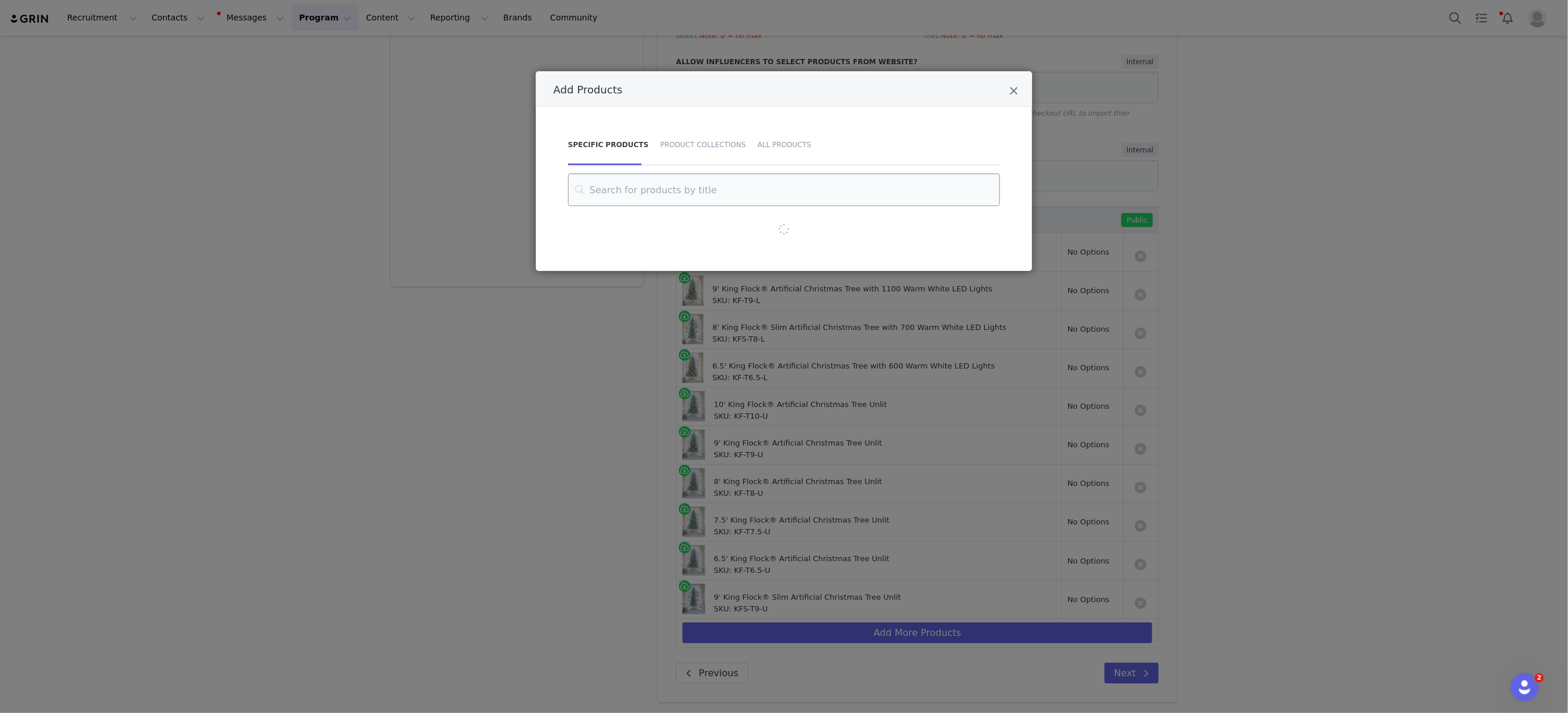
click at [651, 199] on input "Add Products" at bounding box center [784, 190] width 432 height 32
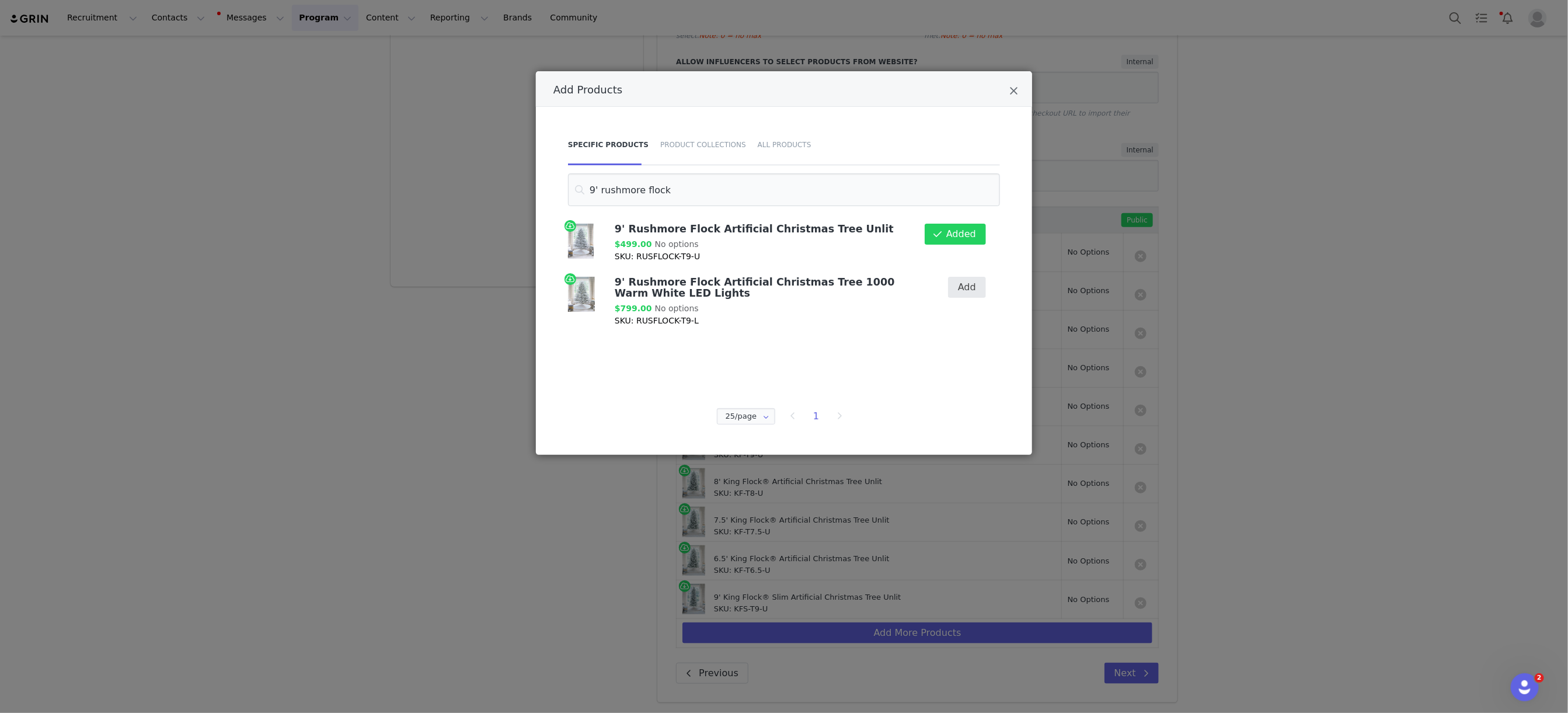
type input "9' rushmore flock"
click at [972, 282] on button "Add" at bounding box center [966, 287] width 38 height 21
click at [1013, 88] on icon "Close" at bounding box center [1013, 91] width 8 height 12
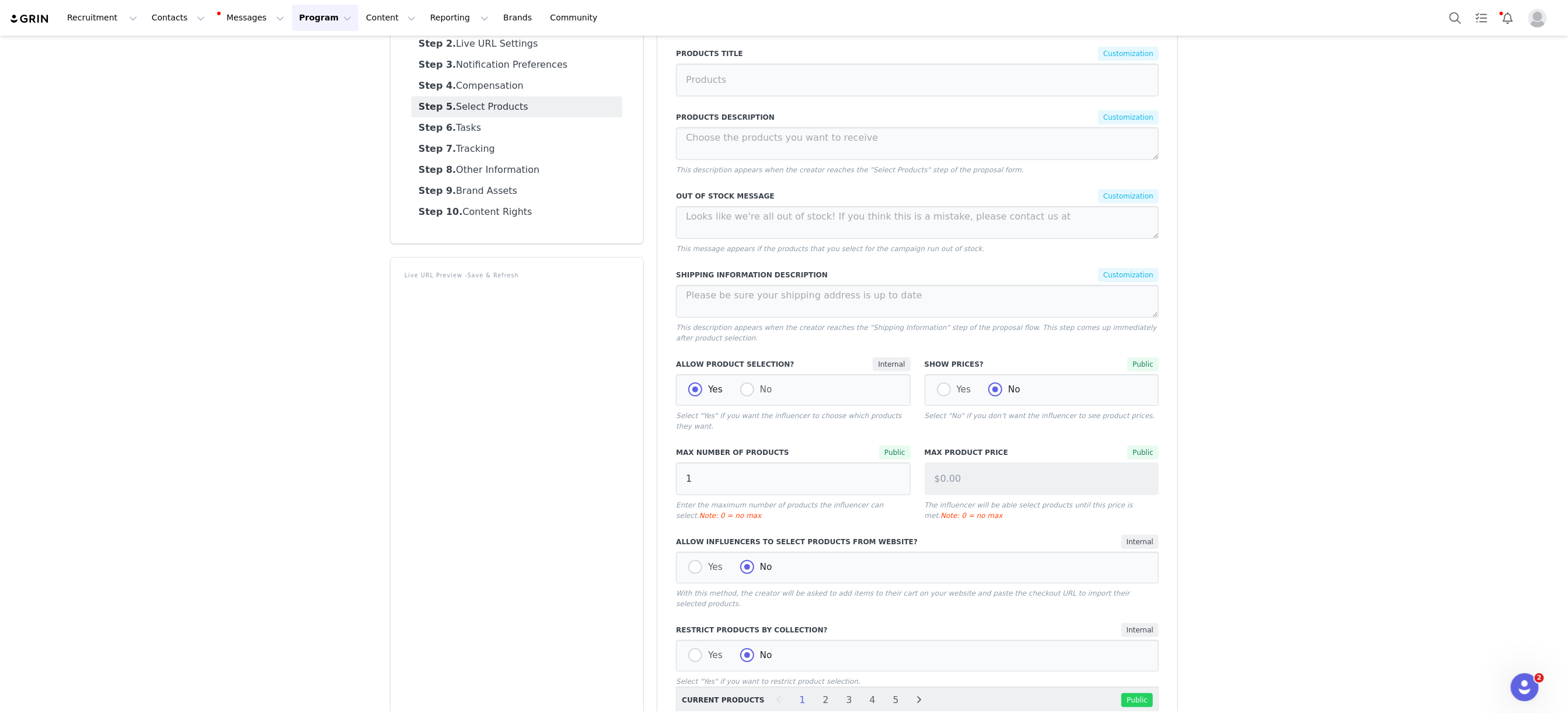
scroll to position [0, 0]
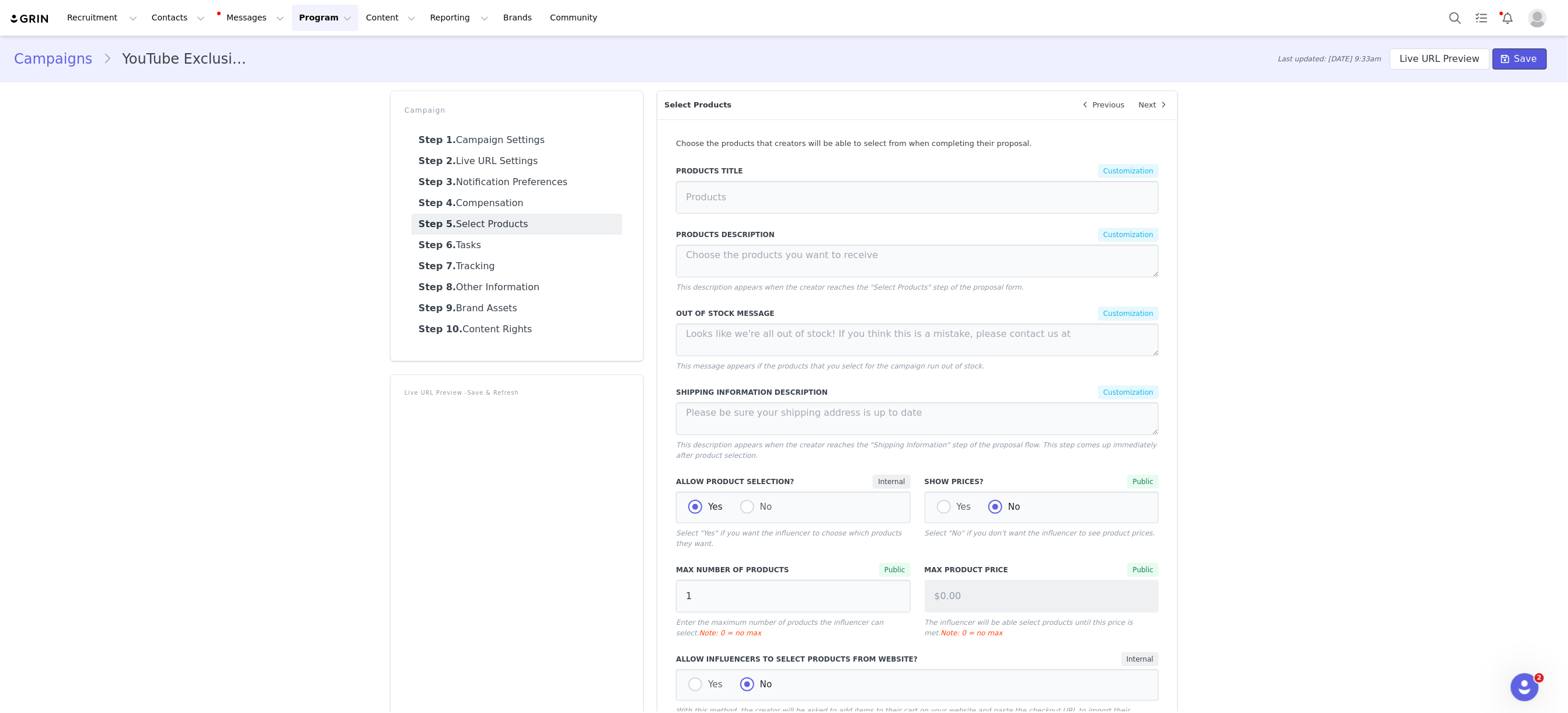
click at [1524, 57] on span "Save" at bounding box center [1526, 59] width 23 height 14
click at [163, 11] on button "Contacts Contacts" at bounding box center [178, 18] width 67 height 26
click at [200, 46] on div "Creators" at bounding box center [183, 52] width 79 height 12
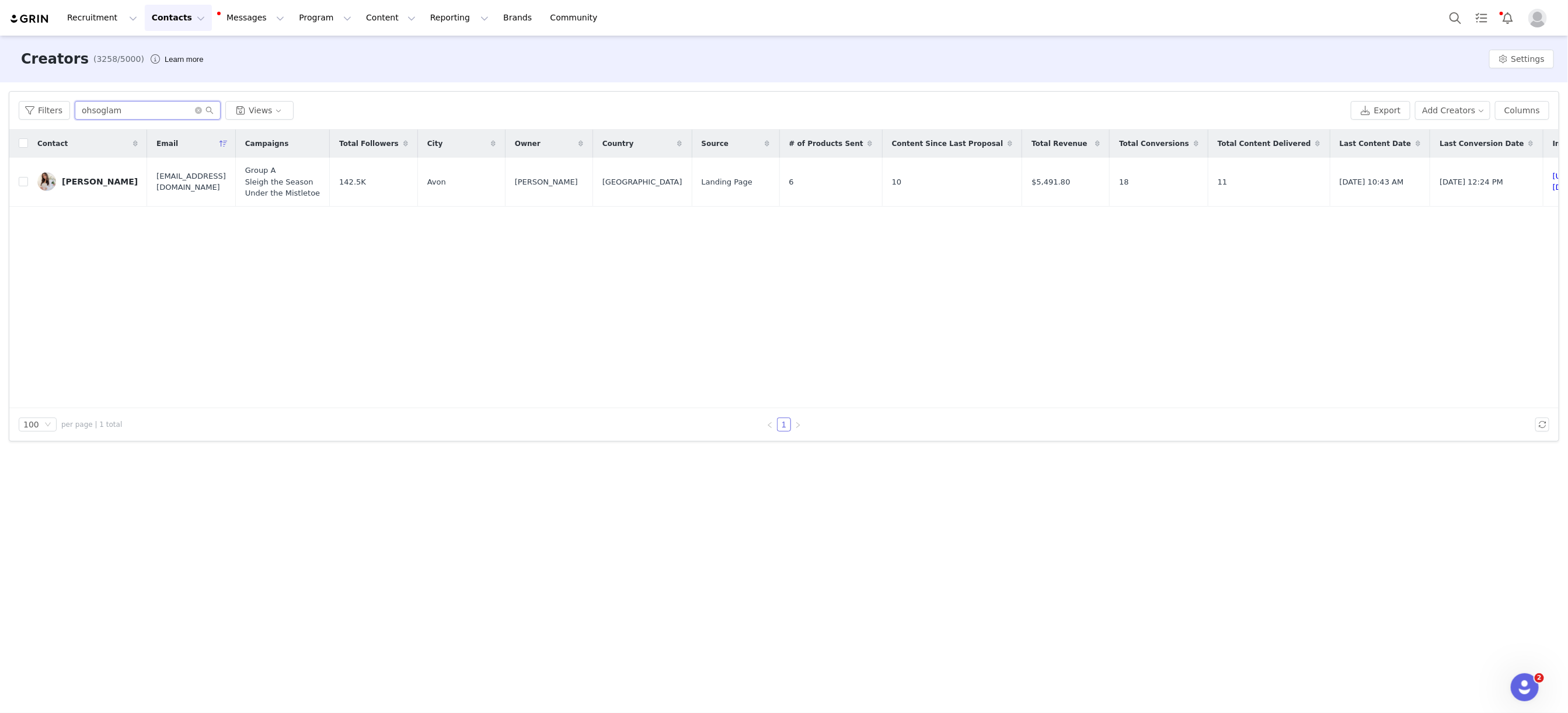
click at [167, 109] on input "ohsoglam" at bounding box center [147, 110] width 146 height 18
paste input "[EMAIL_ADDRESS][DOMAIN_NAME]"
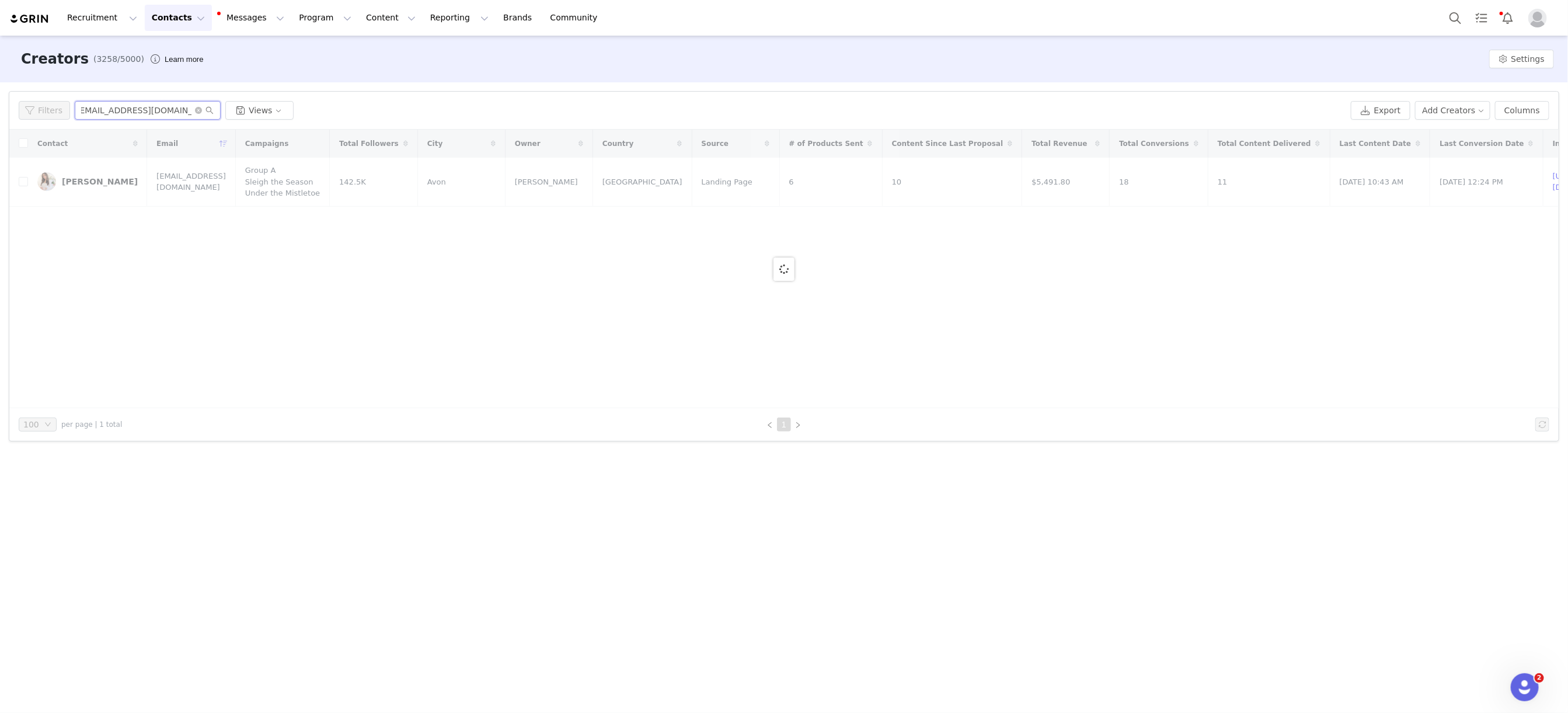
type input "[EMAIL_ADDRESS][DOMAIN_NAME]"
click at [113, 100] on div "Filters [EMAIL_ADDRESS][DOMAIN_NAME] Views Export Add Creators Columns" at bounding box center [784, 110] width 1549 height 38
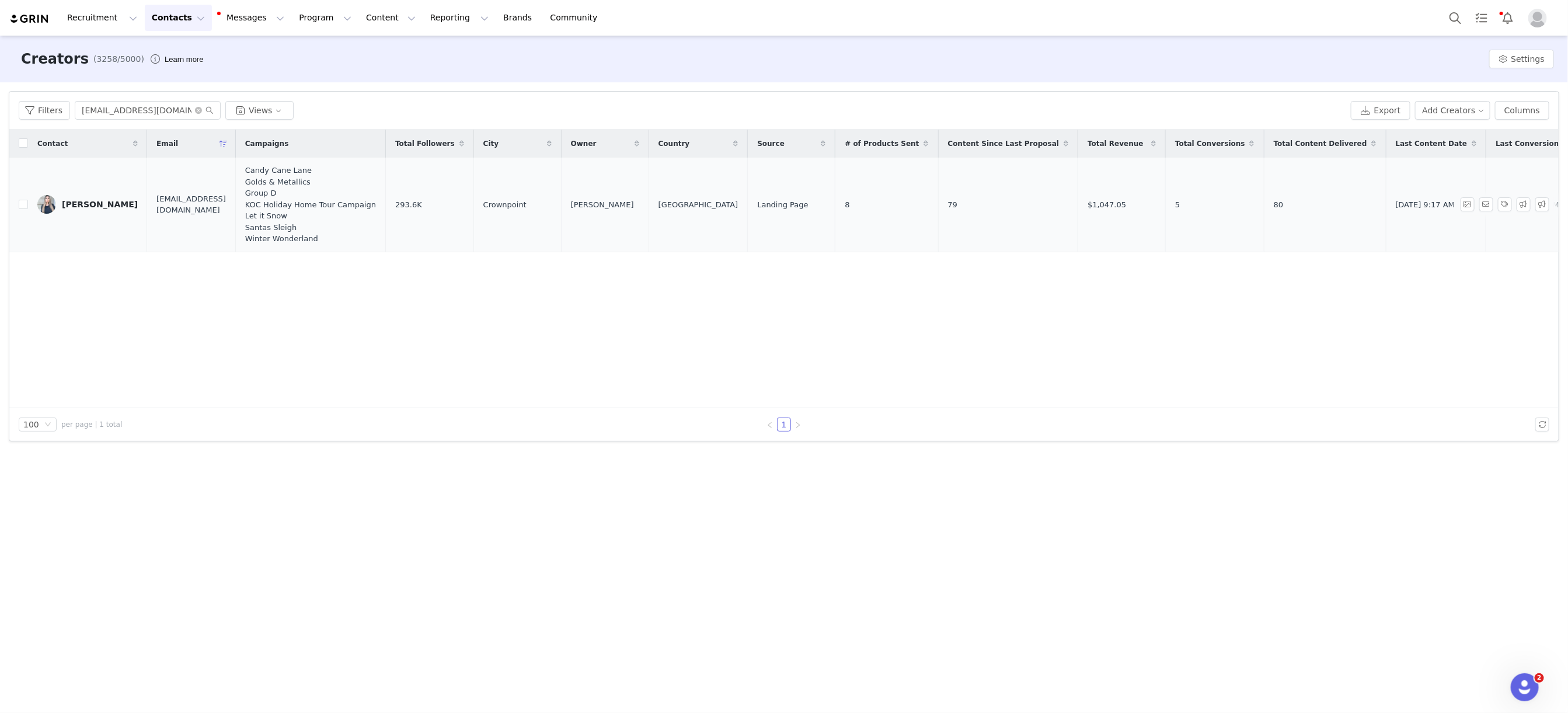
click at [91, 202] on div "[PERSON_NAME]" at bounding box center [99, 204] width 76 height 9
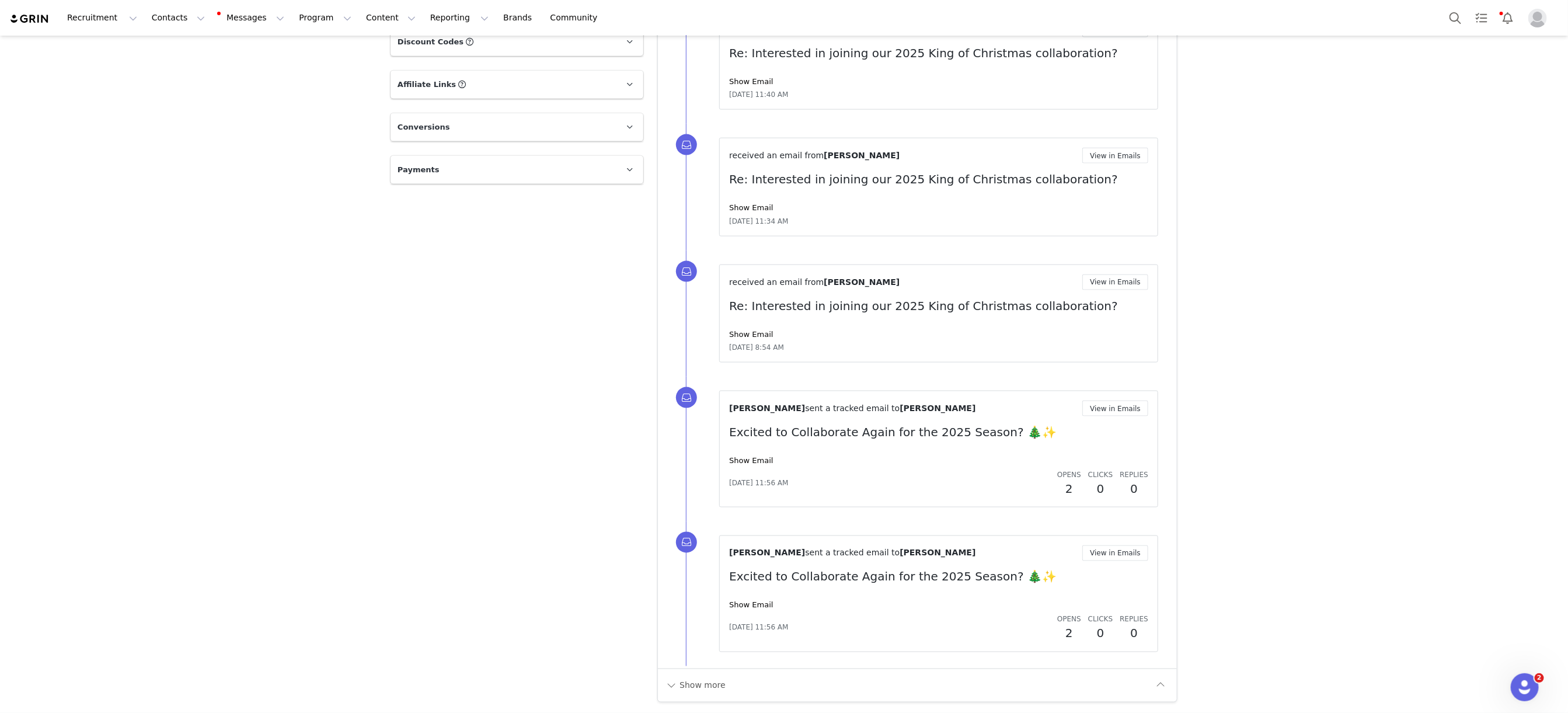
scroll to position [438, 0]
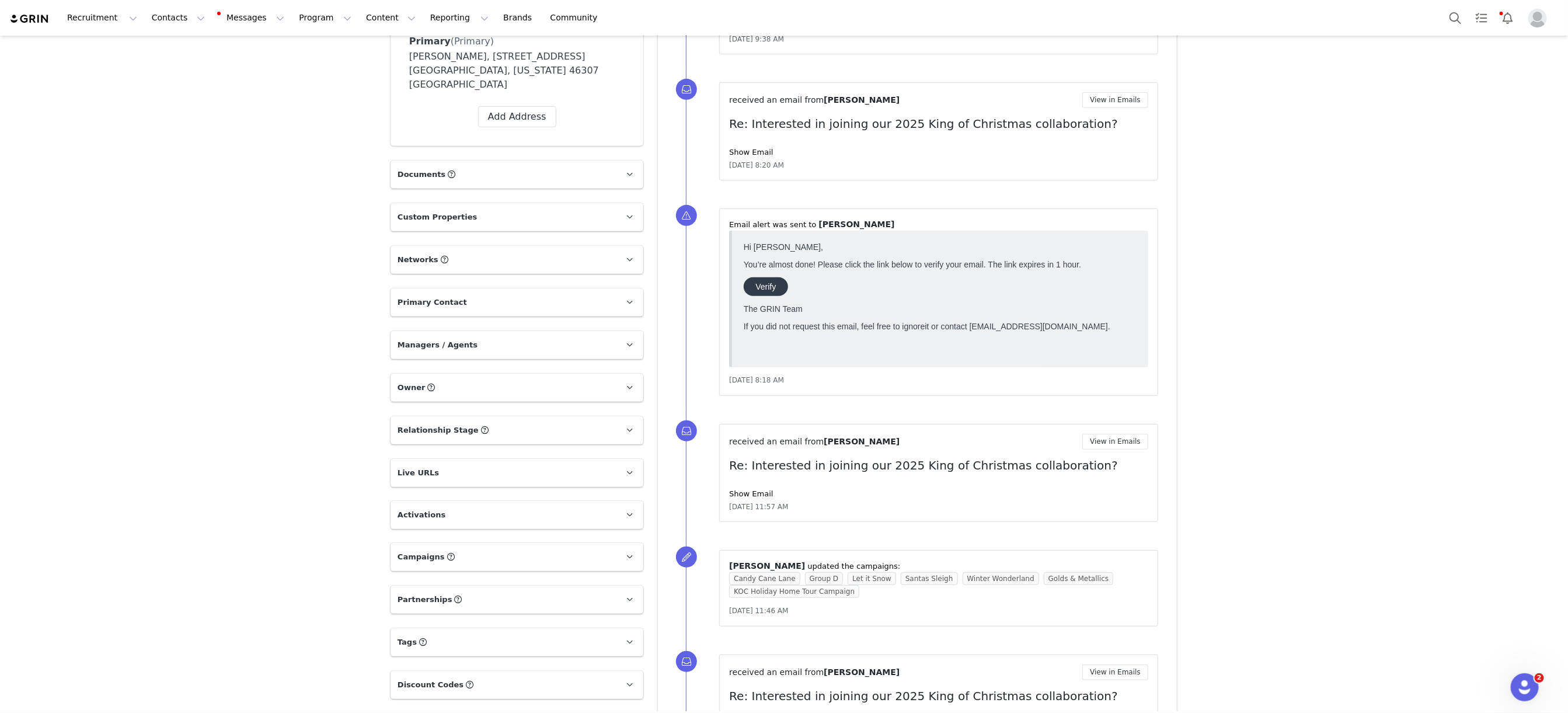
click at [517, 543] on p "Campaigns Any campaigns associated with a contact will be available to them via…" at bounding box center [503, 557] width 225 height 28
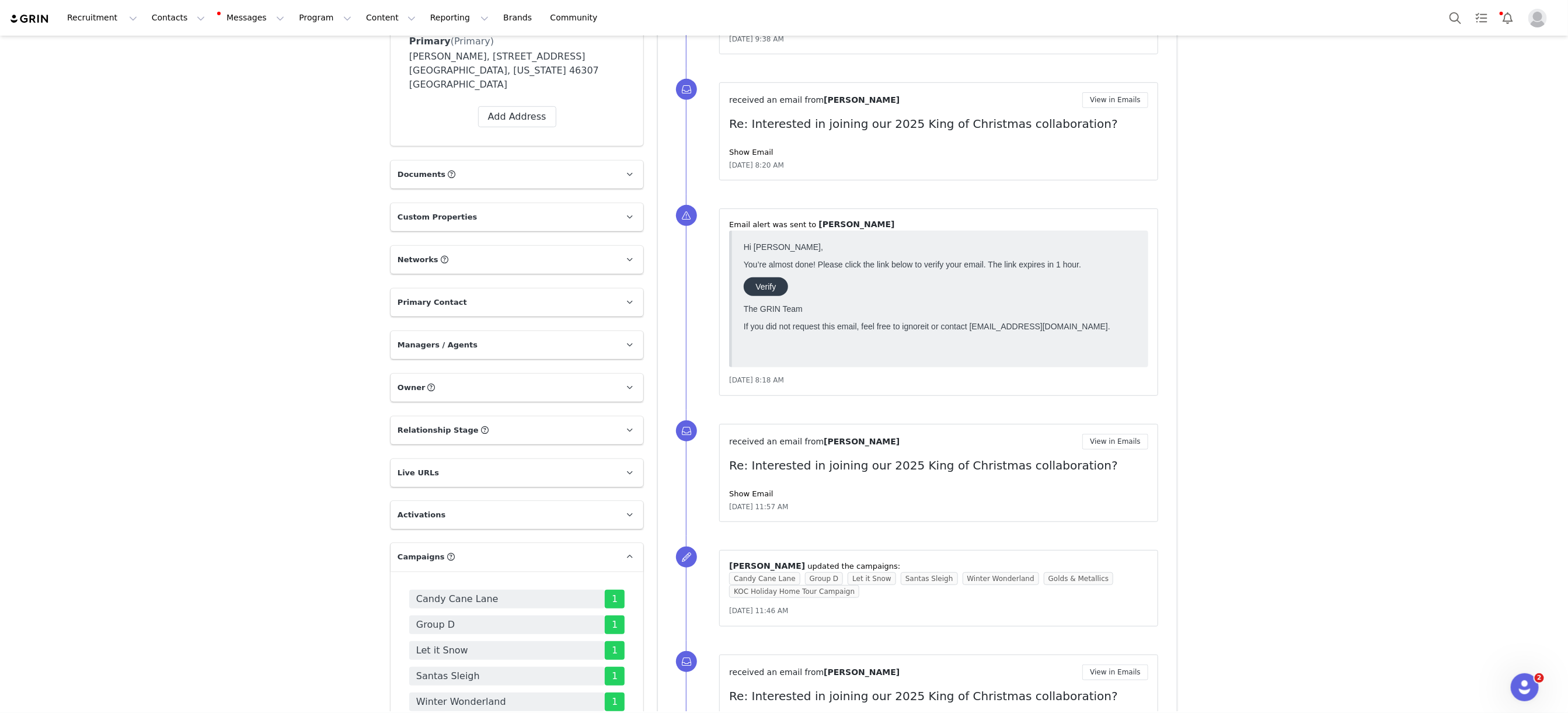
scroll to position [717, 0]
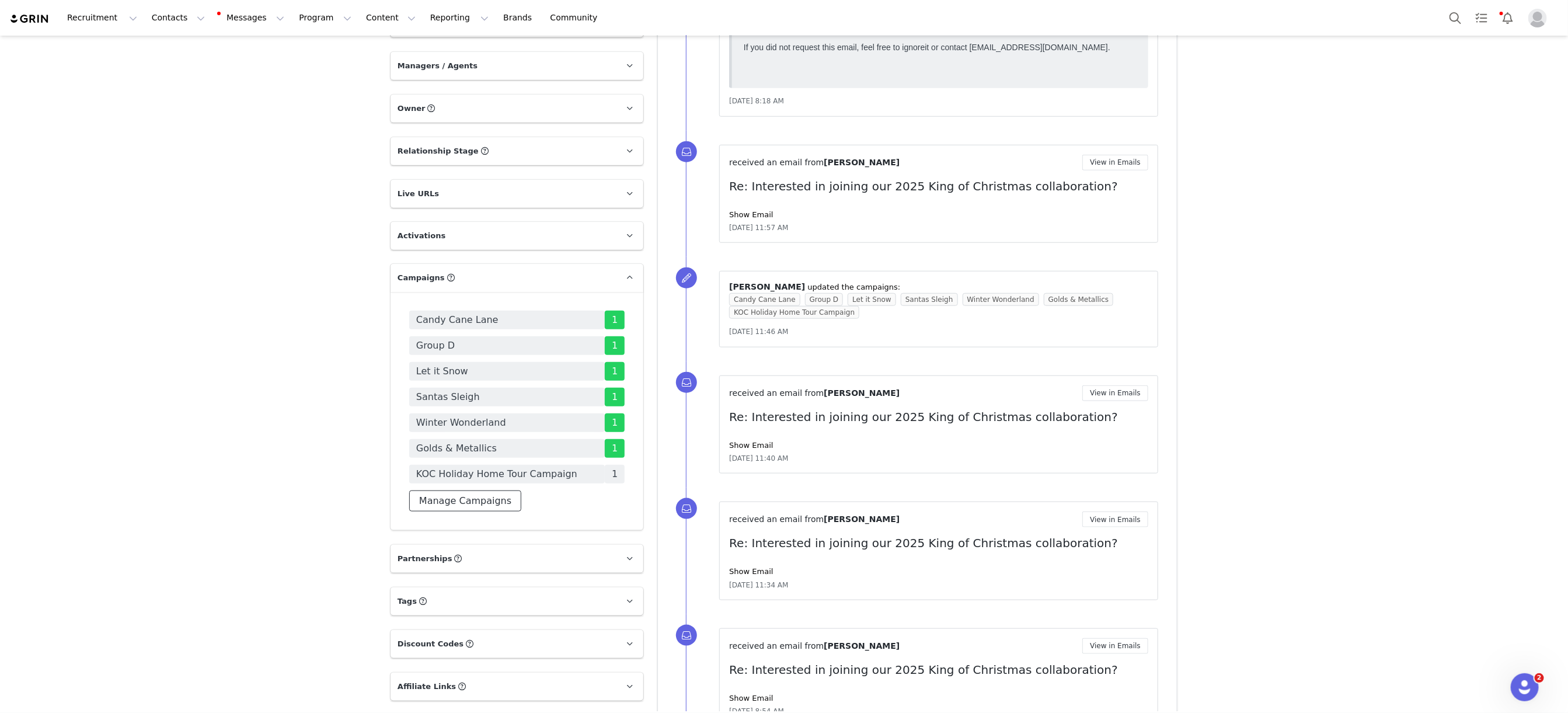
click at [467, 490] on button "Manage Campaigns" at bounding box center [465, 500] width 112 height 21
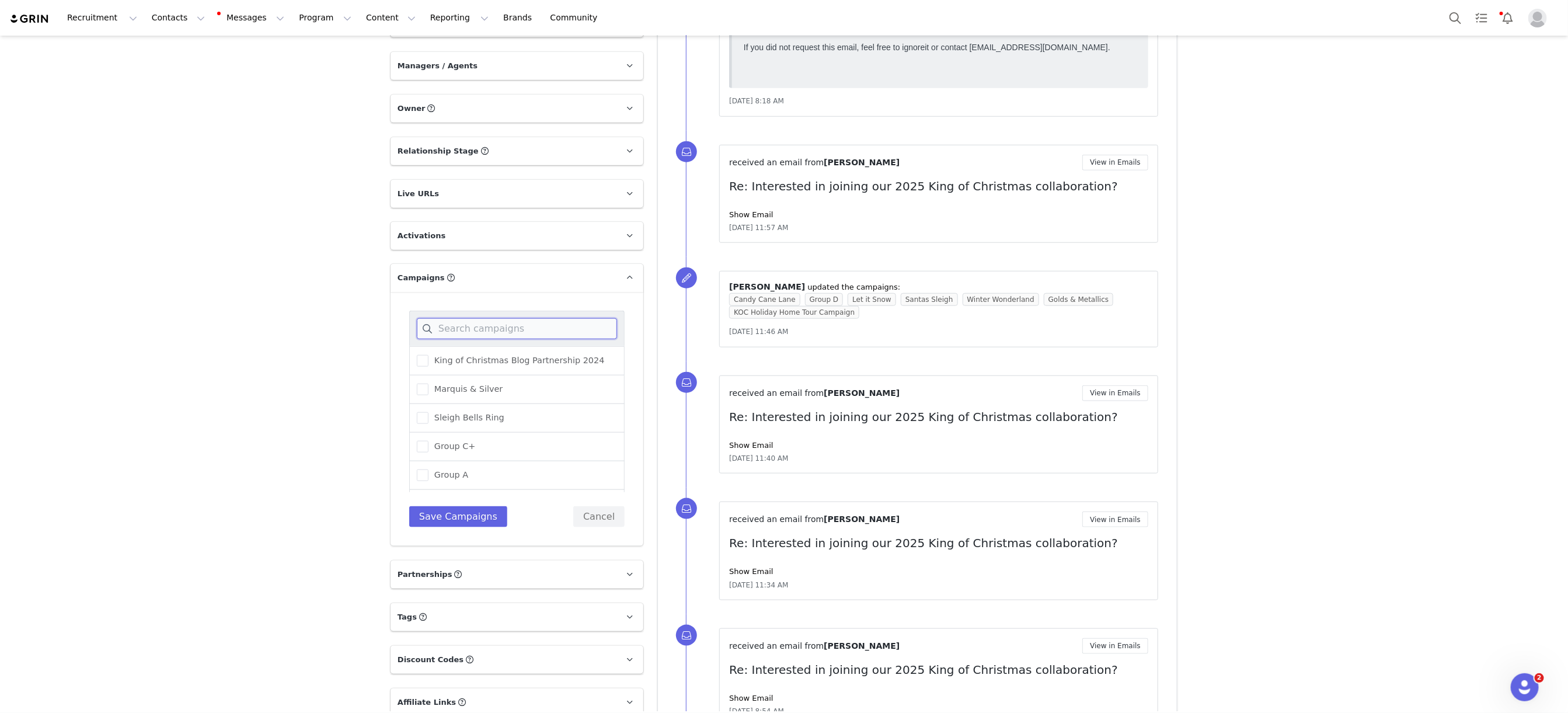
click at [480, 318] on input at bounding box center [517, 328] width 200 height 21
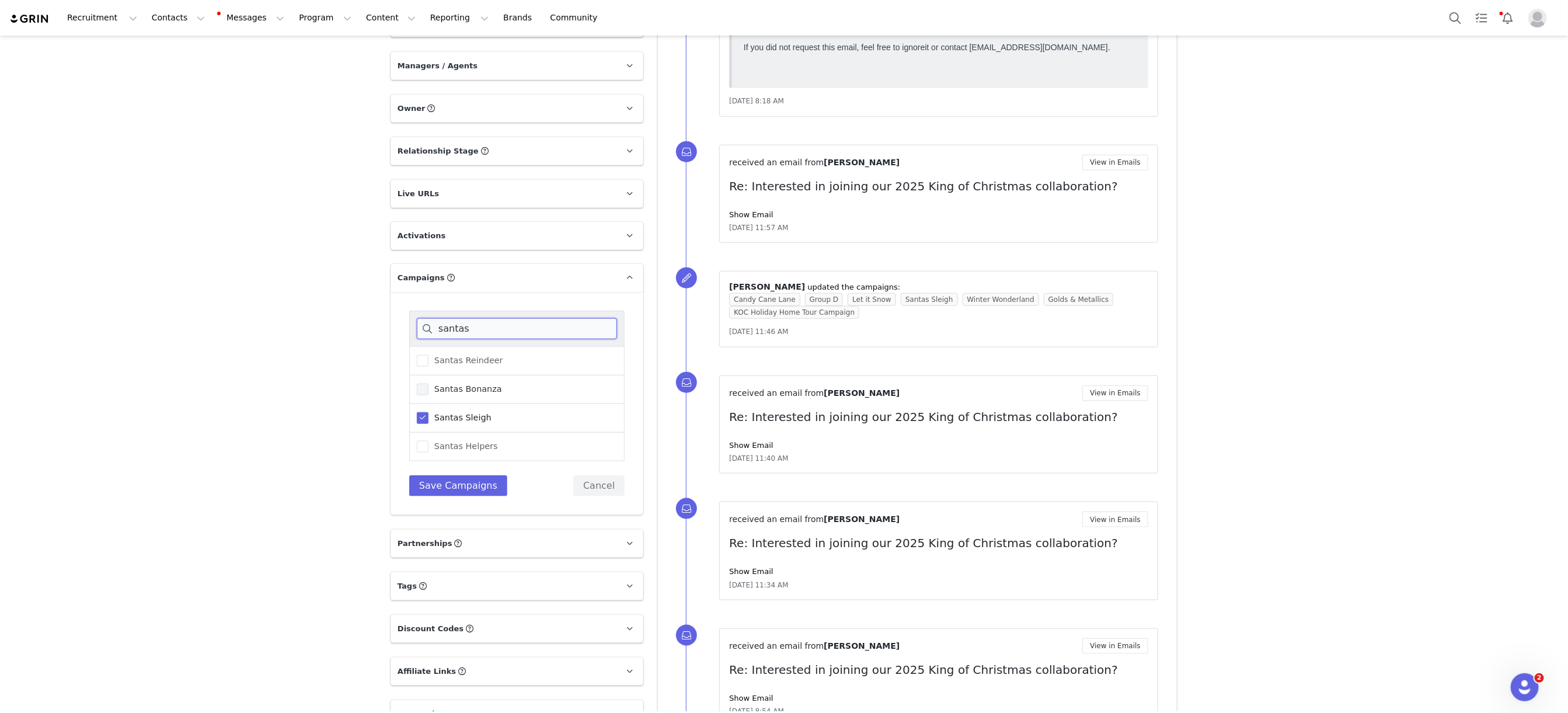
type input "santas"
click at [458, 384] on span "Santas Bonanza" at bounding box center [465, 389] width 73 height 11
click at [428, 384] on input "Santas Bonanza" at bounding box center [428, 384] width 0 height 0
click at [468, 483] on div "santas Santas Reindeer Santas Bonanza Santas Sleigh Santas Helpers Save Campaig…" at bounding box center [517, 403] width 253 height 223
click at [461, 476] on button "Save Campaigns" at bounding box center [458, 486] width 98 height 21
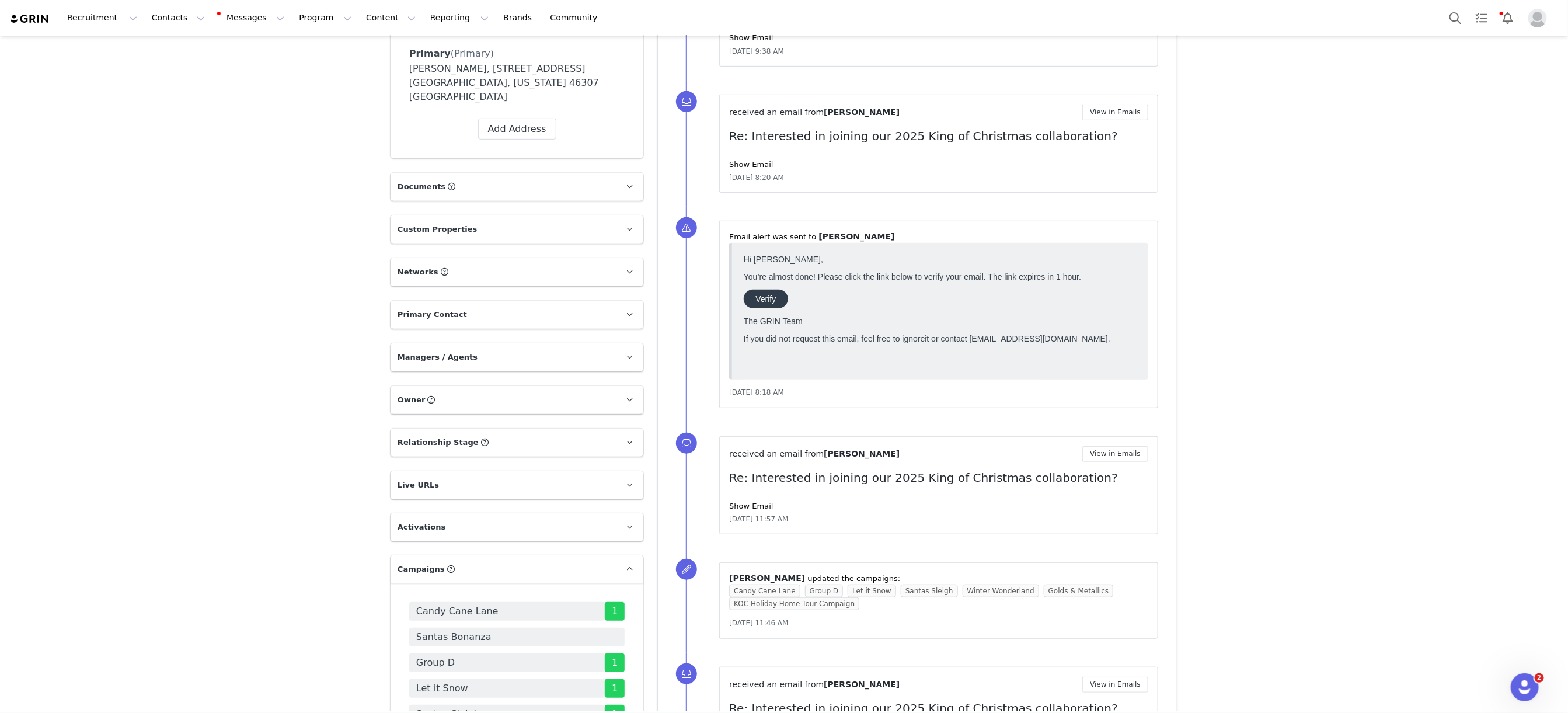
scroll to position [348, 0]
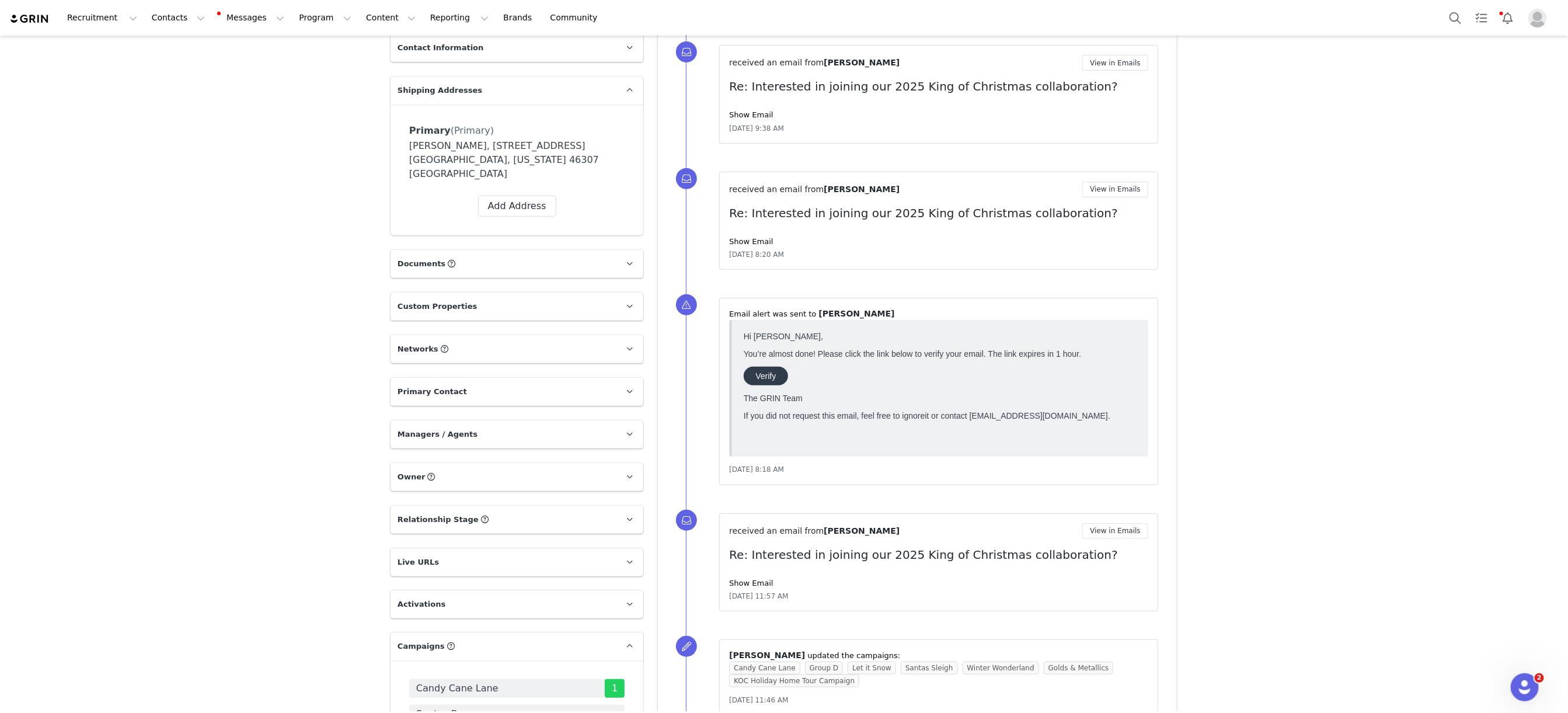
click at [509, 257] on p "Documents All Documents (i.e. images, contracts) related to this Creator" at bounding box center [503, 264] width 225 height 28
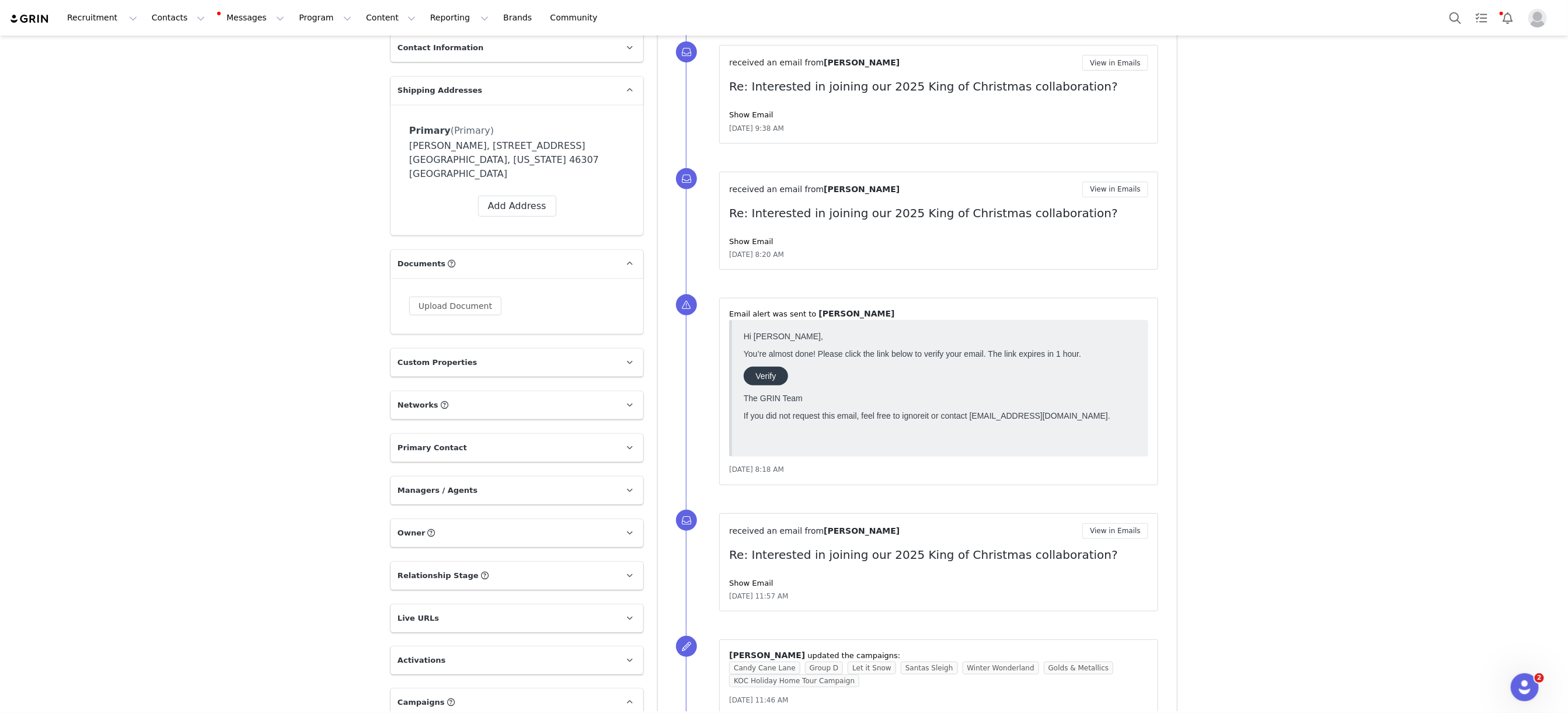
click at [521, 352] on p "Custom Properties" at bounding box center [503, 362] width 225 height 28
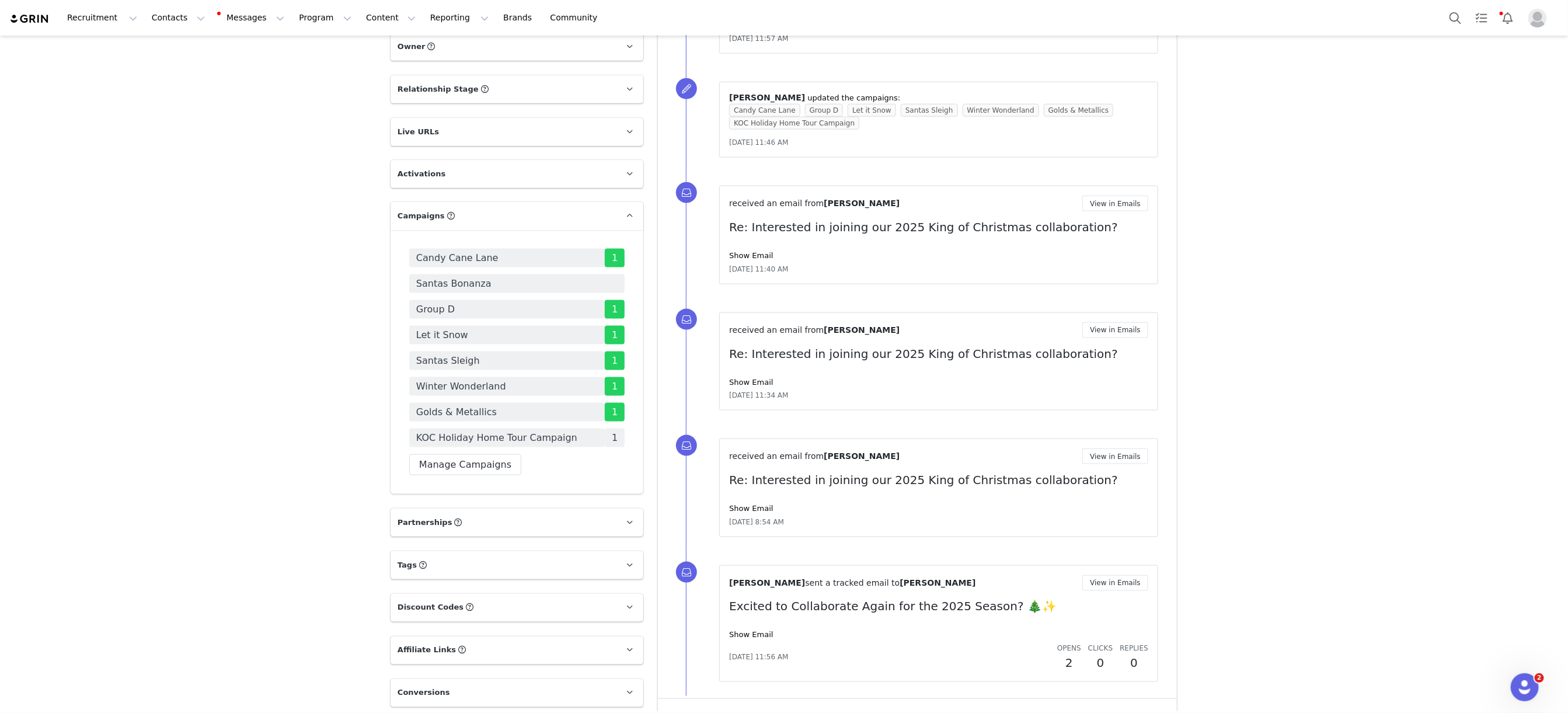
scroll to position [1022, 0]
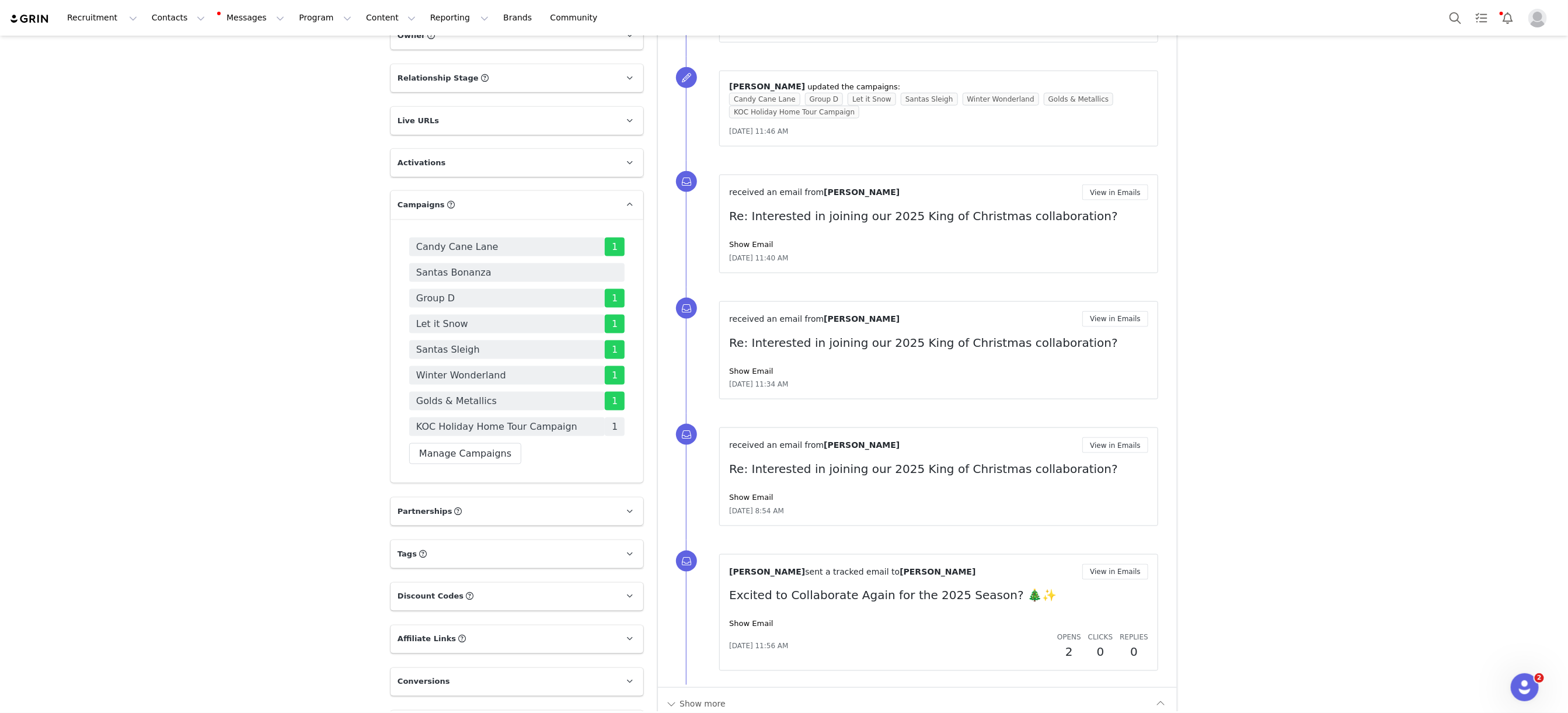
click at [519, 504] on p "Partnerships The partnerships..." at bounding box center [503, 511] width 225 height 28
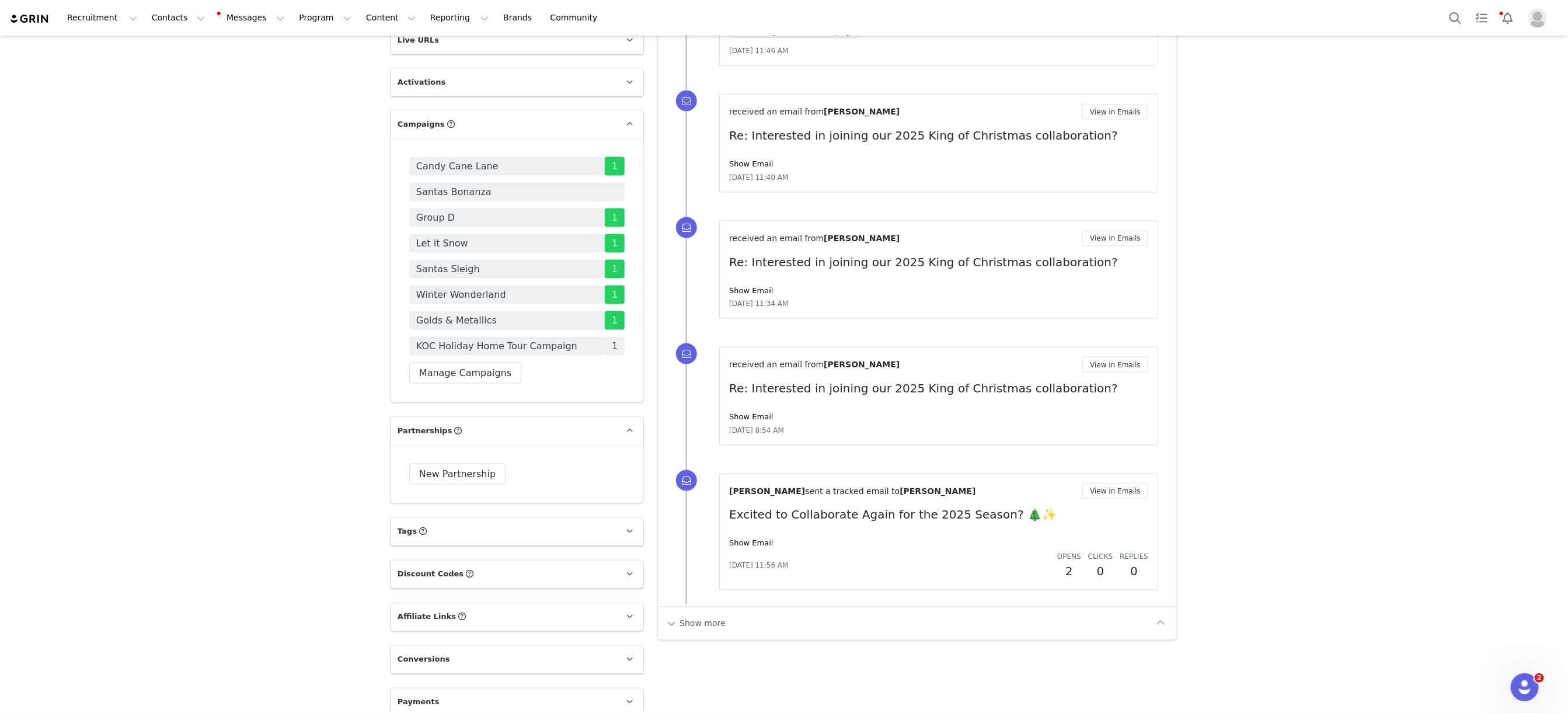
scroll to position [883, 0]
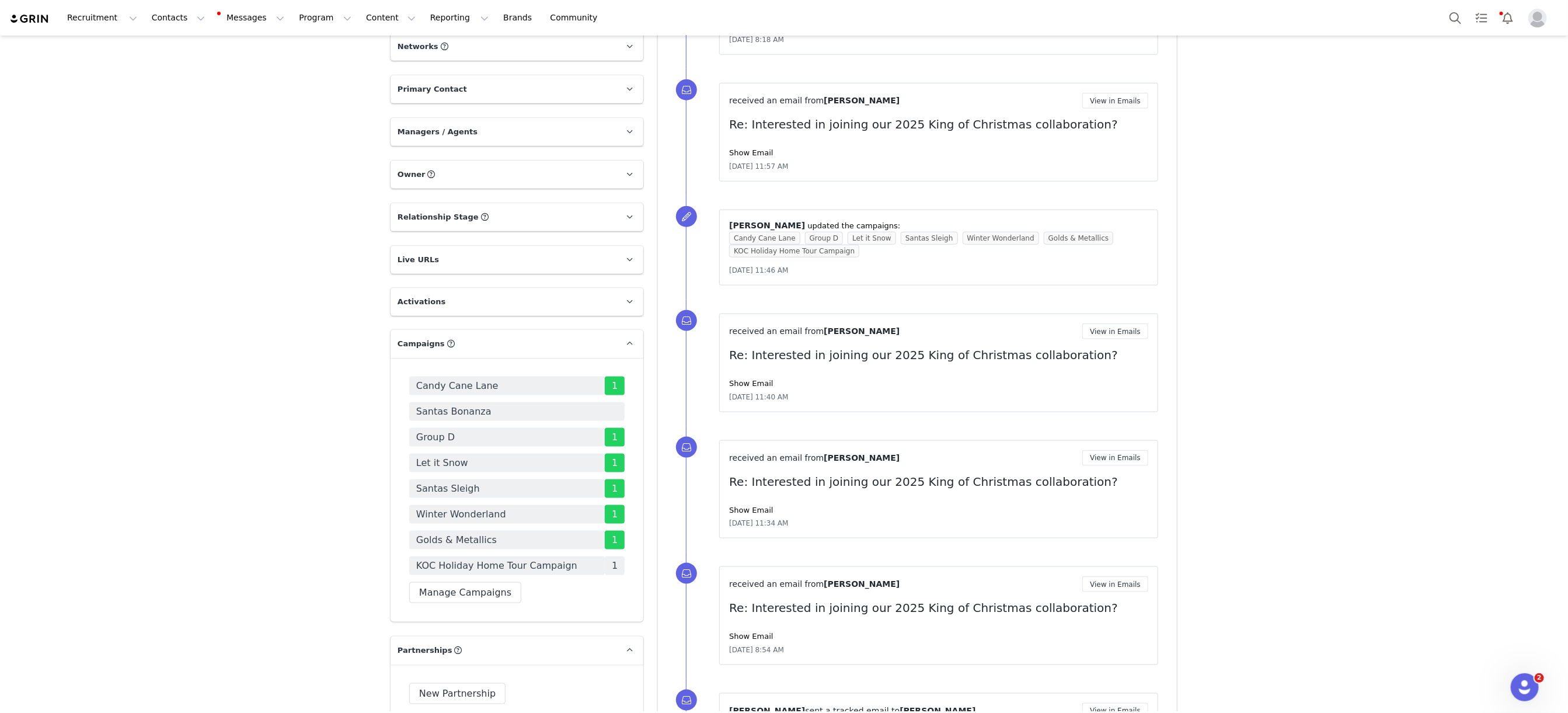
click at [497, 246] on p "Live URLs" at bounding box center [503, 260] width 225 height 28
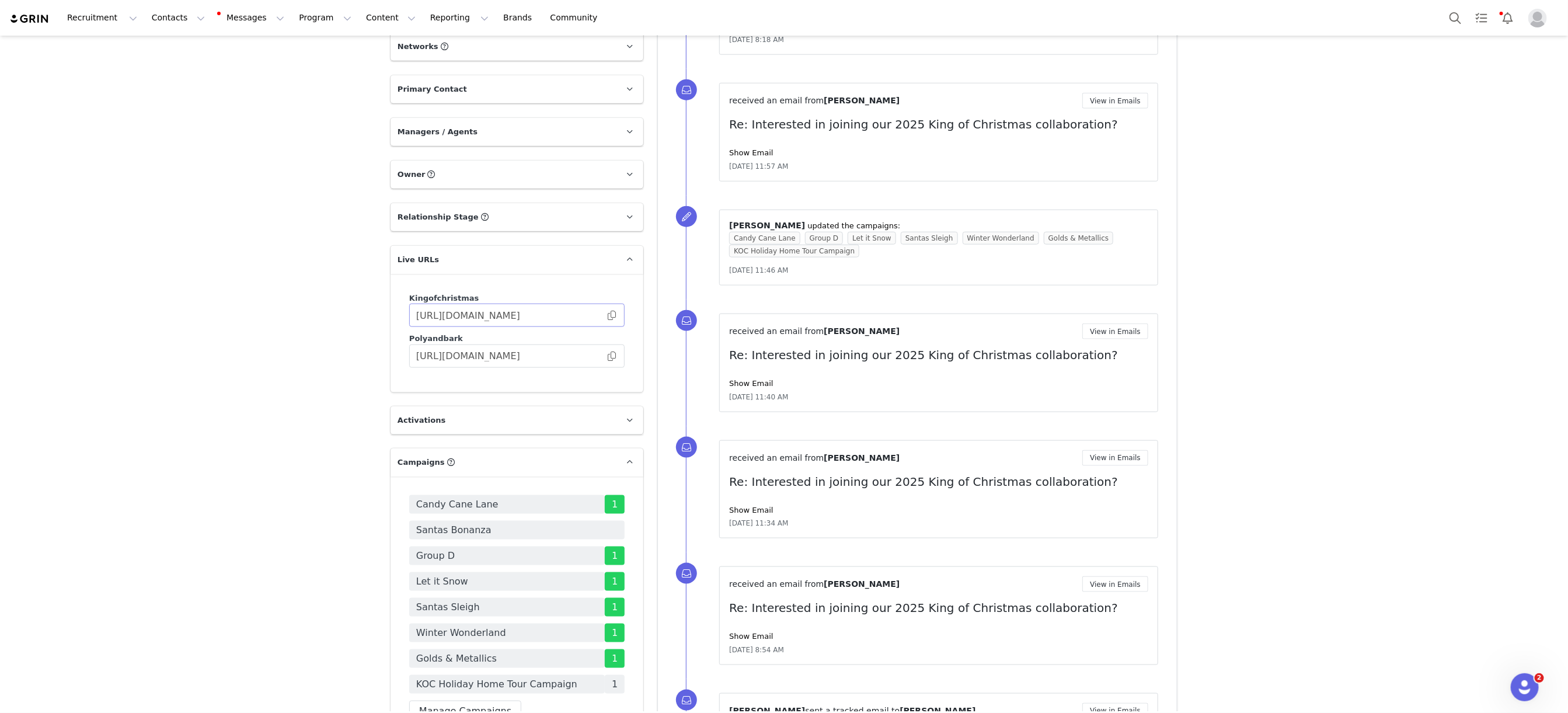
click at [609, 315] on span at bounding box center [611, 315] width 12 height 0
